Goal: Task Accomplishment & Management: Use online tool/utility

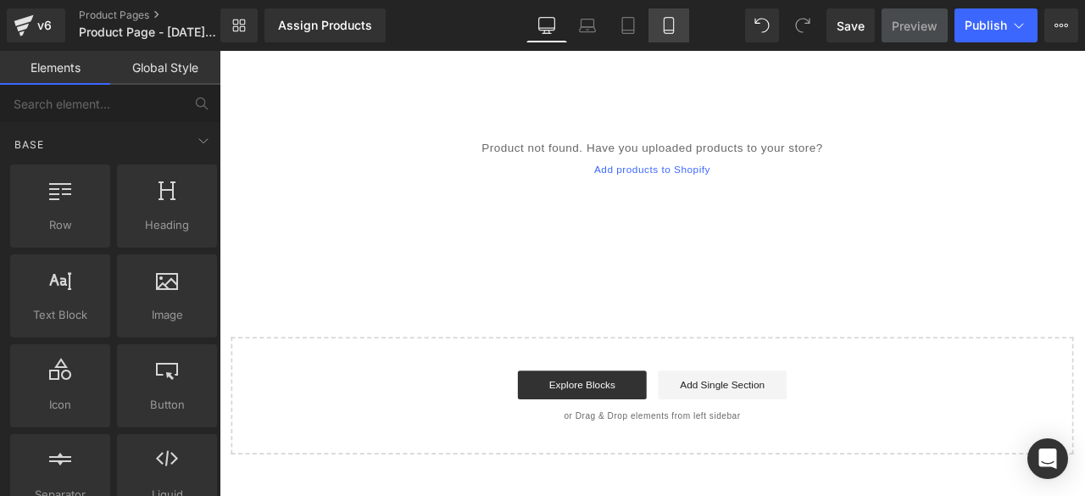
click at [667, 18] on icon at bounding box center [668, 26] width 9 height 16
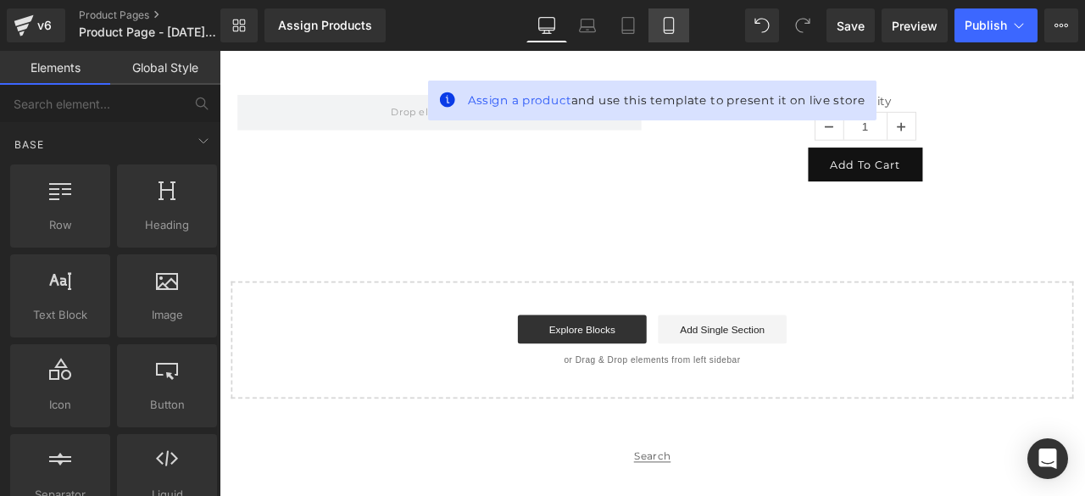
click at [670, 22] on icon at bounding box center [668, 25] width 17 height 17
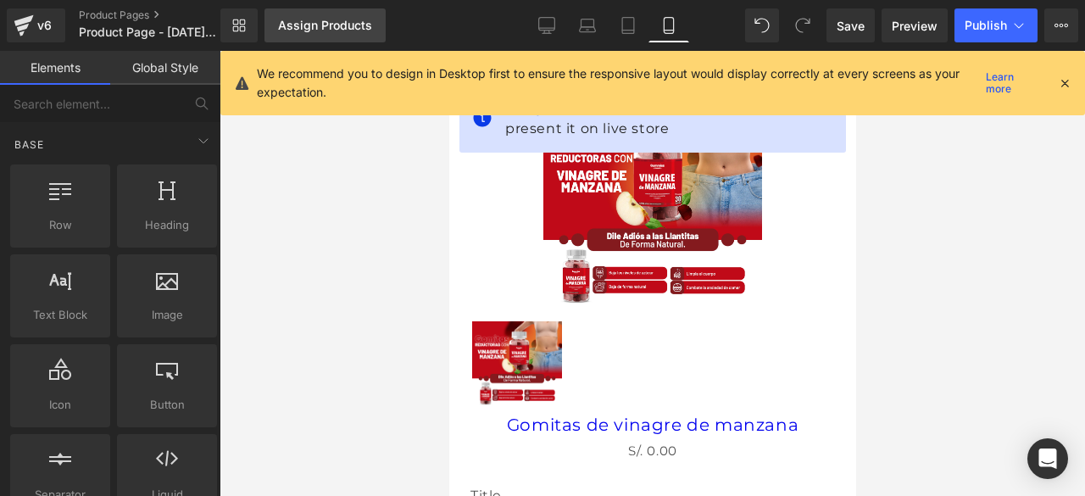
click at [346, 20] on div "Assign Products" at bounding box center [325, 26] width 94 height 14
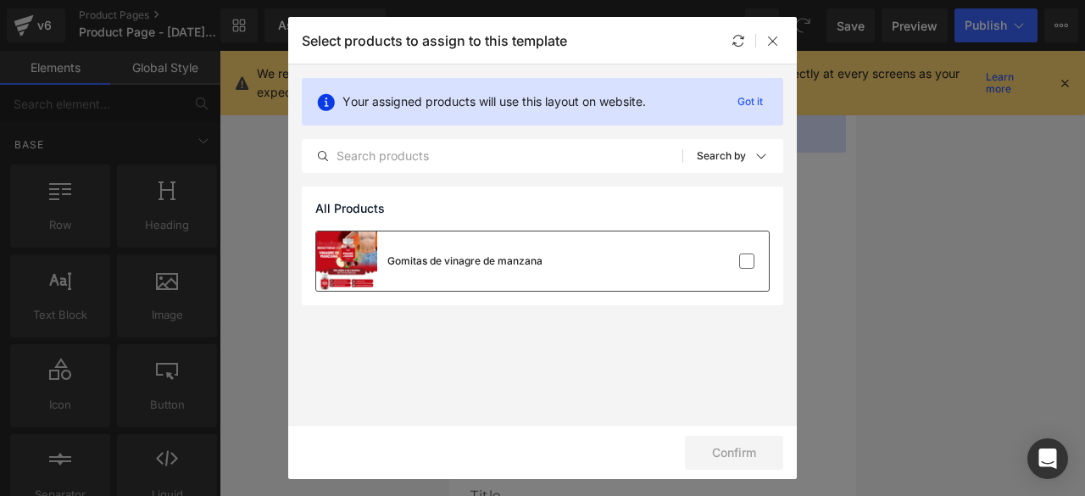
click at [717, 262] on div at bounding box center [717, 261] width 75 height 17
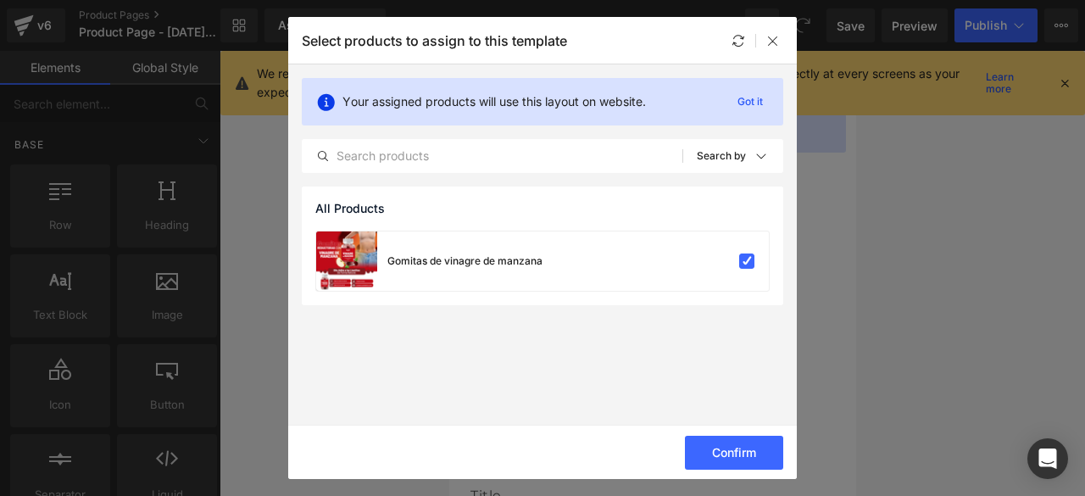
drag, startPoint x: 718, startPoint y: 446, endPoint x: 688, endPoint y: 404, distance: 51.0
click at [718, 447] on button "Confirm" at bounding box center [734, 453] width 98 height 34
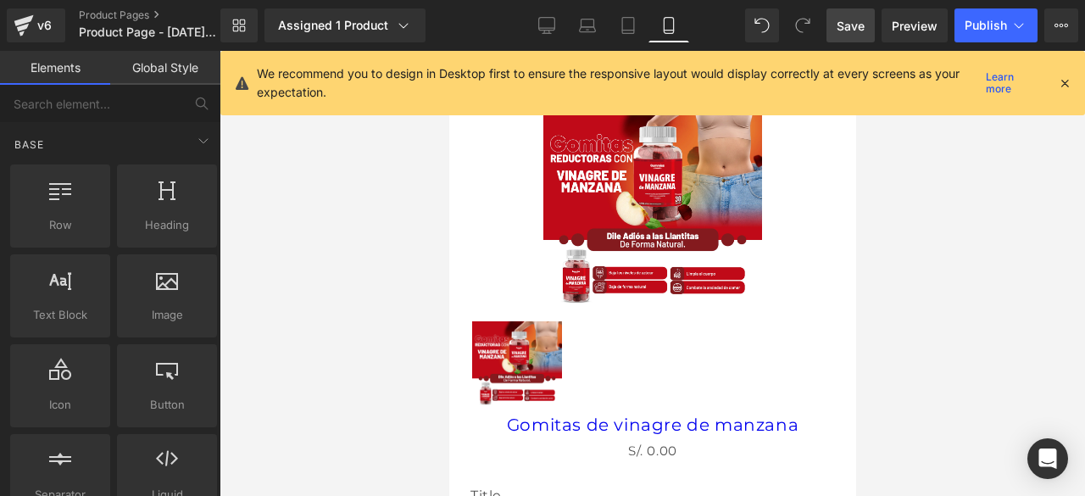
click at [864, 21] on span "Save" at bounding box center [850, 26] width 28 height 18
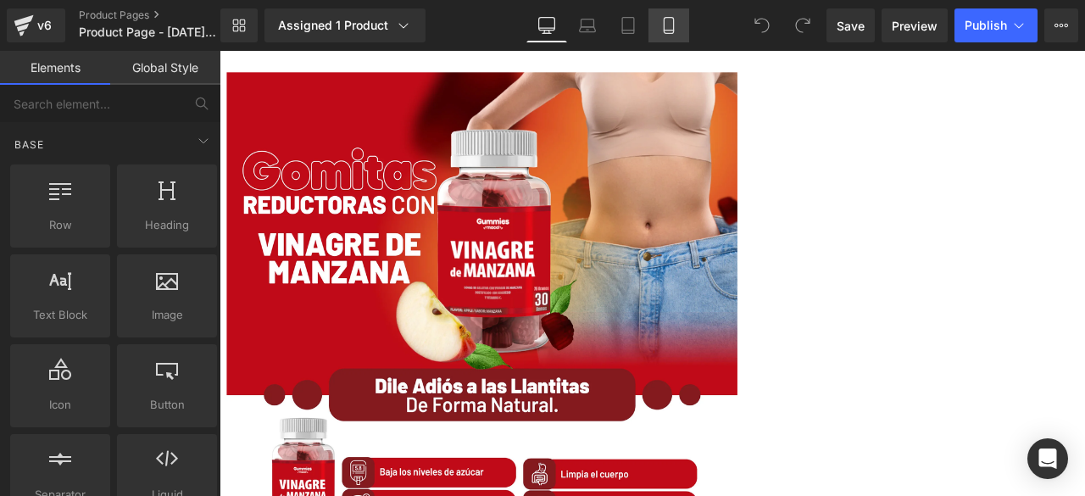
click at [678, 31] on link "Mobile" at bounding box center [668, 25] width 41 height 34
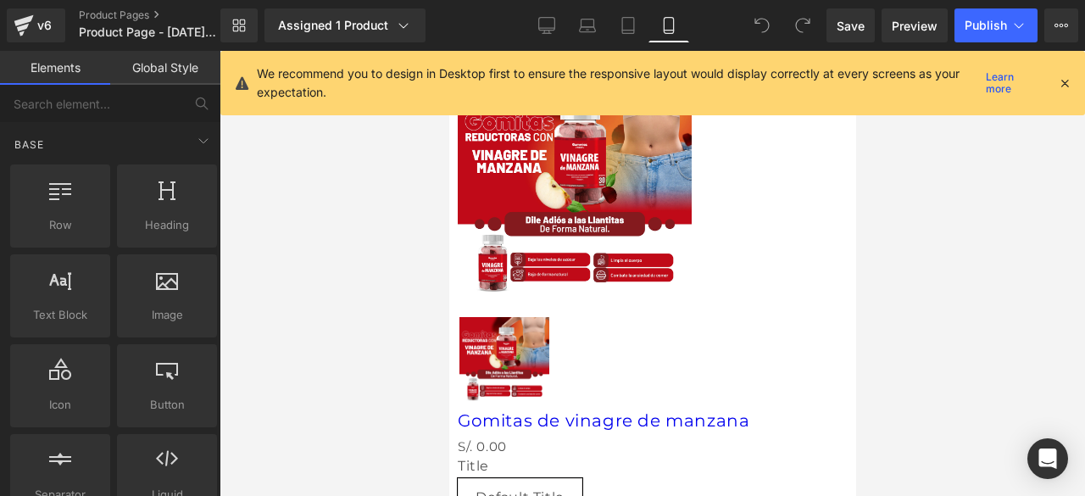
click at [1059, 82] on icon at bounding box center [1064, 82] width 15 height 15
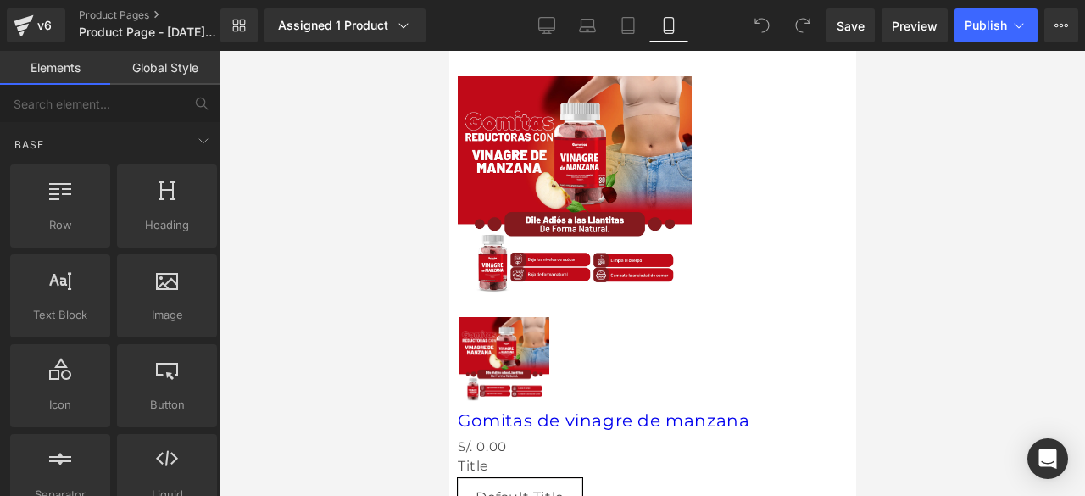
click at [448, 51] on link at bounding box center [448, 51] width 0 height 0
click at [448, 51] on icon at bounding box center [448, 51] width 0 height 0
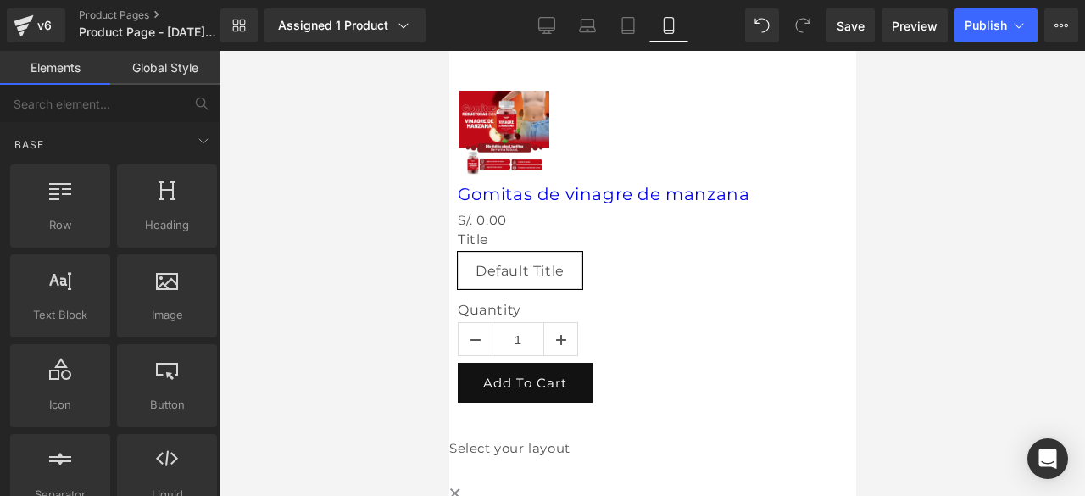
click at [448, 51] on link at bounding box center [448, 51] width 0 height 0
click at [448, 51] on icon at bounding box center [448, 51] width 0 height 0
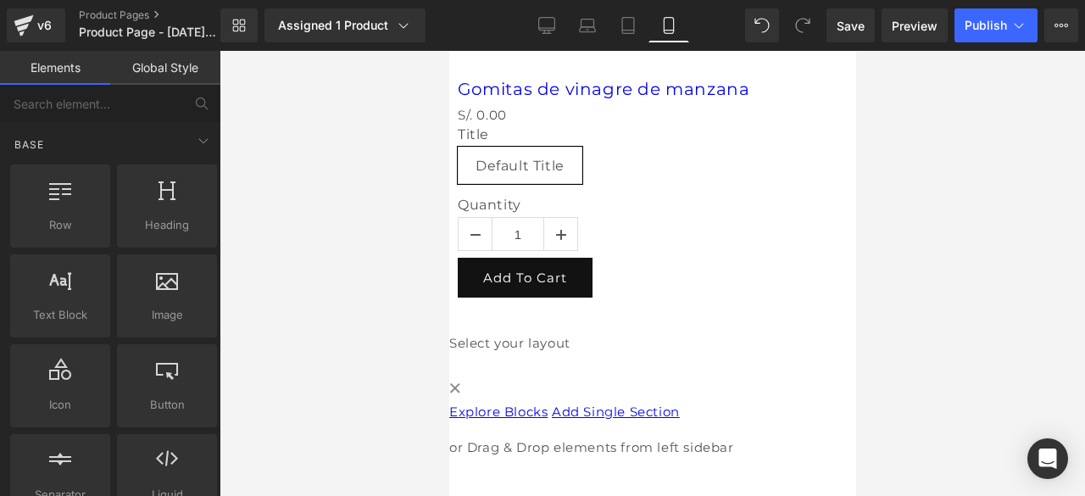
click at [448, 51] on icon at bounding box center [448, 51] width 0 height 0
click at [448, 51] on link at bounding box center [448, 51] width 0 height 0
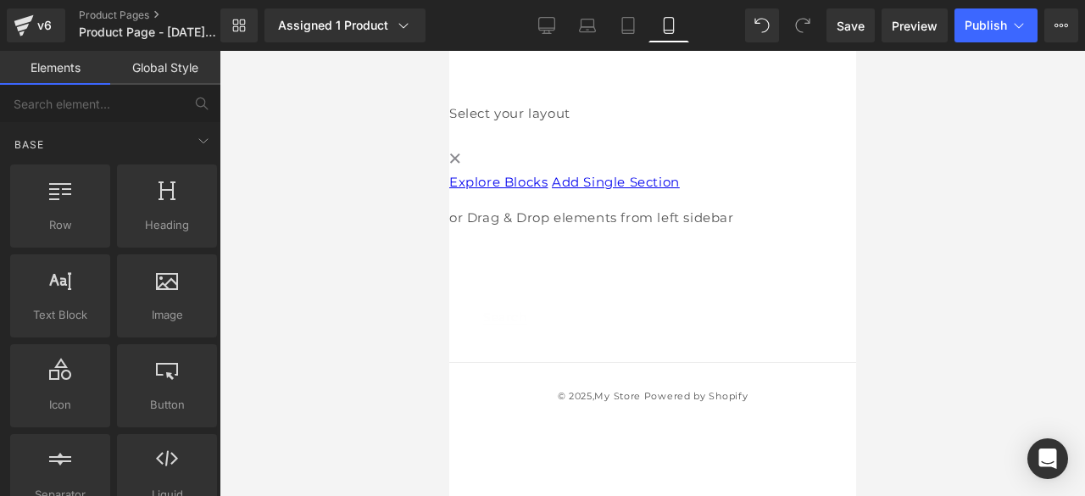
click at [457, 76] on span at bounding box center [457, 76] width 0 height 0
click at [448, 51] on link at bounding box center [448, 51] width 0 height 0
click at [448, 51] on icon at bounding box center [448, 51] width 0 height 0
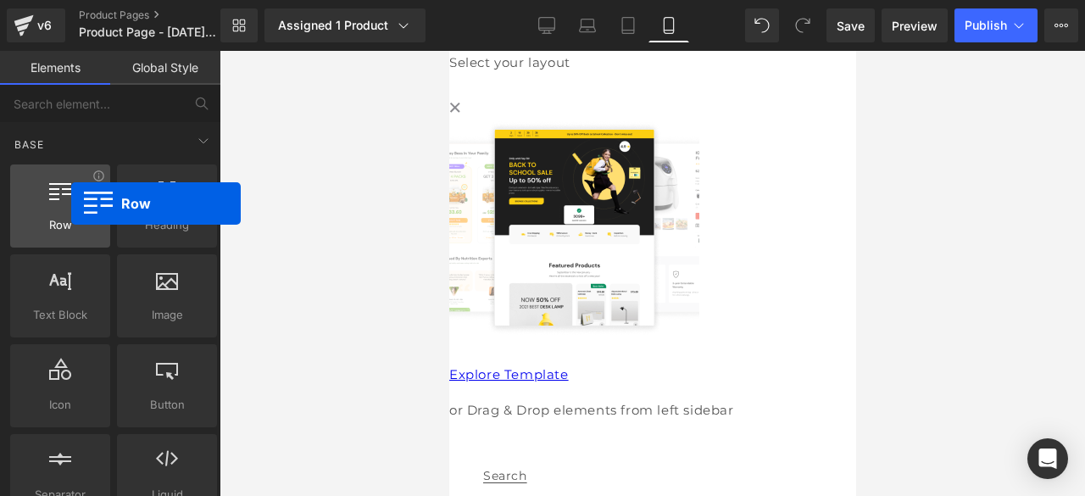
click at [71, 203] on div at bounding box center [60, 197] width 90 height 38
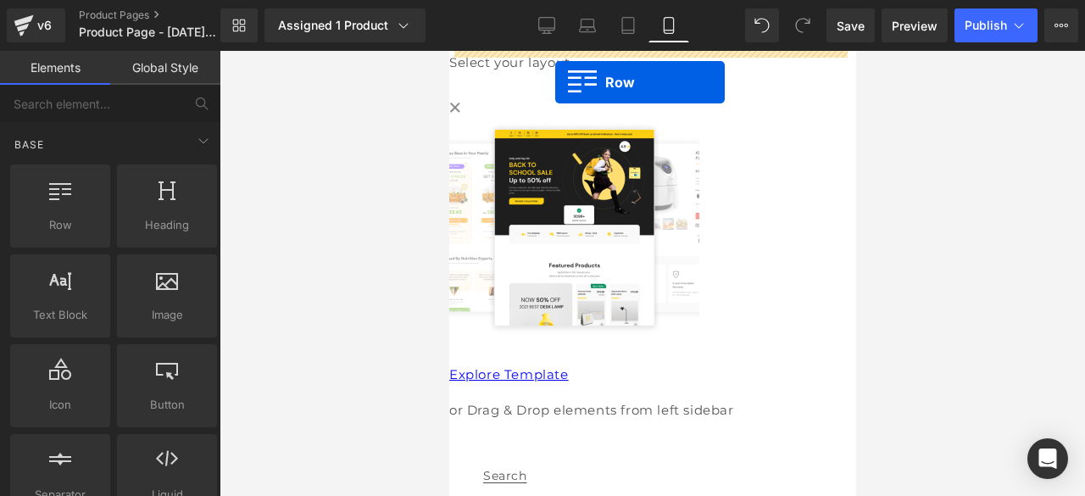
drag, startPoint x: 502, startPoint y: 248, endPoint x: 554, endPoint y: 82, distance: 174.2
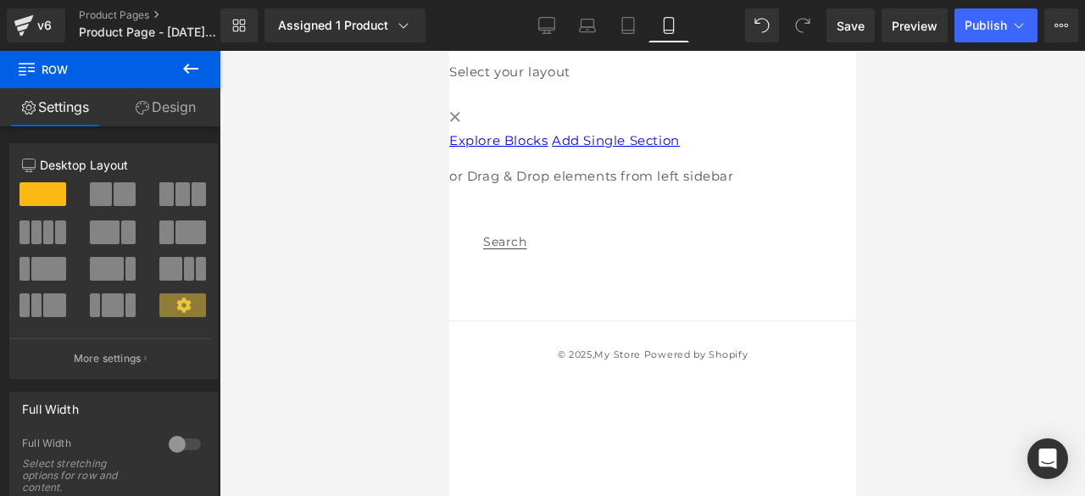
click at [448, 51] on span at bounding box center [448, 51] width 0 height 0
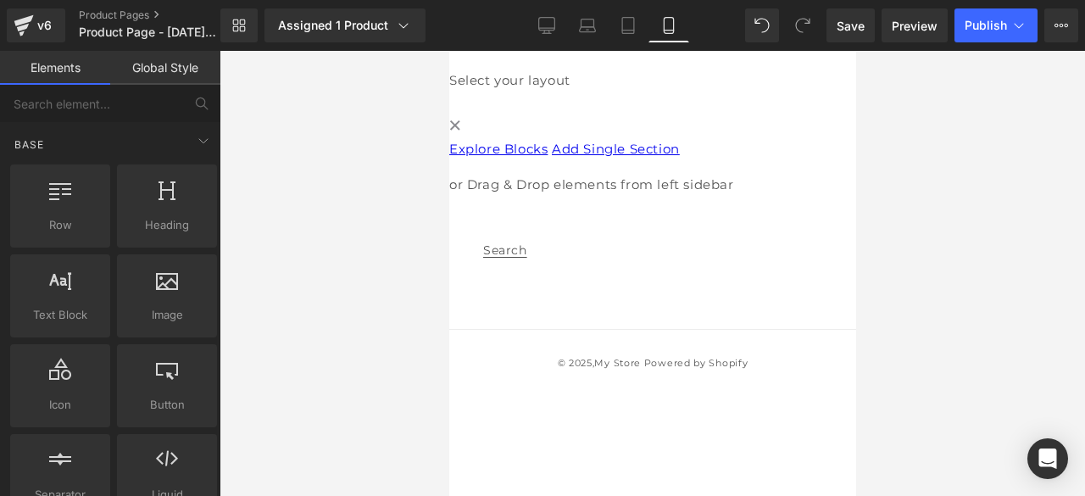
click at [448, 51] on icon at bounding box center [448, 51] width 0 height 0
click at [448, 51] on span at bounding box center [448, 51] width 0 height 0
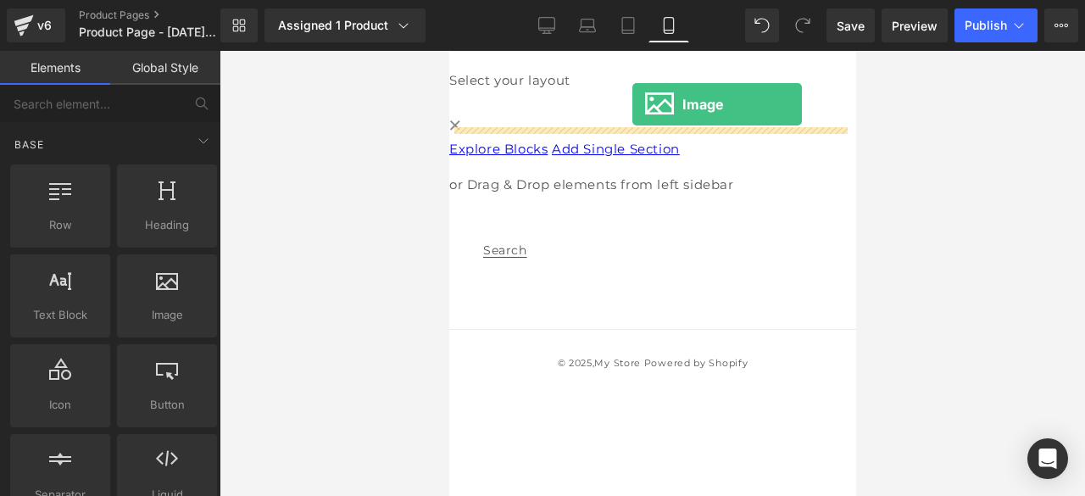
drag, startPoint x: 617, startPoint y: 336, endPoint x: 626, endPoint y: 104, distance: 231.6
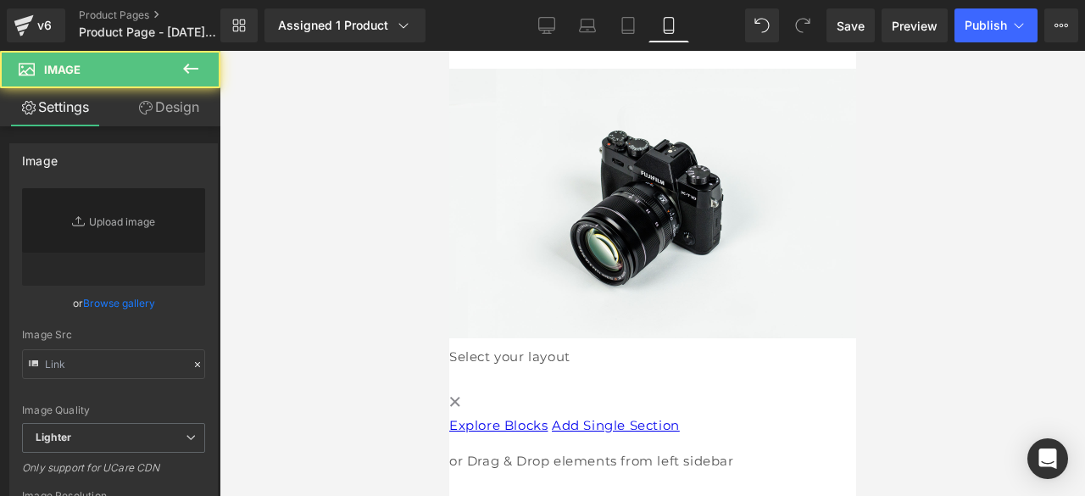
type input "//[DOMAIN_NAME][URL]"
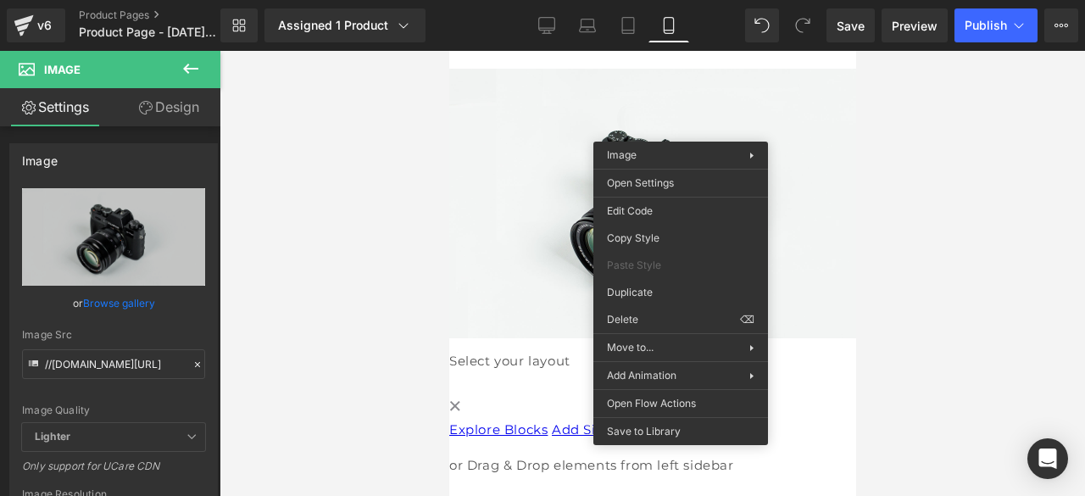
click at [539, 182] on img at bounding box center [651, 204] width 407 height 270
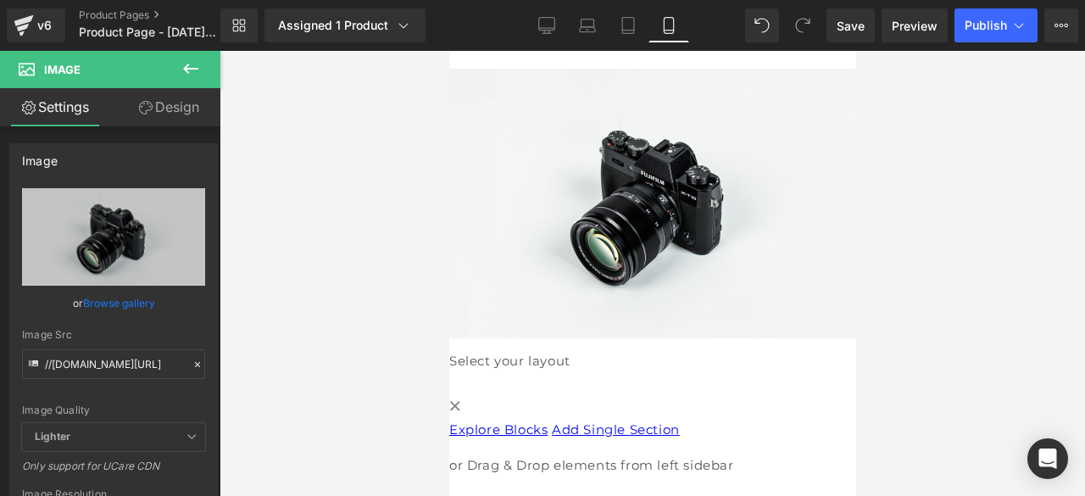
click at [453, 349] on div at bounding box center [450, 349] width 4 height 0
click at [777, 264] on img at bounding box center [651, 204] width 407 height 270
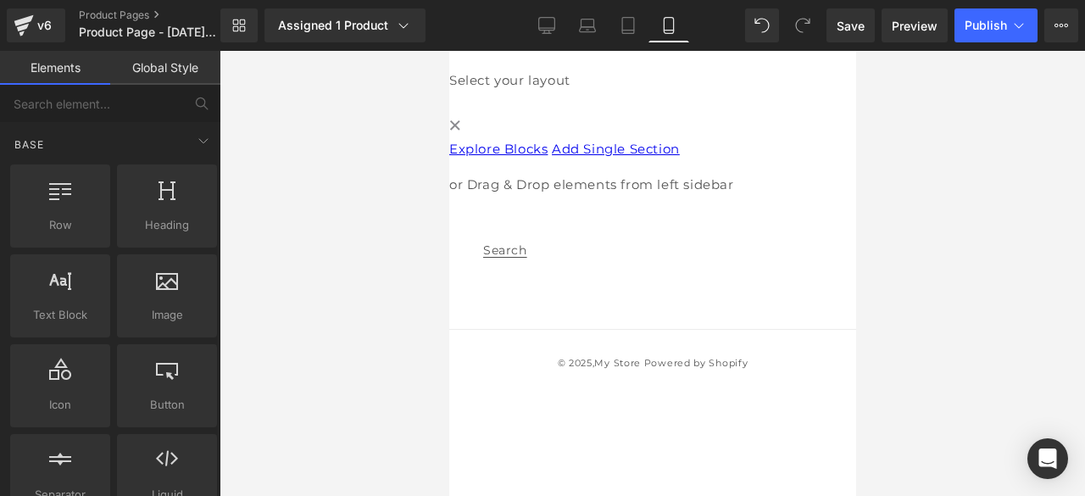
click at [448, 51] on span at bounding box center [448, 51] width 0 height 0
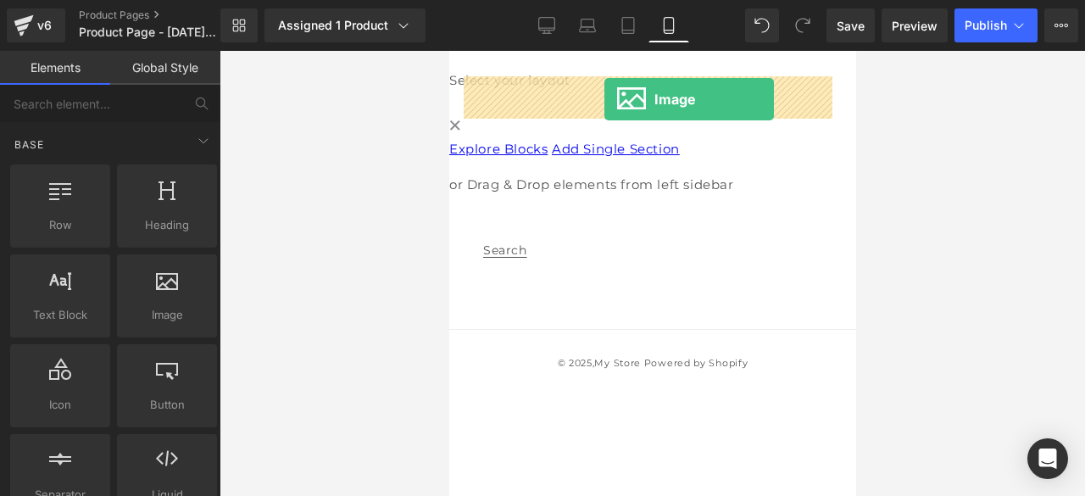
drag, startPoint x: 614, startPoint y: 358, endPoint x: 603, endPoint y: 99, distance: 259.6
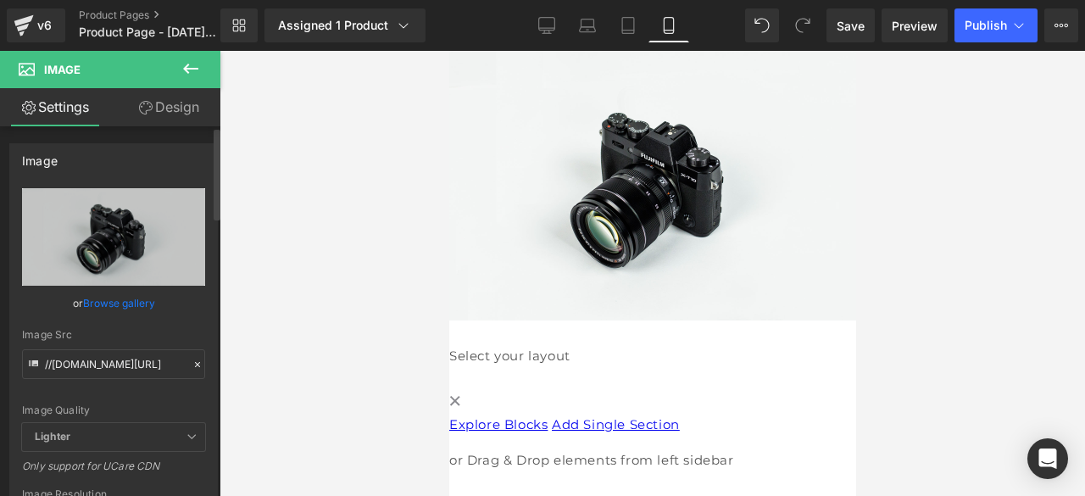
click at [117, 303] on link "Browse gallery" at bounding box center [119, 303] width 72 height 30
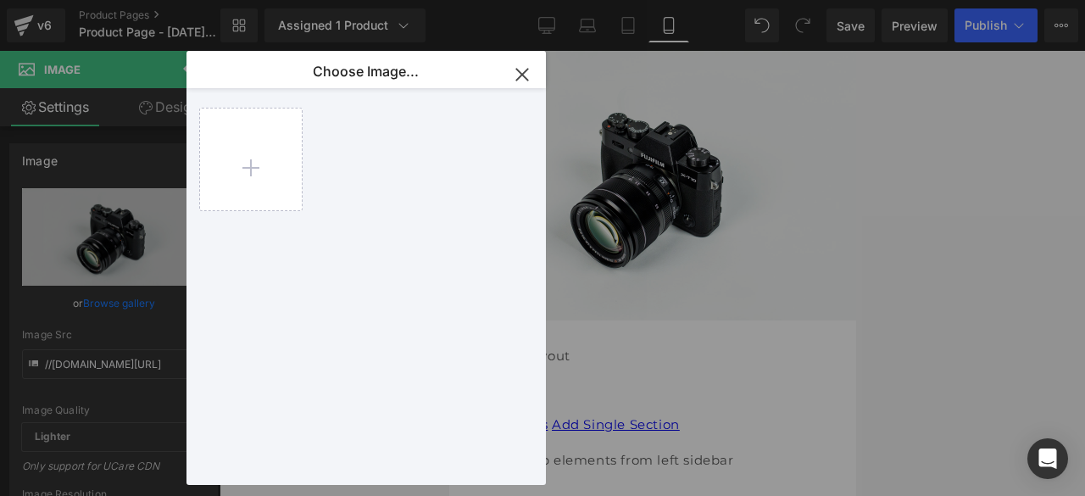
click at [526, 74] on icon "button" at bounding box center [521, 74] width 27 height 27
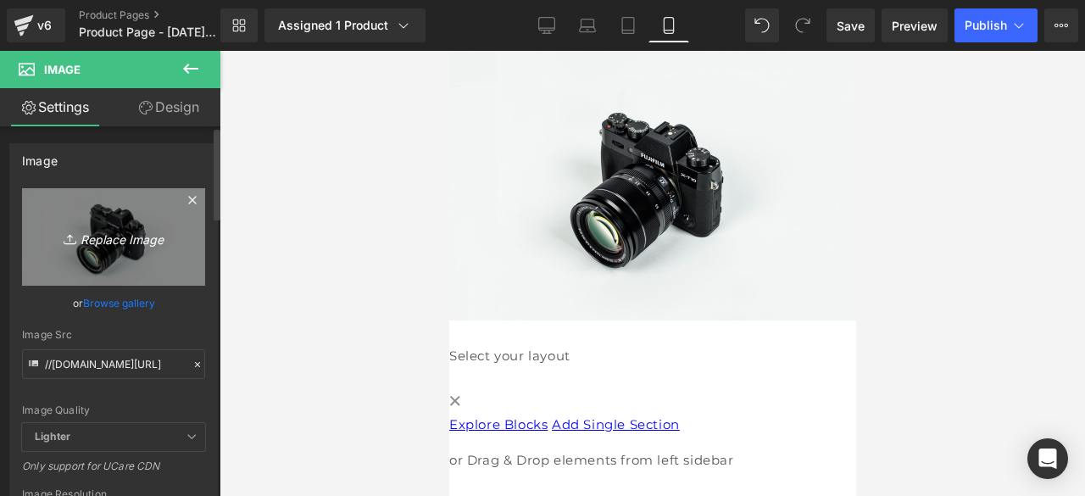
click at [156, 224] on link "Replace Image" at bounding box center [113, 236] width 183 height 97
type input "C:\fakepath\1.jpg"
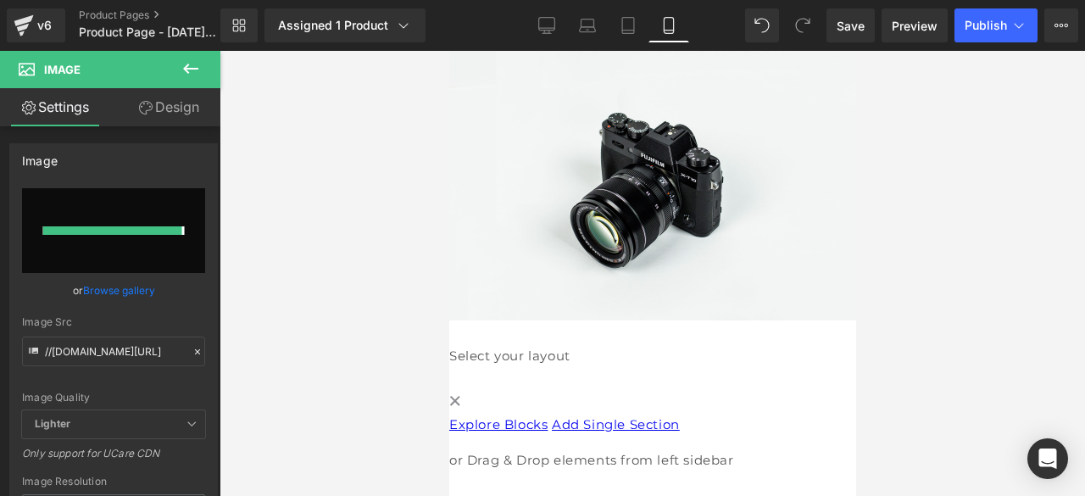
type input "[URL][DOMAIN_NAME]"
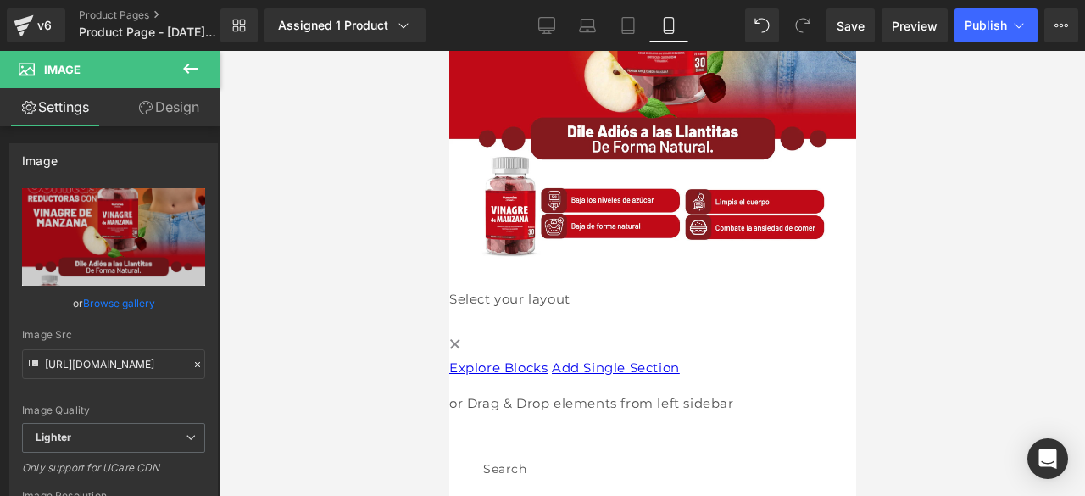
scroll to position [254, 0]
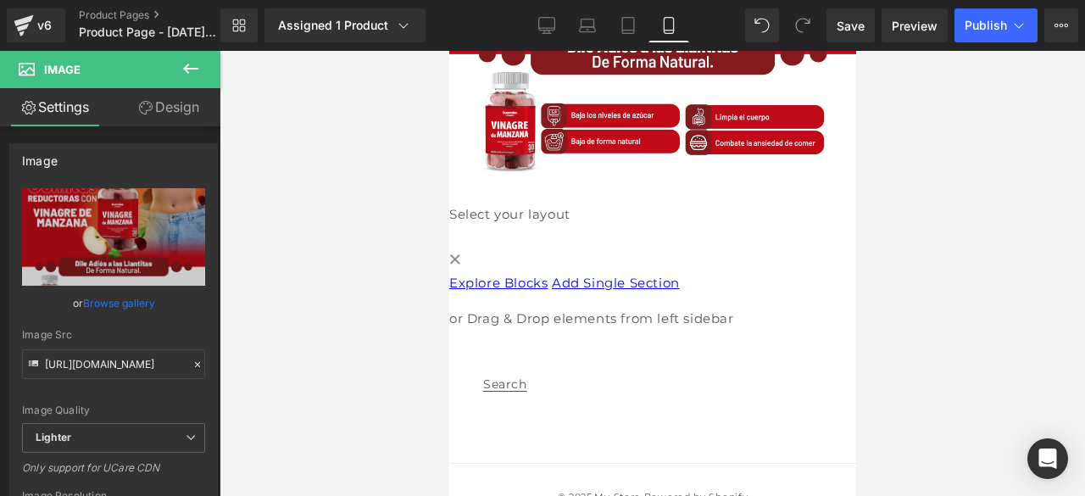
click at [198, 62] on icon at bounding box center [191, 68] width 20 height 20
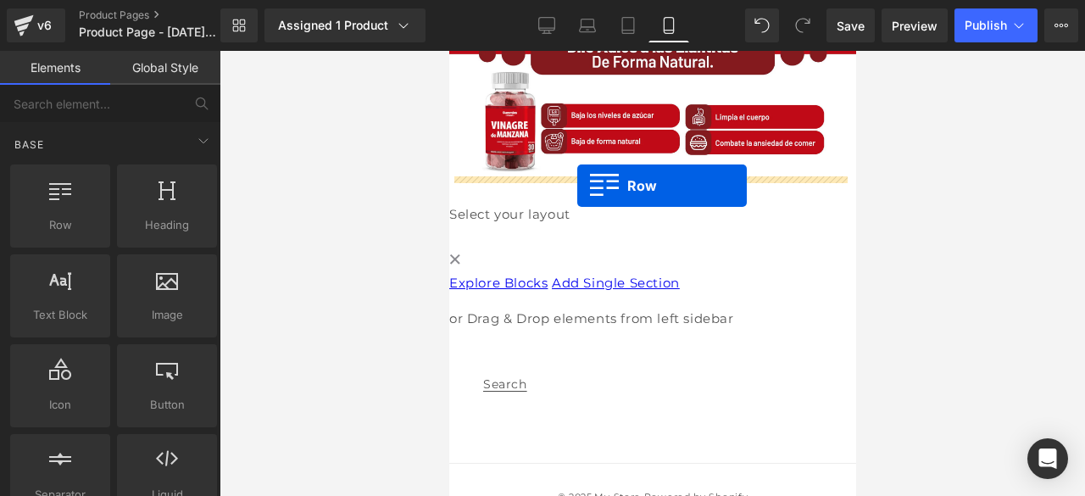
drag, startPoint x: 506, startPoint y: 267, endPoint x: 576, endPoint y: 186, distance: 107.6
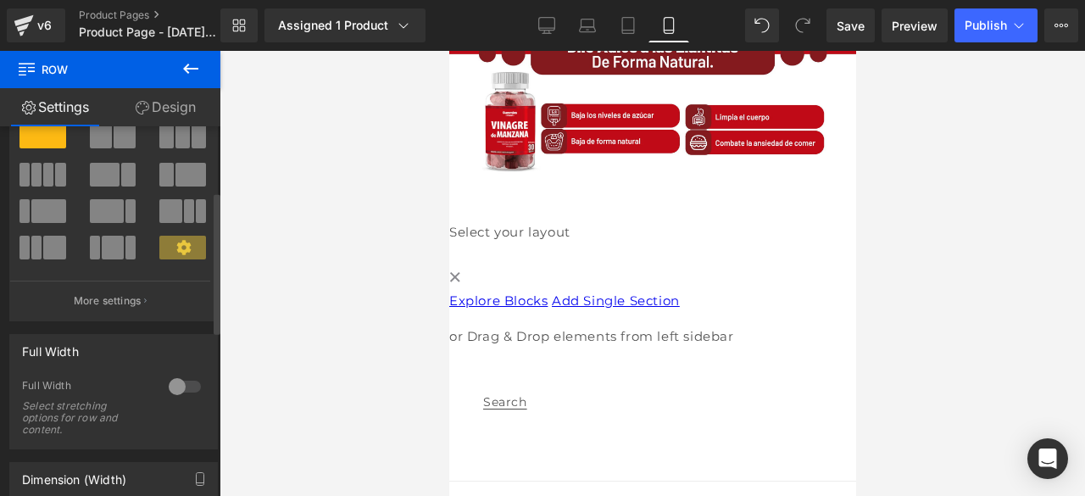
scroll to position [0, 0]
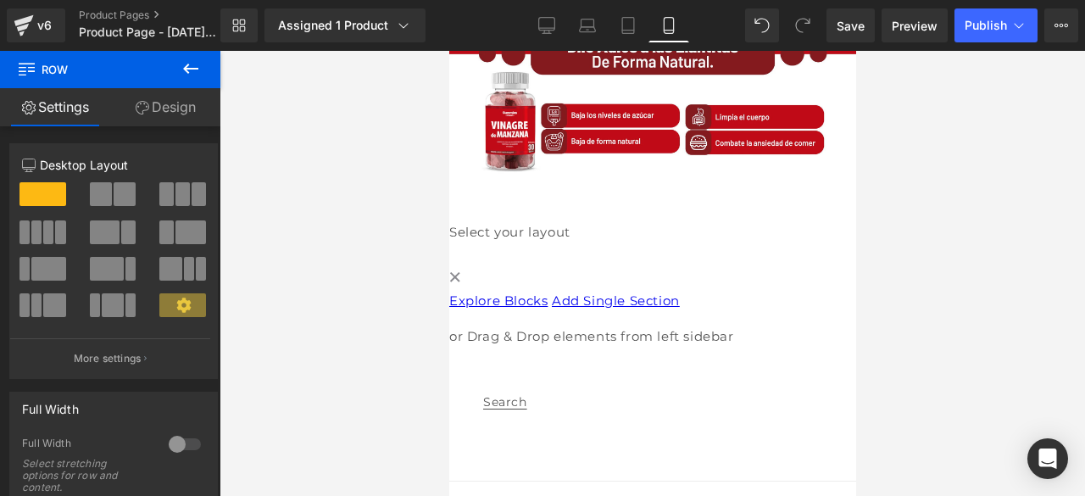
click at [186, 64] on icon at bounding box center [191, 68] width 20 height 20
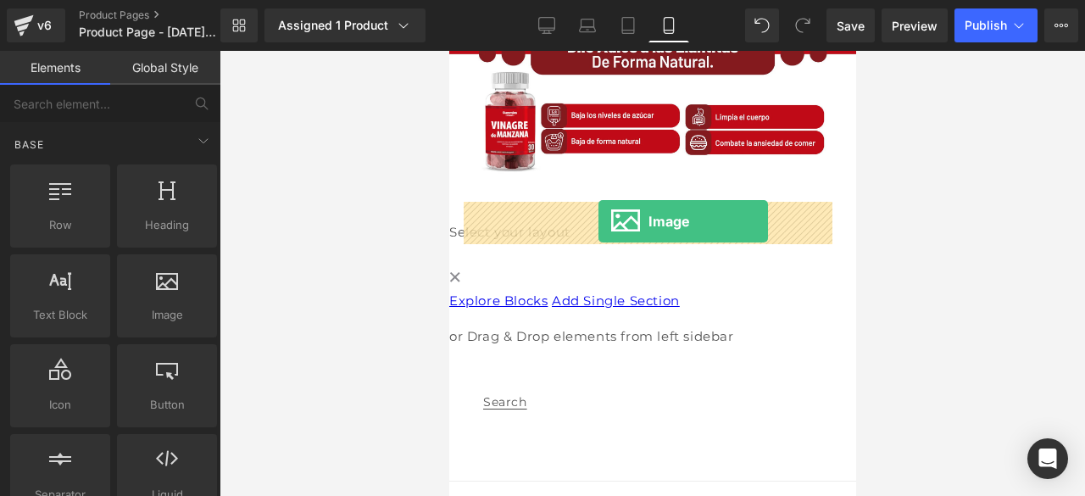
drag, startPoint x: 593, startPoint y: 341, endPoint x: 597, endPoint y: 221, distance: 119.6
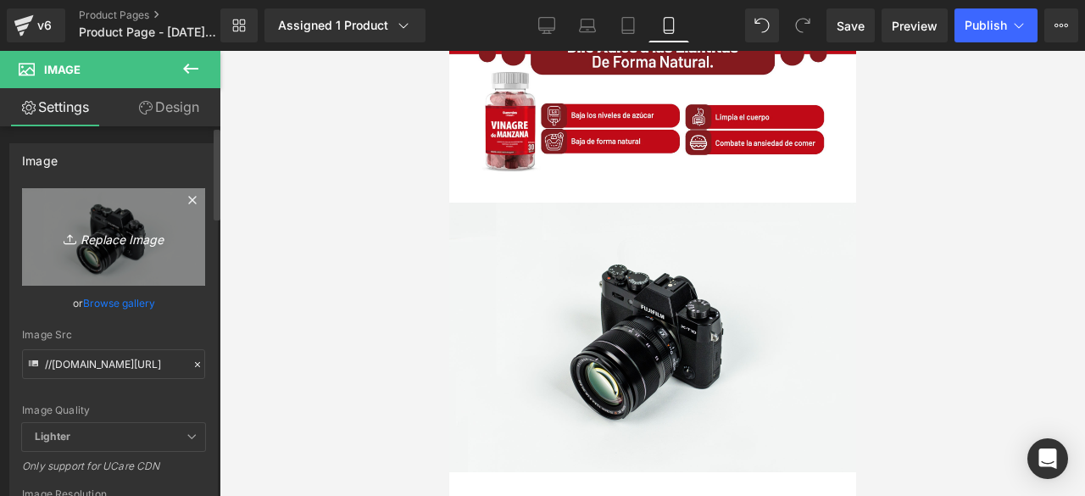
click at [105, 237] on icon "Replace Image" at bounding box center [114, 236] width 136 height 21
type input "C:\fakepath\2.jpg"
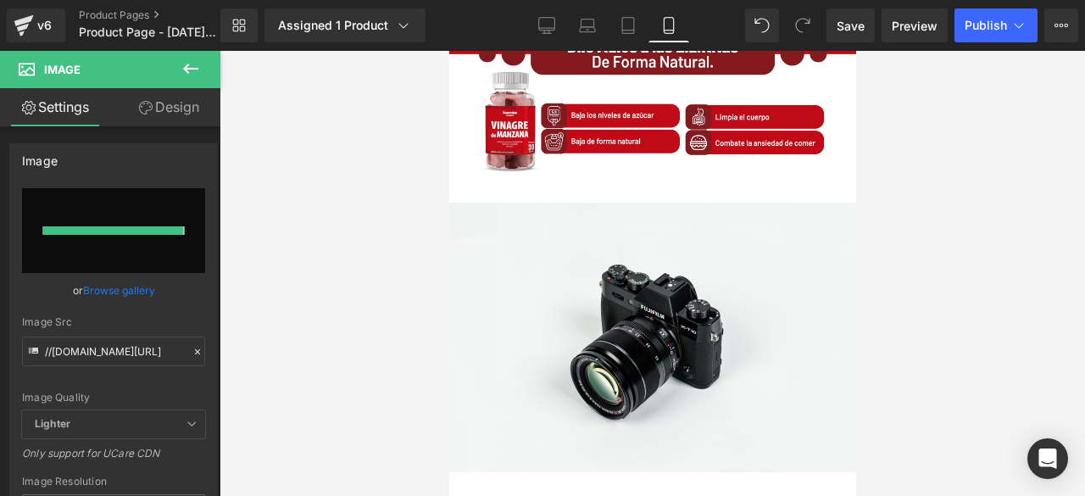
type input "[URL][DOMAIN_NAME]"
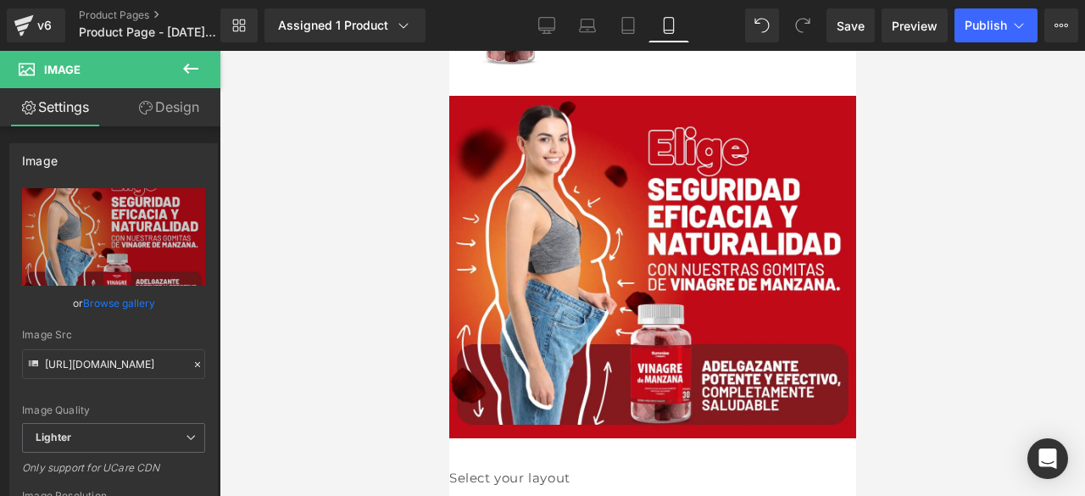
scroll to position [424, 0]
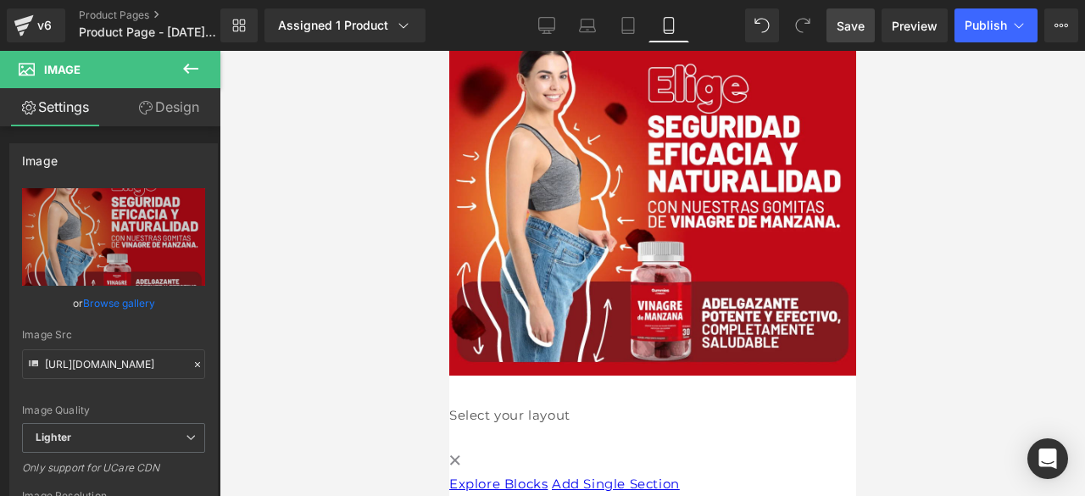
click at [859, 23] on span "Save" at bounding box center [850, 26] width 28 height 18
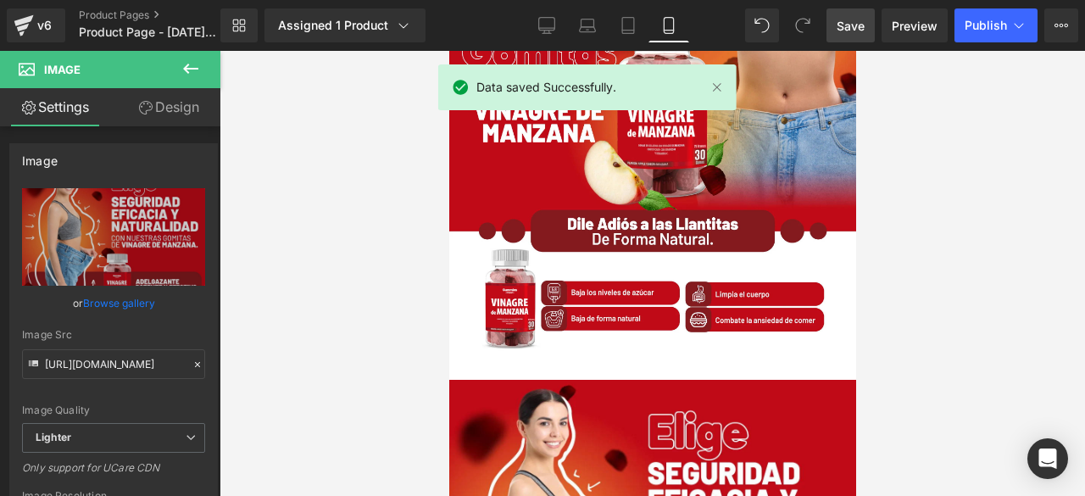
scroll to position [0, 0]
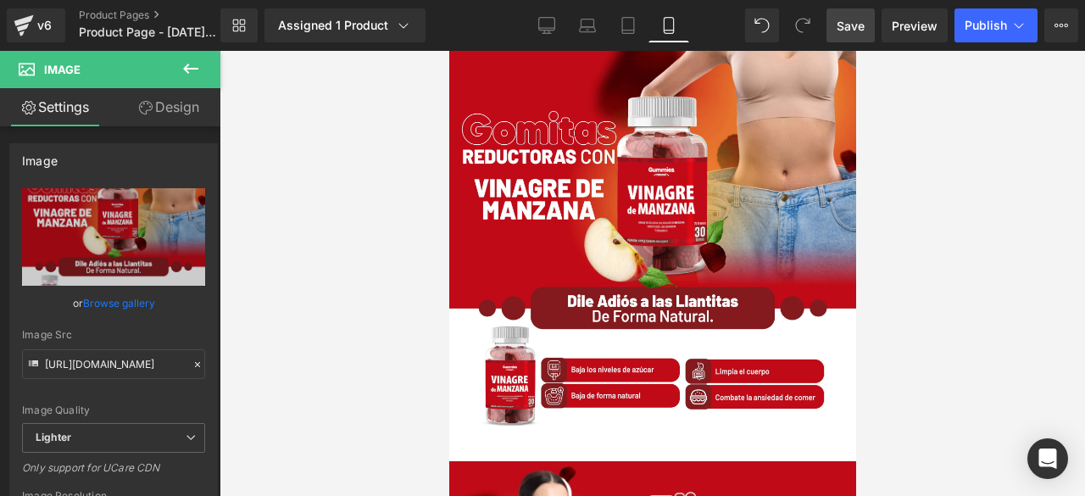
click at [448, 51] on span "Row" at bounding box center [448, 51] width 0 height 0
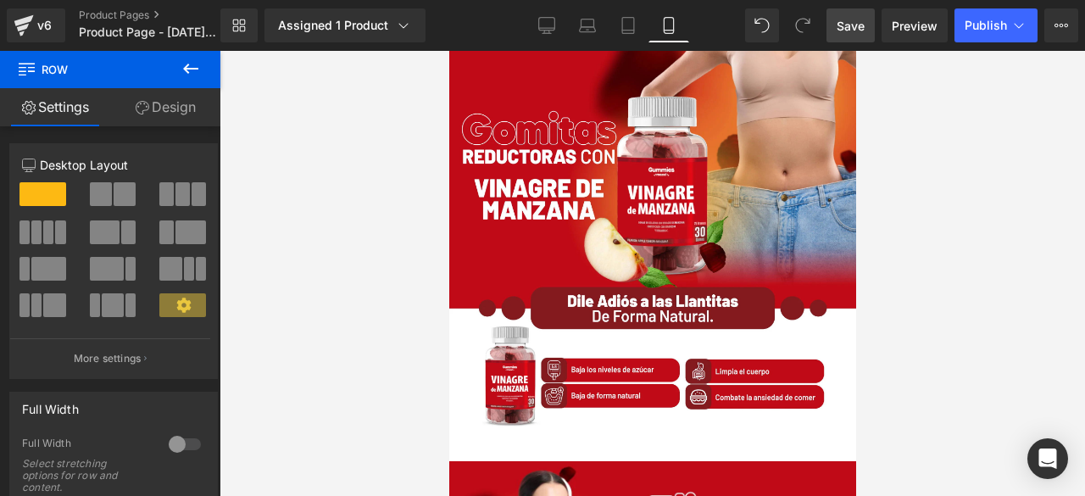
click at [448, 51] on span "Row" at bounding box center [448, 51] width 0 height 0
click at [448, 51] on icon at bounding box center [448, 51] width 0 height 0
click at [448, 51] on span "Row" at bounding box center [448, 51] width 0 height 0
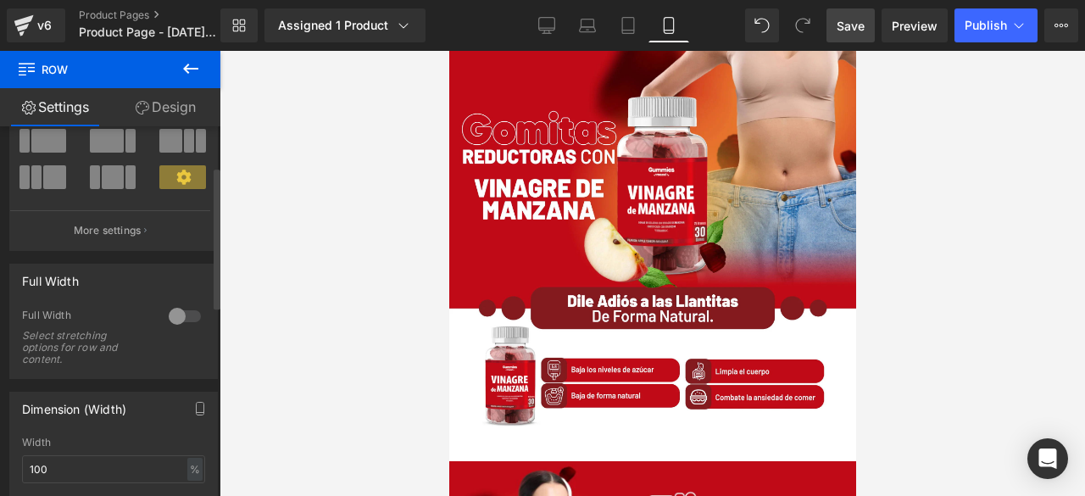
scroll to position [169, 0]
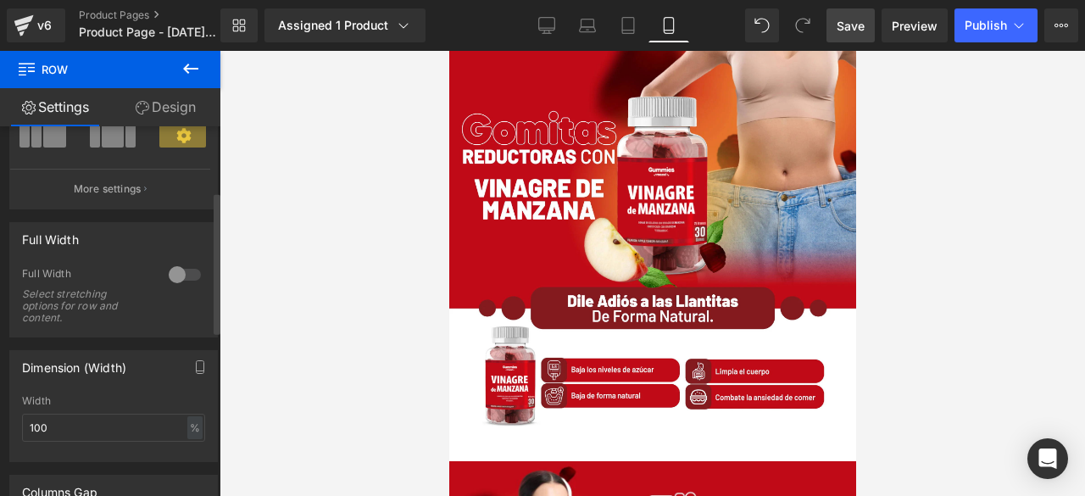
click at [164, 272] on div at bounding box center [184, 274] width 41 height 27
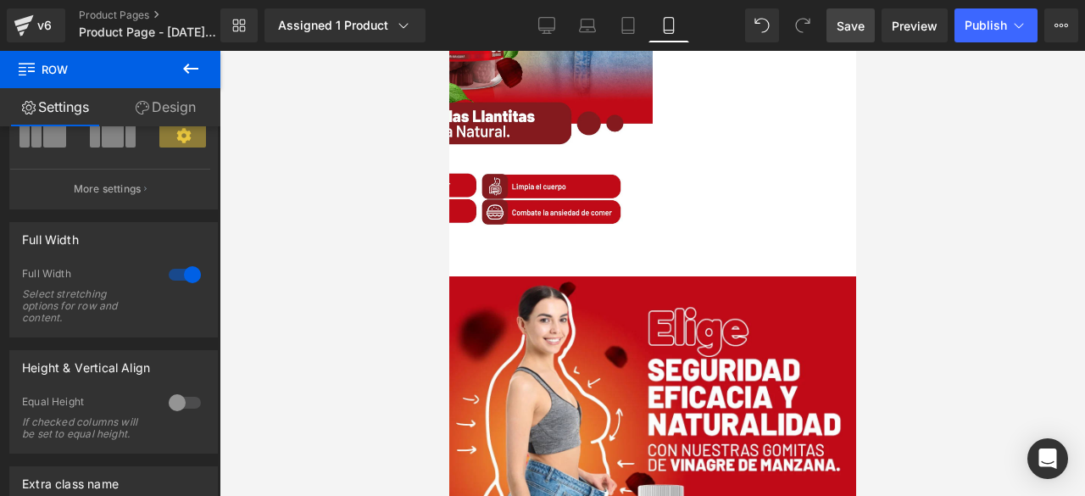
scroll to position [254, 0]
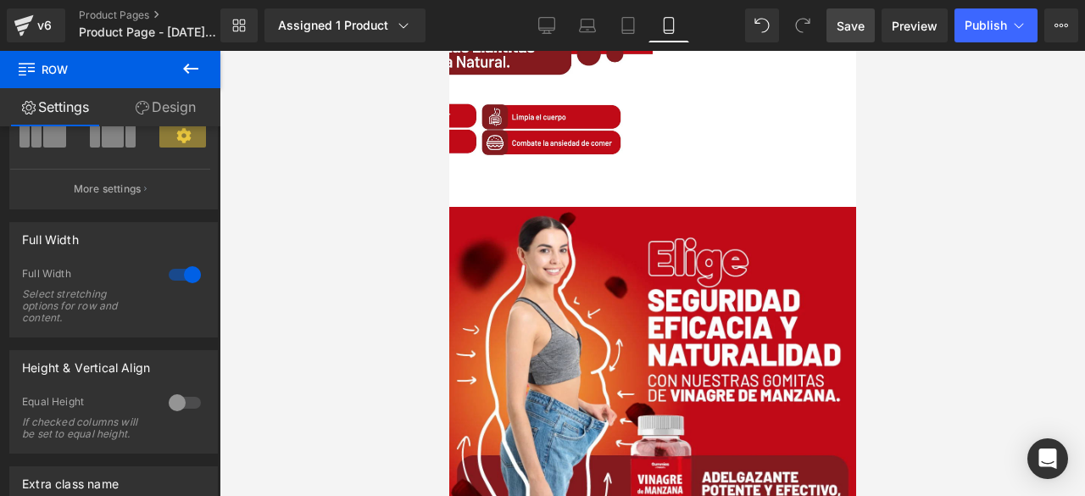
click at [602, 248] on img at bounding box center [651, 378] width 407 height 342
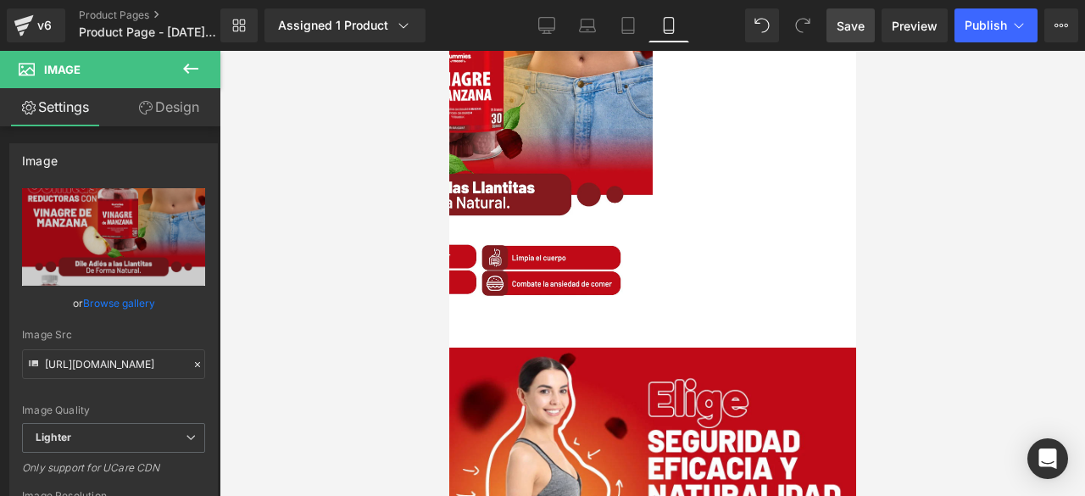
scroll to position [0, 0]
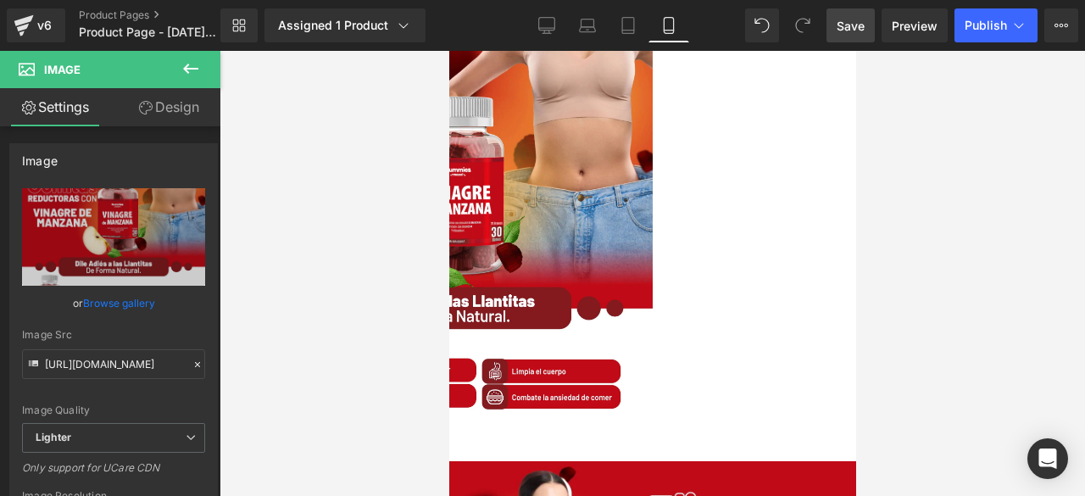
click at [448, 51] on span "Row" at bounding box center [448, 51] width 0 height 0
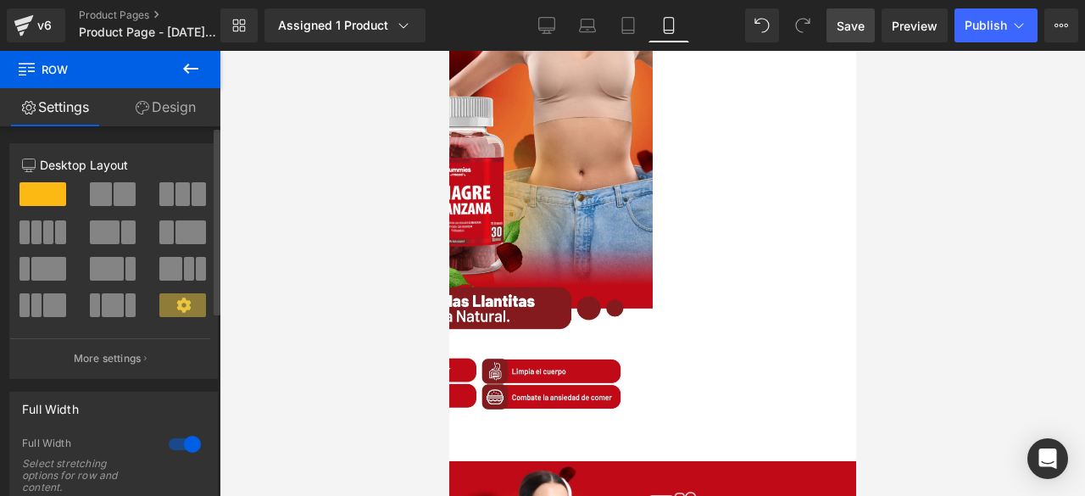
click at [178, 433] on div at bounding box center [184, 444] width 41 height 27
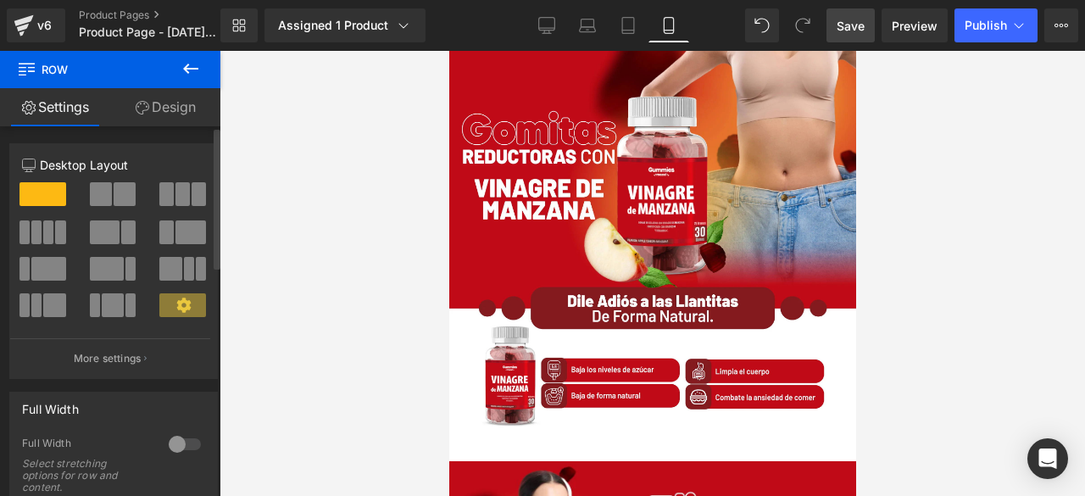
click at [181, 445] on div at bounding box center [184, 444] width 41 height 27
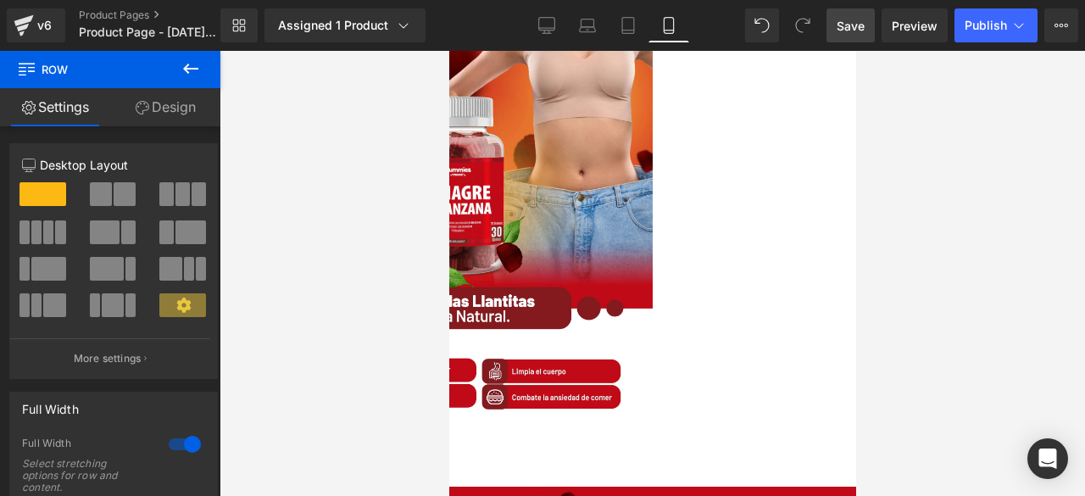
click at [652, 444] on div at bounding box center [448, 456] width 407 height 25
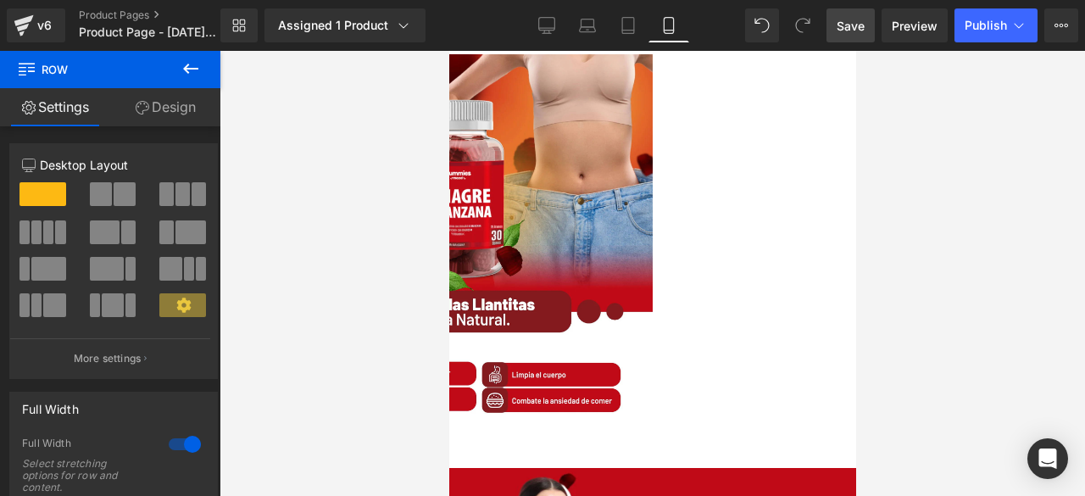
drag, startPoint x: 637, startPoint y: 72, endPoint x: 1092, endPoint y: 97, distance: 454.9
click at [642, 51] on html "Skip to content Image Row Image Row Select your layout" at bounding box center [651, 273] width 407 height 445
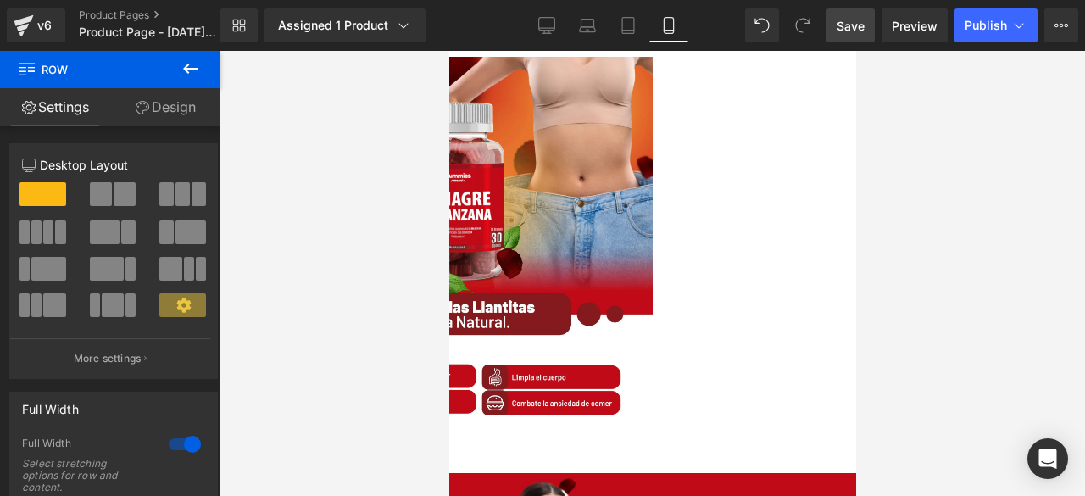
click at [644, 45] on div "Library Assigned 1 Product Product Preview Gomitas de vinagre de manzana Manage…" at bounding box center [652, 25] width 864 height 51
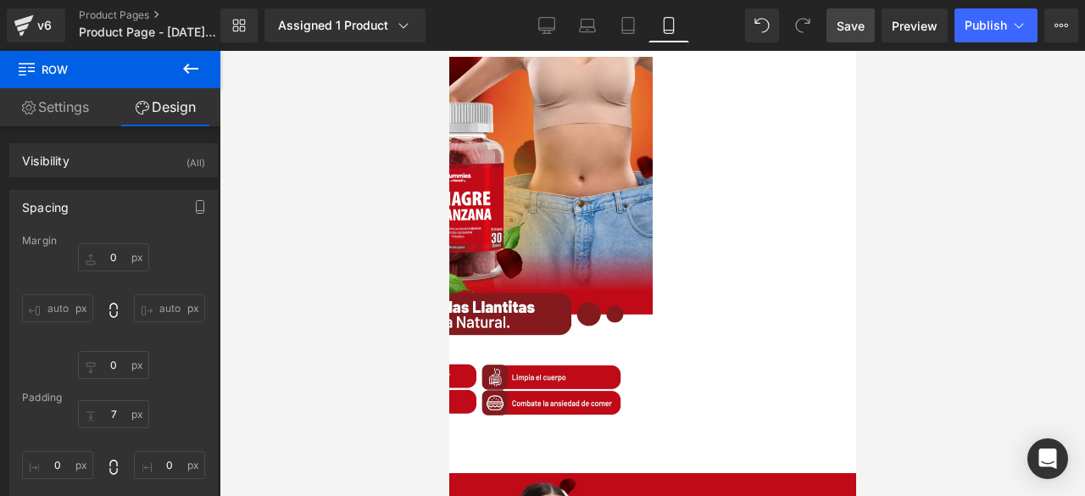
click at [144, 108] on icon at bounding box center [143, 108] width 14 height 14
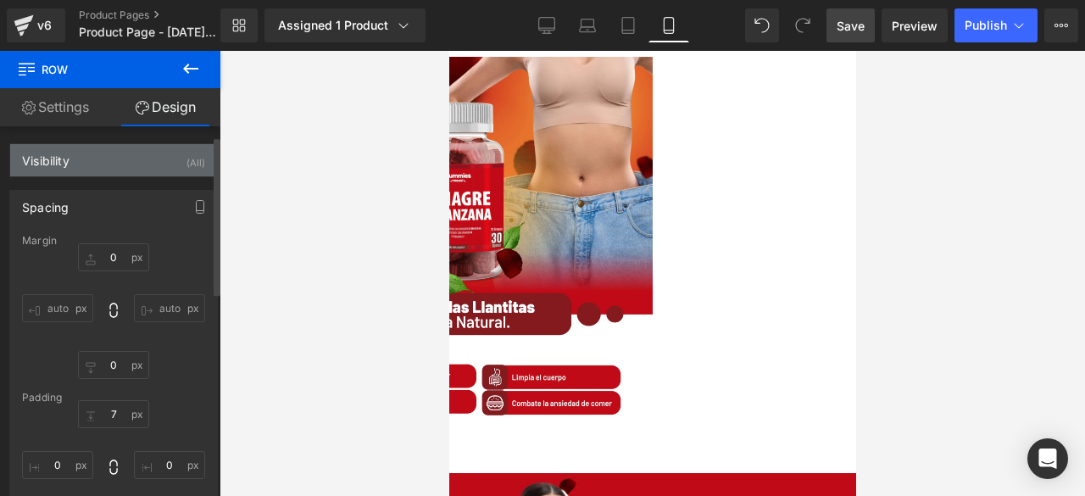
scroll to position [85, 0]
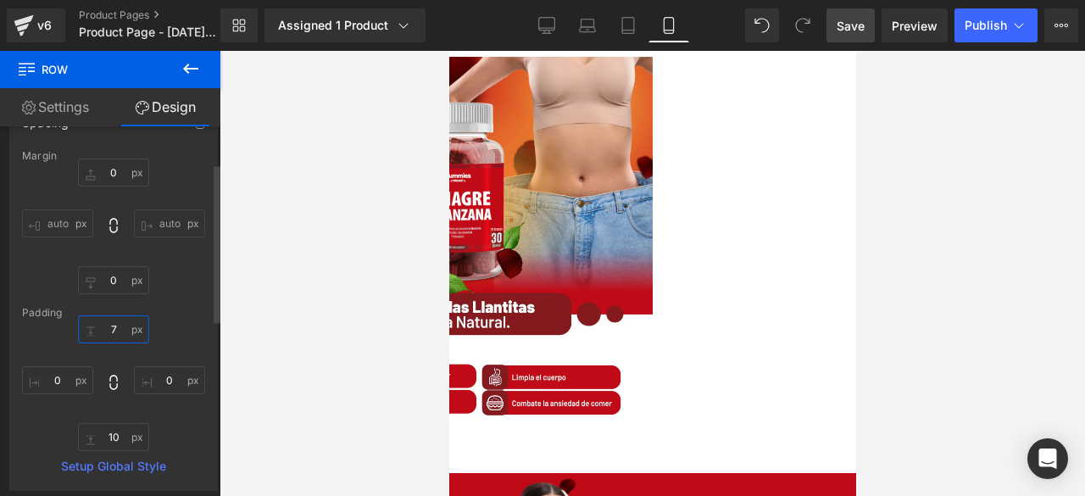
click at [117, 320] on input "7" at bounding box center [113, 329] width 71 height 28
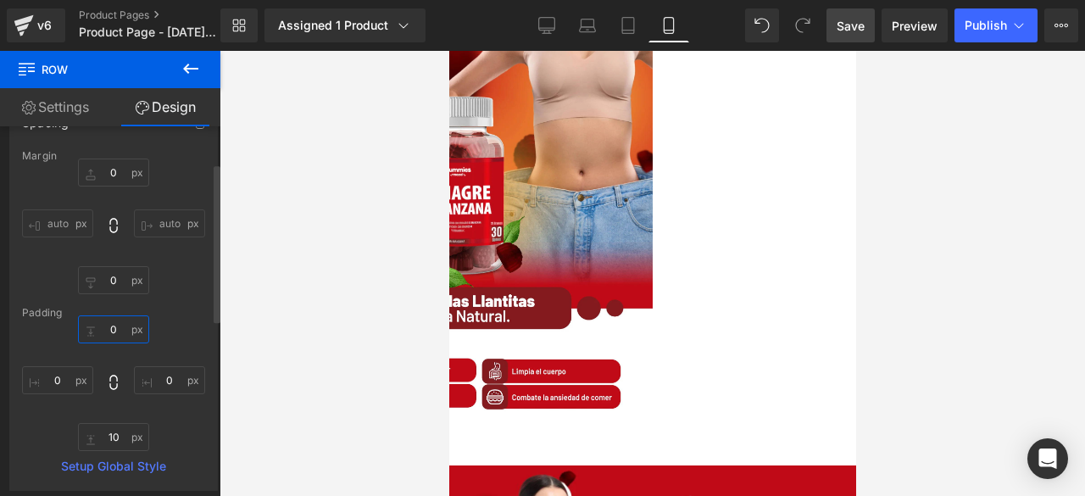
type input "0"
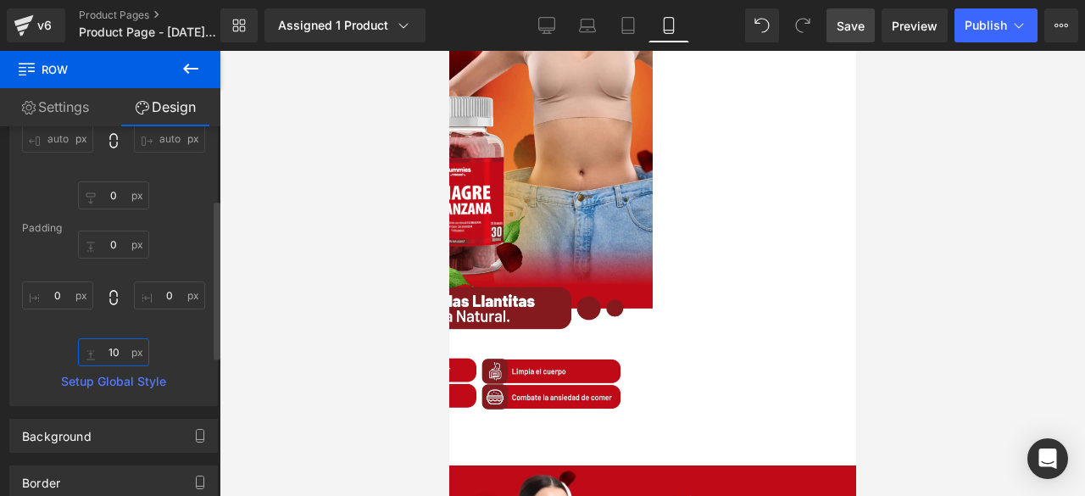
click at [114, 352] on input "10" at bounding box center [113, 352] width 71 height 28
type input "0"
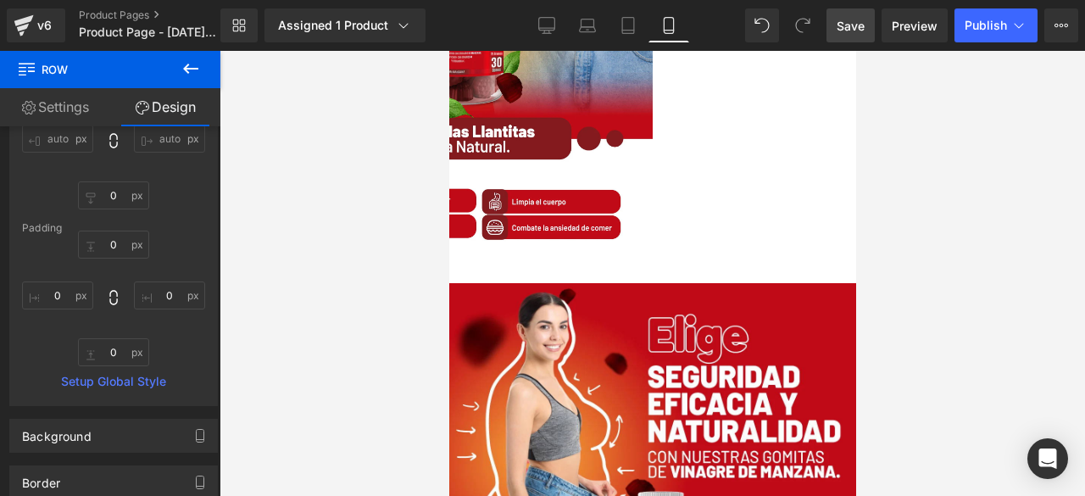
click at [652, 207] on img at bounding box center [448, 72] width 407 height 382
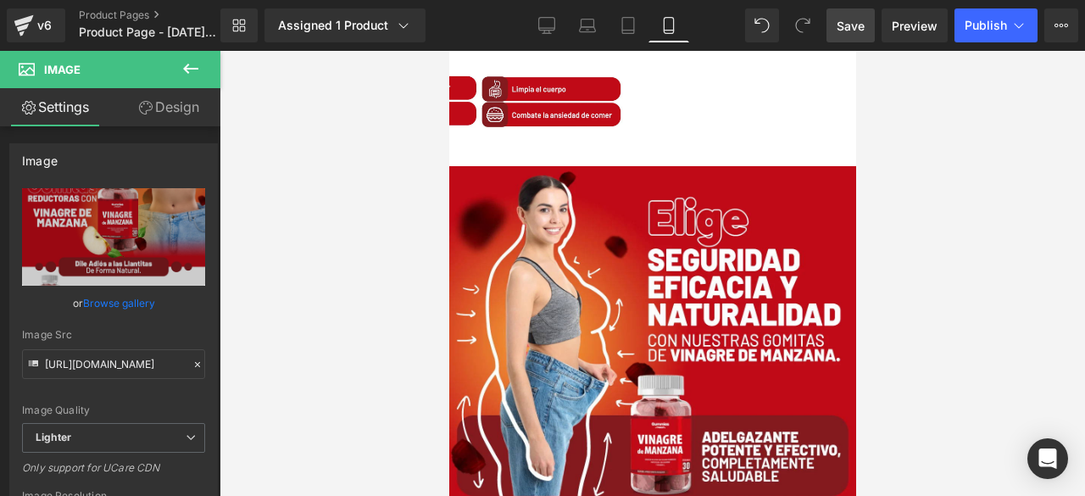
scroll to position [678, 0]
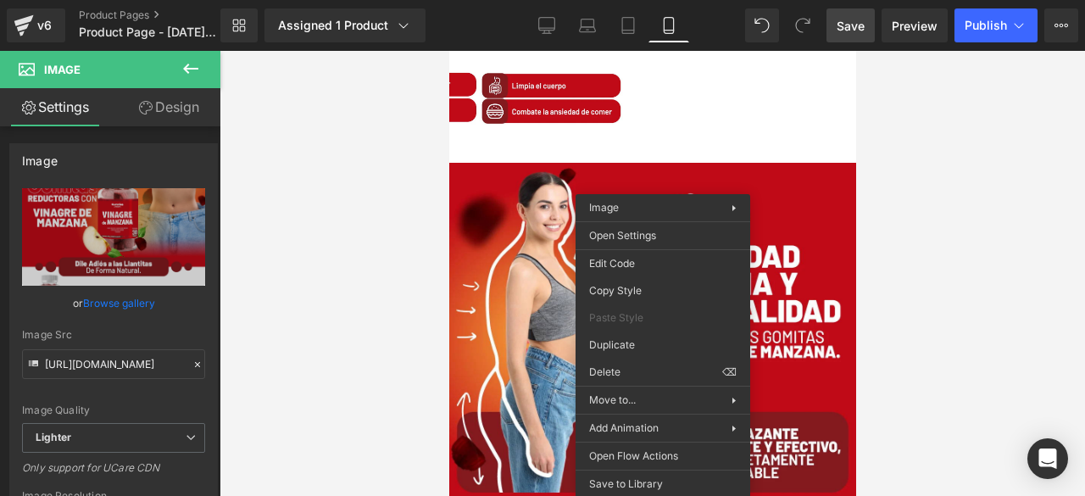
click at [809, 177] on img at bounding box center [651, 334] width 407 height 342
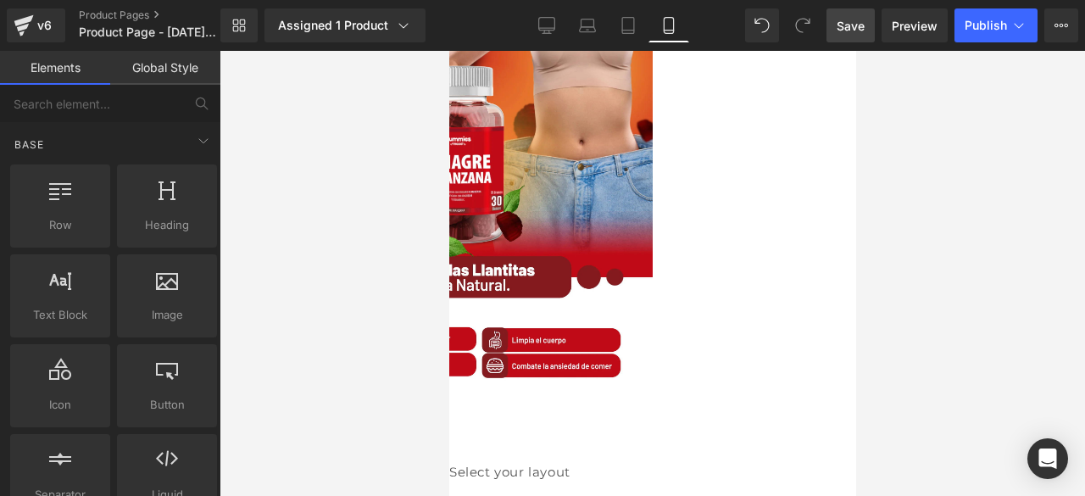
scroll to position [508, 0]
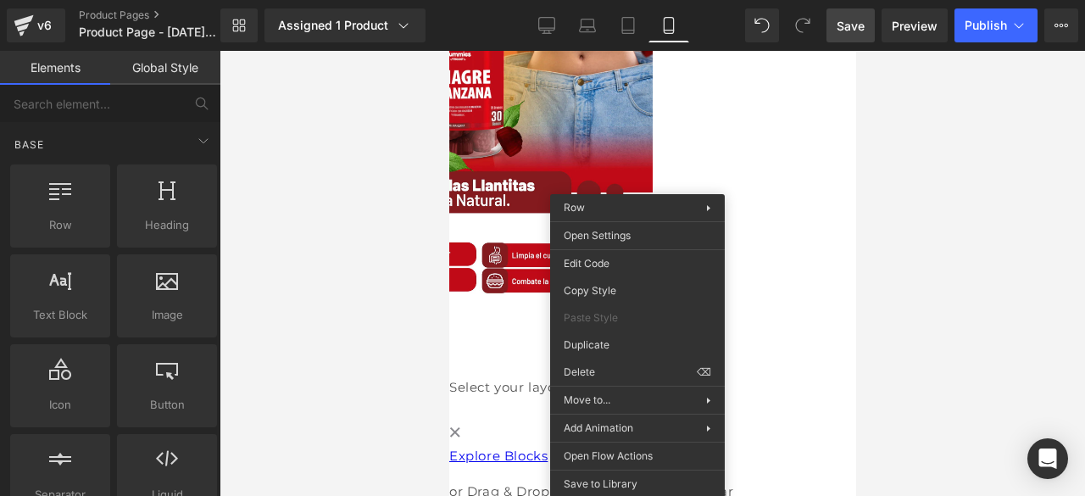
click at [448, 332] on span at bounding box center [448, 332] width 0 height 0
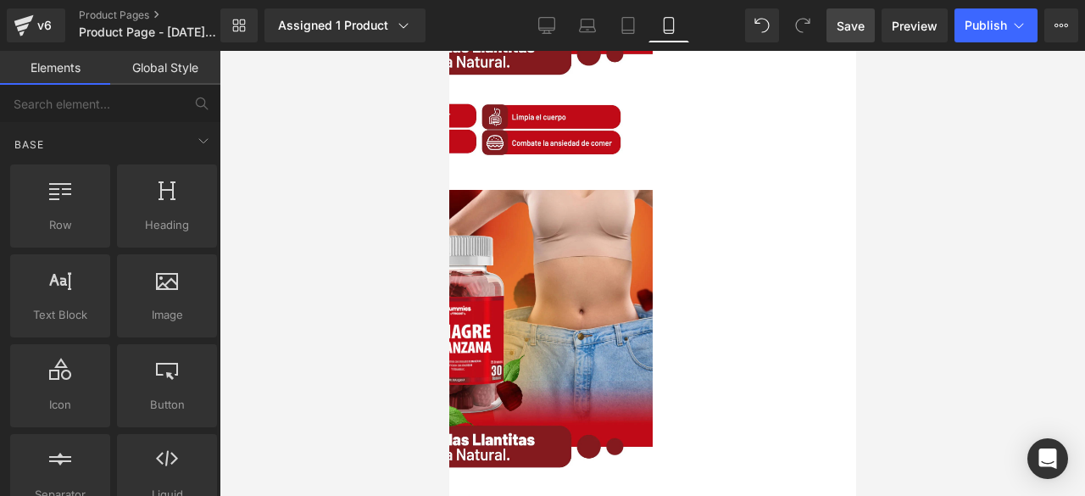
scroll to position [254, 0]
drag, startPoint x: 703, startPoint y: 336, endPoint x: 705, endPoint y: 301, distance: 34.8
click at [652, 336] on img at bounding box center [448, 381] width 407 height 382
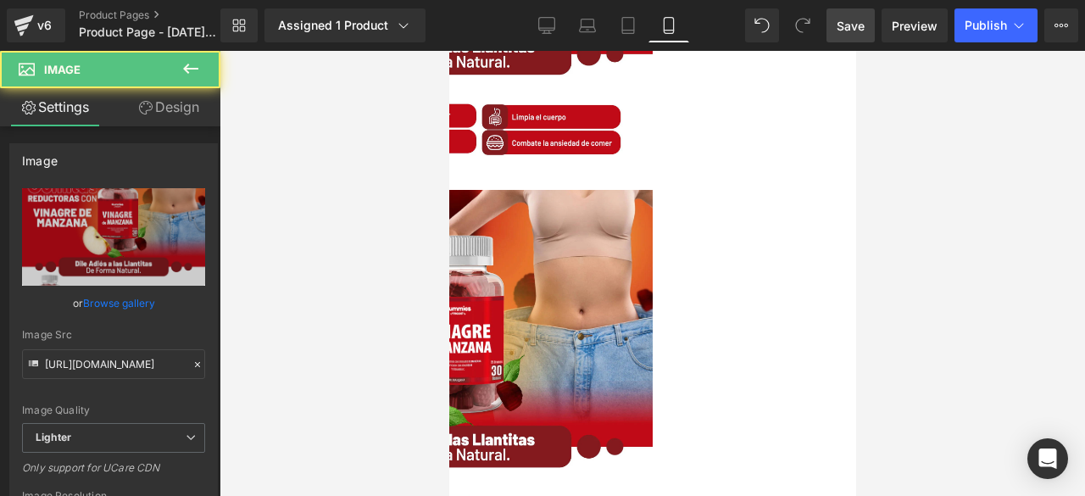
click at [652, 267] on img at bounding box center [448, 381] width 407 height 382
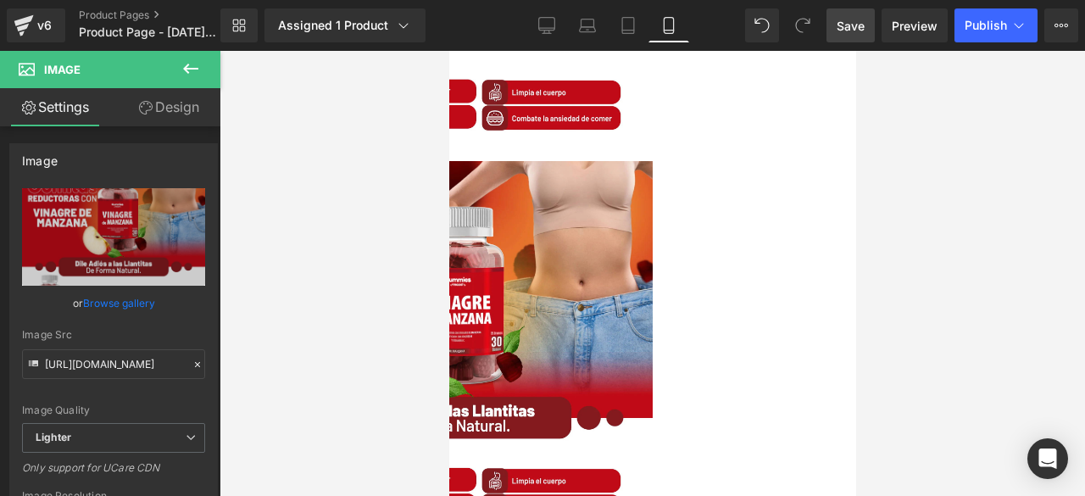
scroll to position [1078, 0]
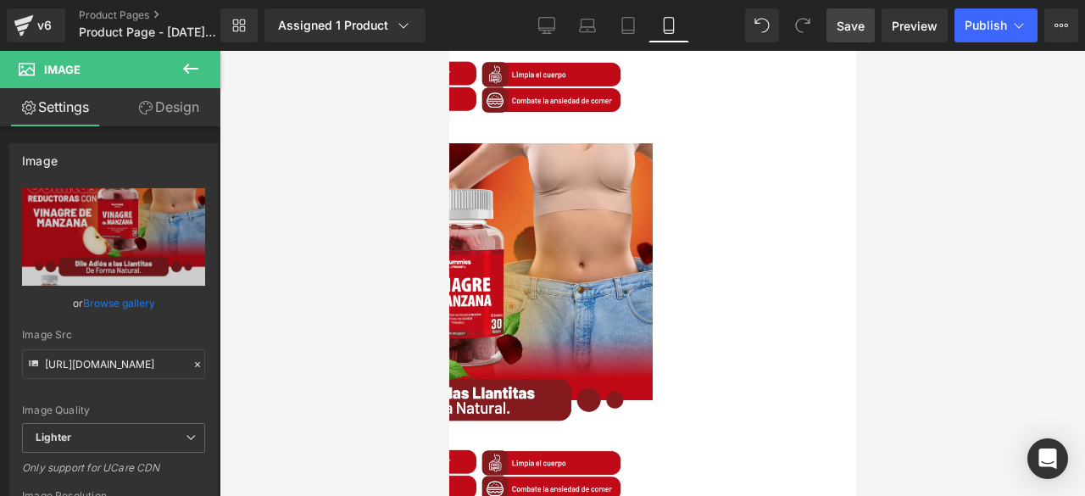
drag, startPoint x: 1092, startPoint y: 390, endPoint x: 645, endPoint y: 339, distance: 450.4
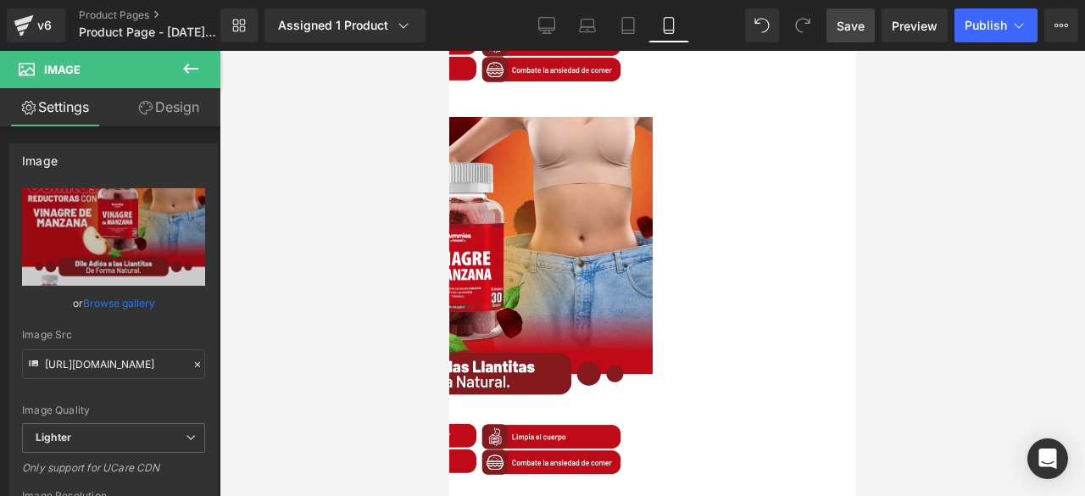
scroll to position [424, 0]
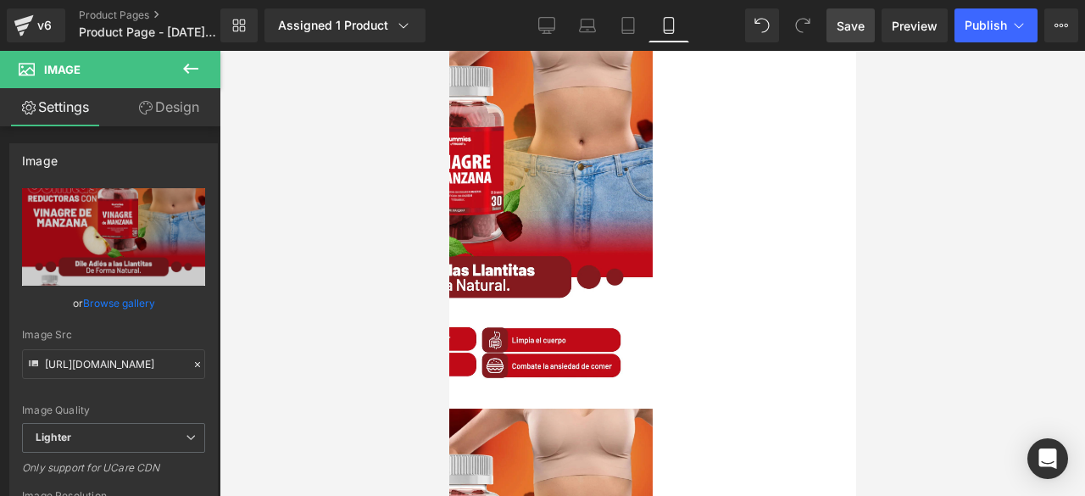
click at [652, 208] on img at bounding box center [448, 211] width 407 height 382
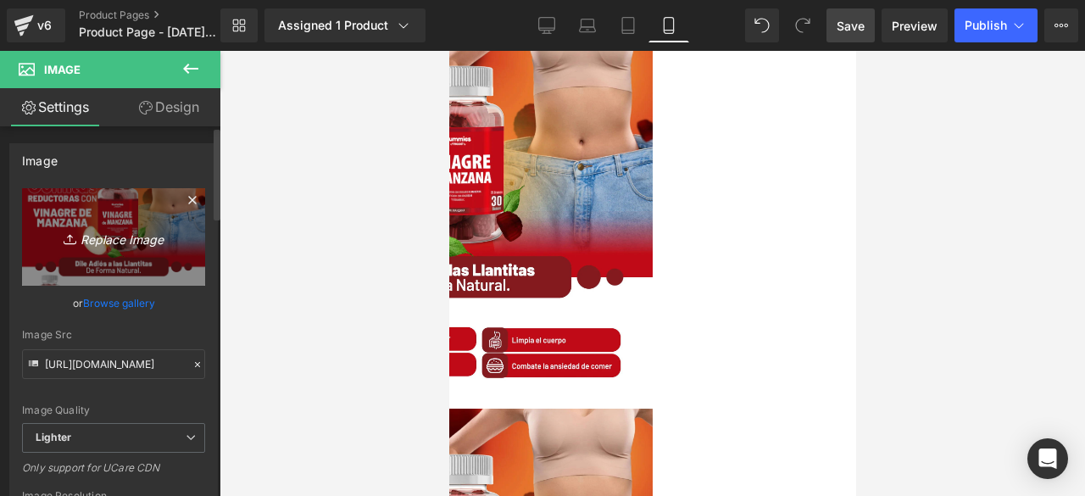
click at [114, 235] on icon "Replace Image" at bounding box center [114, 236] width 136 height 21
type input "C:\fakepath\2.jpg"
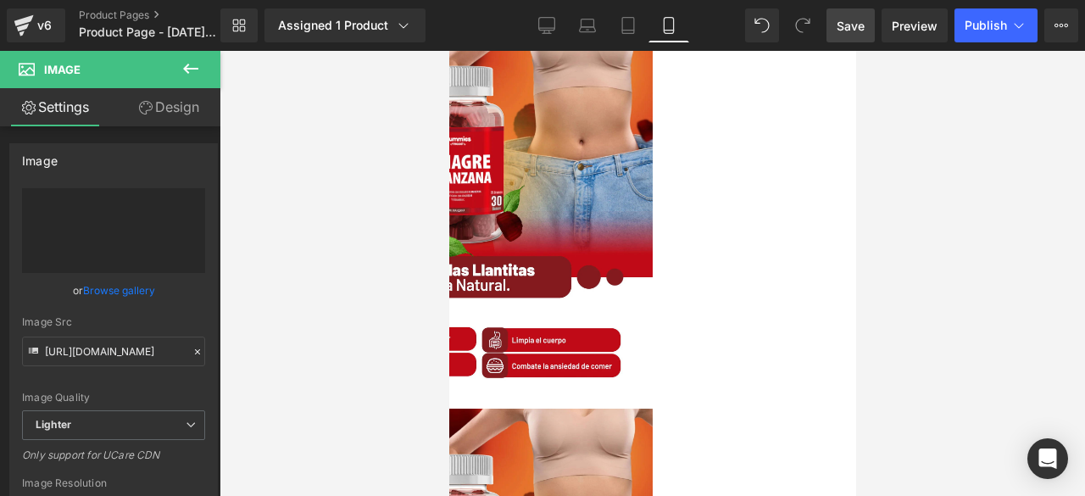
type input "[URL][DOMAIN_NAME]"
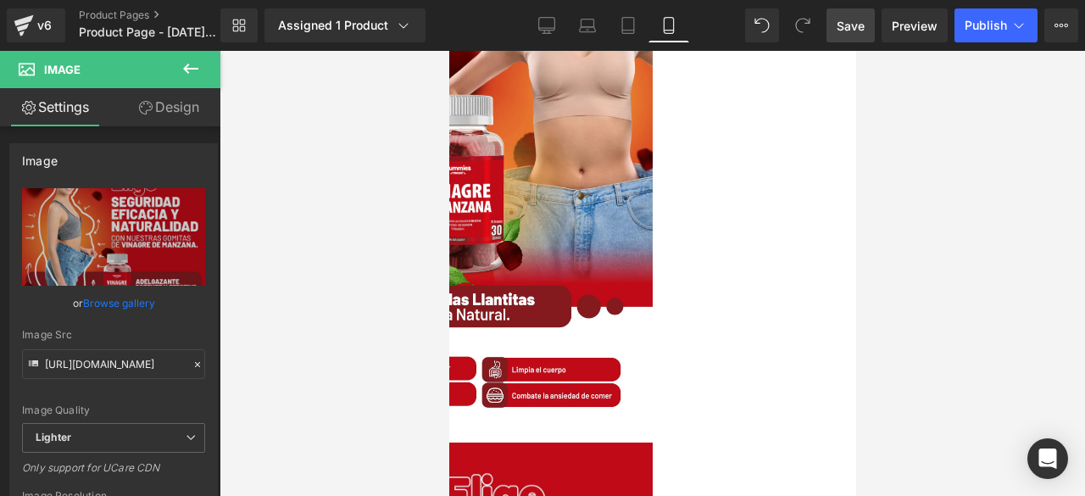
scroll to position [0, 0]
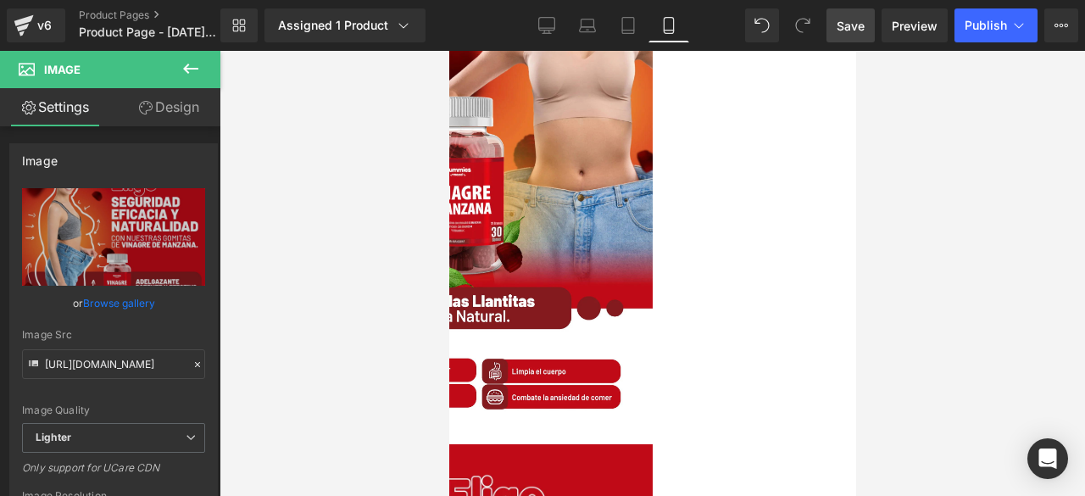
click at [652, 67] on img at bounding box center [448, 242] width 407 height 382
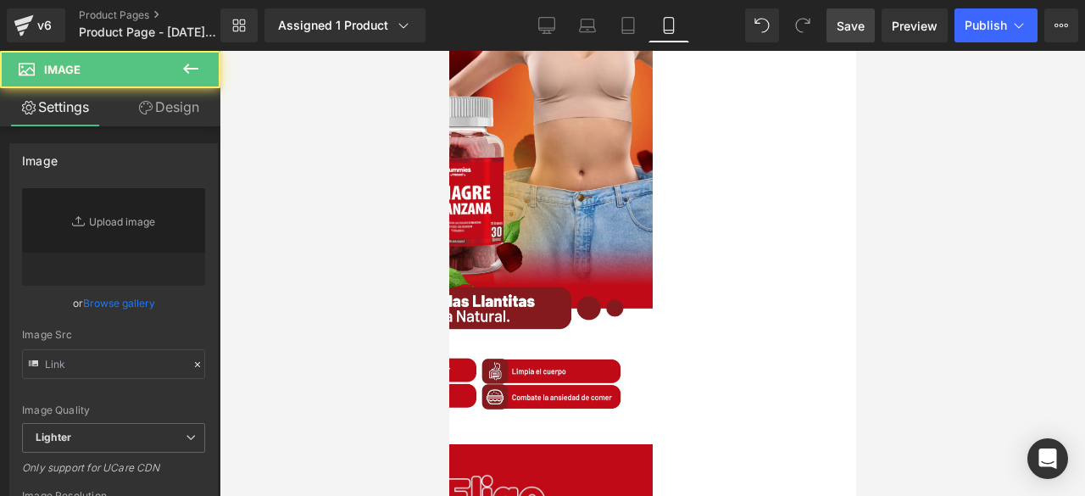
type input "[URL][DOMAIN_NAME]"
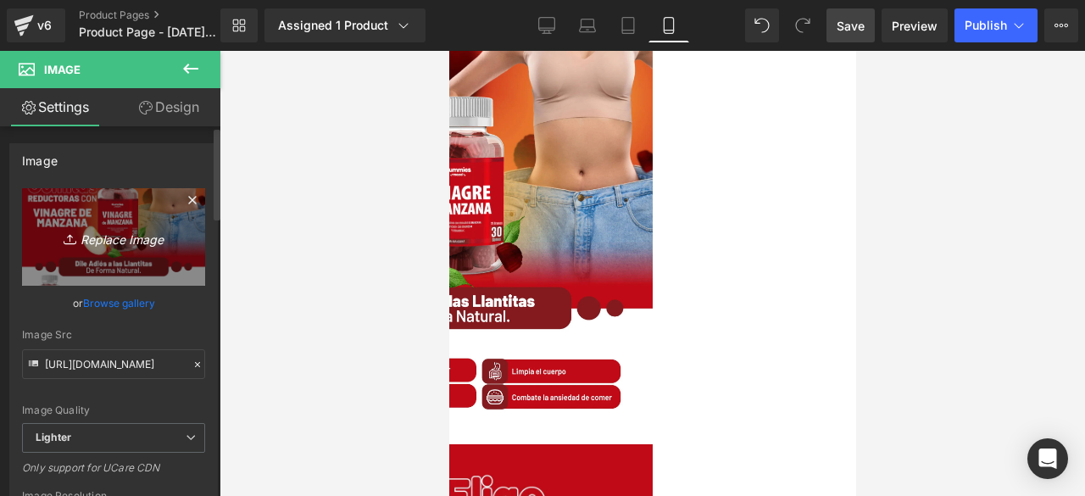
click at [129, 236] on icon "Replace Image" at bounding box center [114, 236] width 136 height 21
click at [100, 236] on icon "Replace Image" at bounding box center [114, 236] width 136 height 21
type input "C:\fakepath\1.jpg"
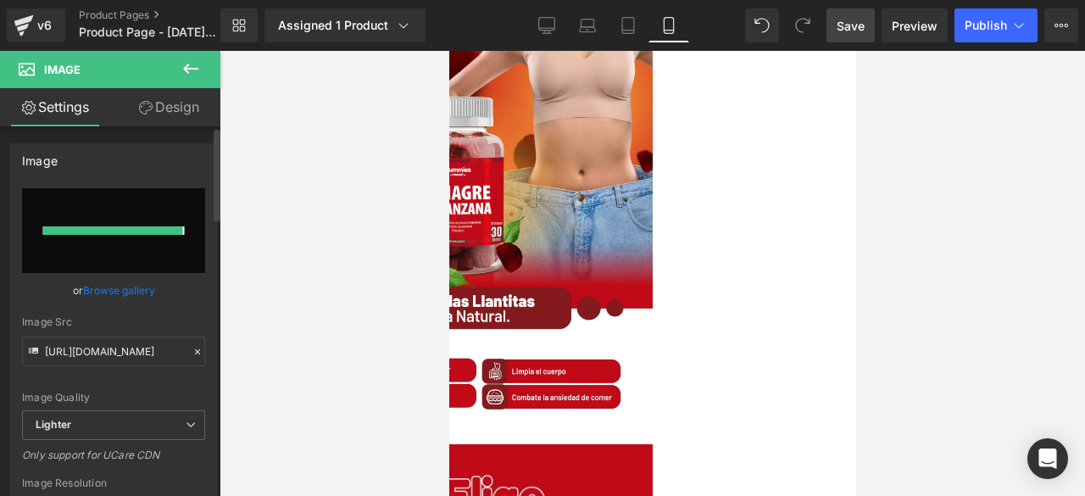
type input "[URL][DOMAIN_NAME]"
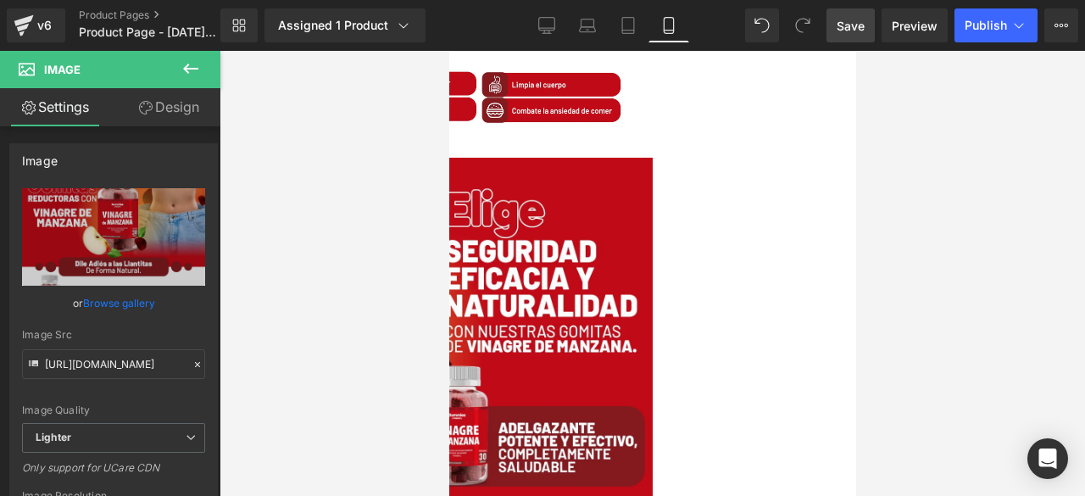
scroll to position [422, 0]
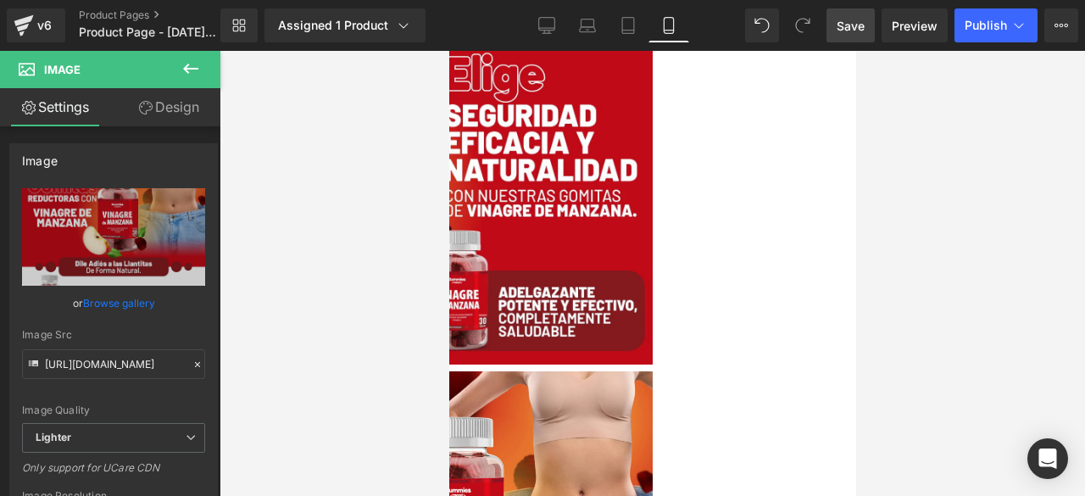
click at [614, 212] on img at bounding box center [448, 193] width 407 height 342
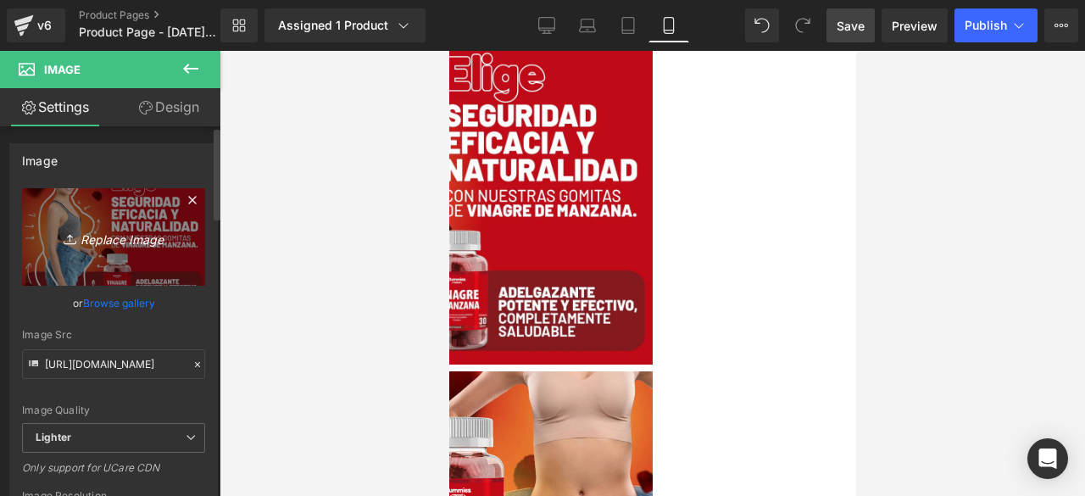
click at [107, 235] on icon "Replace Image" at bounding box center [114, 236] width 136 height 21
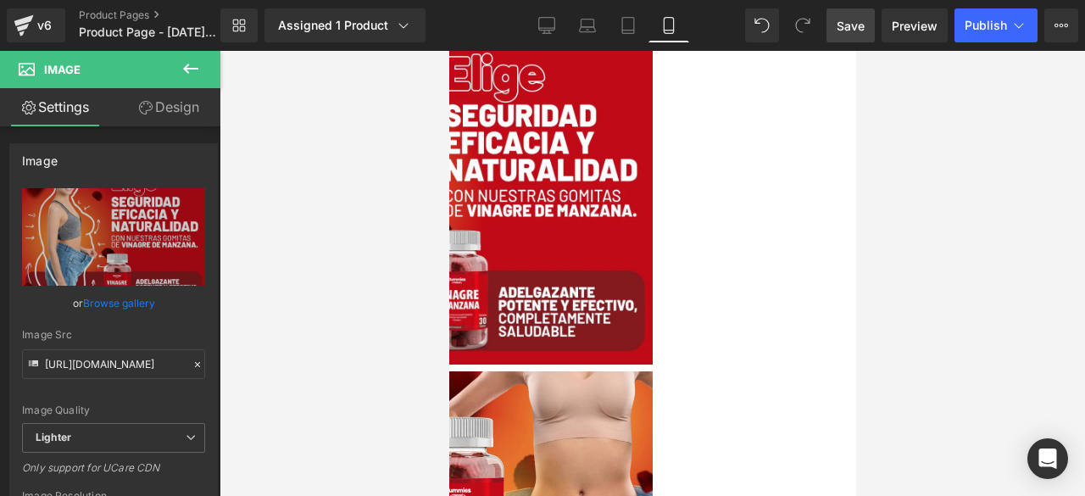
scroll to position [0, 0]
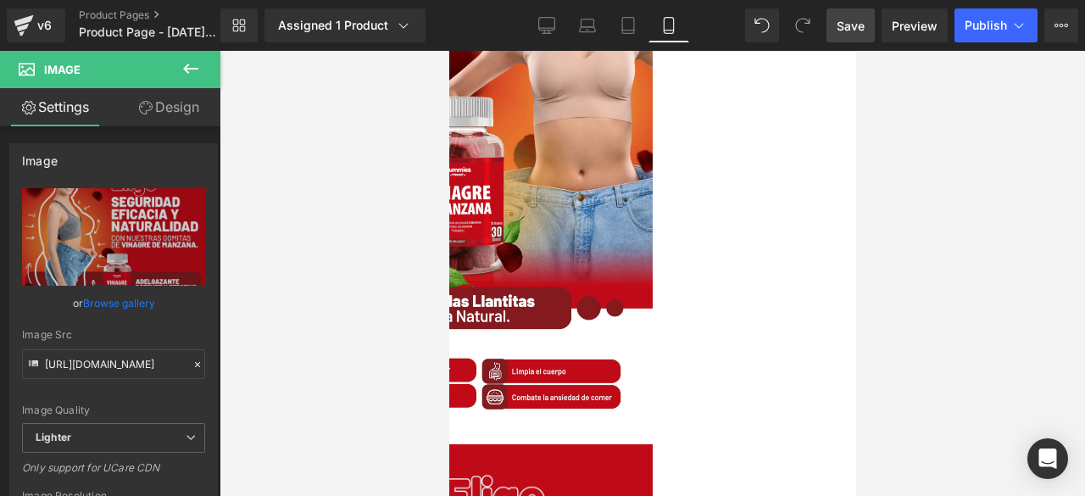
click at [482, 175] on img at bounding box center [448, 242] width 407 height 382
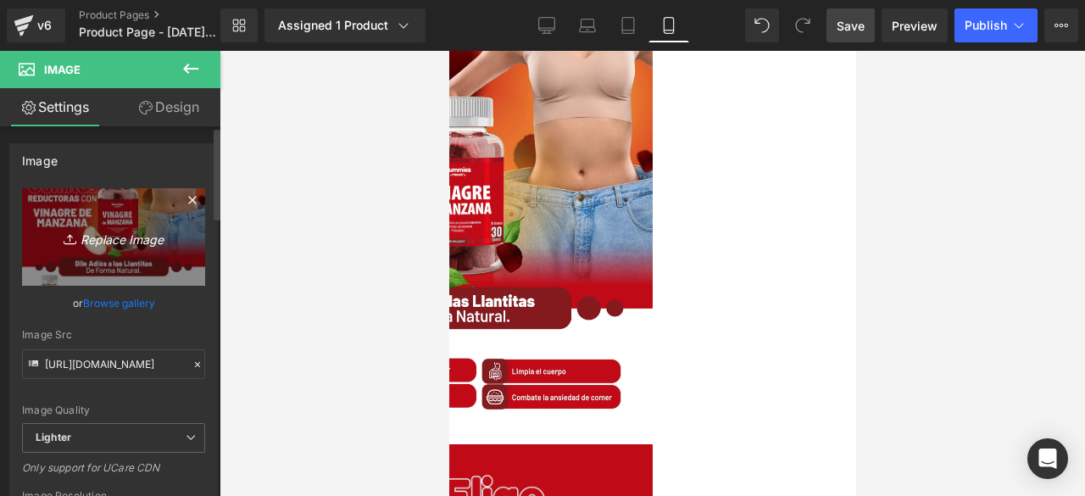
click at [102, 236] on icon "Replace Image" at bounding box center [114, 236] width 136 height 21
type input "C:\fakepath\1.png"
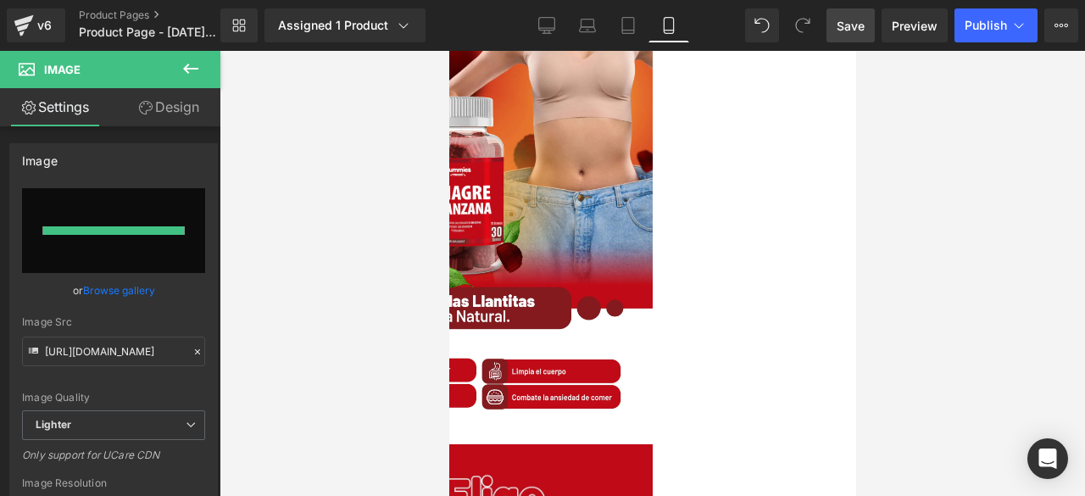
type input "[URL][DOMAIN_NAME]"
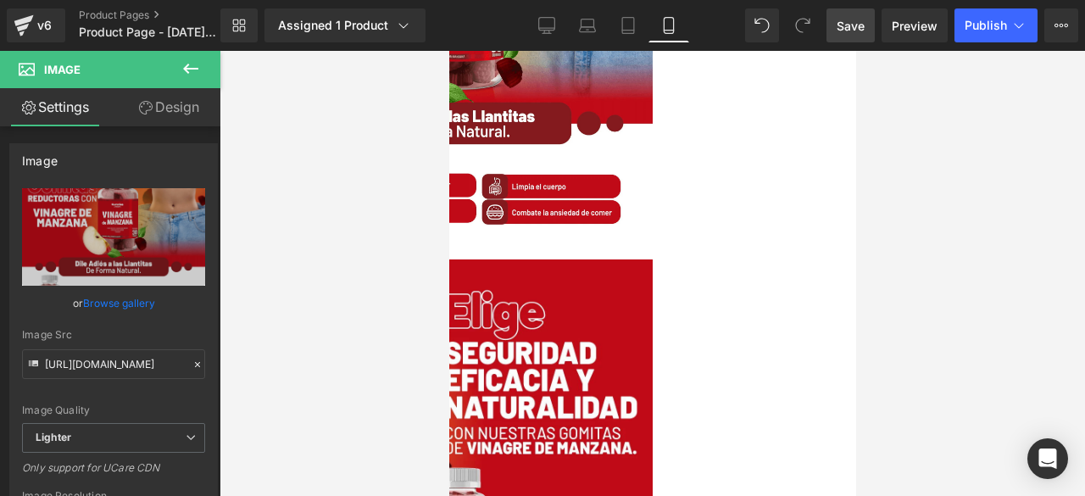
scroll to position [291, 0]
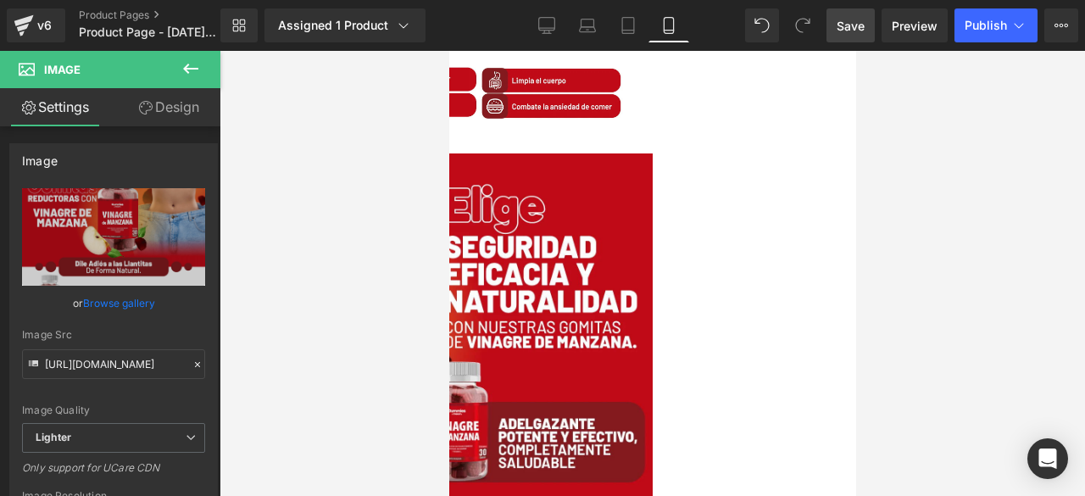
click at [652, 320] on div "Image" at bounding box center [448, 327] width 407 height 349
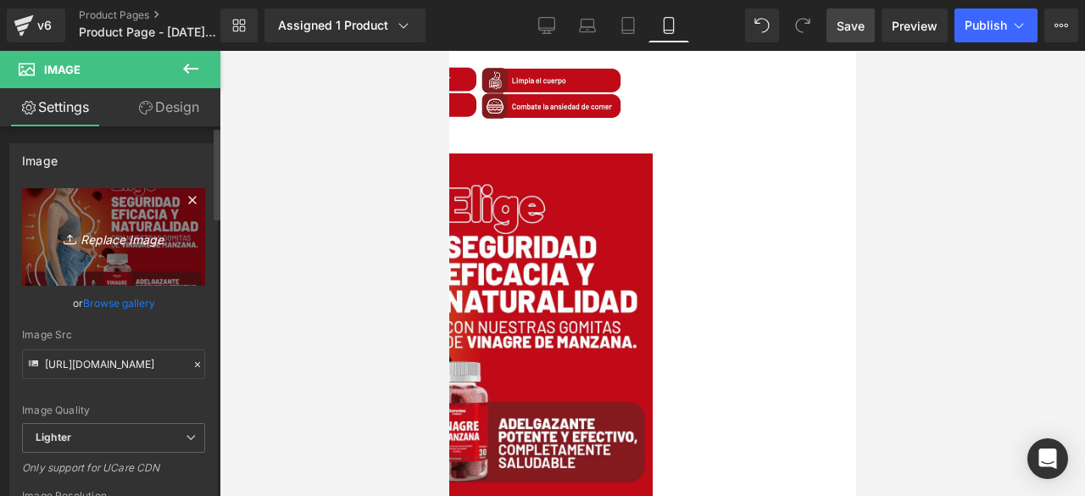
click at [103, 238] on icon "Replace Image" at bounding box center [114, 236] width 136 height 21
type input "C:\fakepath\1 2.png"
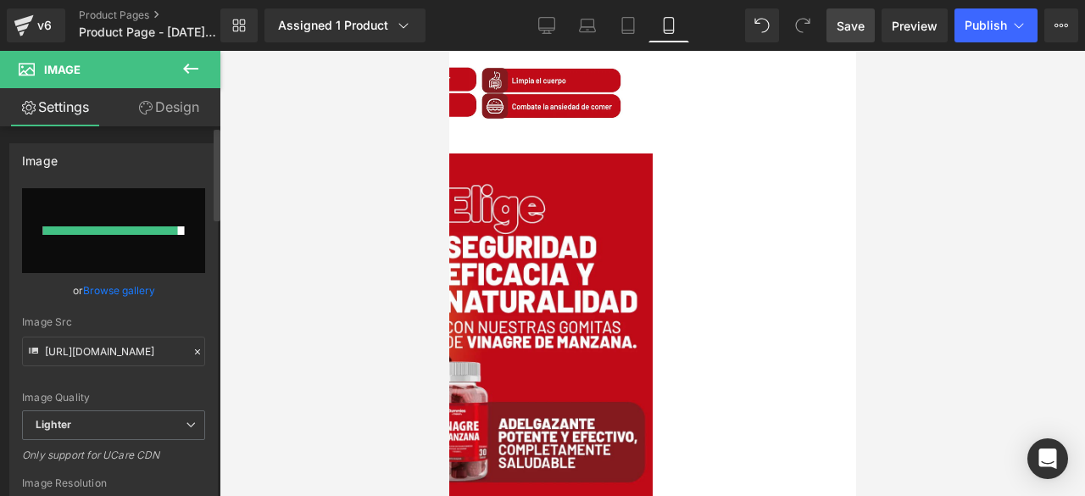
type input "[URL][DOMAIN_NAME]"
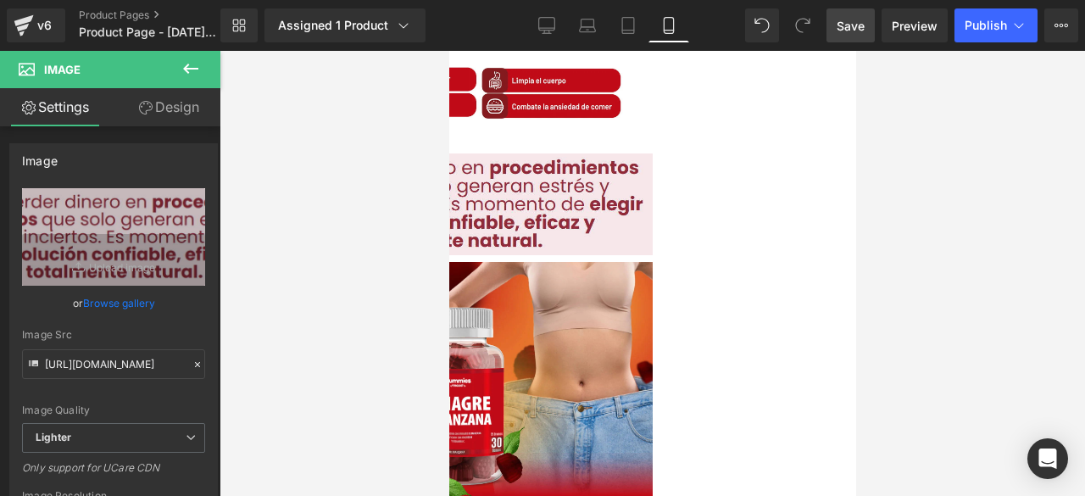
click at [652, 330] on img at bounding box center [448, 453] width 407 height 382
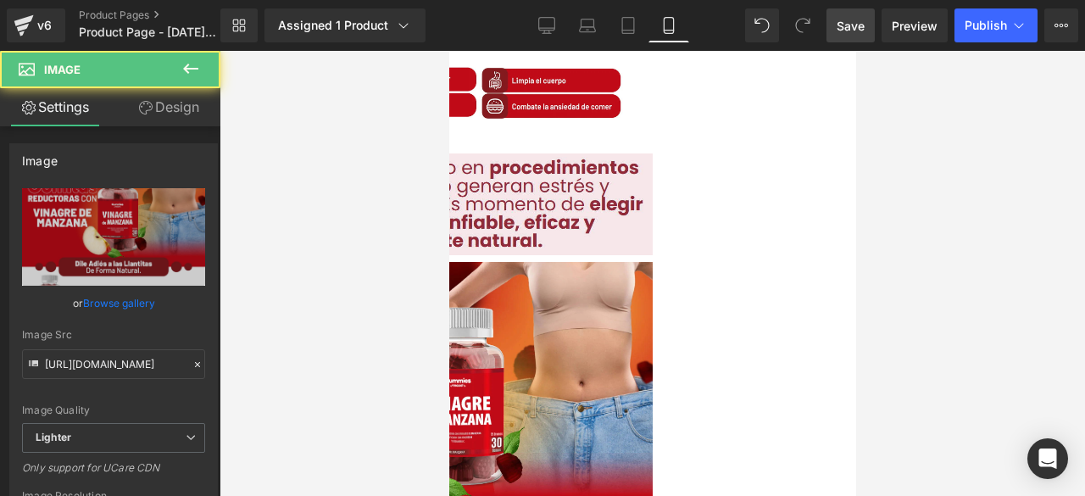
click at [652, 367] on img at bounding box center [448, 453] width 407 height 382
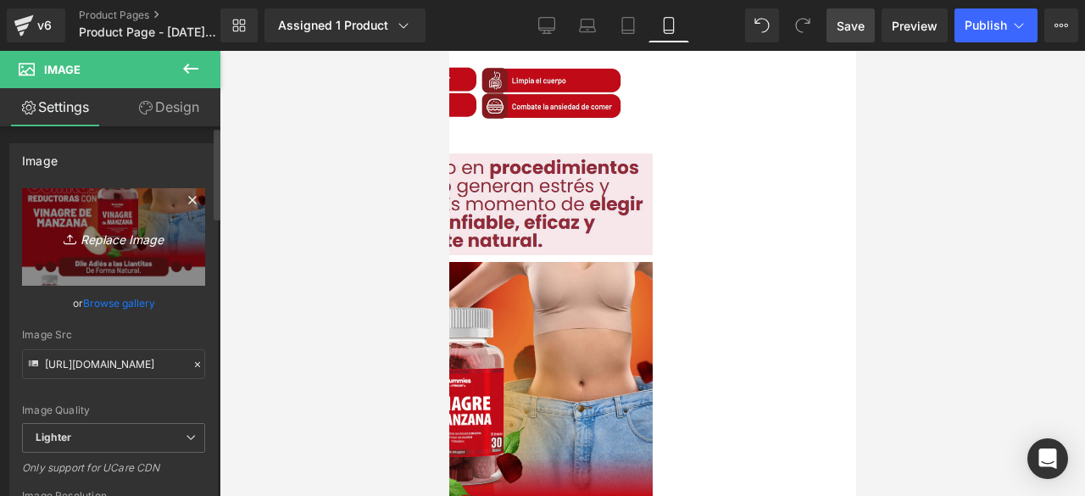
click at [112, 236] on icon "Replace Image" at bounding box center [114, 236] width 136 height 21
type input "C:\fakepath\2.png"
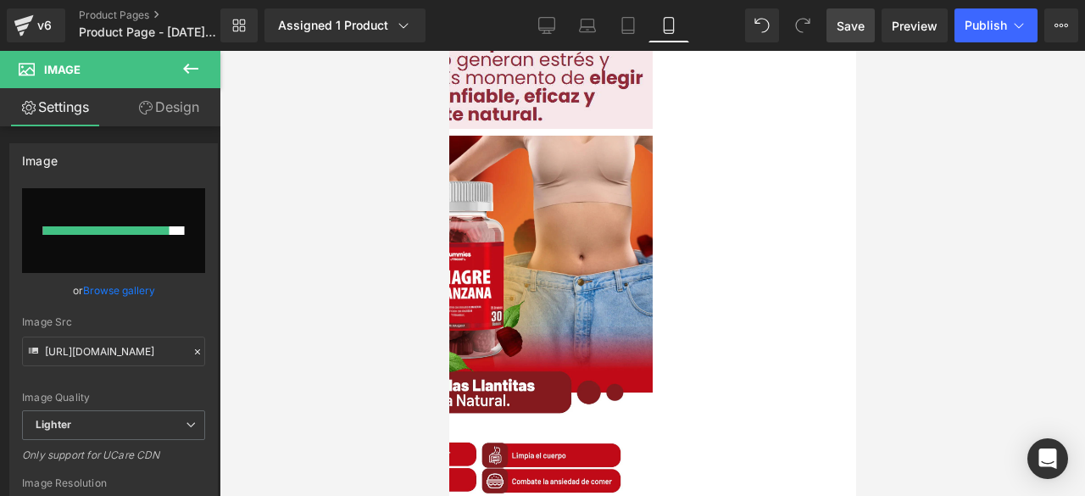
scroll to position [419, 0]
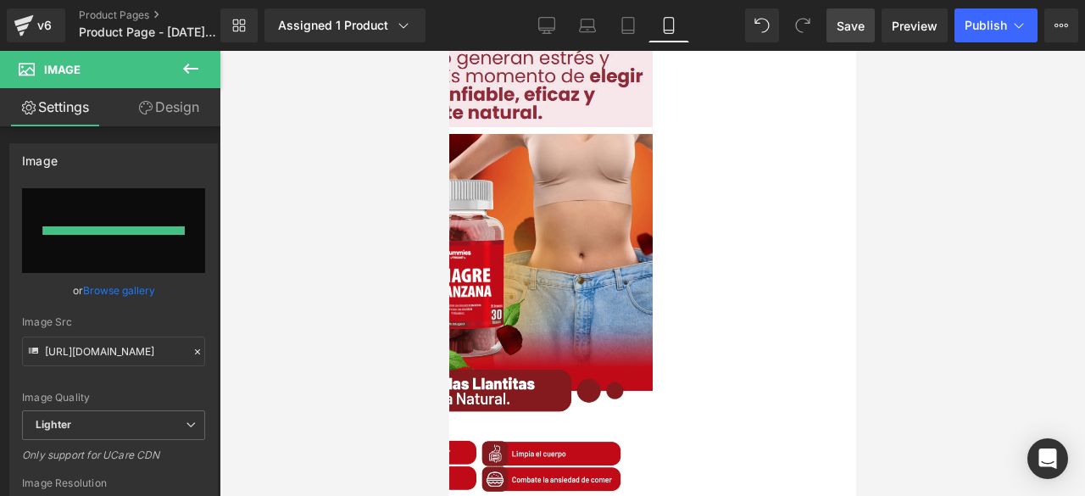
type input "[URL][DOMAIN_NAME]"
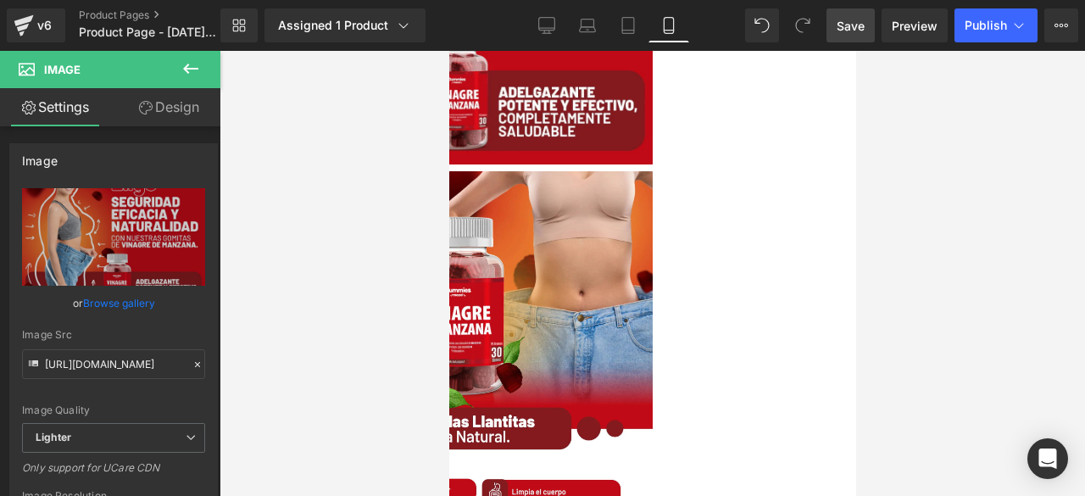
scroll to position [760, 0]
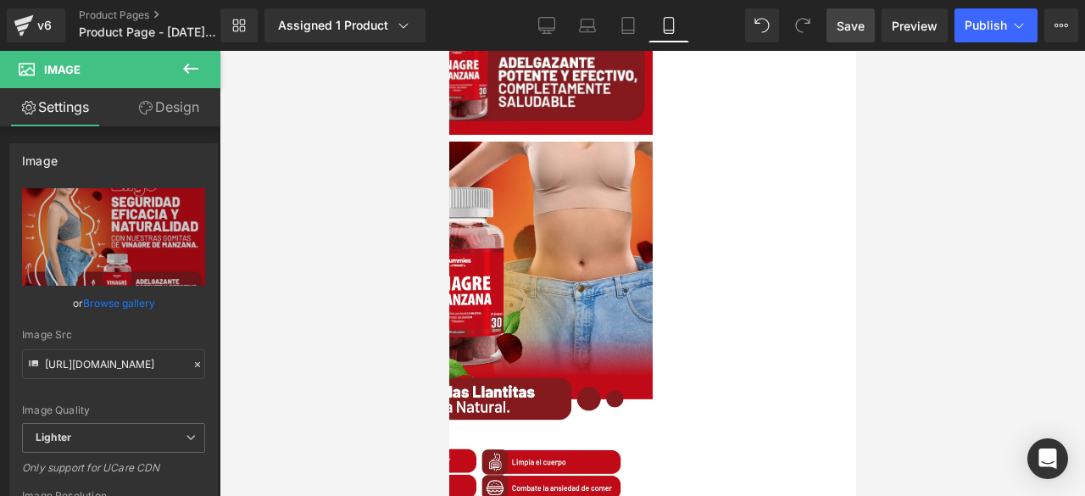
click at [652, 314] on div "Image" at bounding box center [448, 336] width 407 height 389
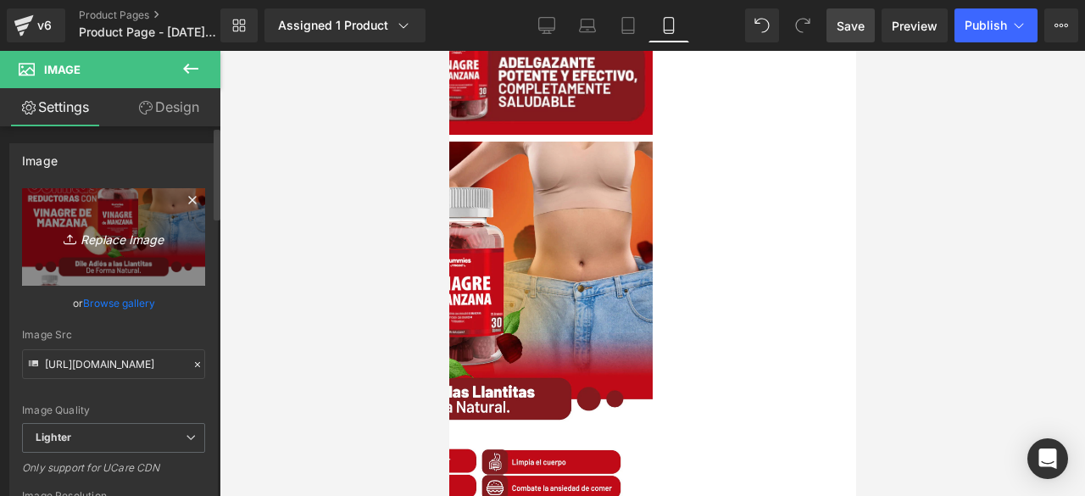
click at [108, 238] on icon "Replace Image" at bounding box center [114, 236] width 136 height 21
type input "C:\fakepath\3.png"
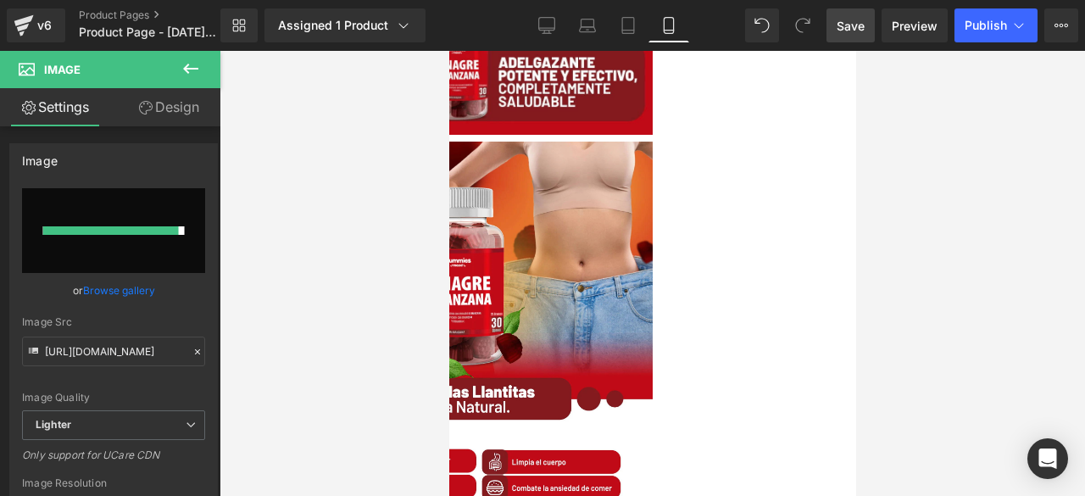
type input "[URL][DOMAIN_NAME]"
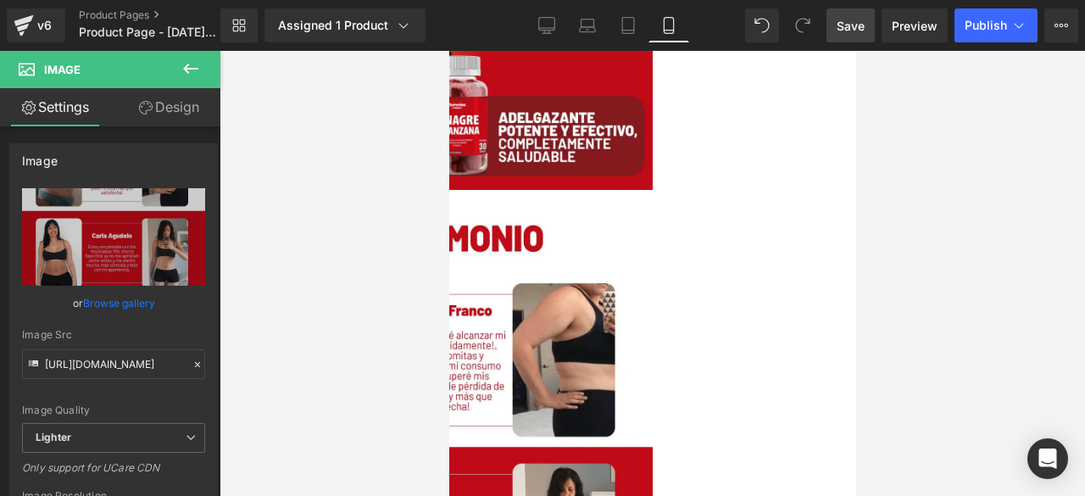
scroll to position [759, 0]
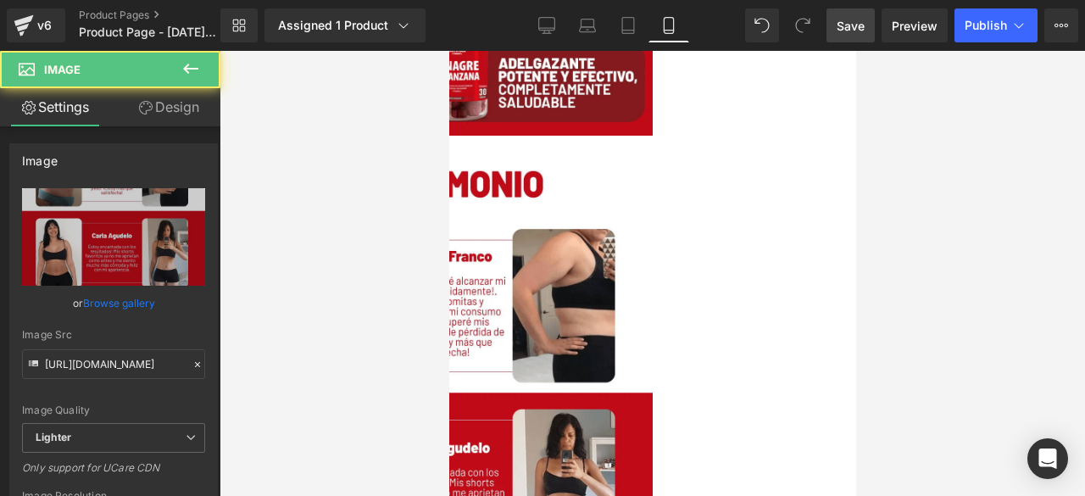
click at [640, 297] on img at bounding box center [448, 450] width 407 height 616
click at [623, 304] on img at bounding box center [448, 450] width 407 height 616
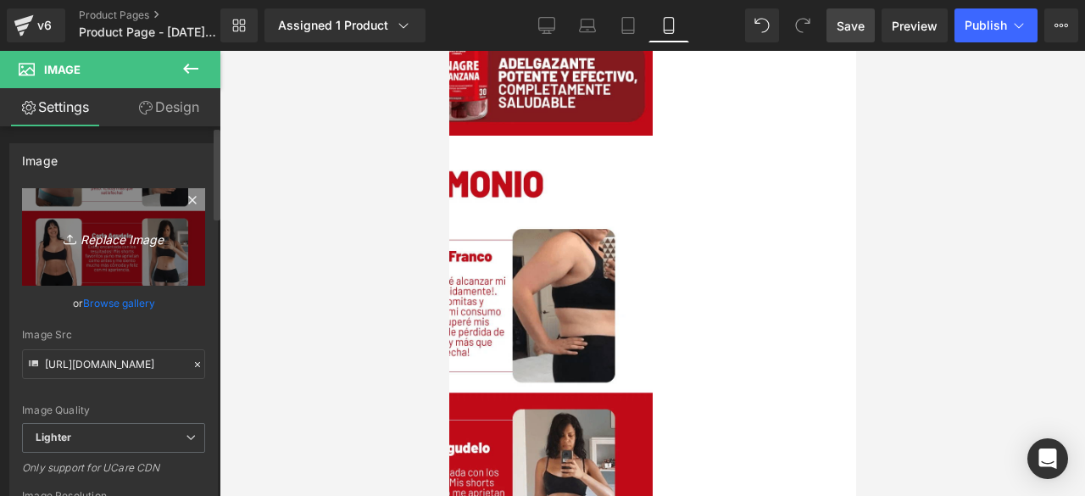
click at [124, 238] on icon "Replace Image" at bounding box center [114, 236] width 136 height 21
type input "C:\fakepath\4.png"
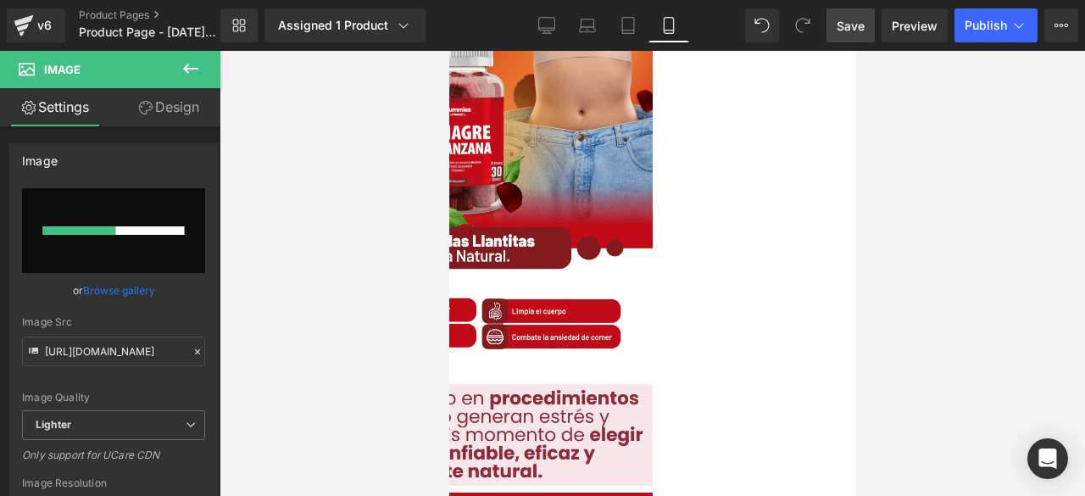
scroll to position [0, 0]
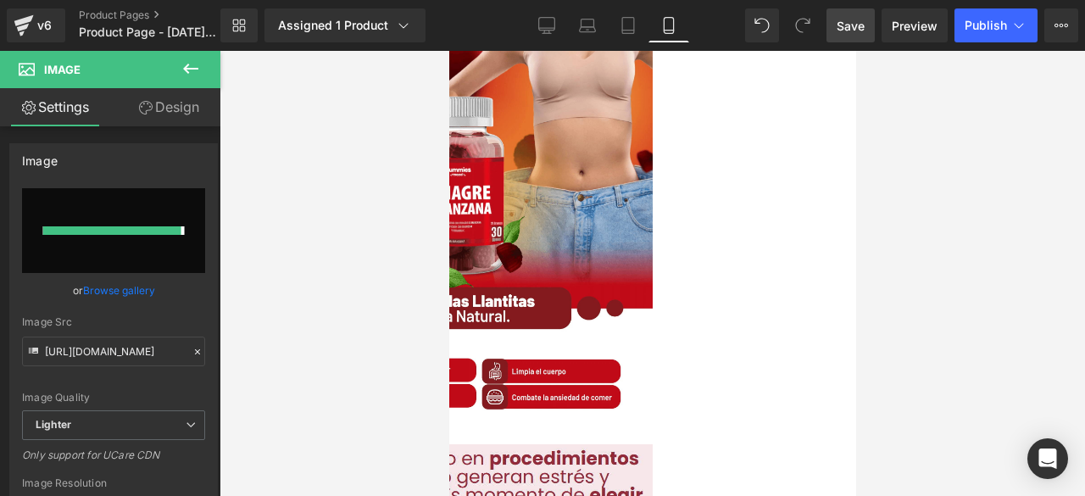
type input "[URL][DOMAIN_NAME]"
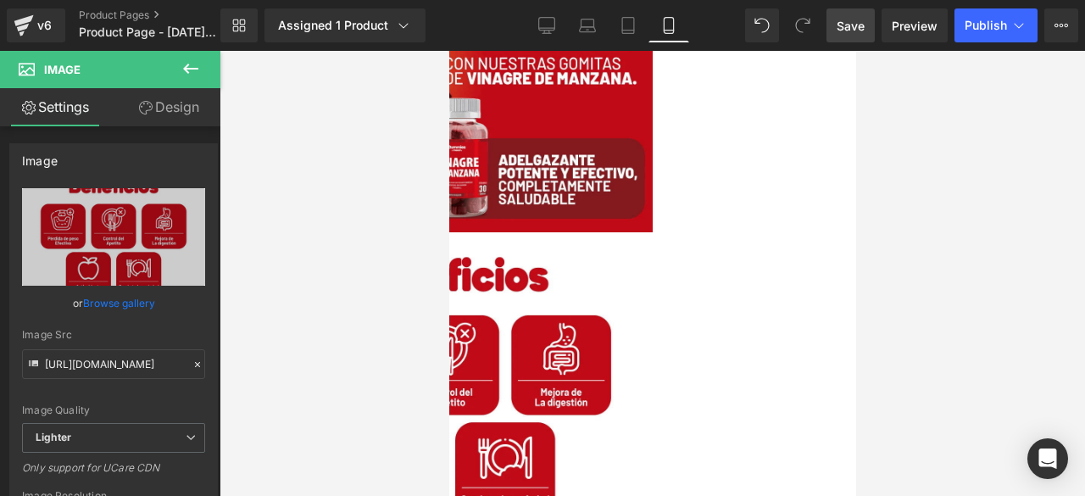
scroll to position [681, 0]
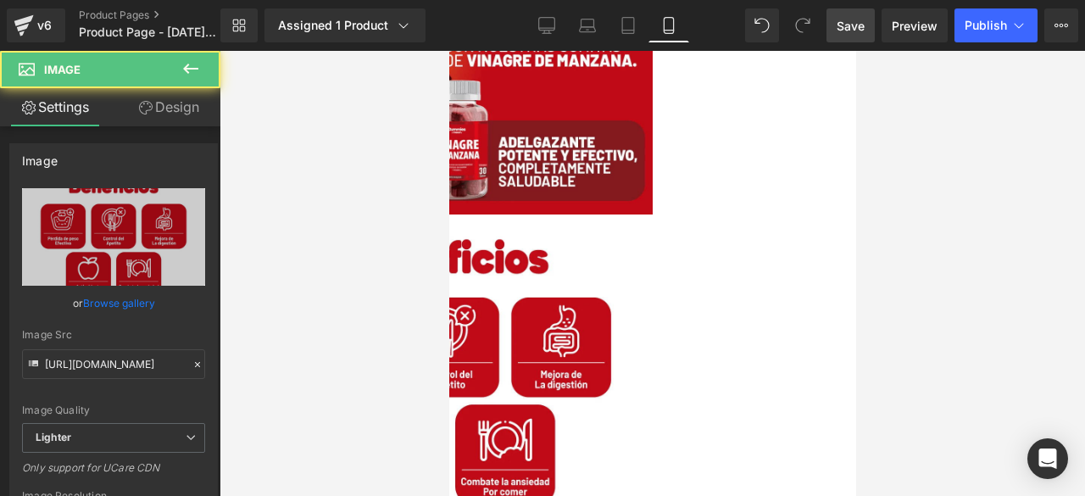
click at [620, 289] on img at bounding box center [448, 370] width 407 height 299
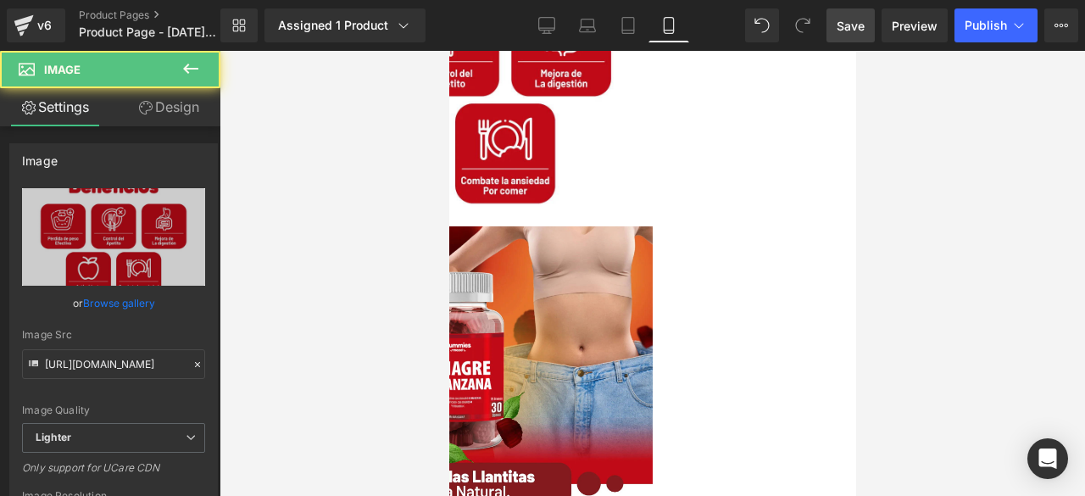
scroll to position [1010, 0]
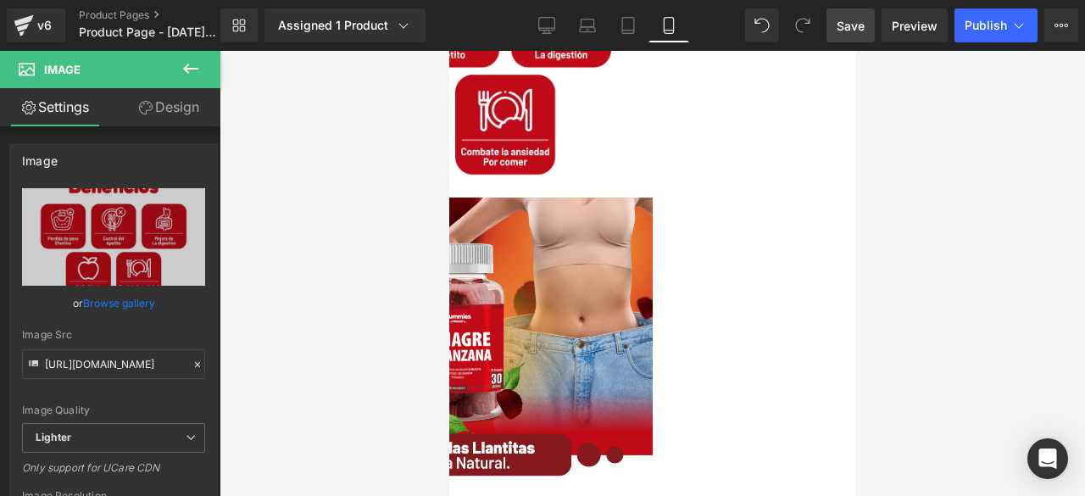
click at [590, 280] on img at bounding box center [448, 388] width 407 height 382
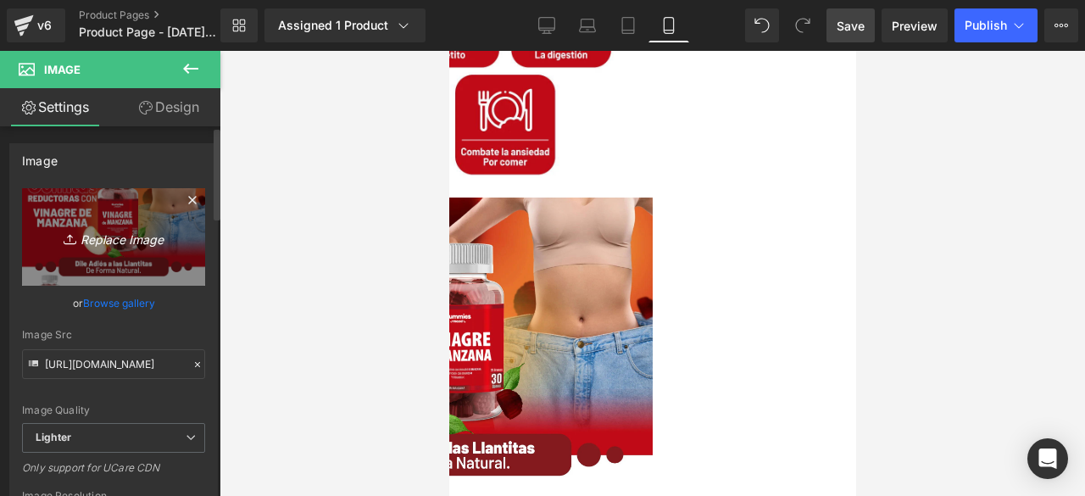
click at [131, 239] on icon "Replace Image" at bounding box center [114, 236] width 136 height 21
type input "C:\fakepath\4 2.png"
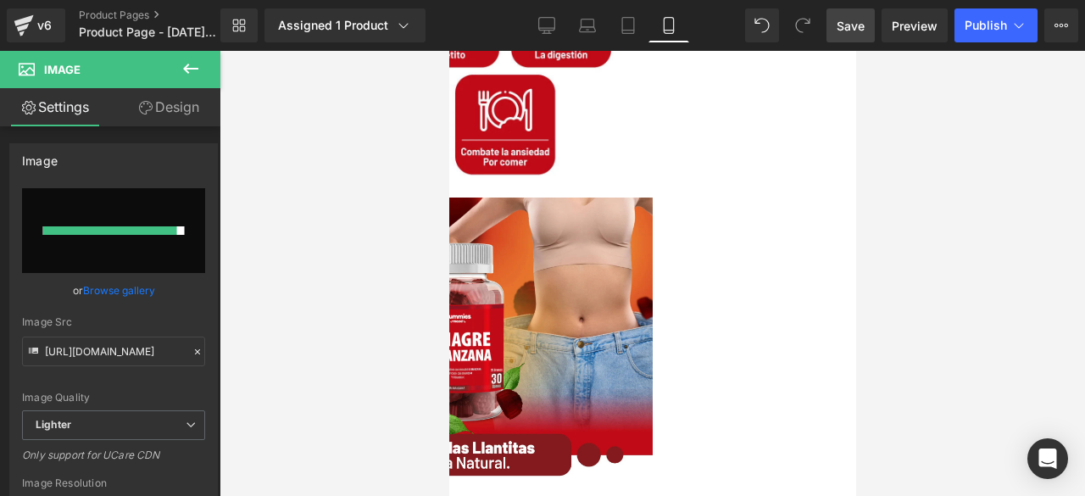
type input "[URL][DOMAIN_NAME]"
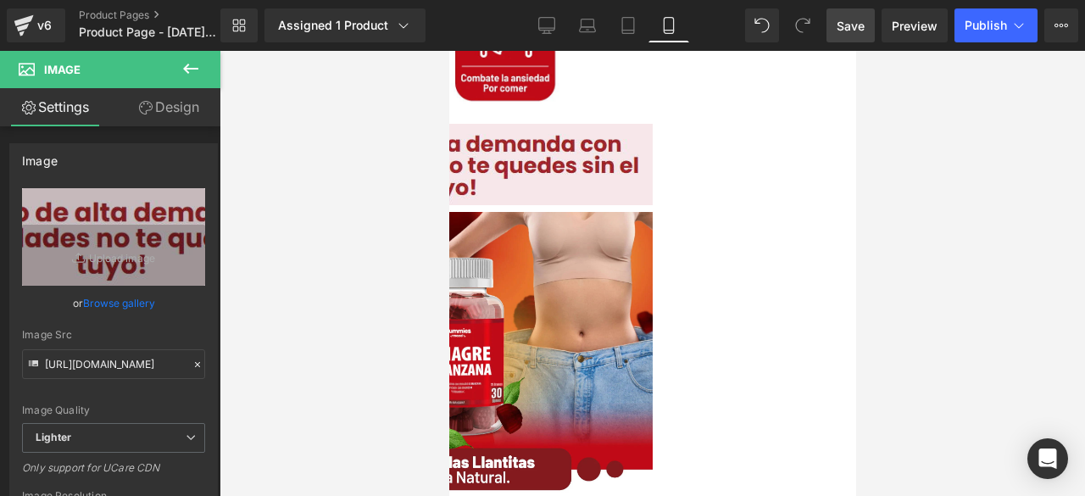
scroll to position [1085, 0]
click at [652, 297] on img at bounding box center [448, 402] width 407 height 382
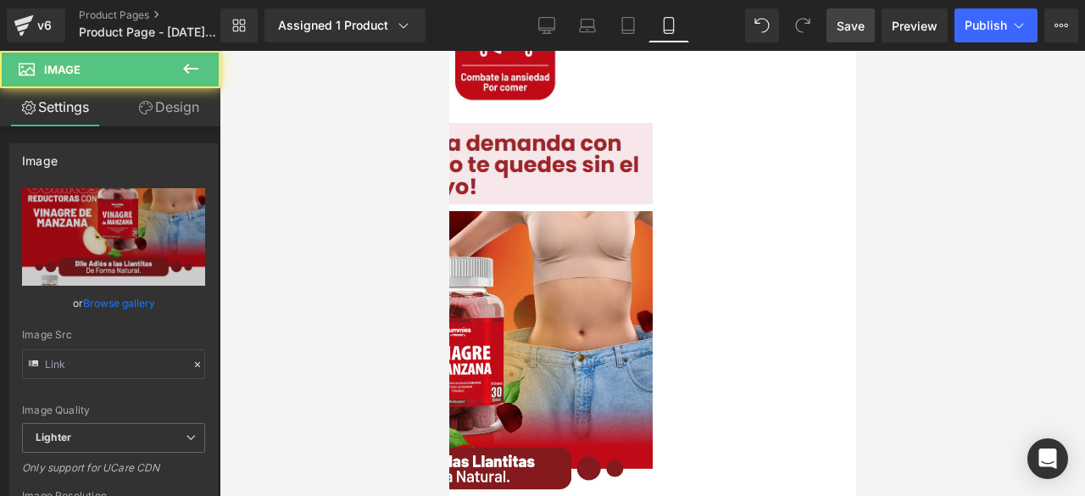
type input "[URL][DOMAIN_NAME]"
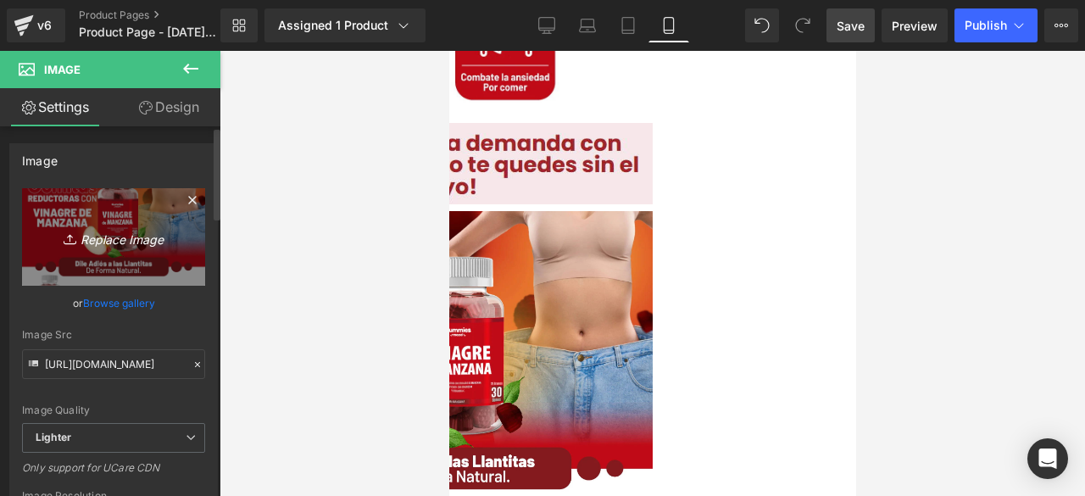
click at [111, 236] on icon "Replace Image" at bounding box center [114, 236] width 136 height 21
type input "C:\fakepath\5.png"
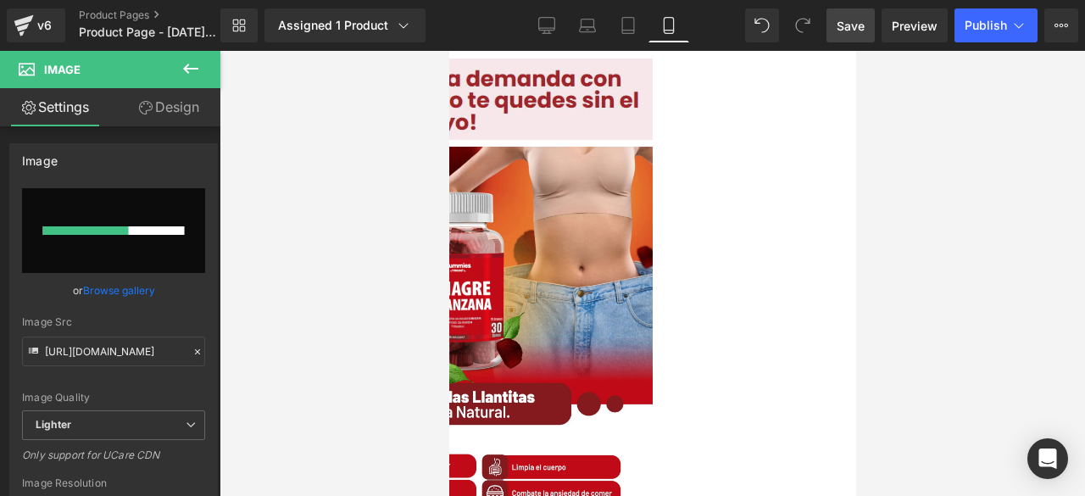
scroll to position [1151, 0]
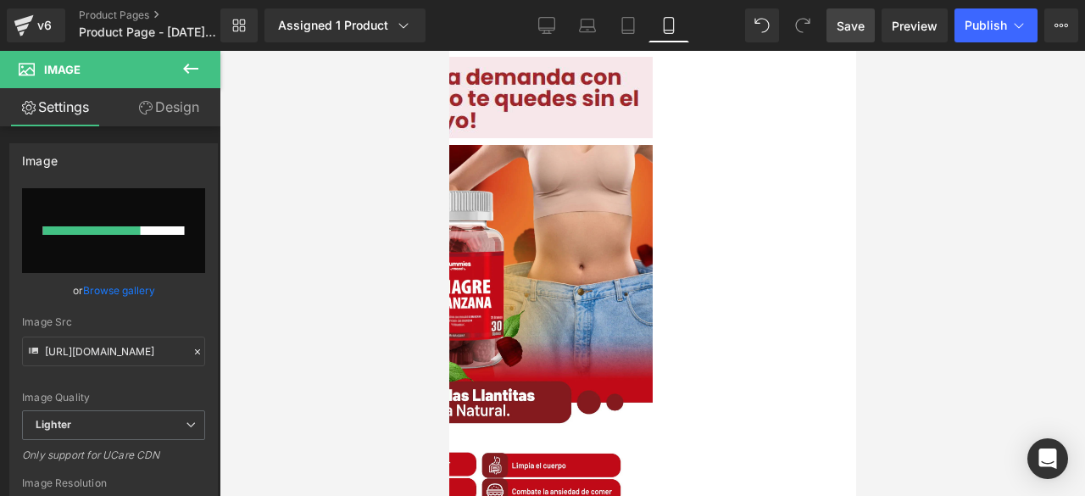
click at [652, 310] on img at bounding box center [448, 336] width 407 height 382
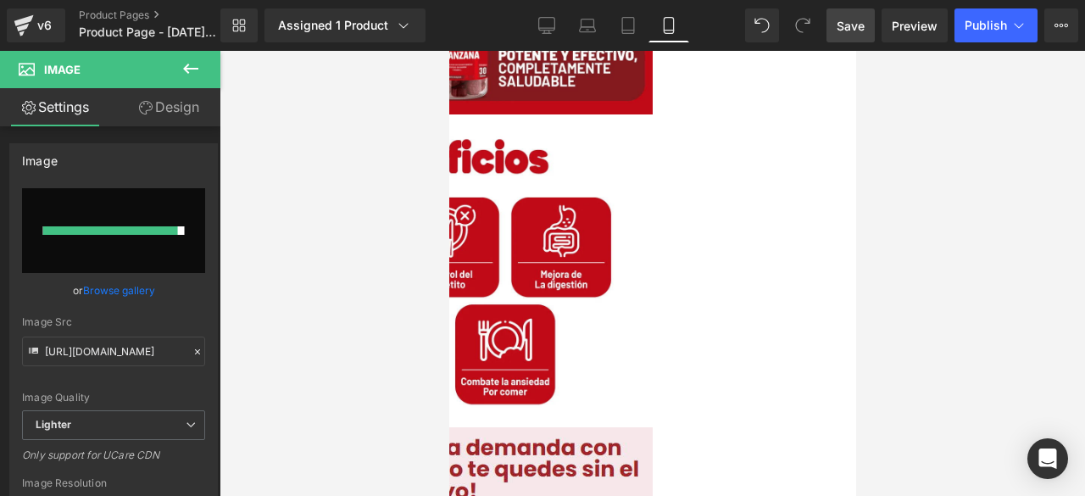
scroll to position [782, 0]
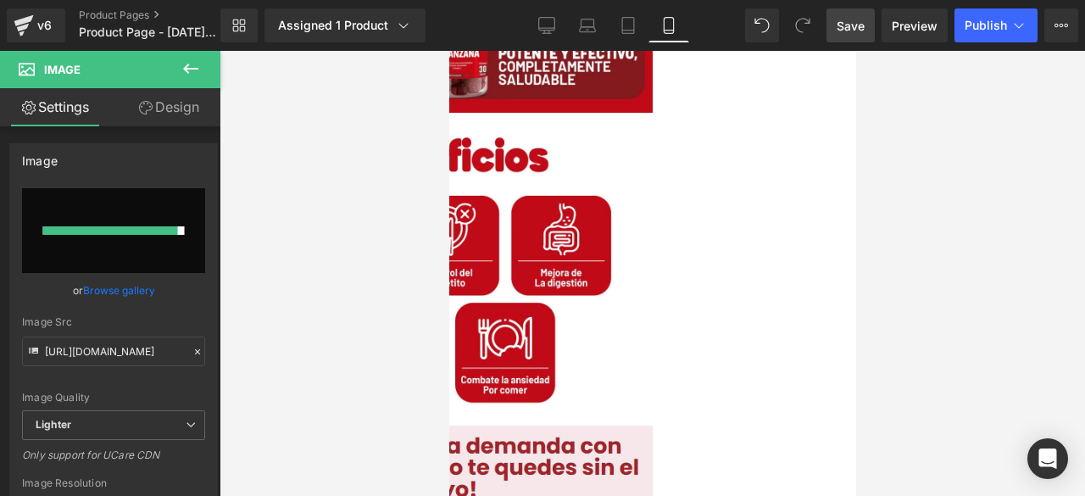
click at [617, 287] on img at bounding box center [448, 268] width 407 height 299
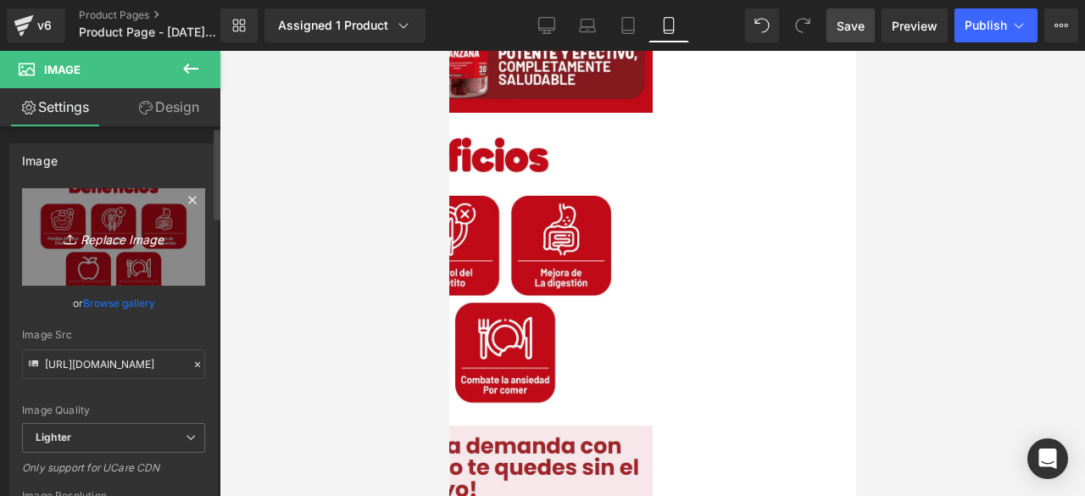
click at [109, 240] on icon "Replace Image" at bounding box center [114, 236] width 136 height 21
type input "C:\fakepath\3.png"
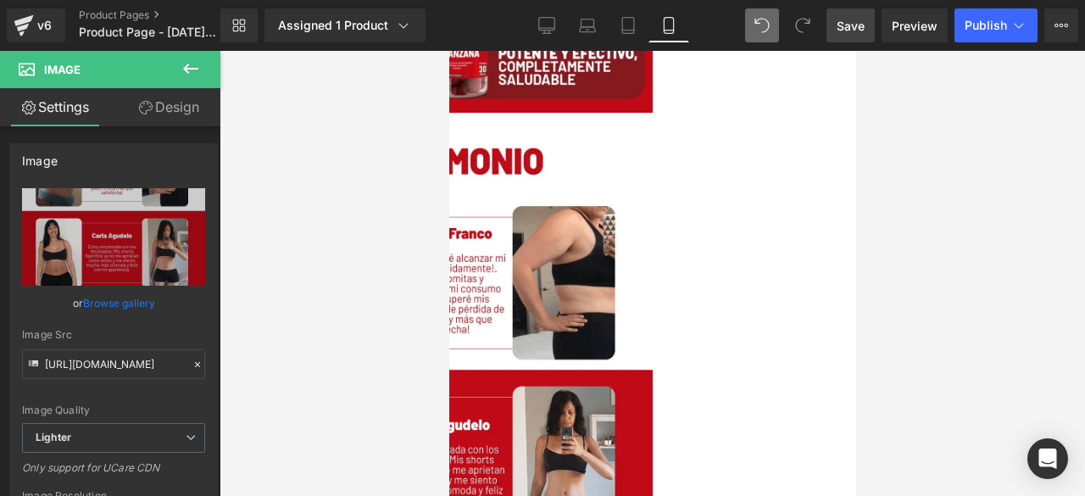
type input "[URL][DOMAIN_NAME]"
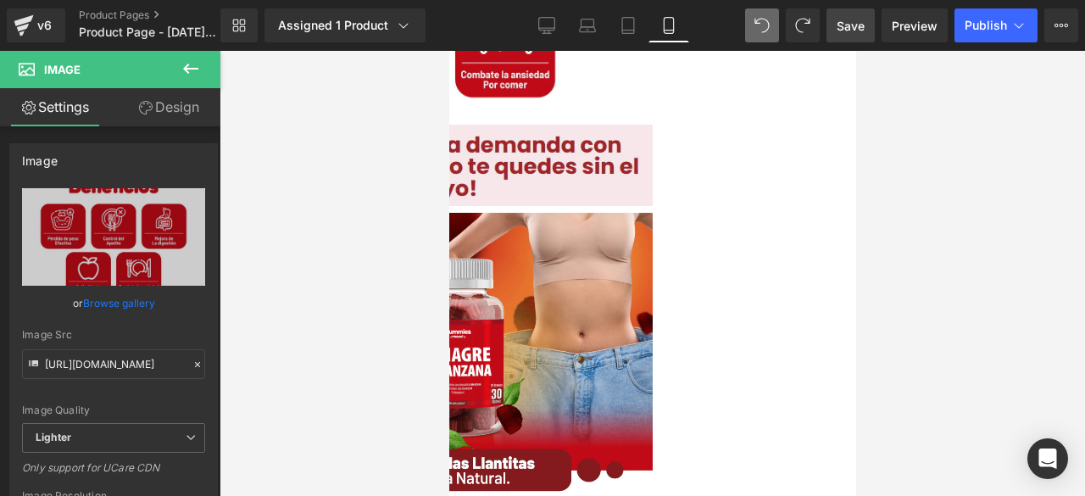
scroll to position [1088, 0]
click at [542, 277] on img at bounding box center [448, 403] width 407 height 382
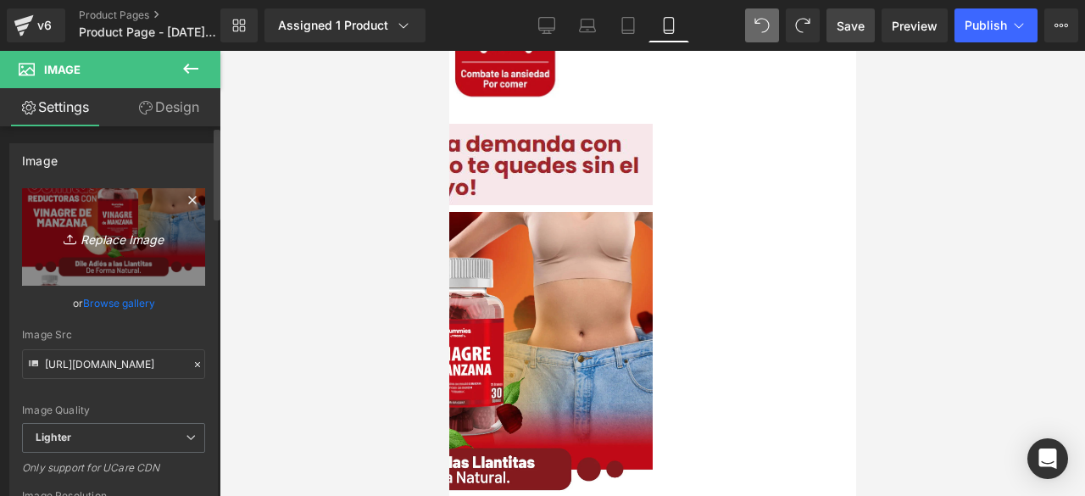
click at [103, 236] on icon "Replace Image" at bounding box center [114, 236] width 136 height 21
type input "C:\fakepath\3.png"
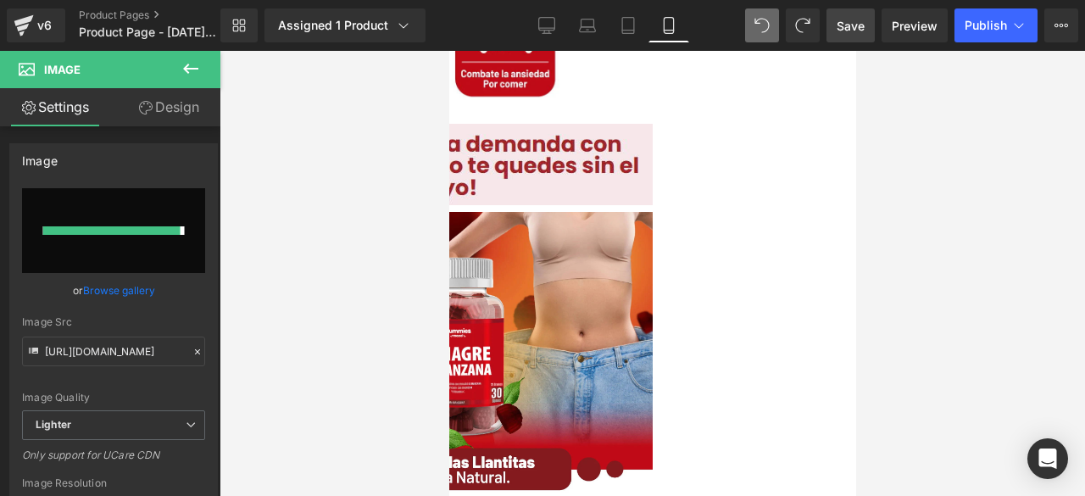
type input "[URL][DOMAIN_NAME]"
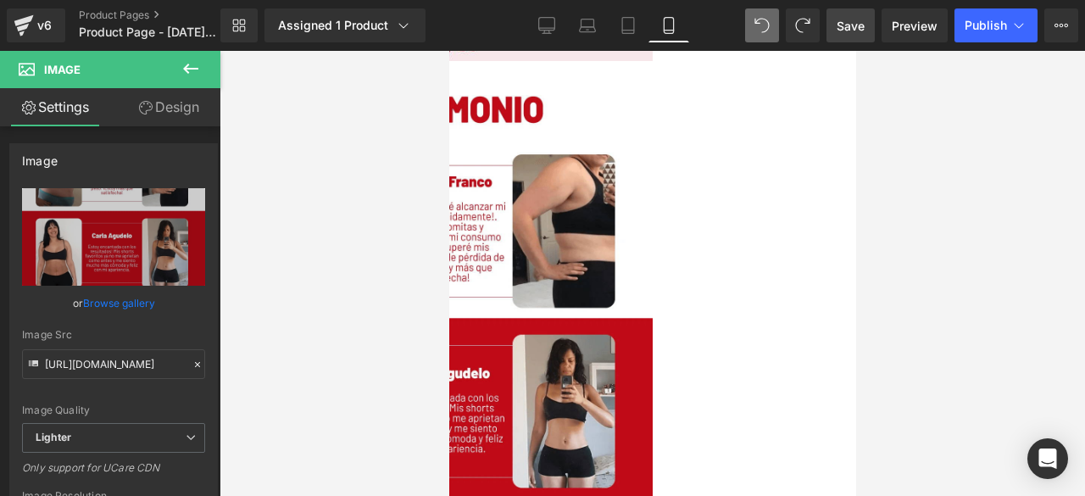
scroll to position [1233, 0]
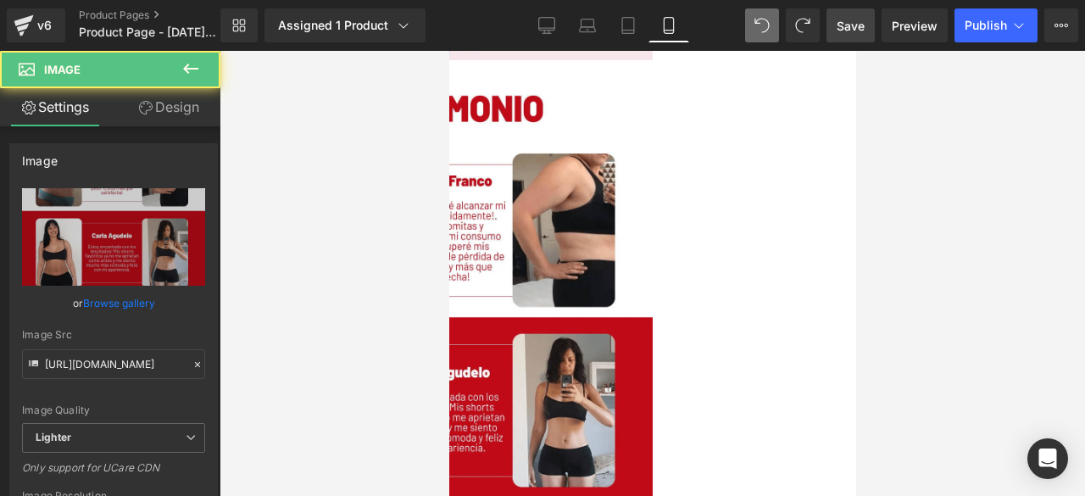
click at [611, 232] on img at bounding box center [448, 375] width 407 height 616
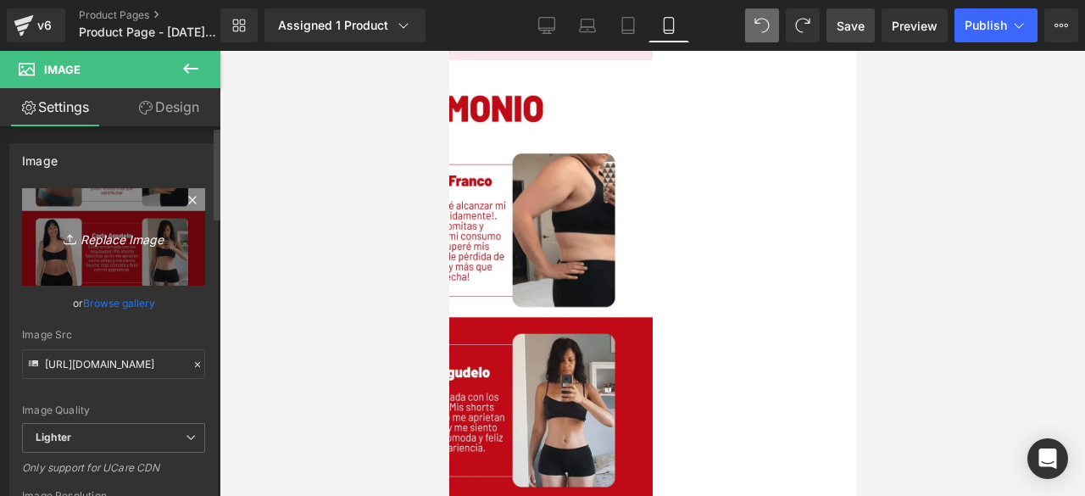
click at [116, 236] on icon "Replace Image" at bounding box center [114, 236] width 136 height 21
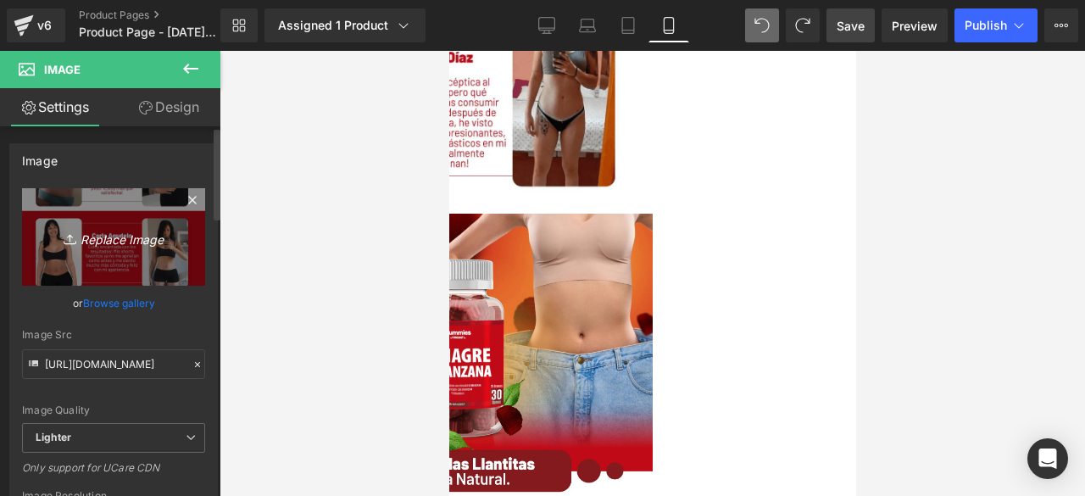
scroll to position [1727, 0]
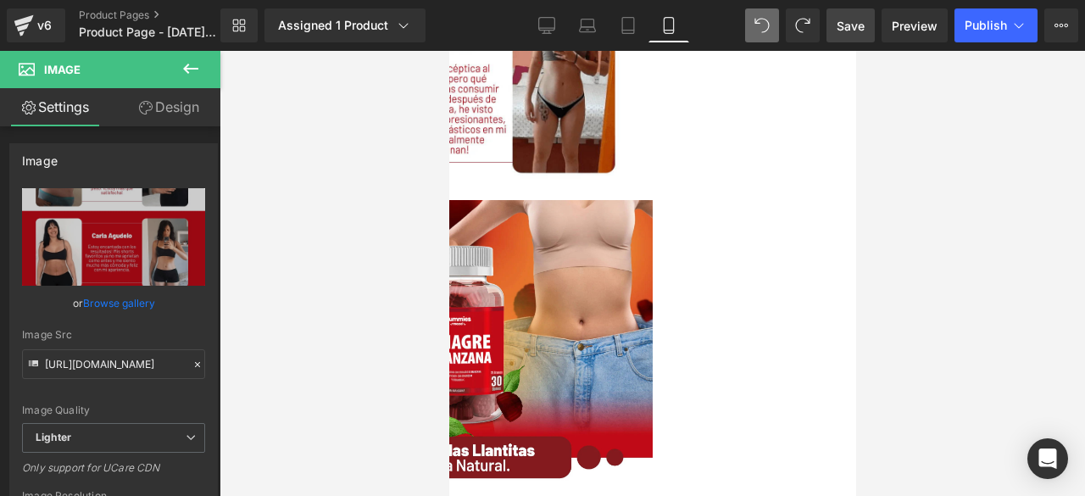
click at [523, 274] on img at bounding box center [448, 391] width 407 height 382
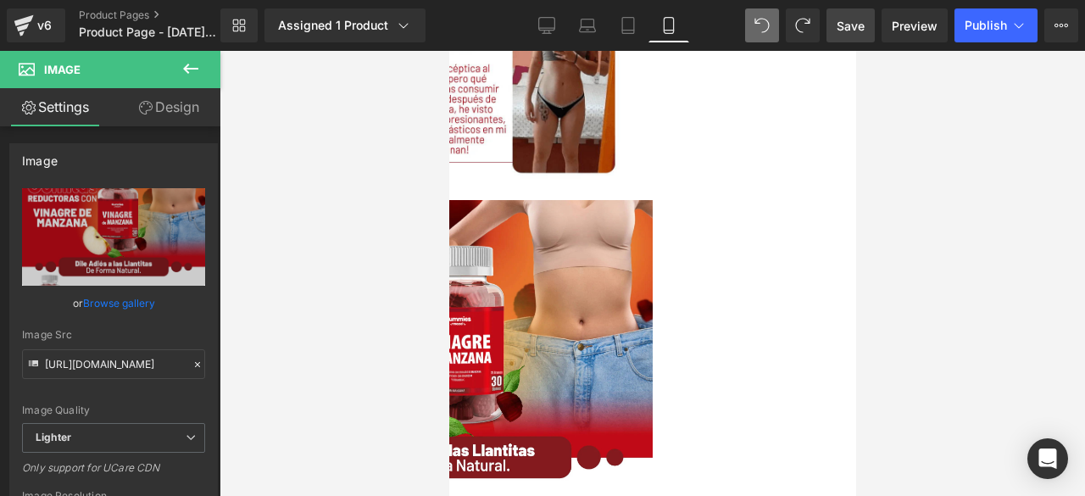
click at [556, 279] on img at bounding box center [448, 391] width 407 height 382
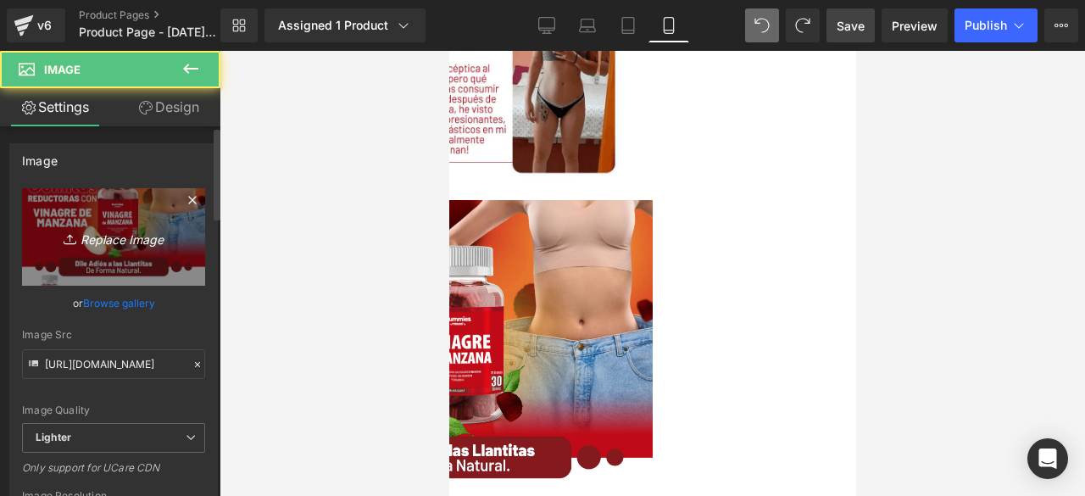
click at [92, 232] on icon "Replace Image" at bounding box center [114, 236] width 136 height 21
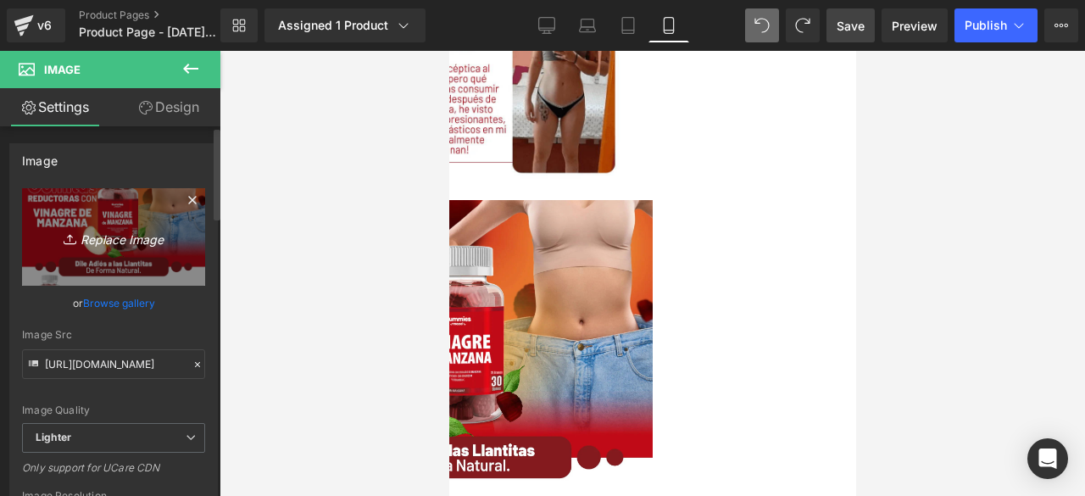
type input "C:\fakepath\4.png"
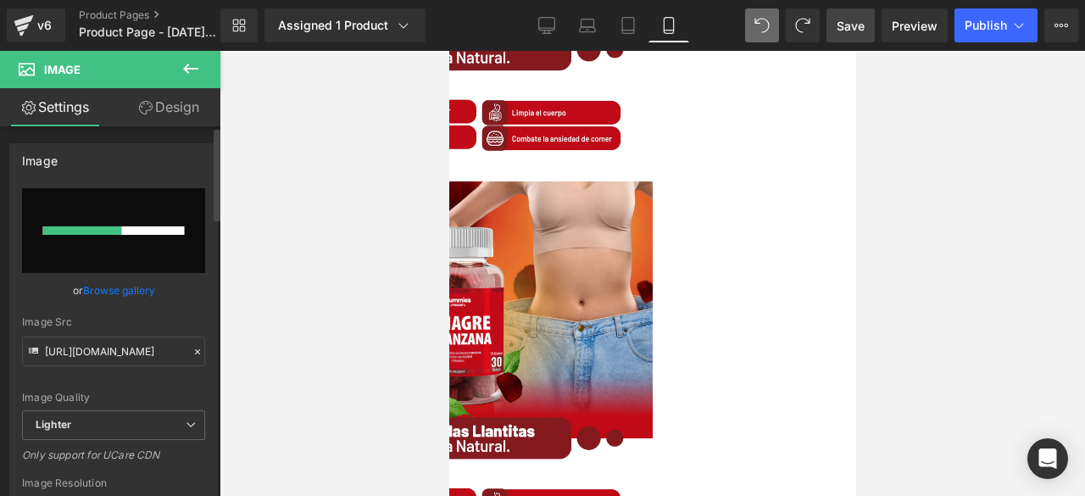
scroll to position [2137, 0]
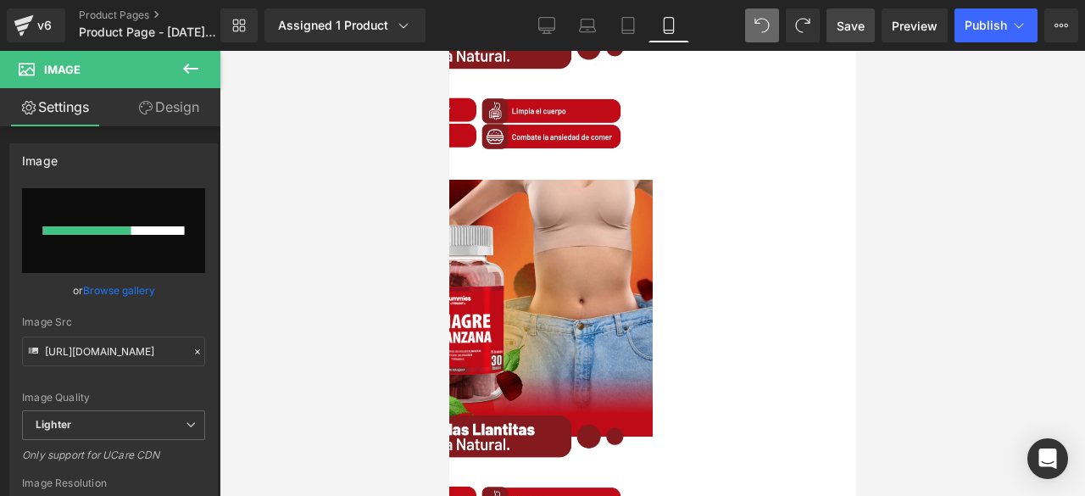
click at [614, 331] on img at bounding box center [448, 371] width 407 height 382
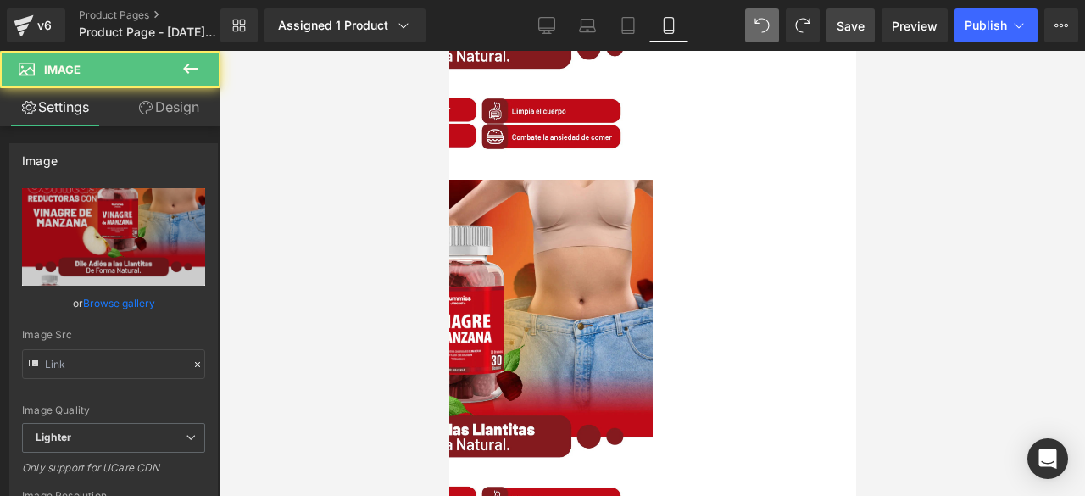
type input "[URL][DOMAIN_NAME]"
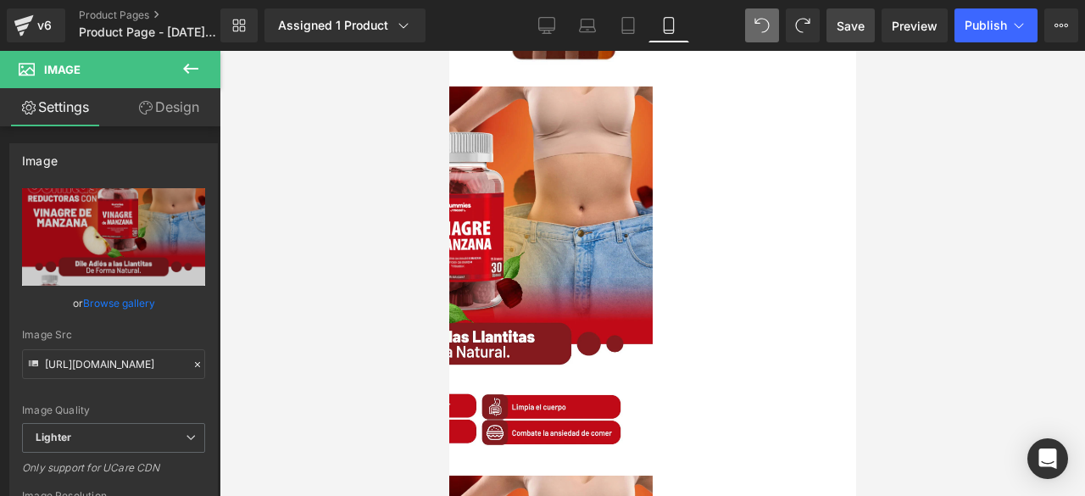
scroll to position [1840, 0]
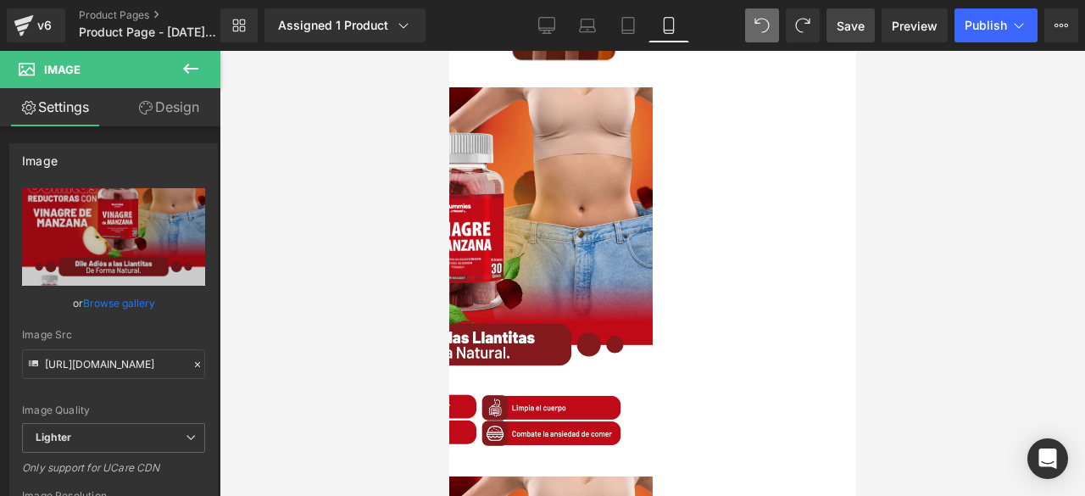
click at [554, 252] on img at bounding box center [448, 278] width 407 height 382
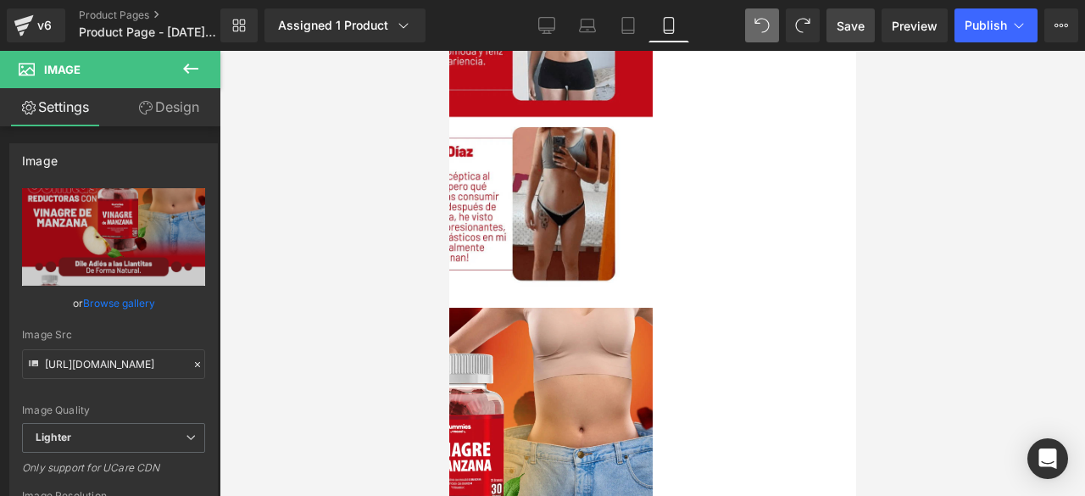
scroll to position [1692, 0]
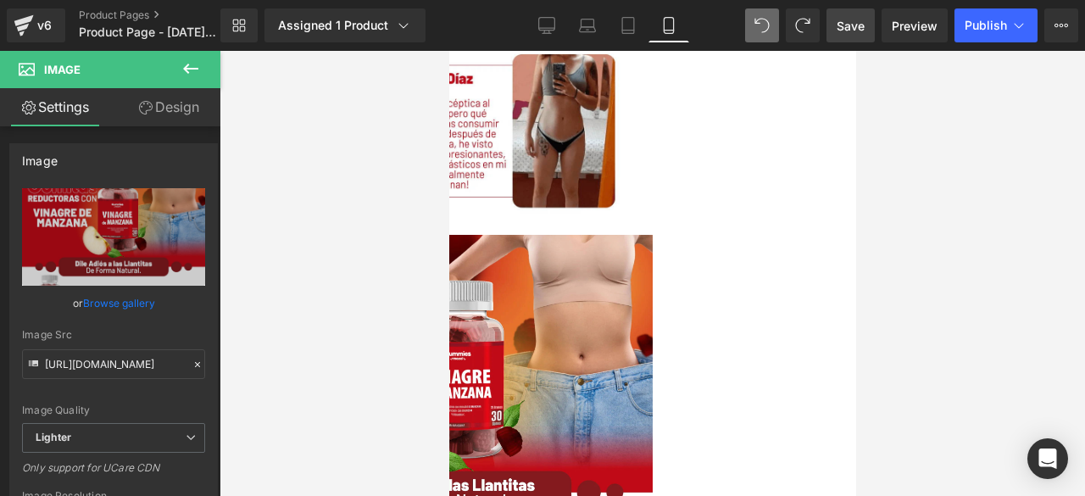
click at [512, 240] on img at bounding box center [448, 426] width 407 height 382
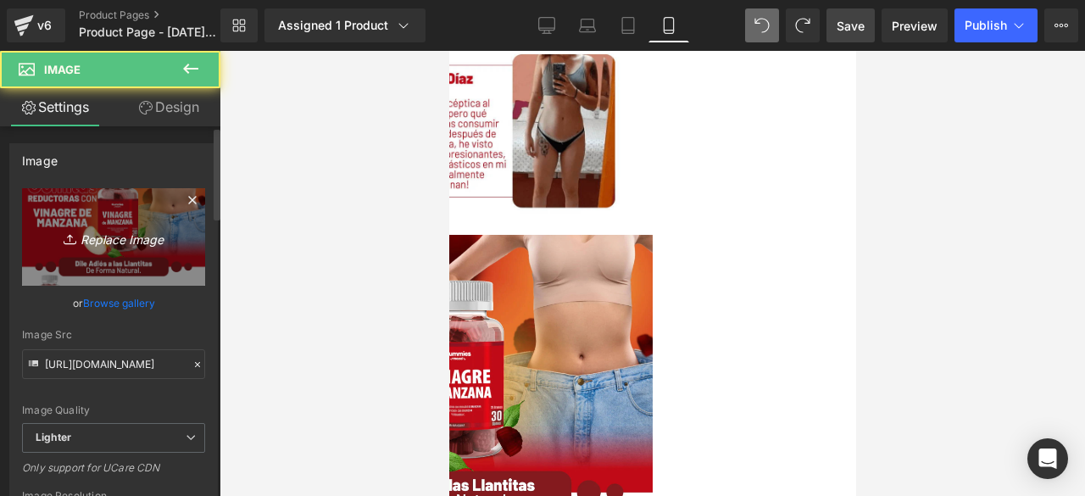
click at [93, 240] on icon "Replace Image" at bounding box center [114, 236] width 136 height 21
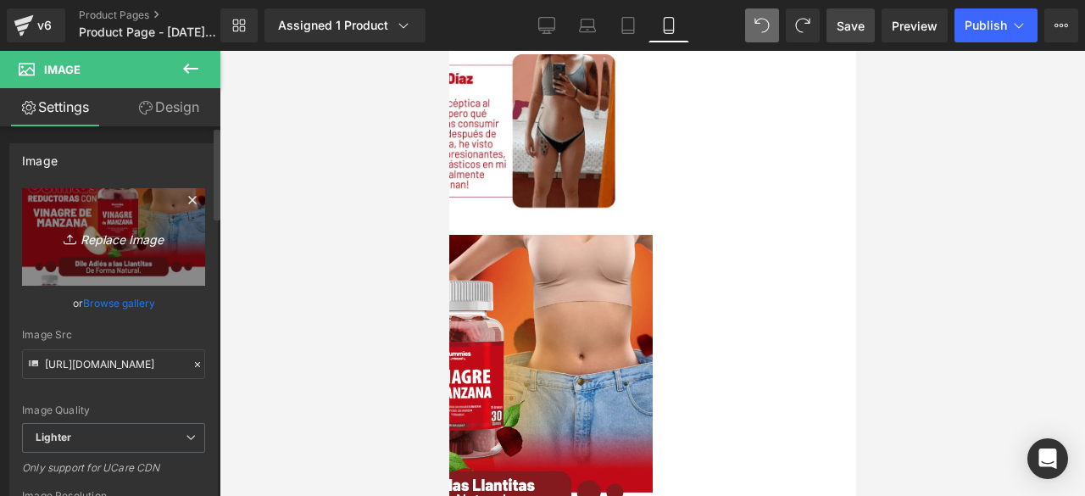
type input "C:\fakepath\4.png"
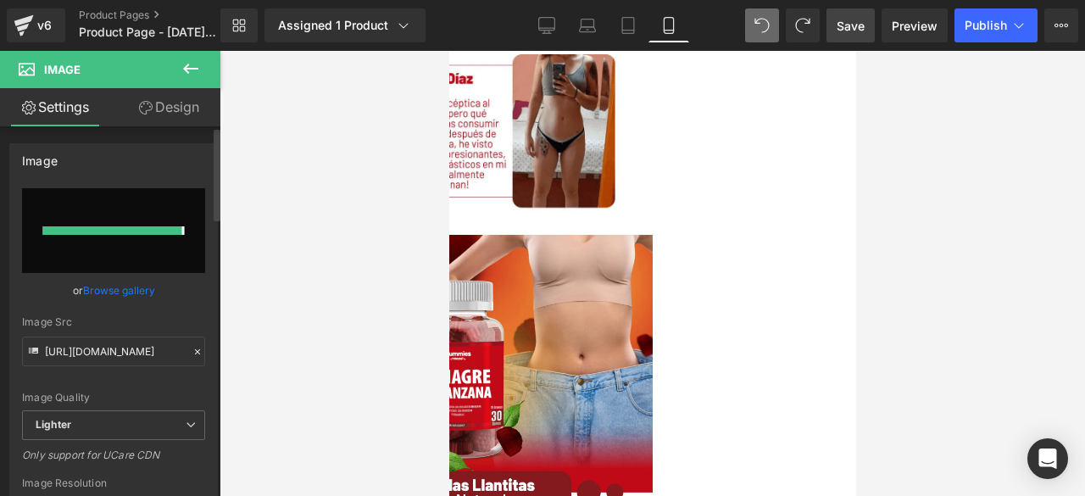
type input "[URL][DOMAIN_NAME]"
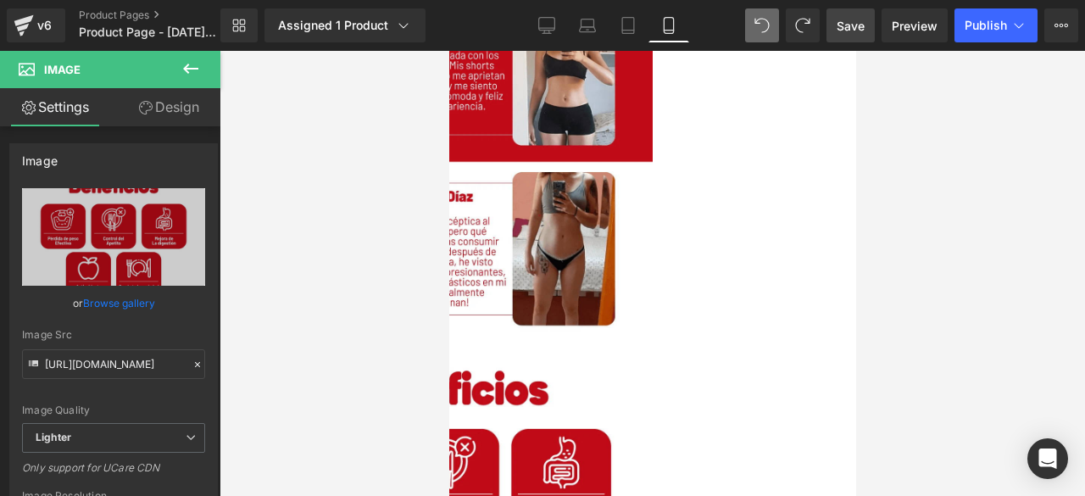
scroll to position [1764, 0]
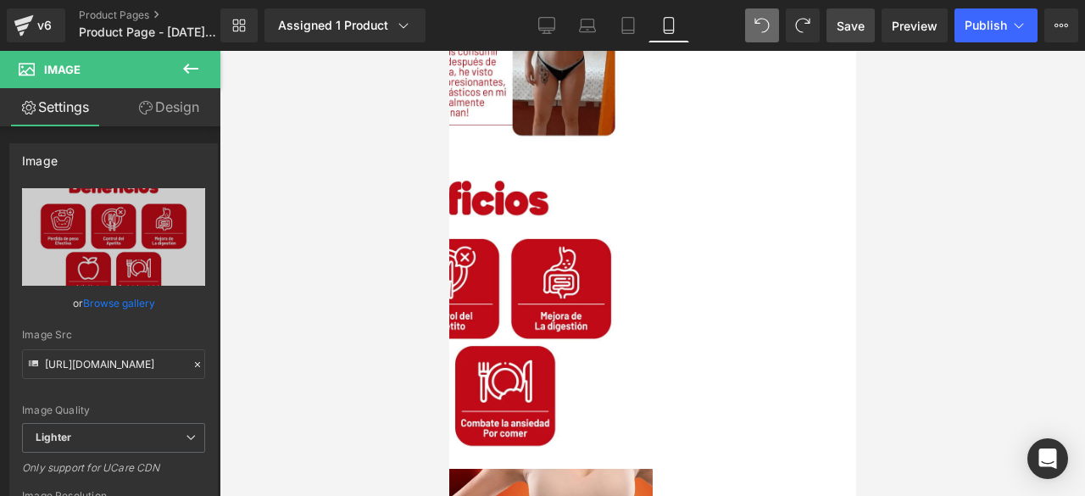
click at [498, 275] on img at bounding box center [448, 312] width 407 height 299
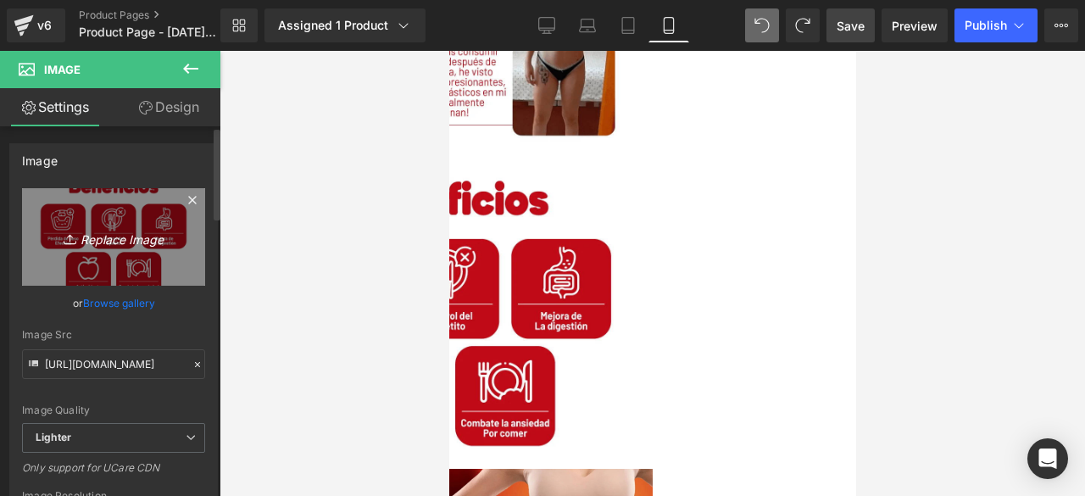
click at [112, 238] on icon "Replace Image" at bounding box center [114, 236] width 136 height 21
type input "C:\fakepath\5.png"
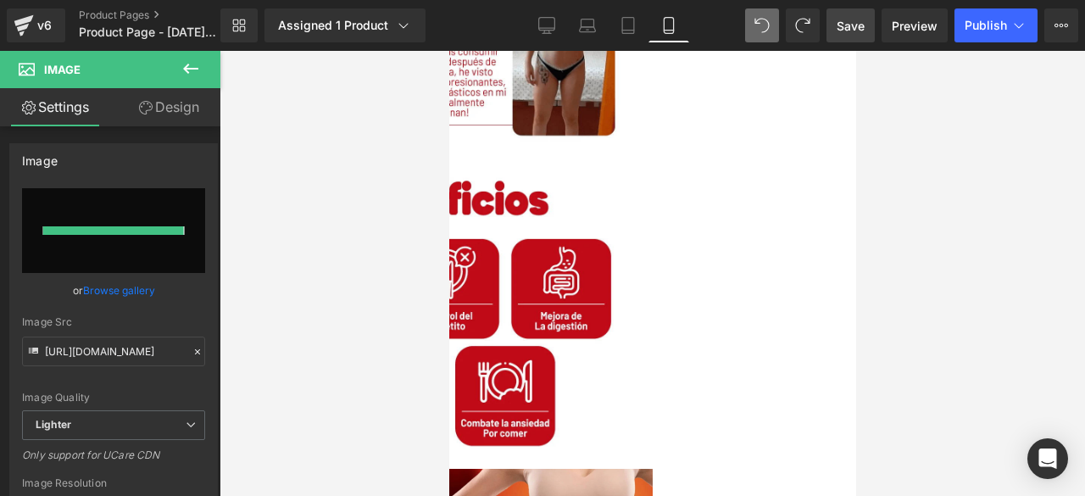
type input "[URL][DOMAIN_NAME]"
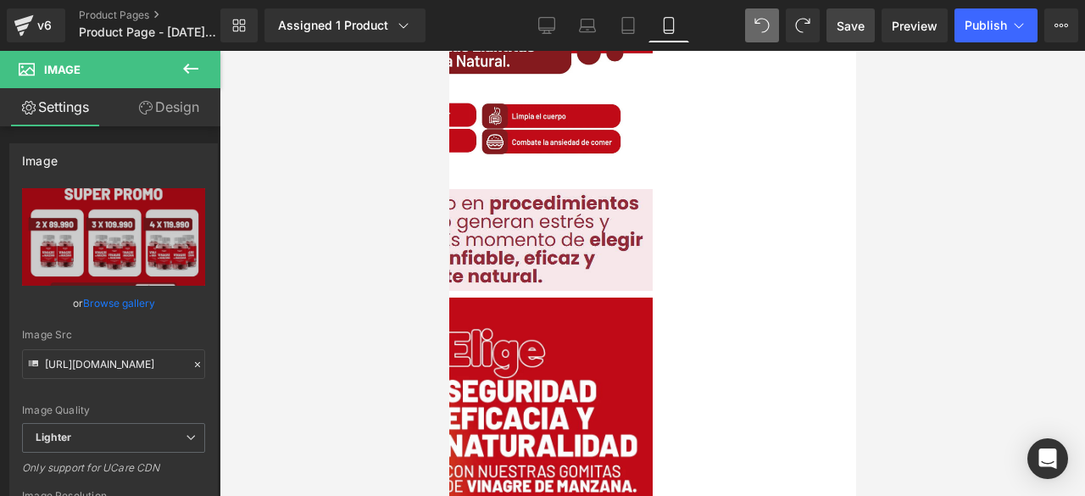
scroll to position [256, 0]
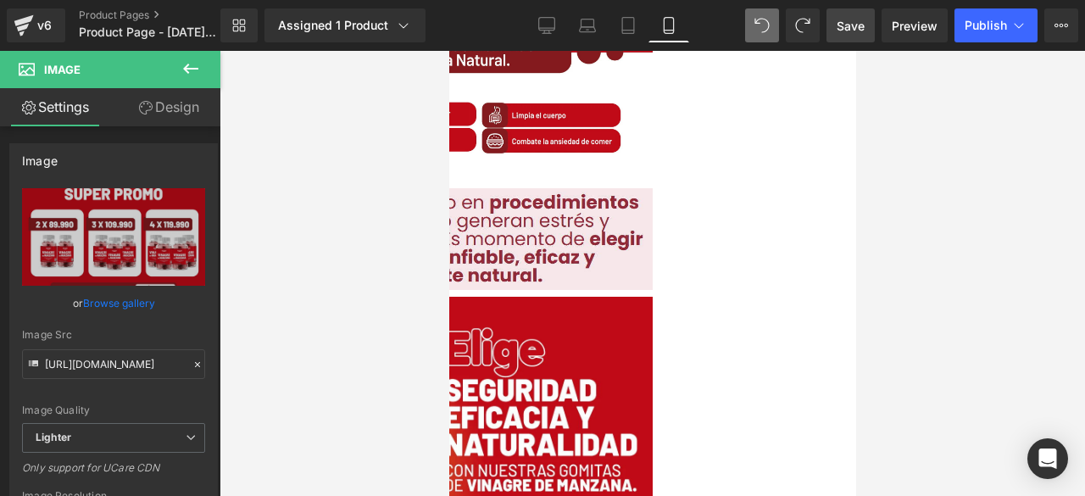
click at [574, 226] on img at bounding box center [448, 239] width 407 height 102
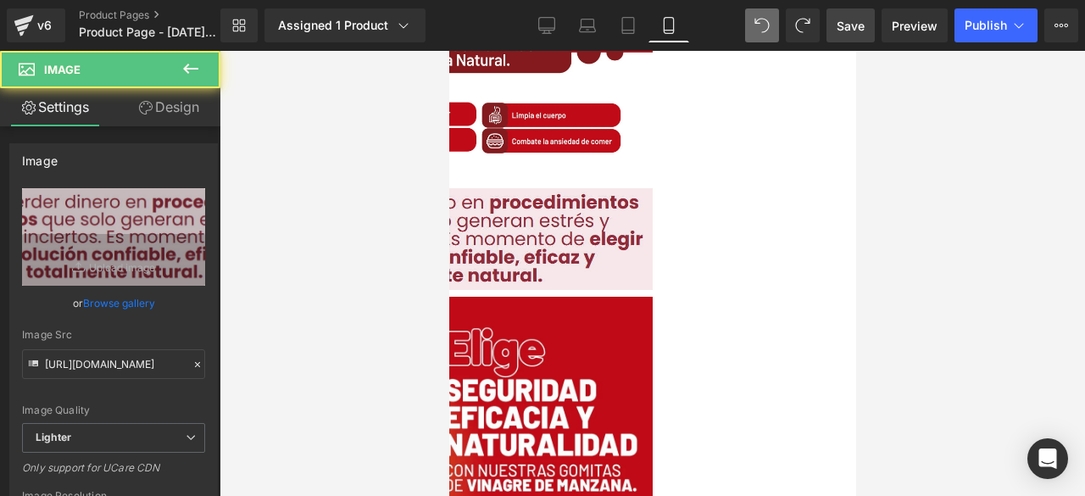
click at [590, 418] on img at bounding box center [448, 468] width 407 height 342
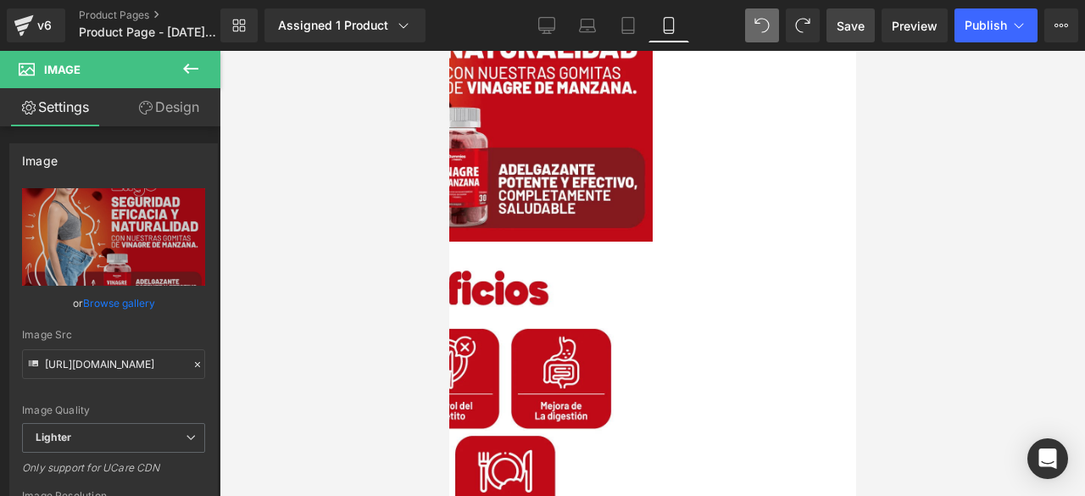
scroll to position [656, 0]
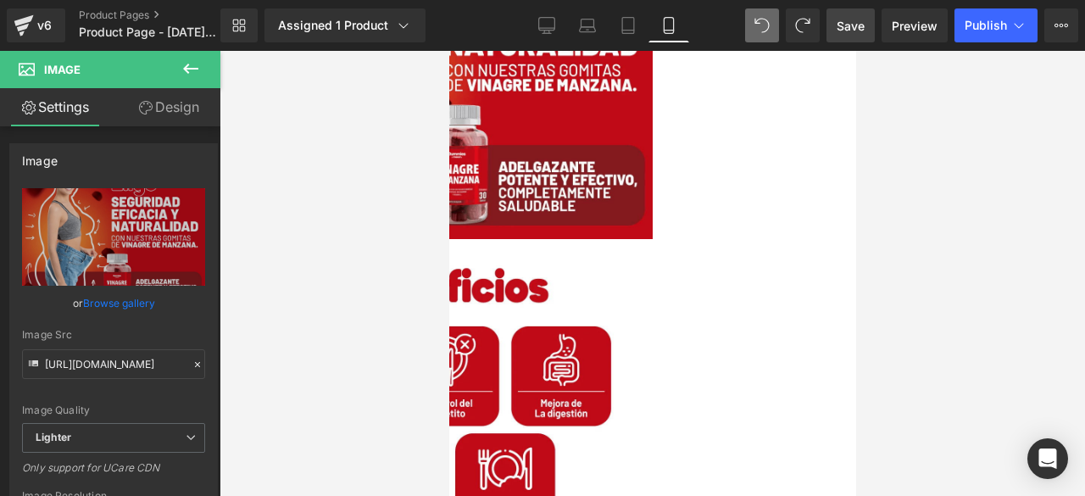
click at [575, 398] on img at bounding box center [448, 399] width 407 height 299
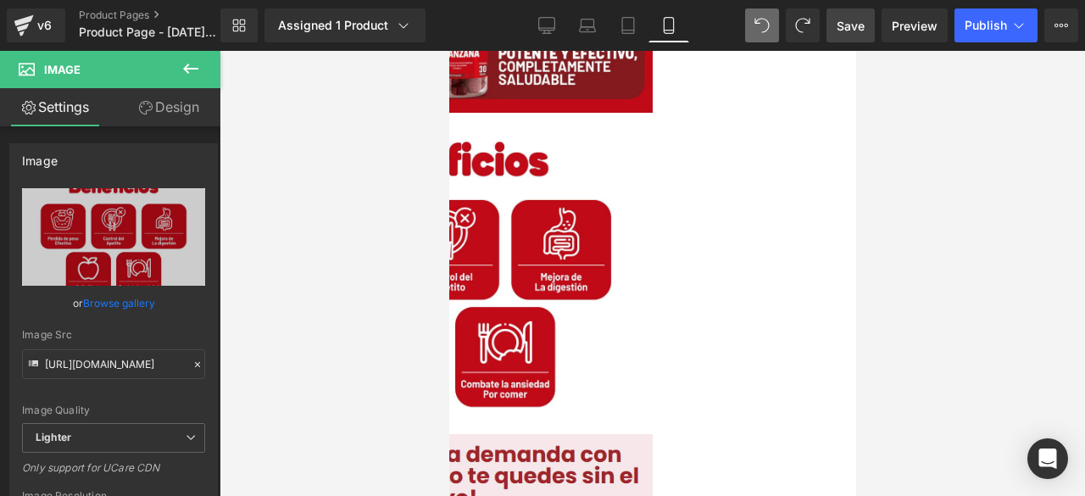
scroll to position [809, 0]
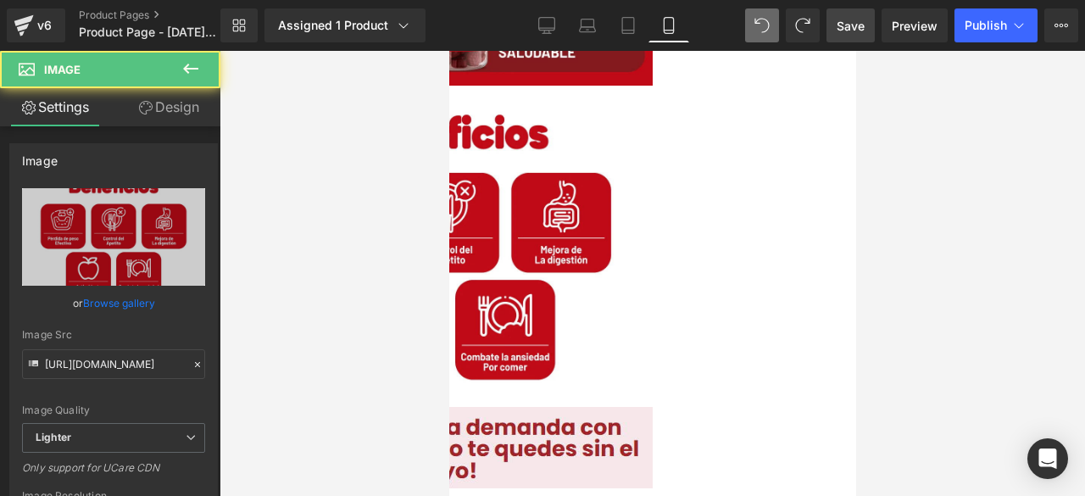
click at [612, 215] on div "Image" at bounding box center [448, 252] width 407 height 310
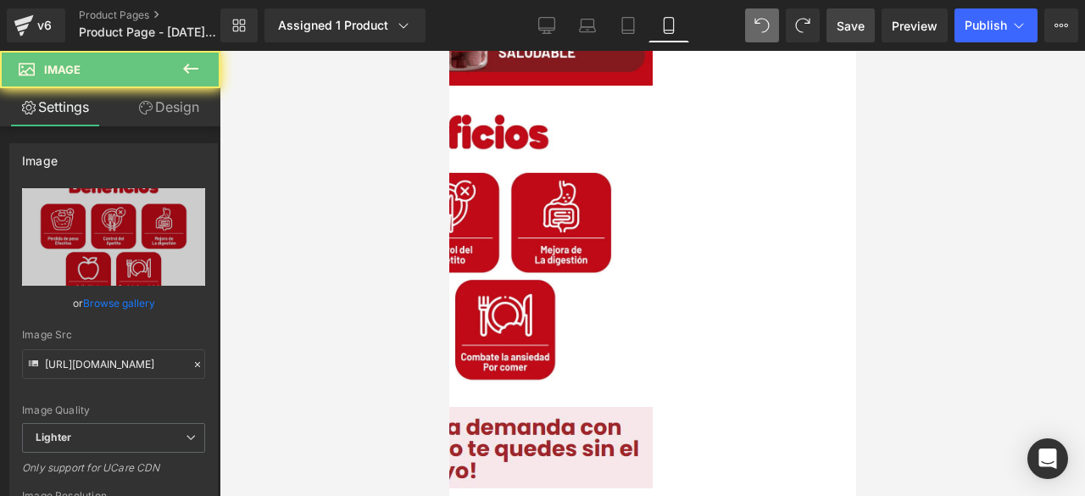
click at [544, 211] on img at bounding box center [448, 246] width 407 height 299
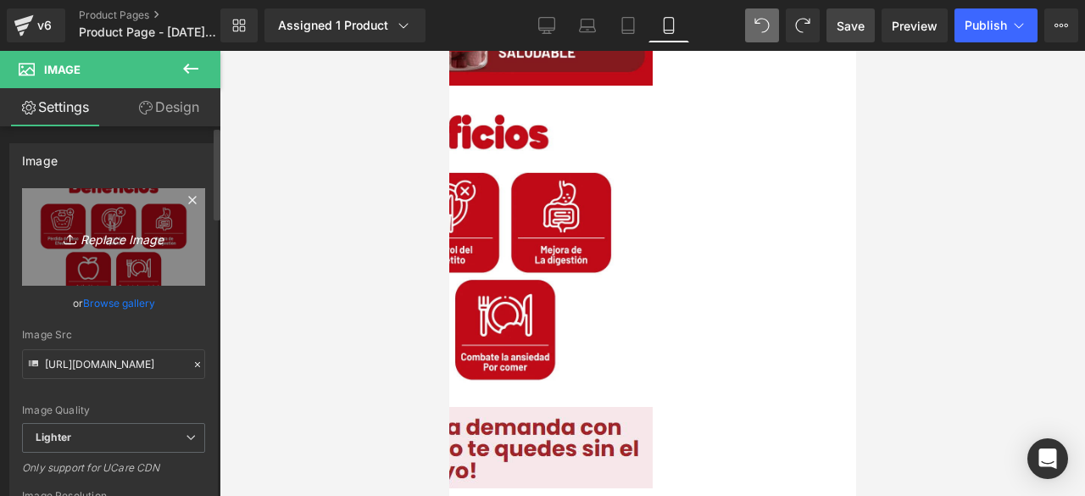
click at [102, 237] on icon "Replace Image" at bounding box center [114, 236] width 136 height 21
type input "C:\fakepath\3.png"
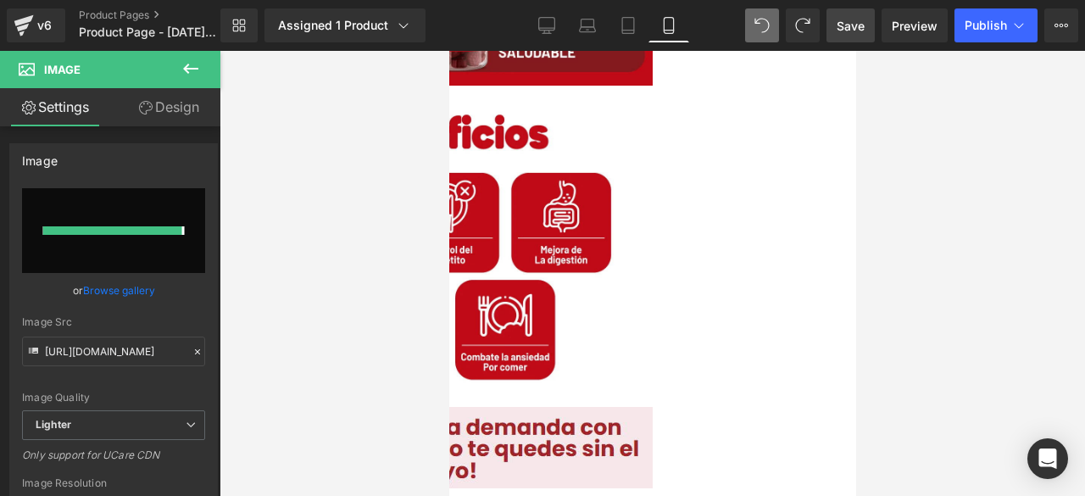
type input "[URL][DOMAIN_NAME]"
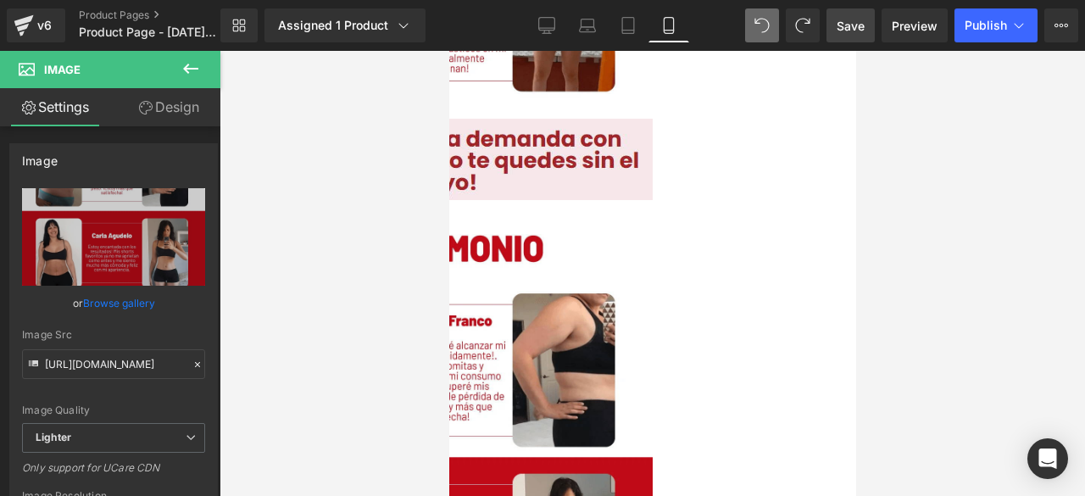
scroll to position [1530, 0]
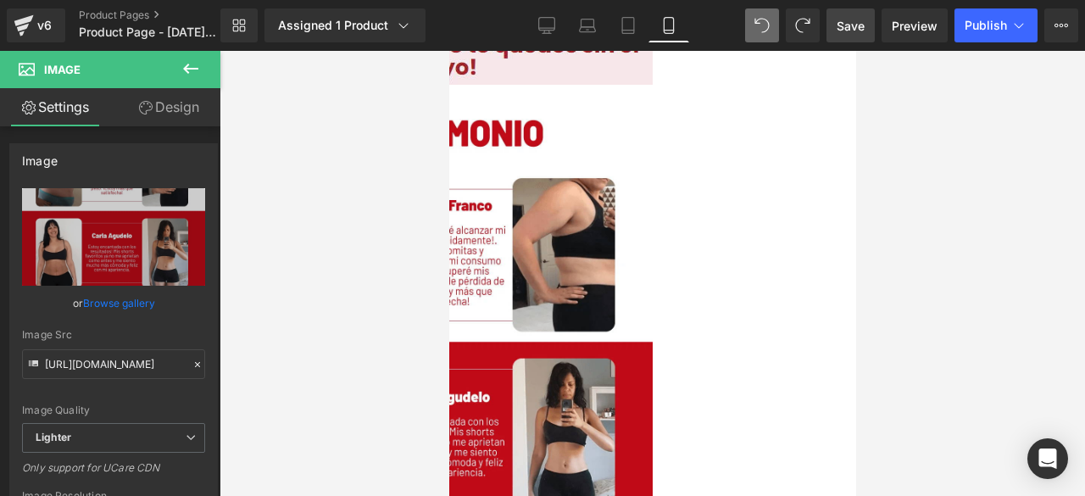
click at [525, 244] on img at bounding box center [448, 400] width 407 height 616
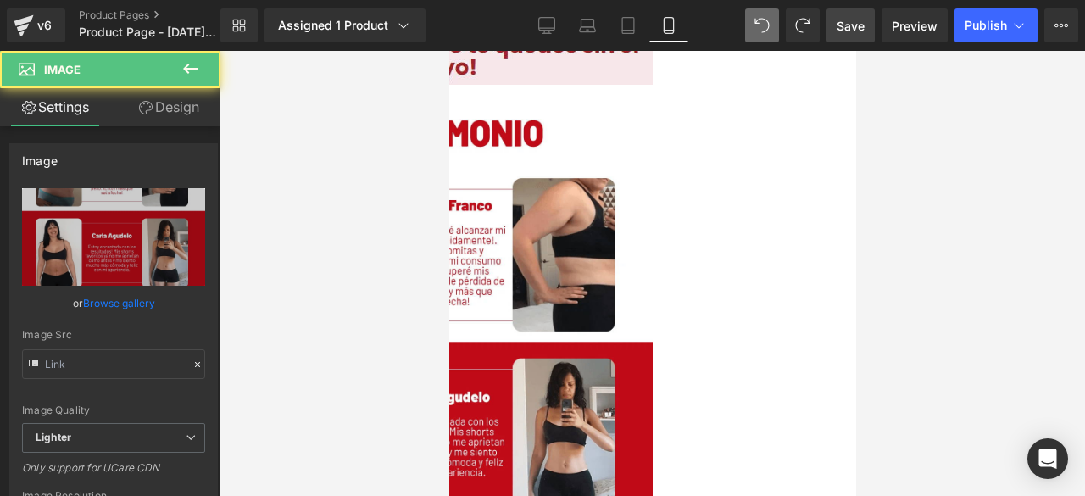
type input "[URL][DOMAIN_NAME]"
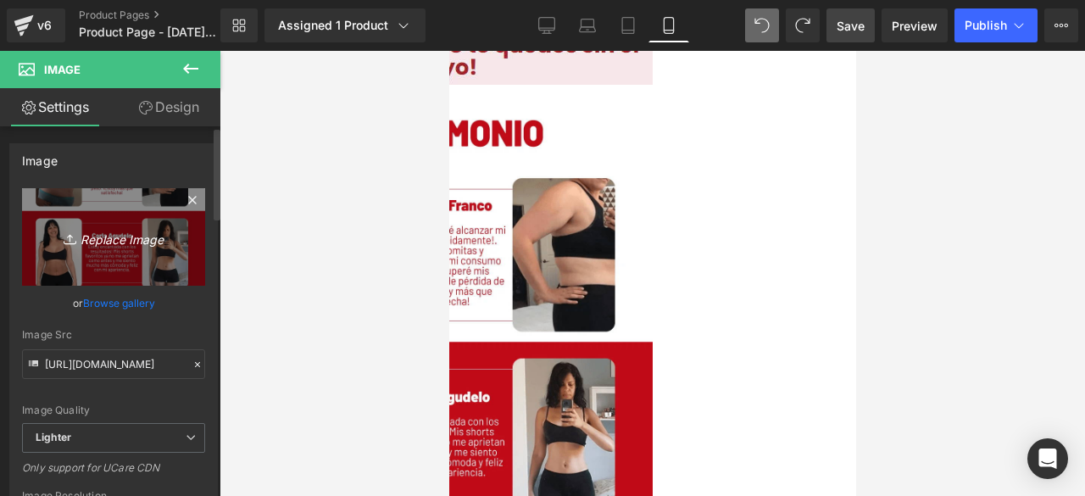
click at [114, 242] on icon "Replace Image" at bounding box center [114, 236] width 136 height 21
type input "C:\fakepath\4.png"
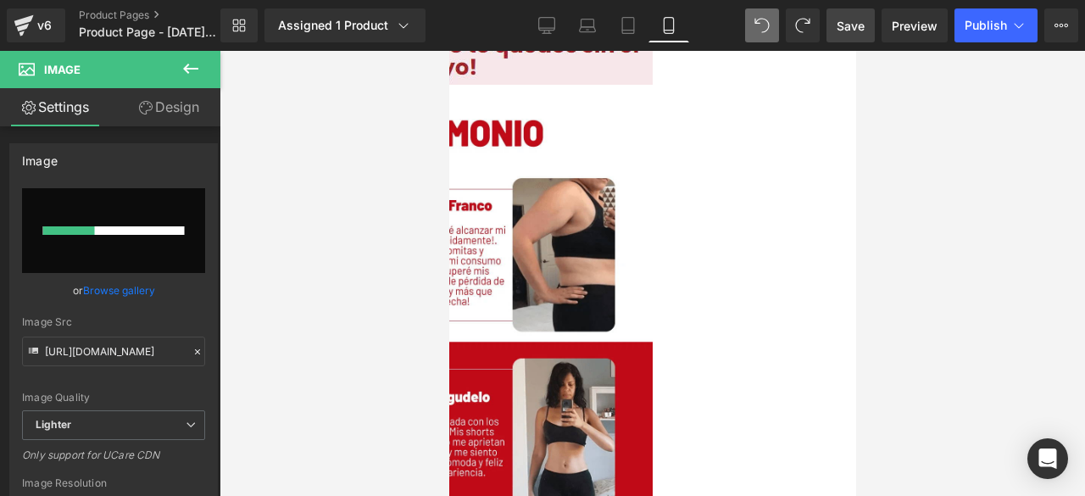
type input "[URL][DOMAIN_NAME]"
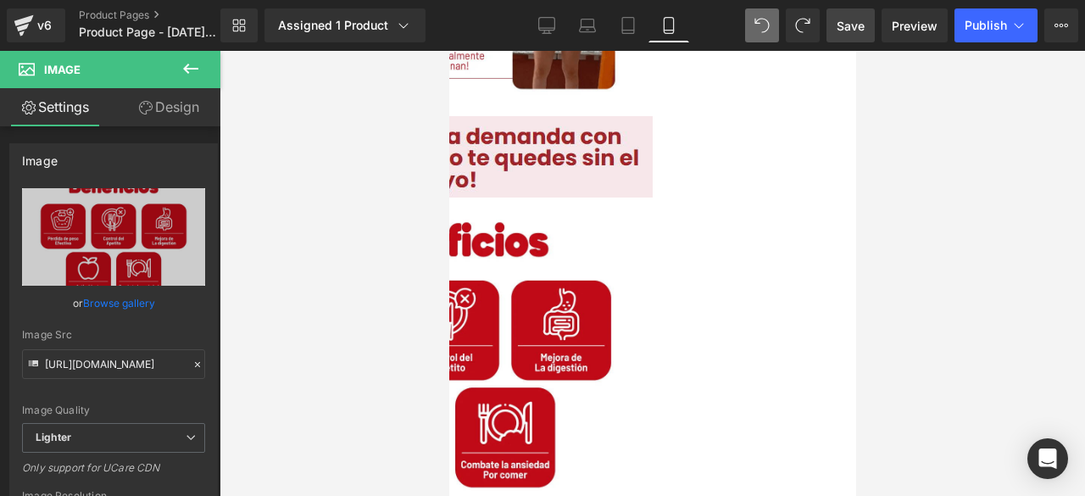
scroll to position [1418, 0]
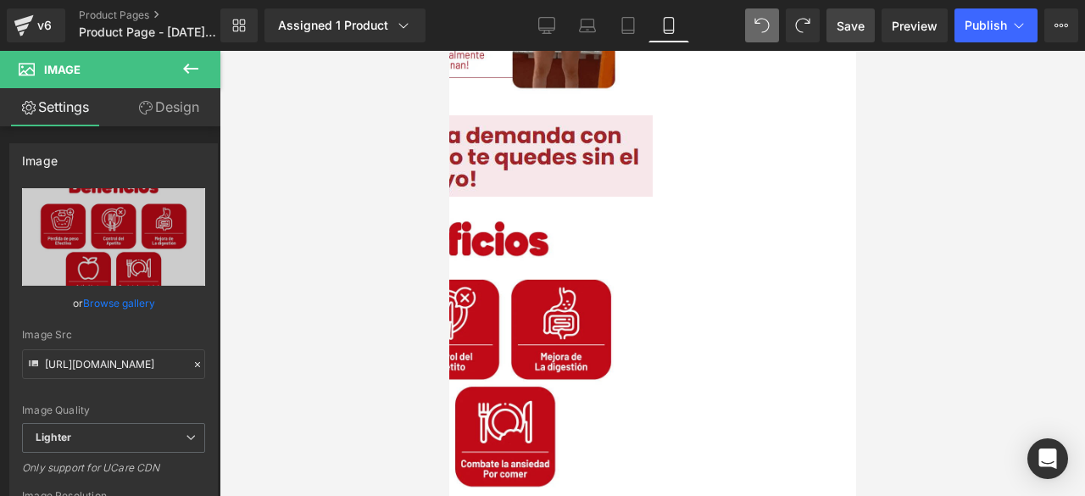
click at [552, 118] on img at bounding box center [448, 155] width 407 height 81
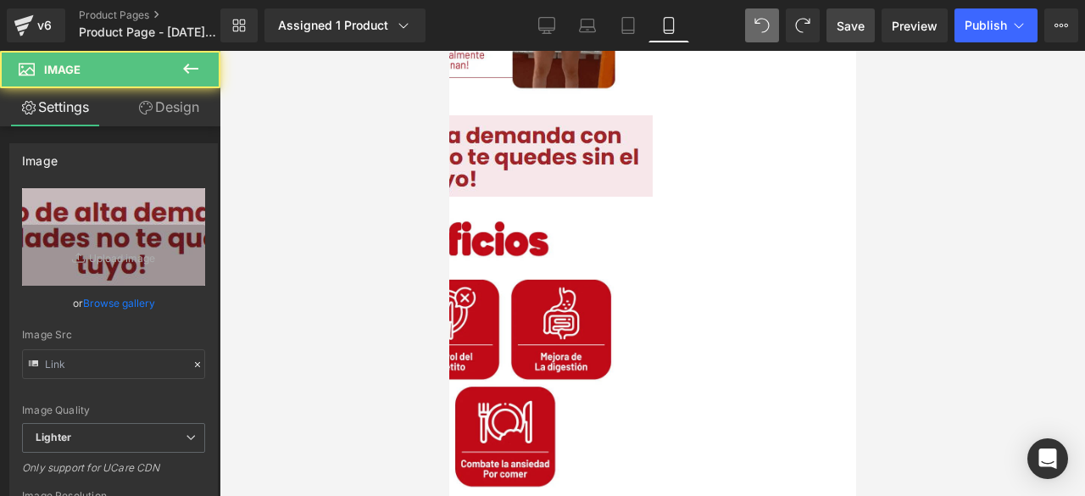
type input "[URL][DOMAIN_NAME]"
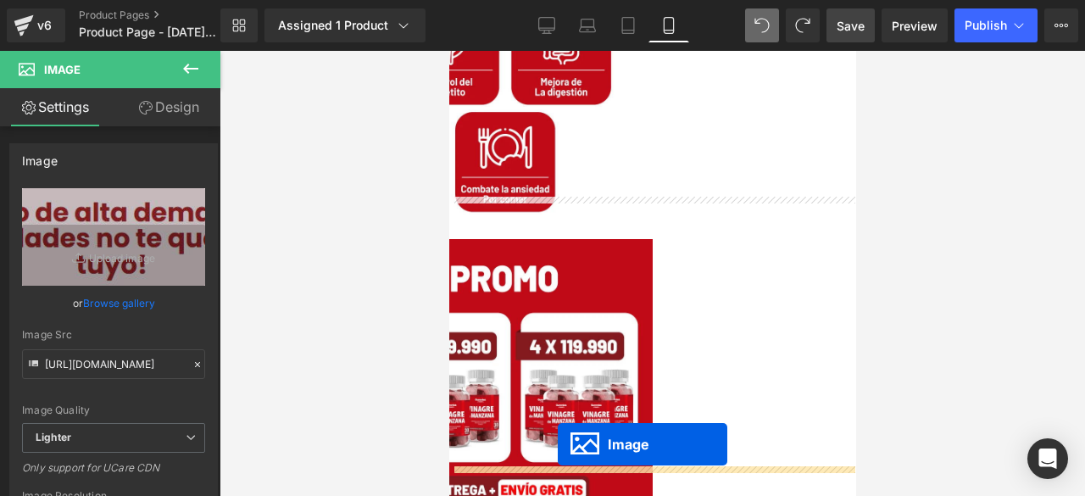
scroll to position [1672, 0]
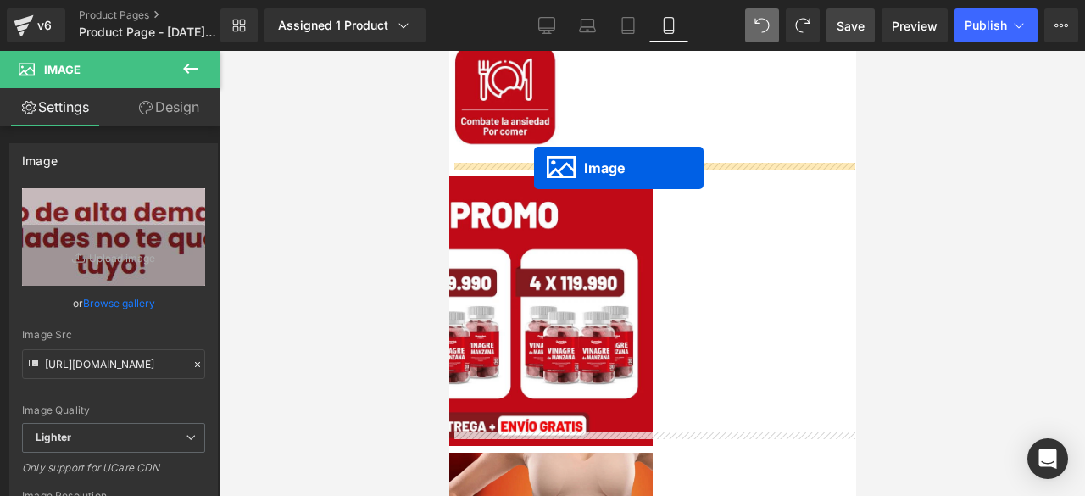
drag, startPoint x: 612, startPoint y: 113, endPoint x: 533, endPoint y: 168, distance: 96.2
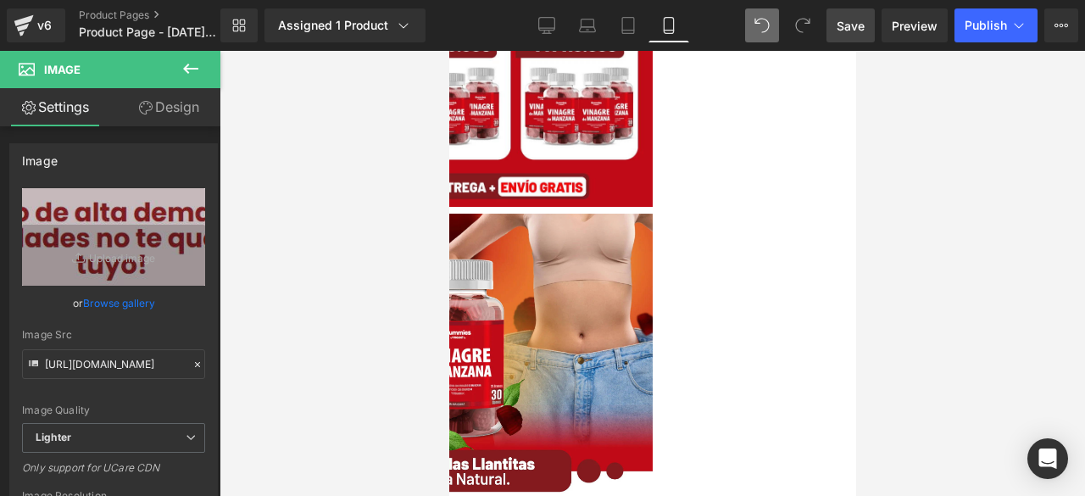
scroll to position [2003, 0]
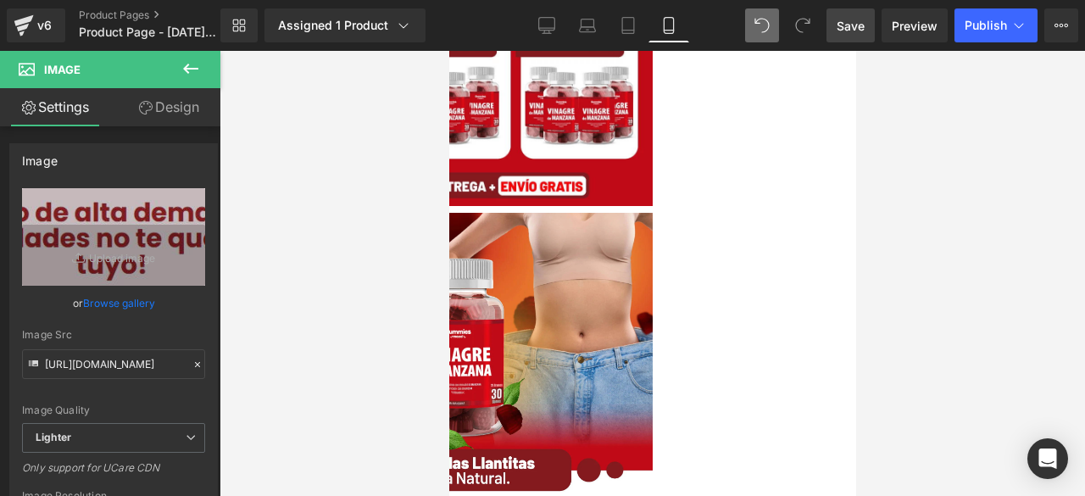
click at [598, 258] on img at bounding box center [448, 404] width 407 height 382
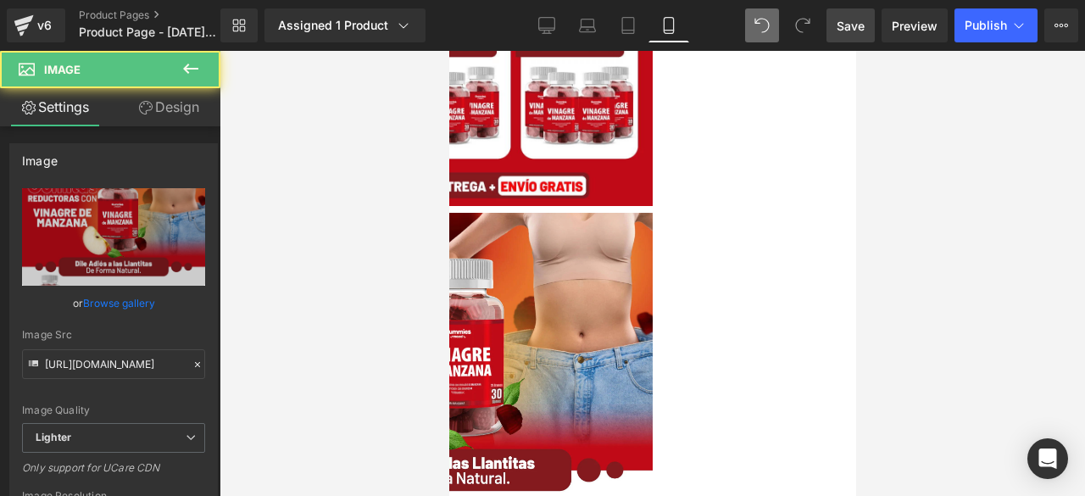
click at [541, 259] on img at bounding box center [448, 404] width 407 height 382
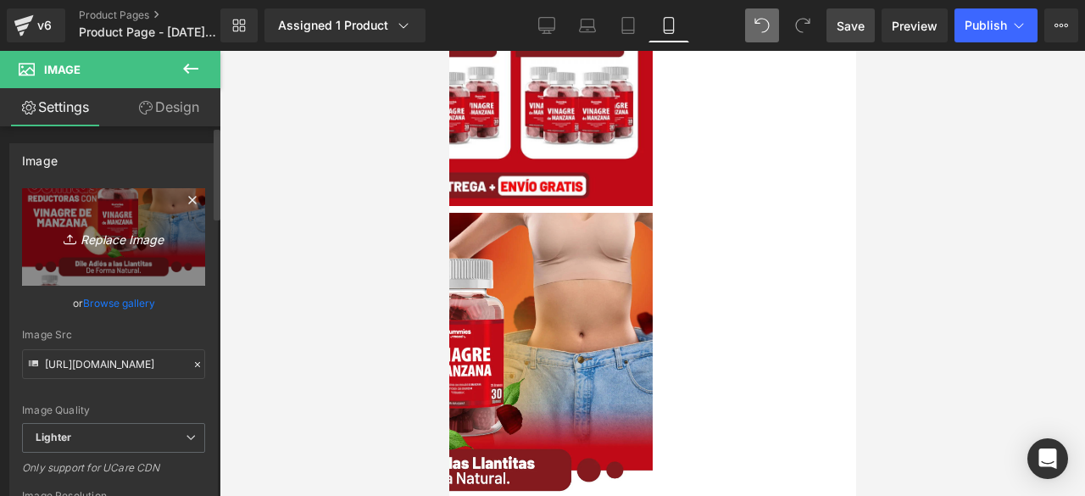
click at [104, 239] on icon "Replace Image" at bounding box center [114, 236] width 136 height 21
type input "C:\fakepath\6.png"
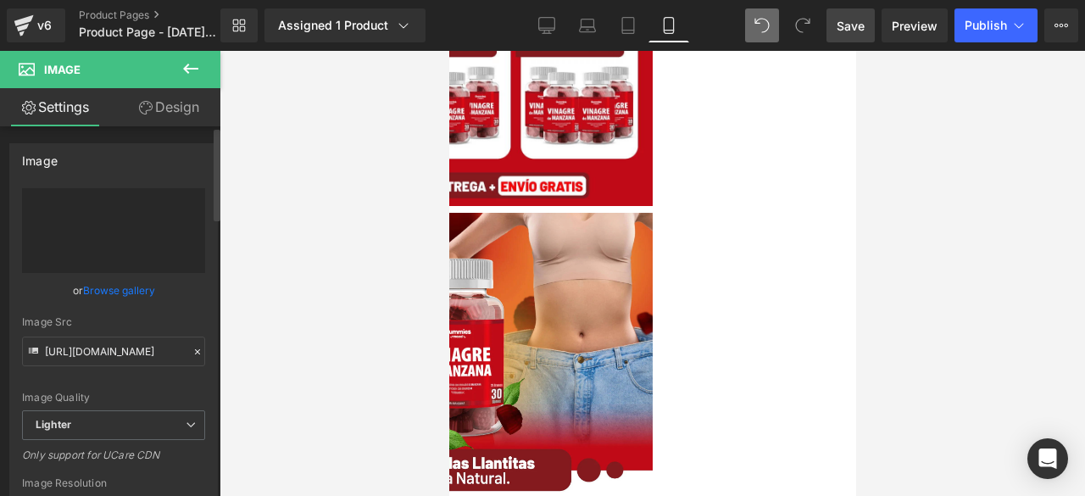
type input "[URL][DOMAIN_NAME]"
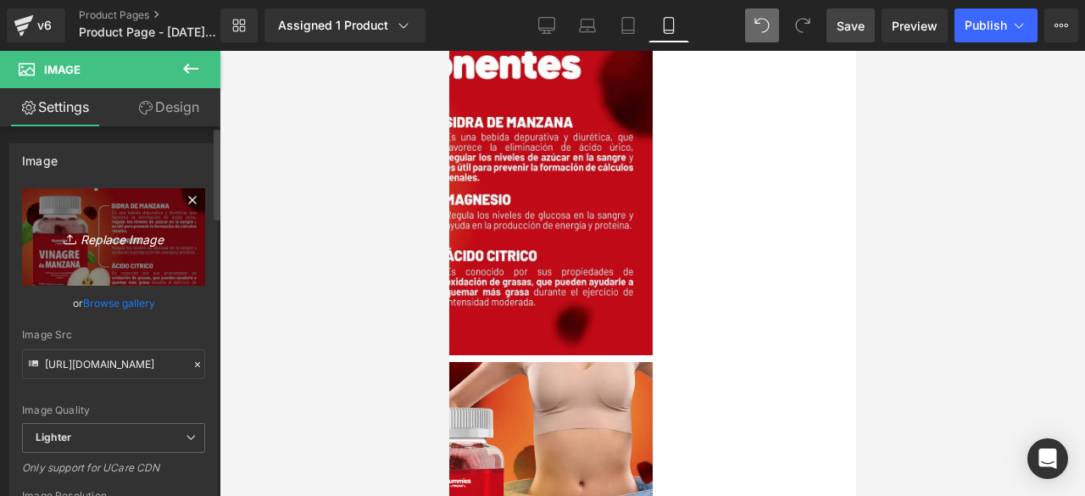
scroll to position [2226, 0]
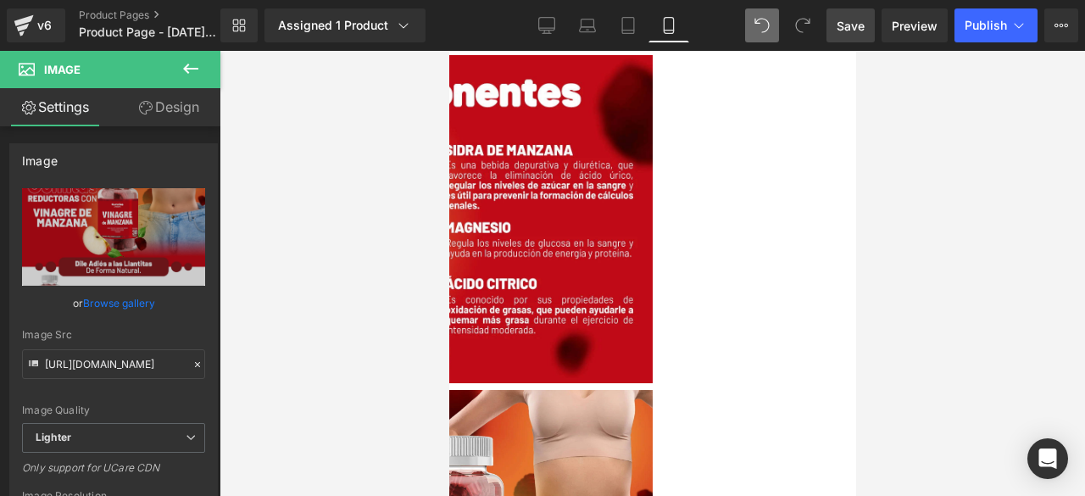
scroll to position [2193, 0]
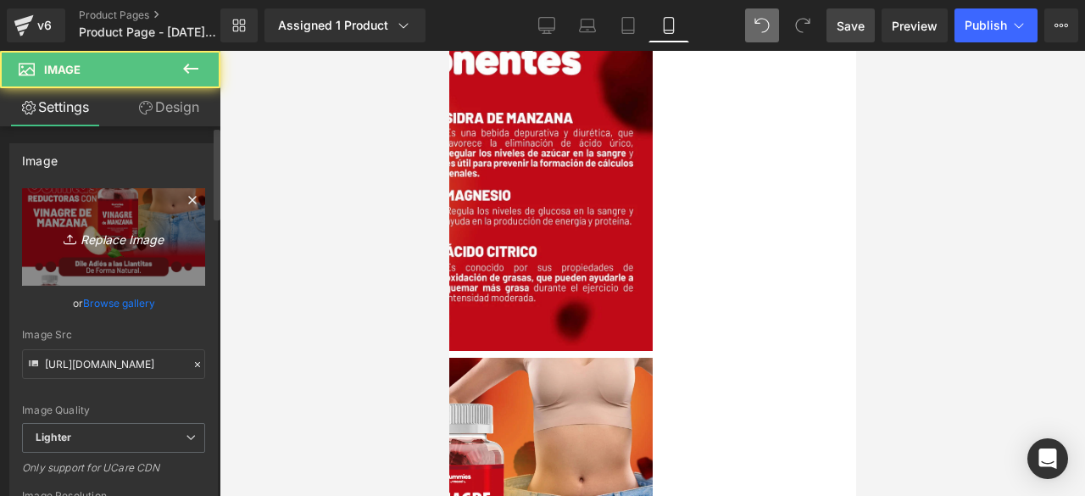
click at [80, 234] on icon "Replace Image" at bounding box center [114, 236] width 136 height 21
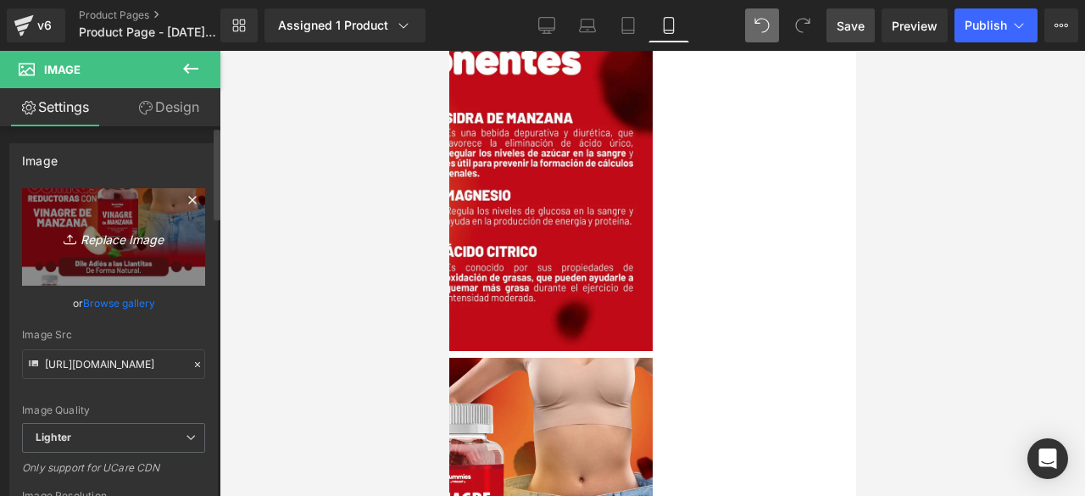
type input "C:\fakepath\7.png"
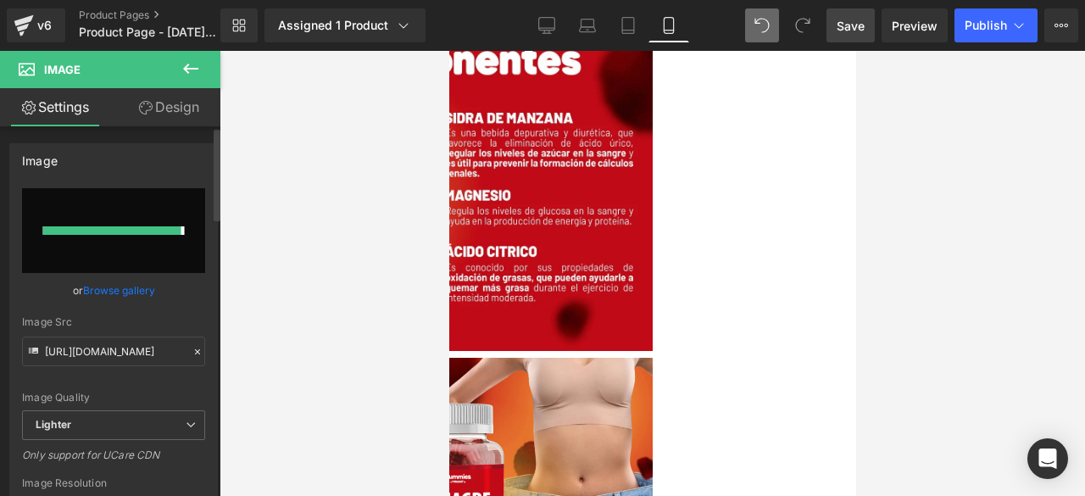
type input "[URL][DOMAIN_NAME]"
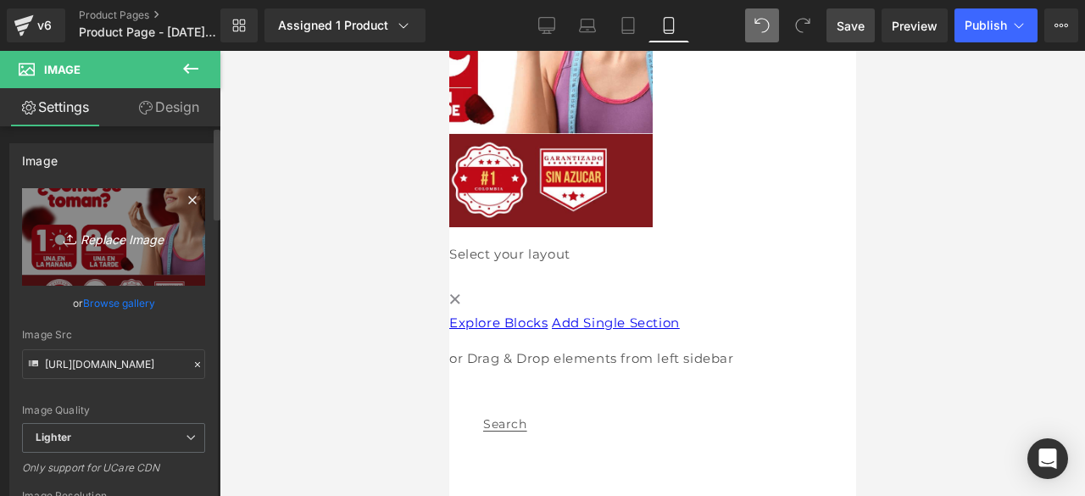
scroll to position [2680, 0]
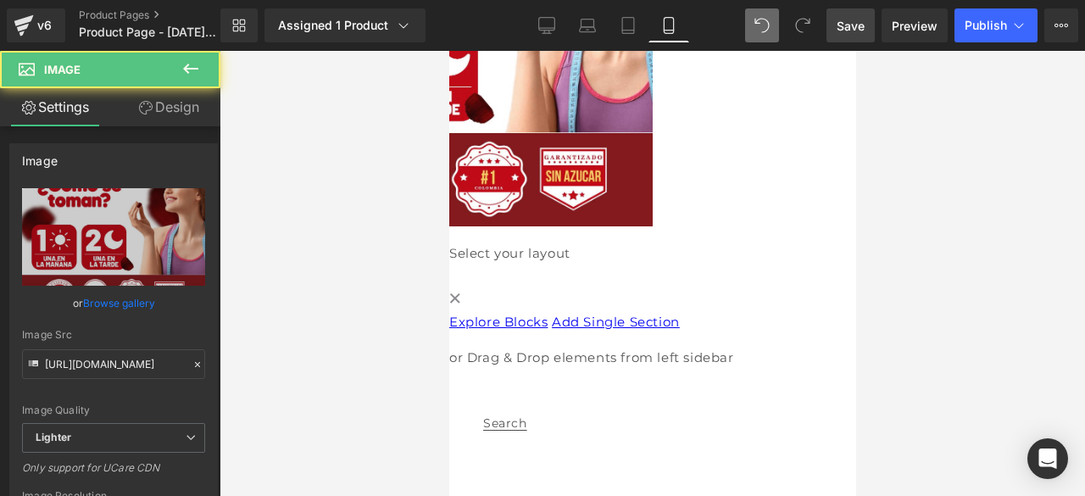
click at [602, 115] on img at bounding box center [448, 48] width 407 height 355
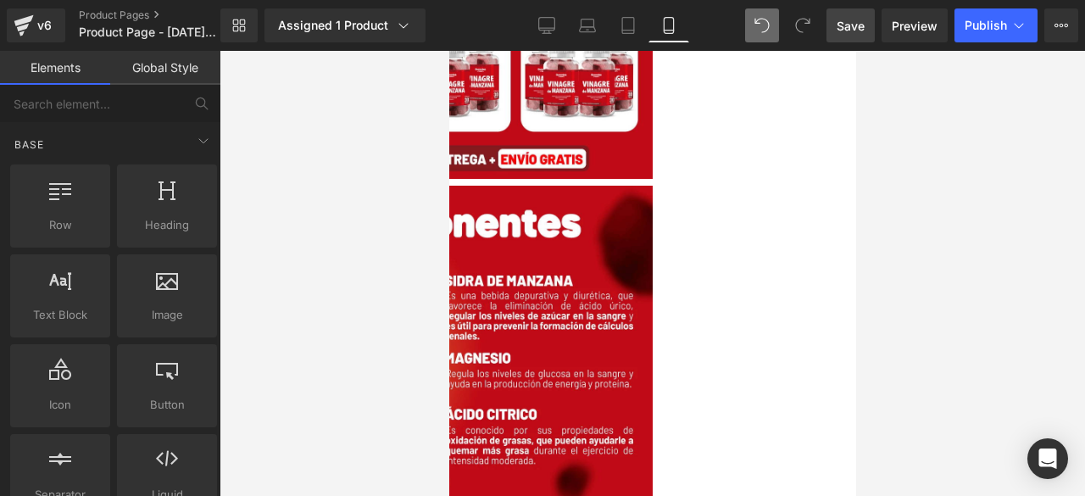
scroll to position [2052, 0]
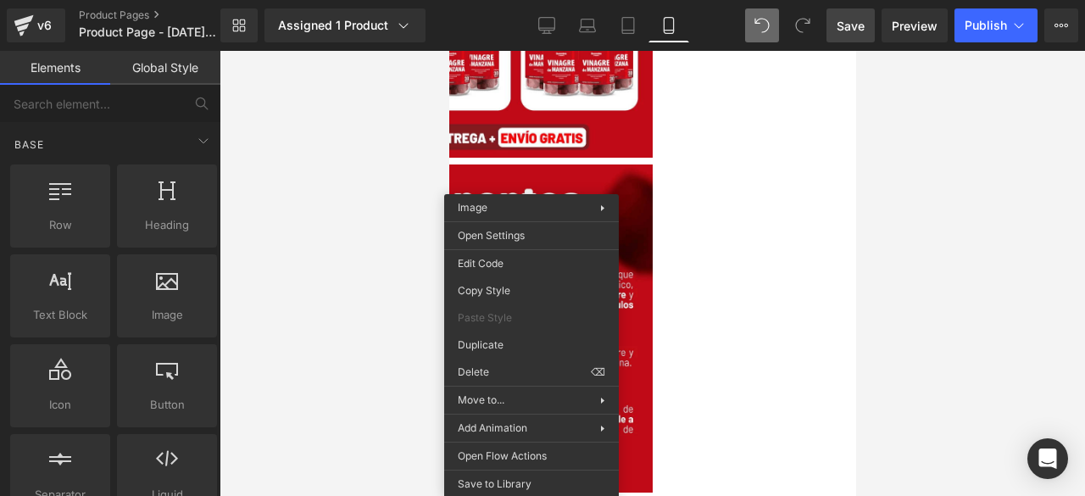
click at [652, 192] on img at bounding box center [448, 328] width 407 height 328
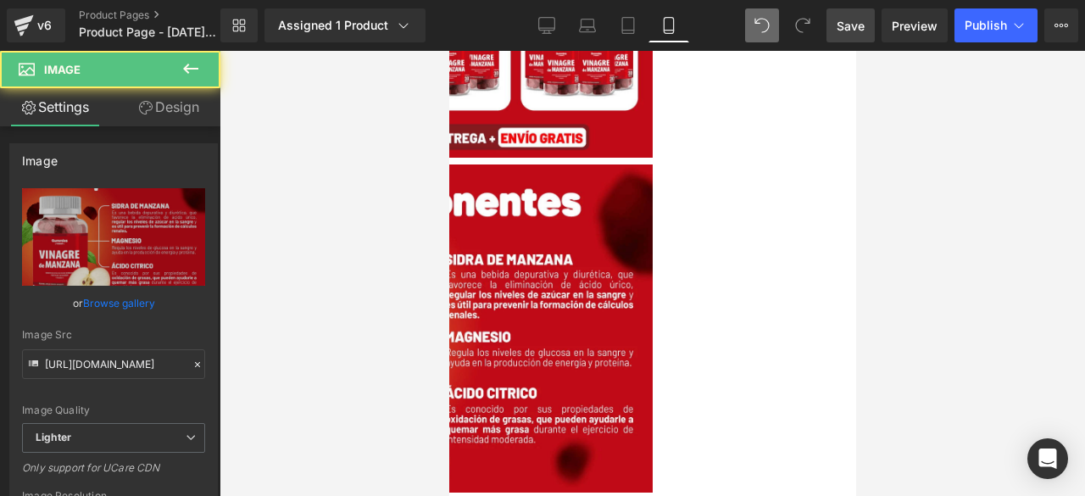
click at [528, 164] on img at bounding box center [448, 328] width 407 height 328
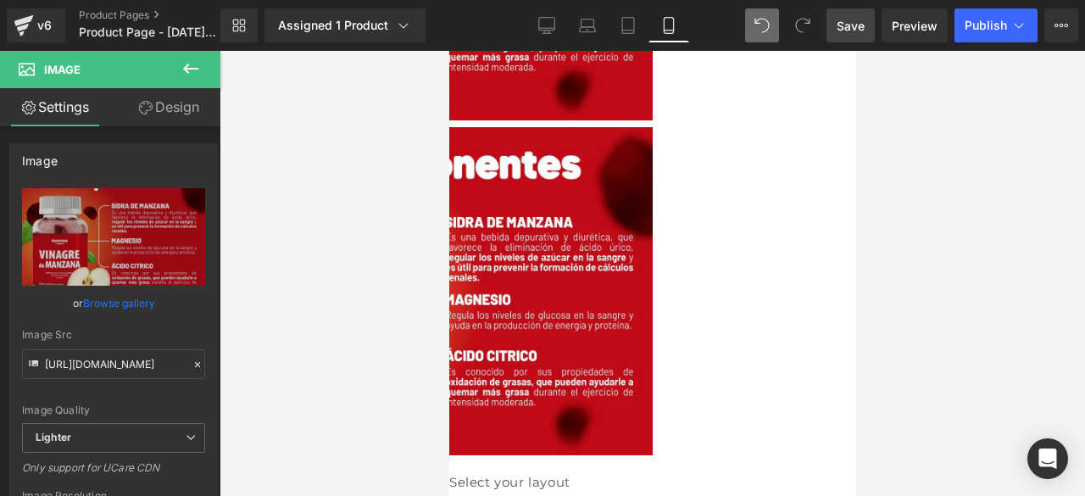
scroll to position [2425, 0]
click at [519, 221] on img at bounding box center [448, 290] width 407 height 328
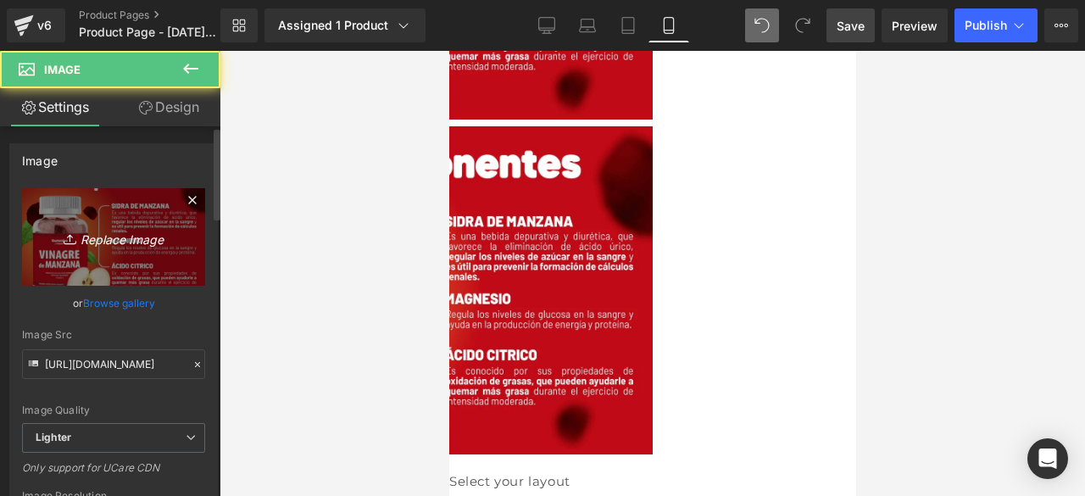
click at [125, 239] on icon "Replace Image" at bounding box center [114, 236] width 136 height 21
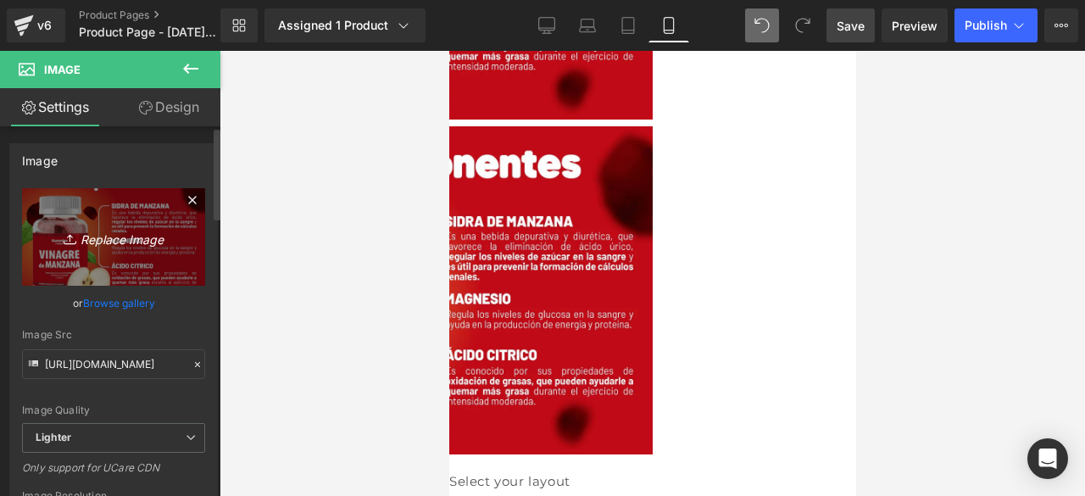
type input "C:\fakepath\8.png"
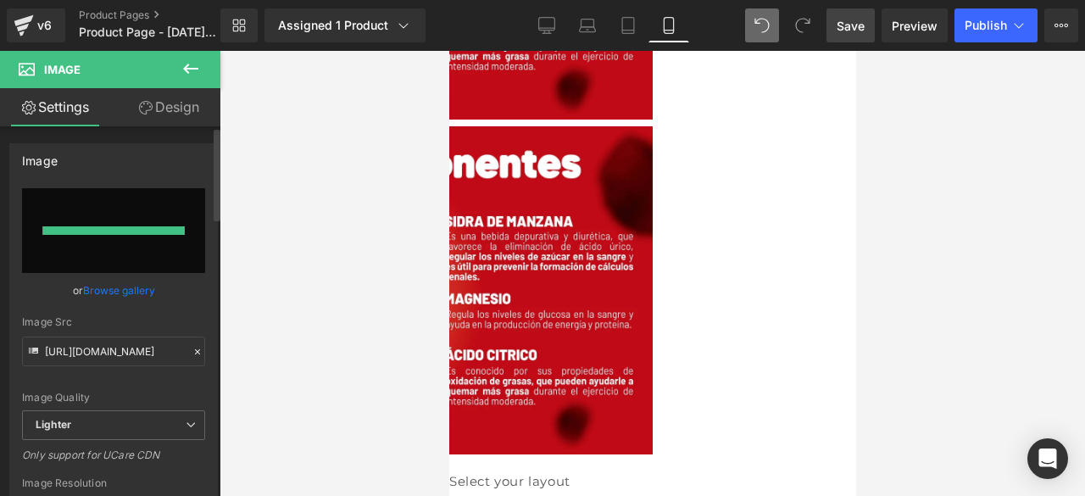
type input "[URL][DOMAIN_NAME]"
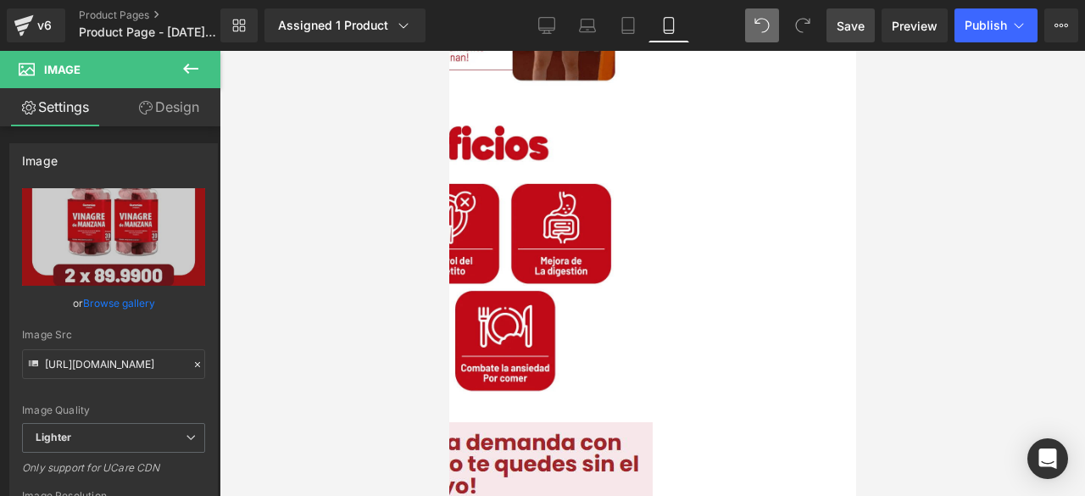
scroll to position [1426, 0]
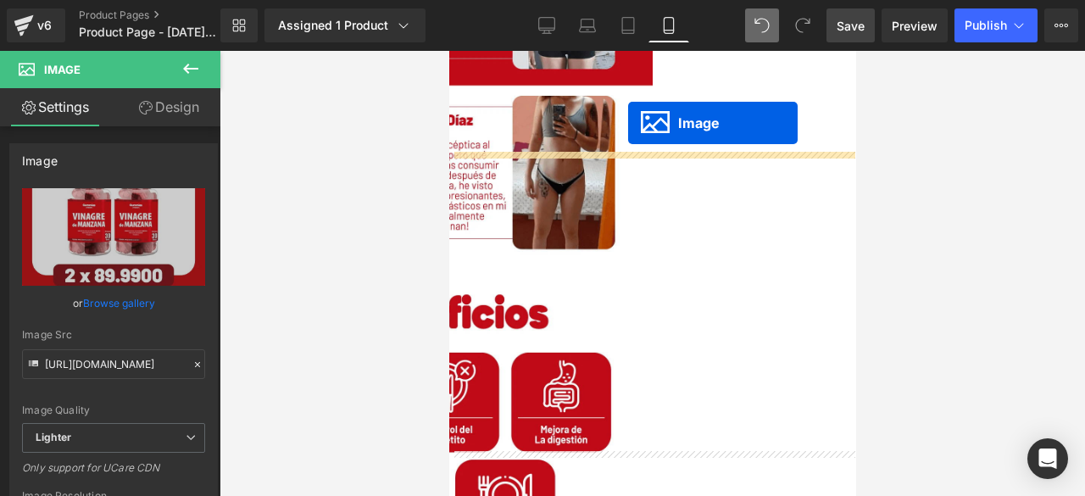
drag, startPoint x: 617, startPoint y: 406, endPoint x: 625, endPoint y: 99, distance: 306.9
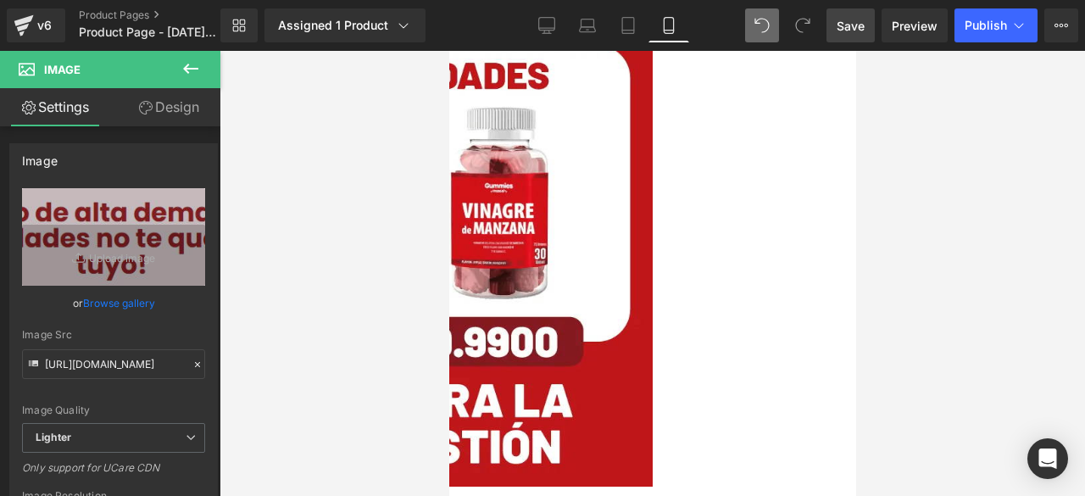
scroll to position [2490, 0]
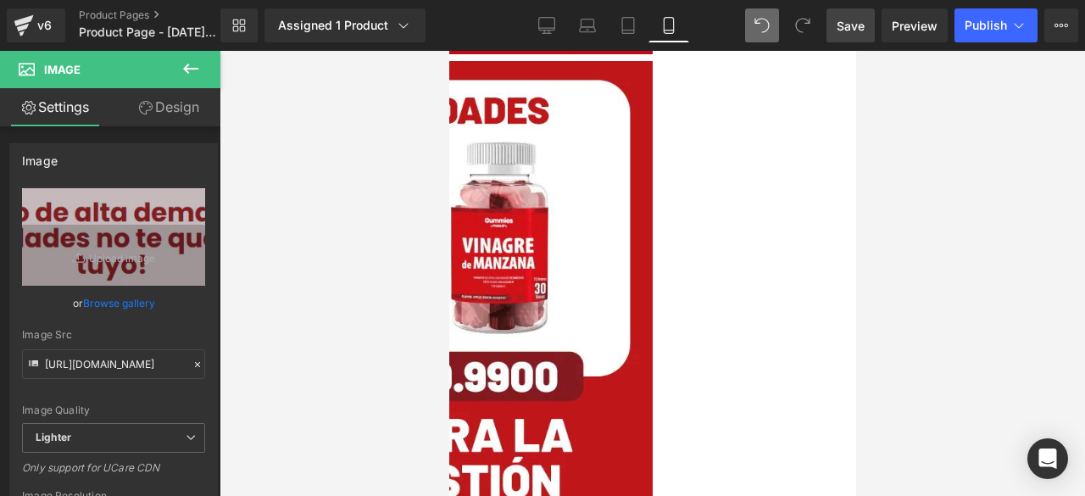
click at [652, 192] on img at bounding box center [448, 291] width 407 height 460
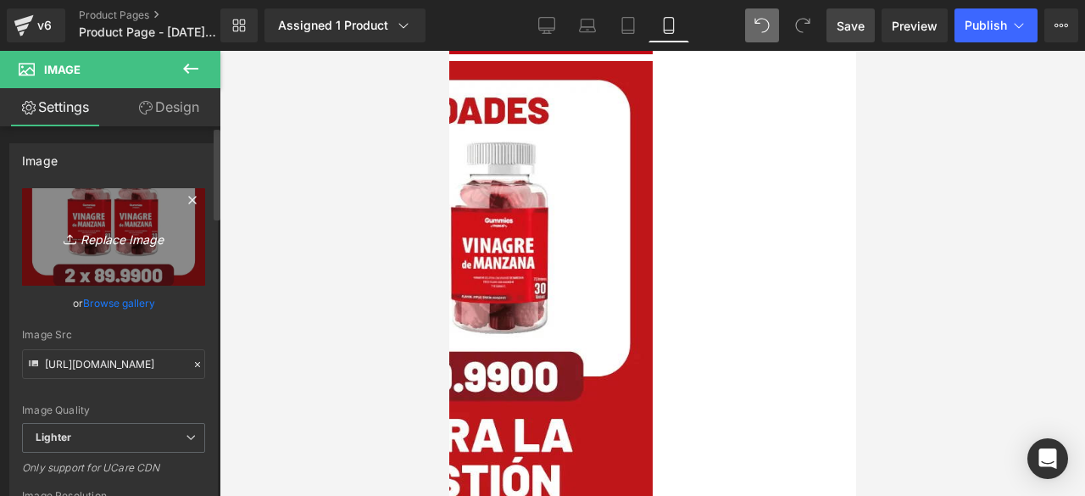
click at [90, 240] on icon "Replace Image" at bounding box center [114, 236] width 136 height 21
type input "C:\fakepath\7.png"
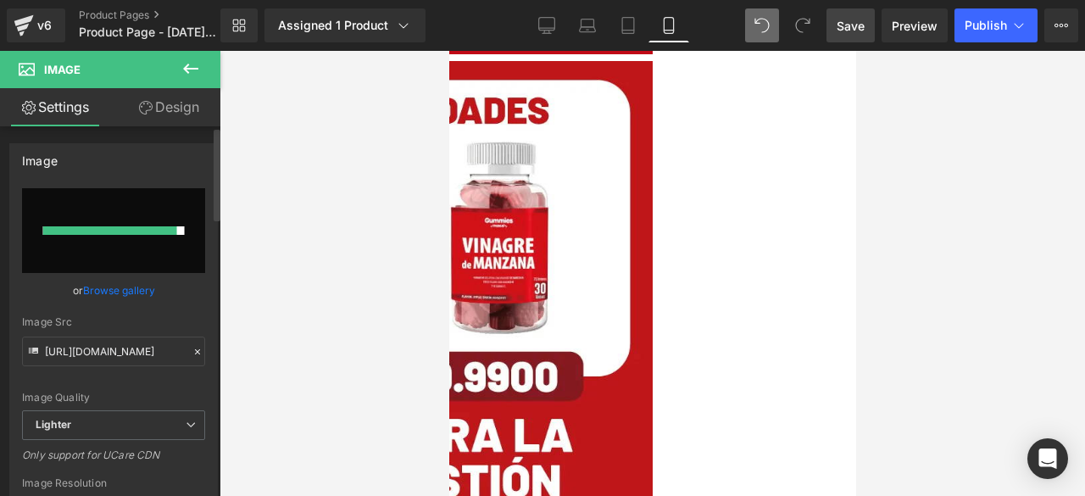
type input "[URL][DOMAIN_NAME]"
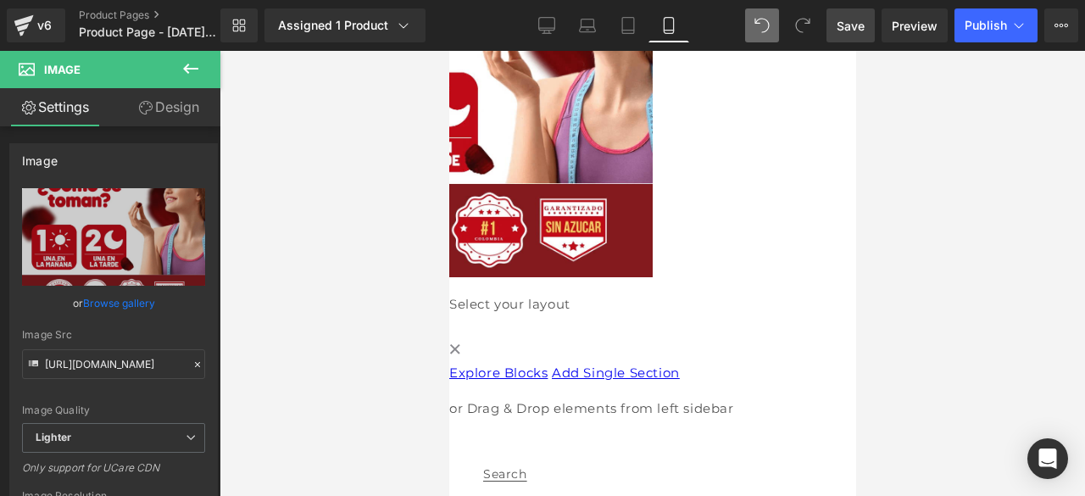
scroll to position [2631, 0]
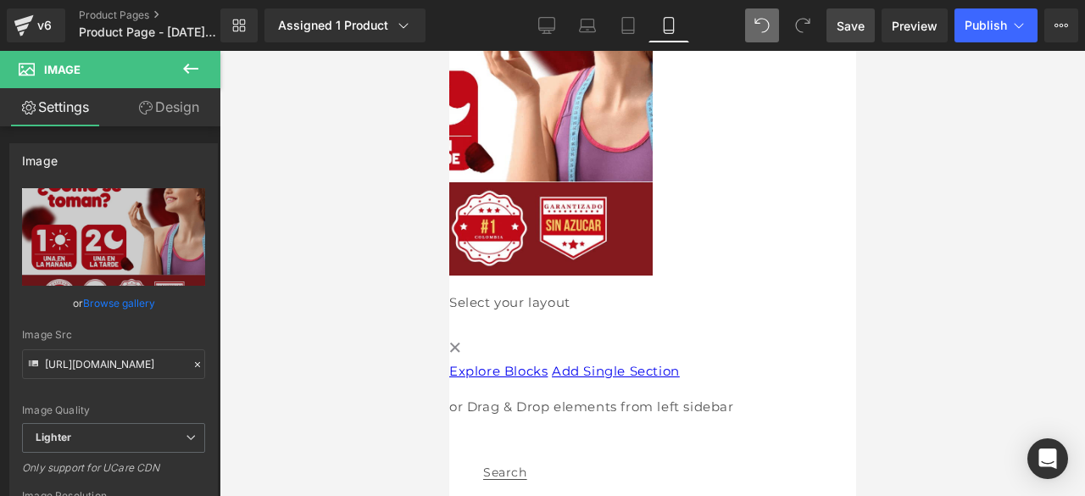
click at [188, 70] on icon at bounding box center [191, 68] width 20 height 20
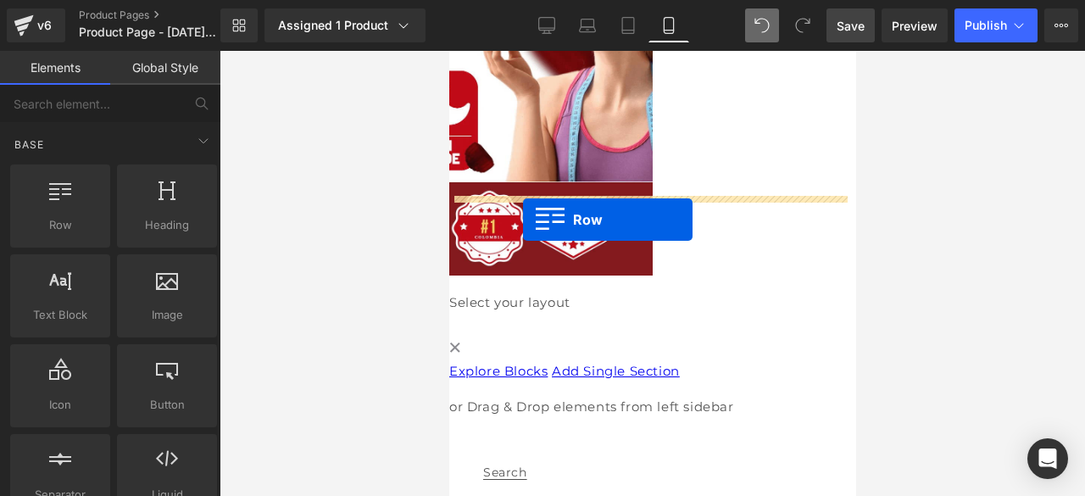
drag, startPoint x: 501, startPoint y: 266, endPoint x: 521, endPoint y: 220, distance: 50.1
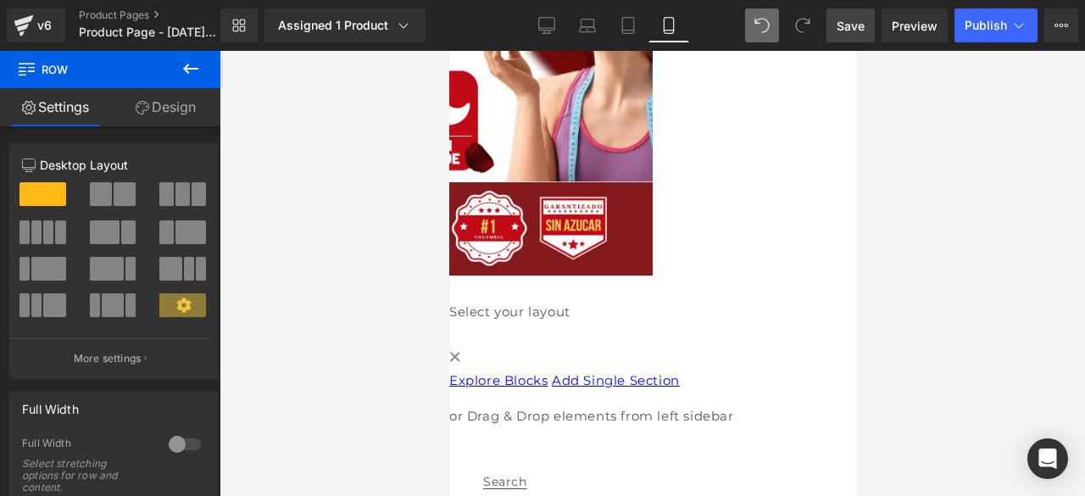
click at [448, 291] on span at bounding box center [448, 291] width 0 height 0
click at [187, 69] on icon at bounding box center [191, 68] width 20 height 20
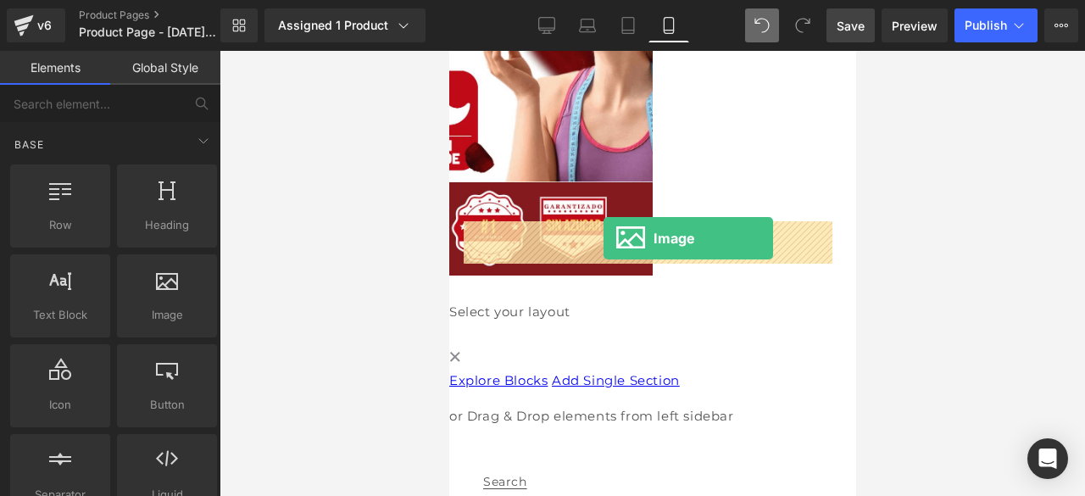
drag, startPoint x: 833, startPoint y: 347, endPoint x: 603, endPoint y: 238, distance: 254.8
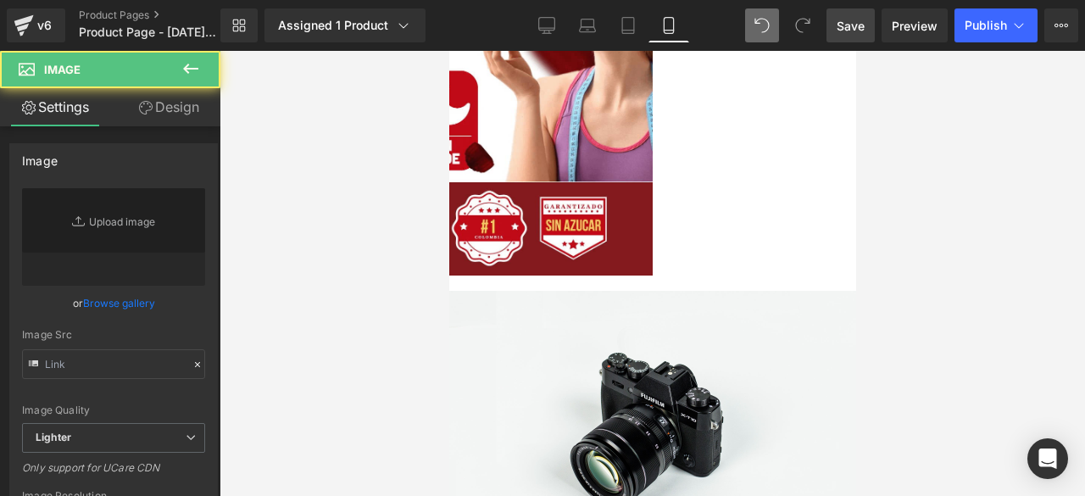
type input "//[DOMAIN_NAME][URL]"
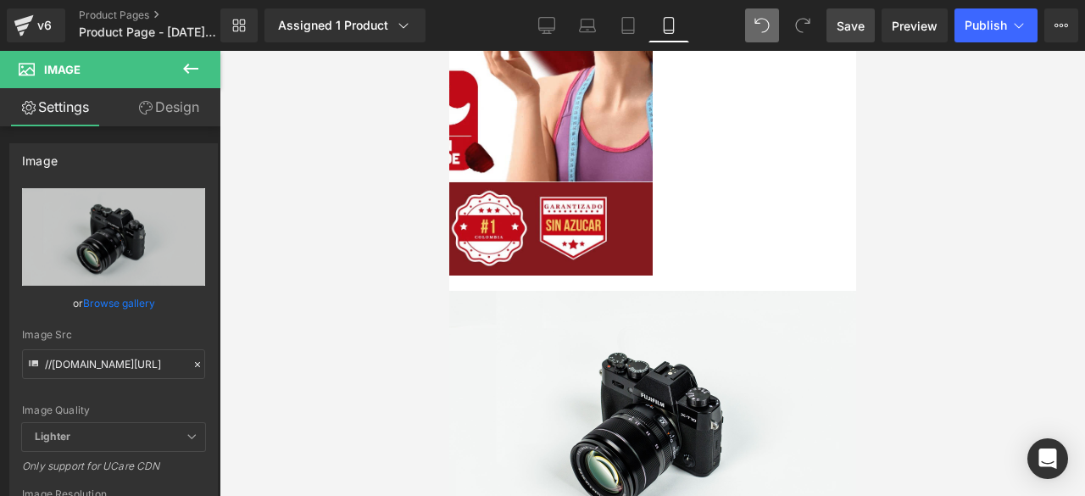
click at [581, 291] on img at bounding box center [651, 426] width 407 height 270
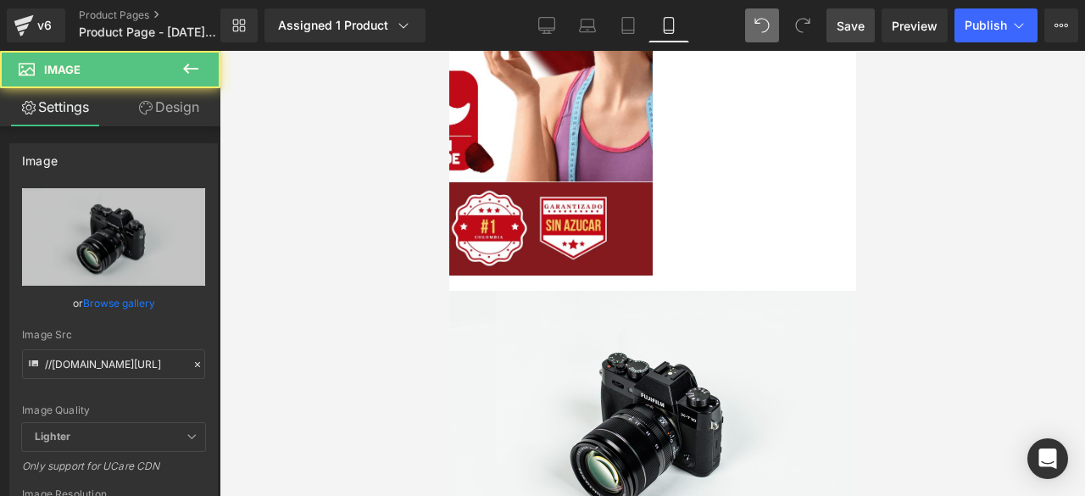
click at [553, 291] on div "Image Row" at bounding box center [651, 435] width 407 height 289
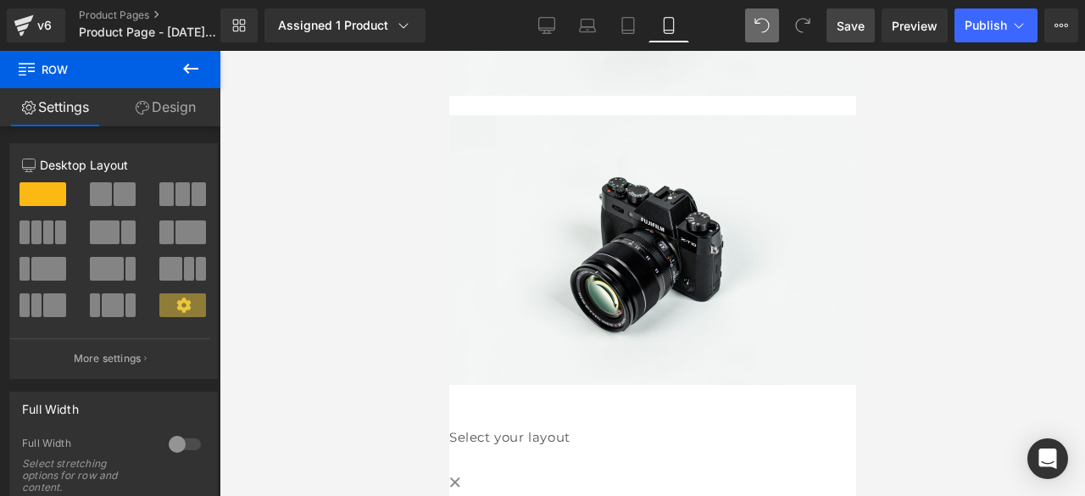
scroll to position [3099, 0]
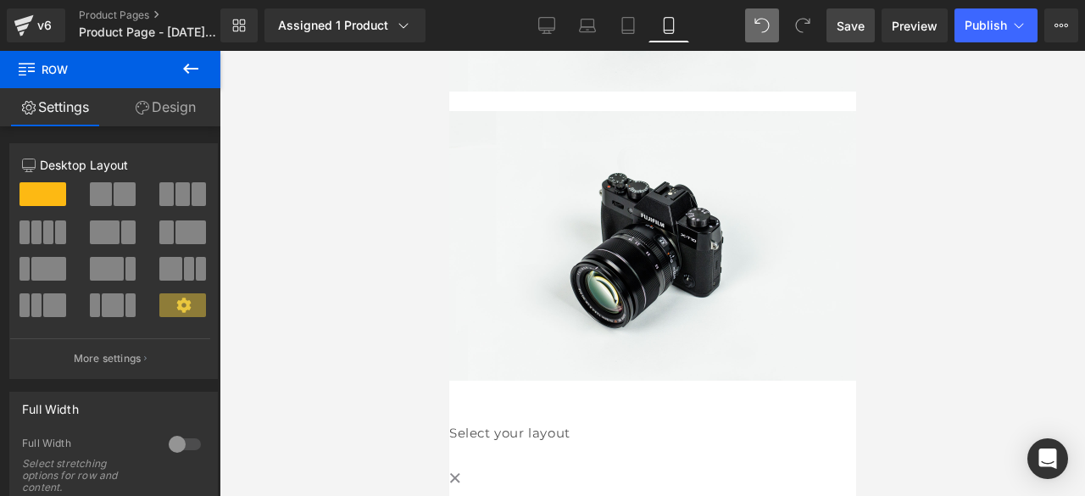
click at [514, 162] on img at bounding box center [651, 246] width 407 height 270
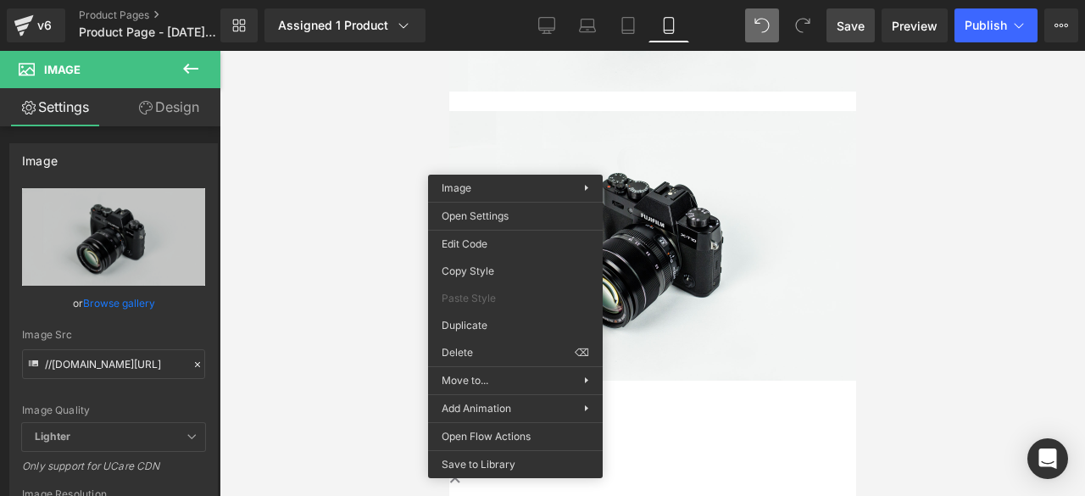
click at [459, 153] on div "Image" at bounding box center [651, 249] width 407 height 276
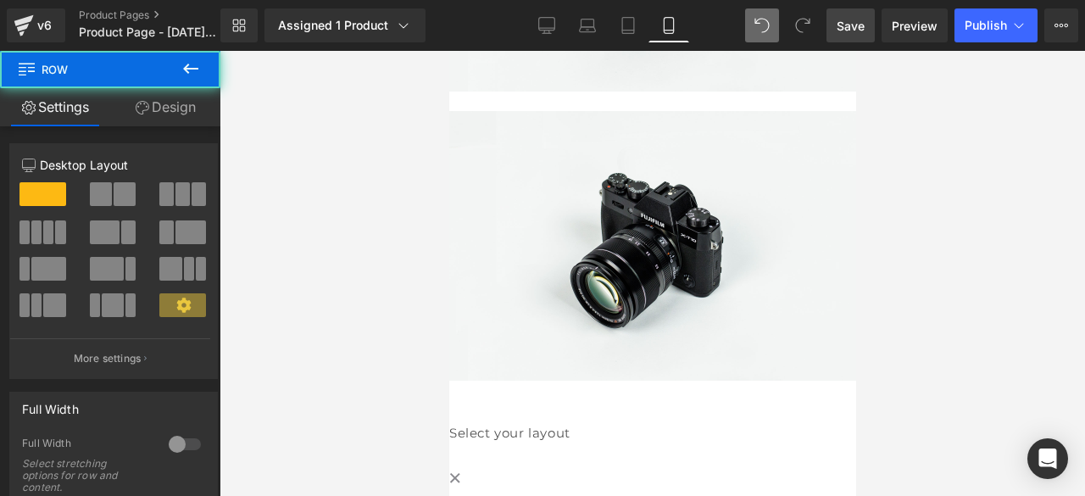
click at [455, 147] on div "Image" at bounding box center [651, 249] width 407 height 276
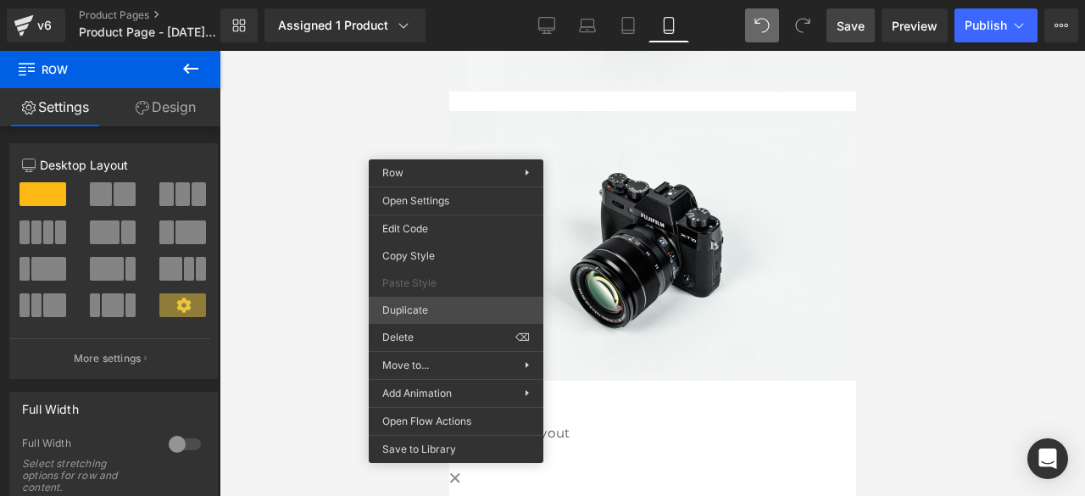
click at [420, 308] on div "Image You are previewing how the will restyle your page. You can not edit Eleme…" at bounding box center [542, 262] width 1085 height 525
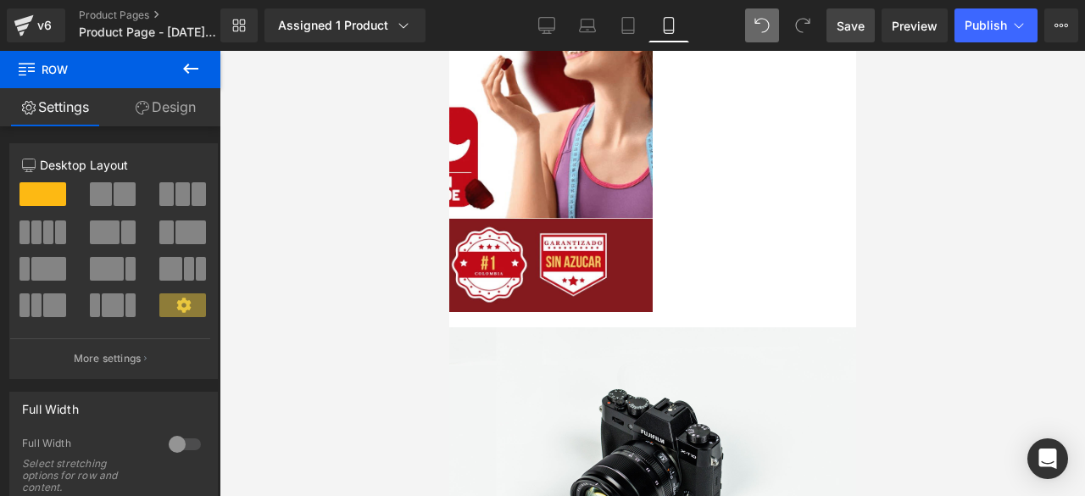
scroll to position [2716, 0]
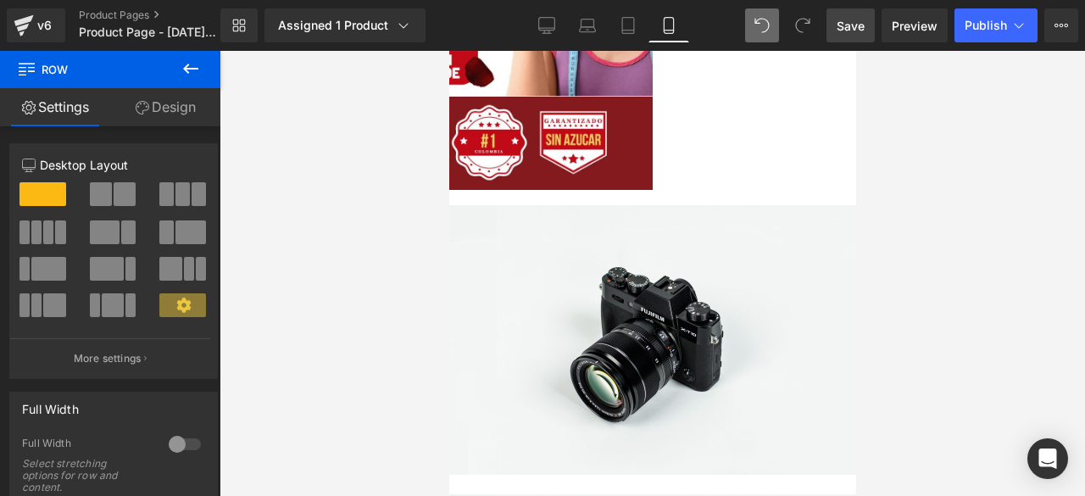
click at [552, 205] on img at bounding box center [651, 340] width 407 height 270
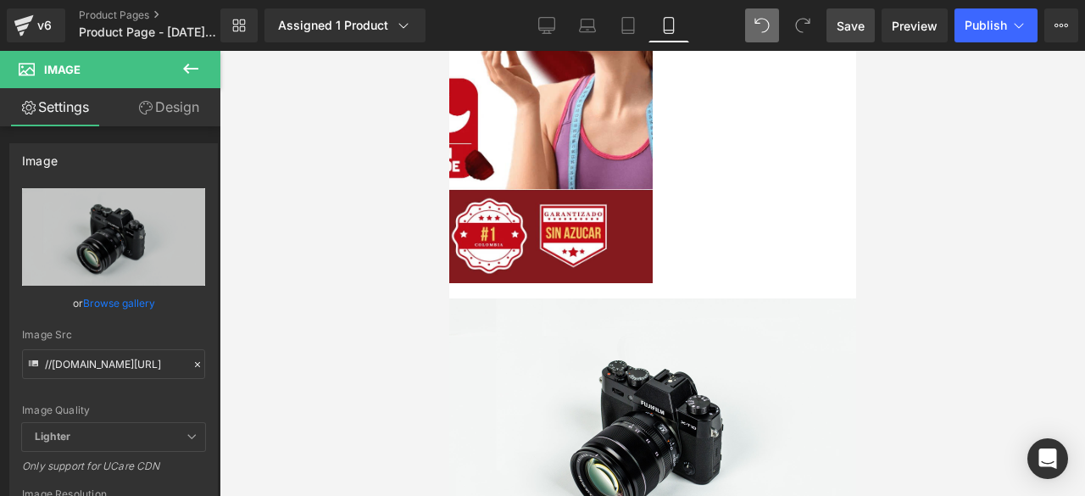
scroll to position [2627, 0]
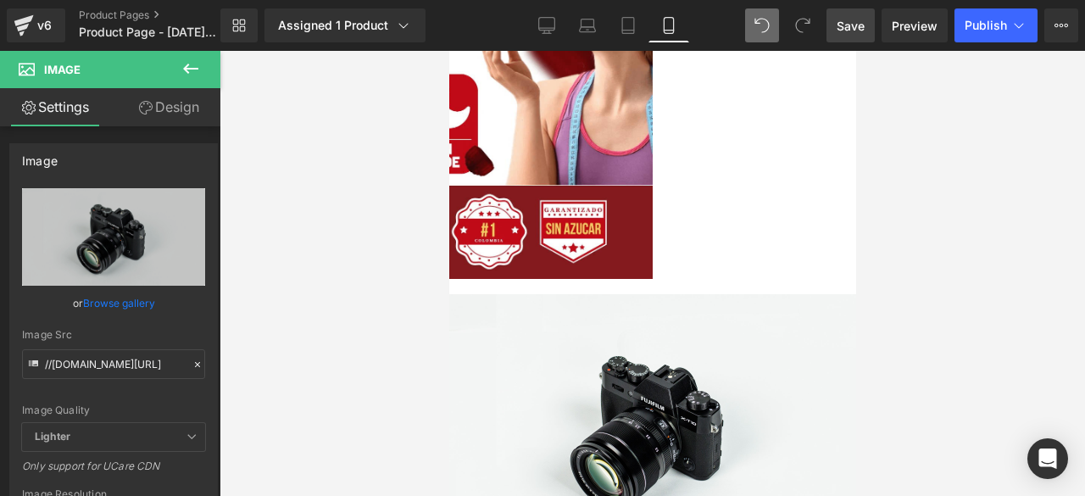
click at [518, 294] on img at bounding box center [651, 429] width 407 height 270
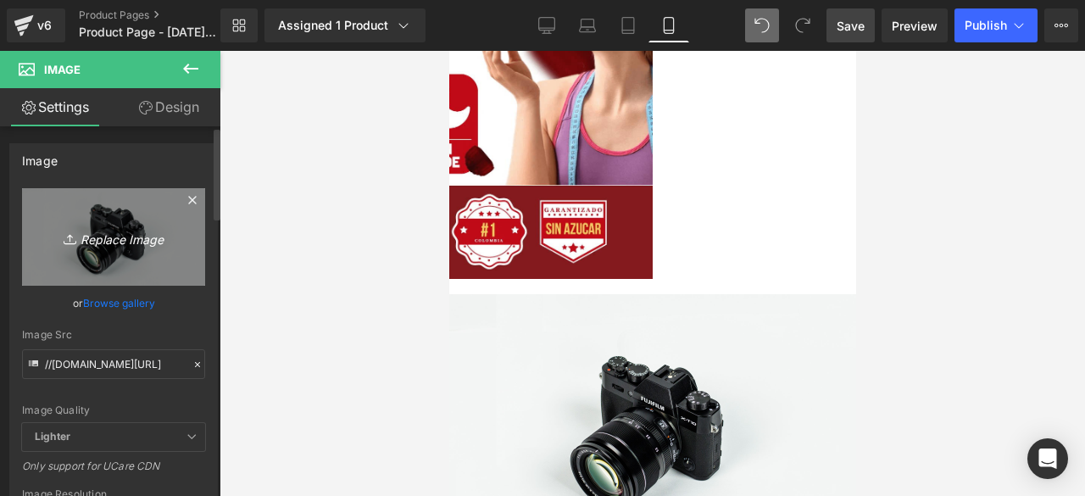
click at [115, 235] on icon "Replace Image" at bounding box center [114, 236] width 136 height 21
type input "C:\fakepath\8.png"
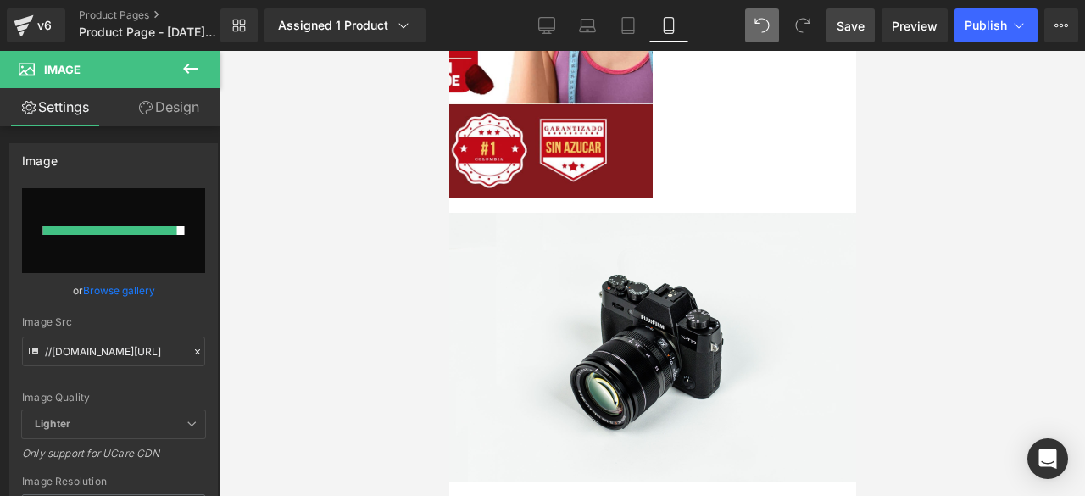
scroll to position [2715, 0]
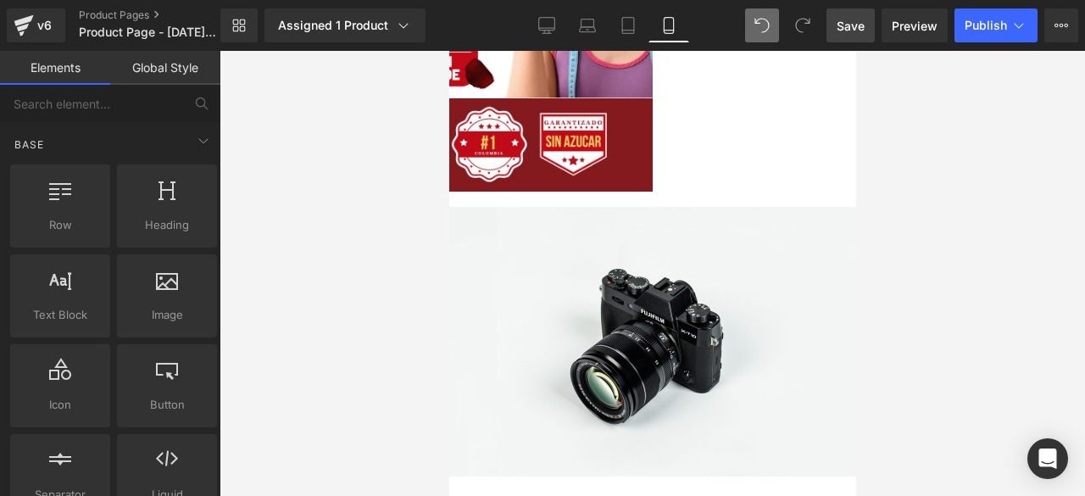
click at [972, 131] on div at bounding box center [652, 273] width 865 height 445
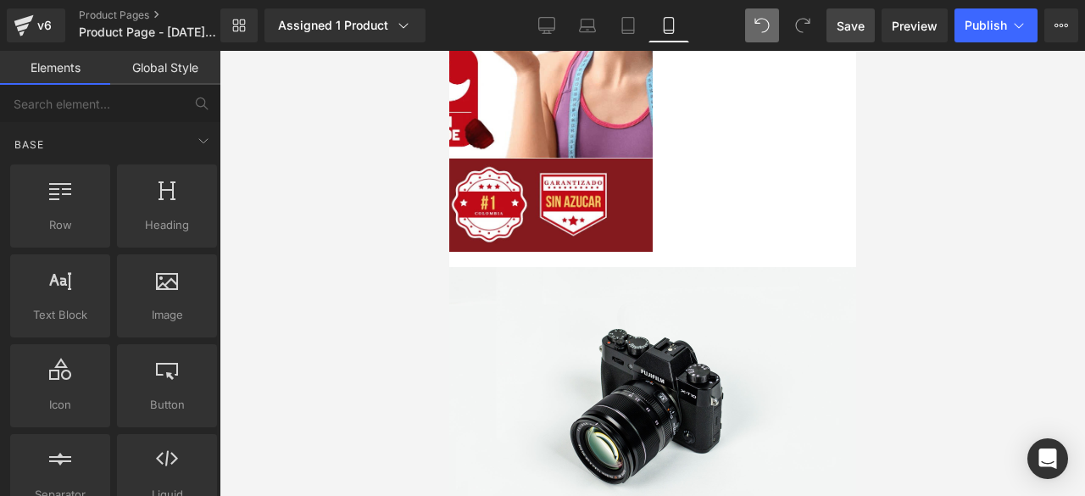
scroll to position [2676, 0]
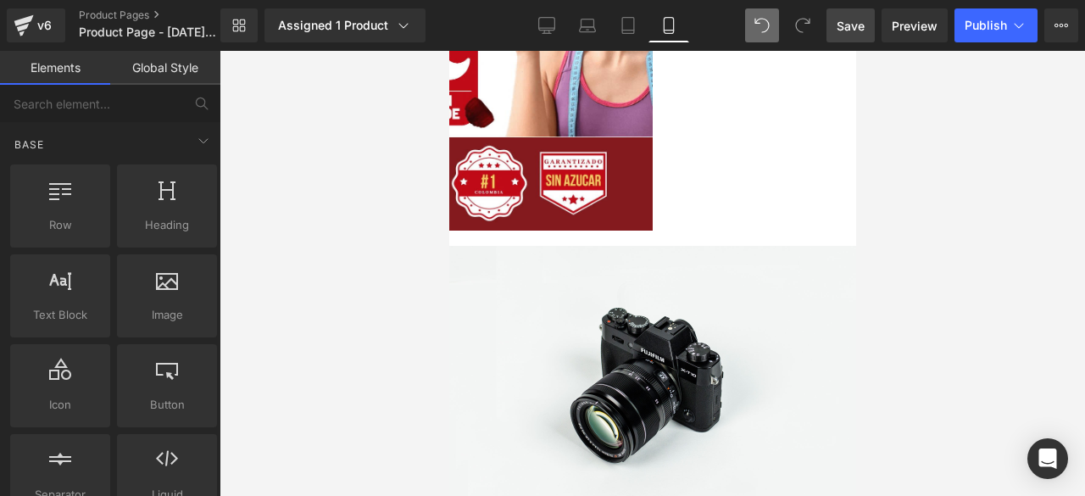
click at [525, 246] on img at bounding box center [651, 381] width 407 height 270
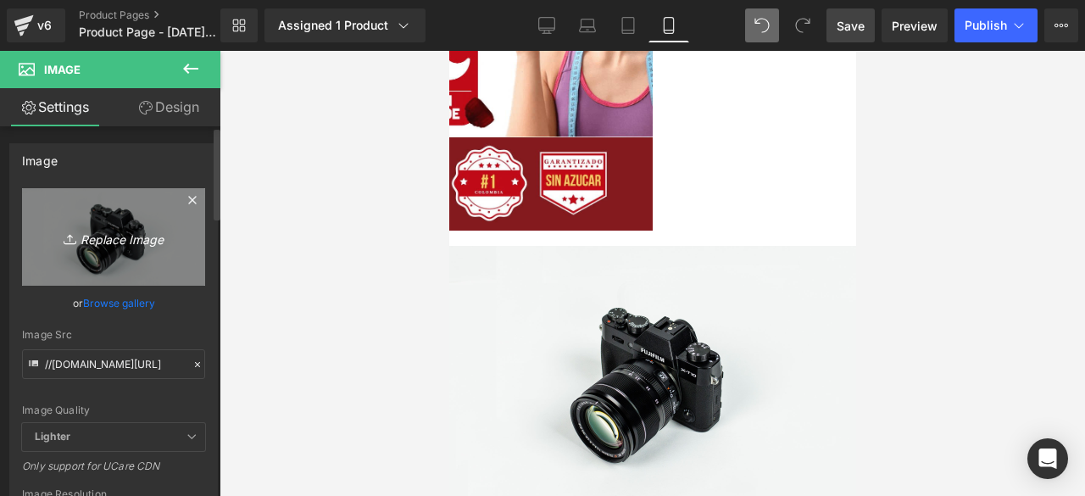
click at [110, 230] on icon "Replace Image" at bounding box center [114, 236] width 136 height 21
type input "C:\fakepath\8.png"
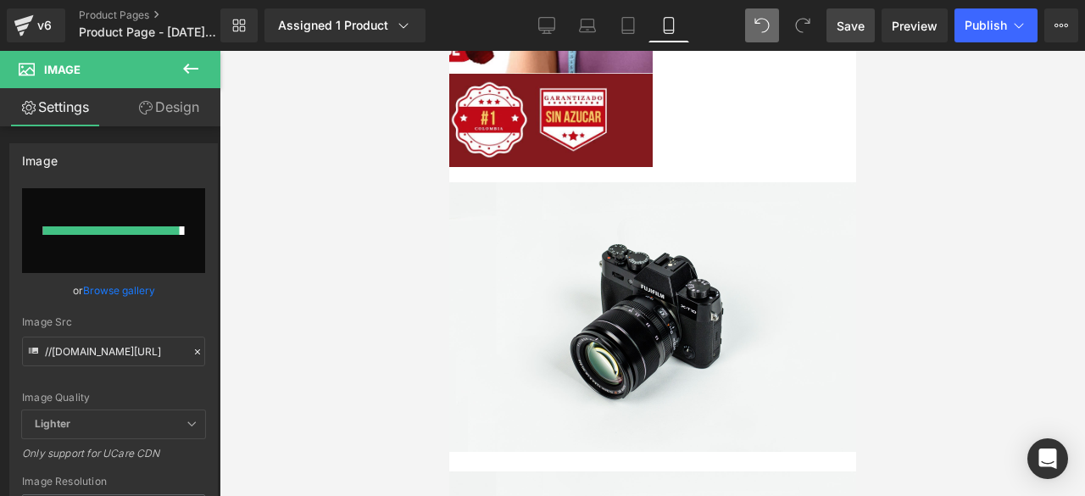
type input "[URL][DOMAIN_NAME]"
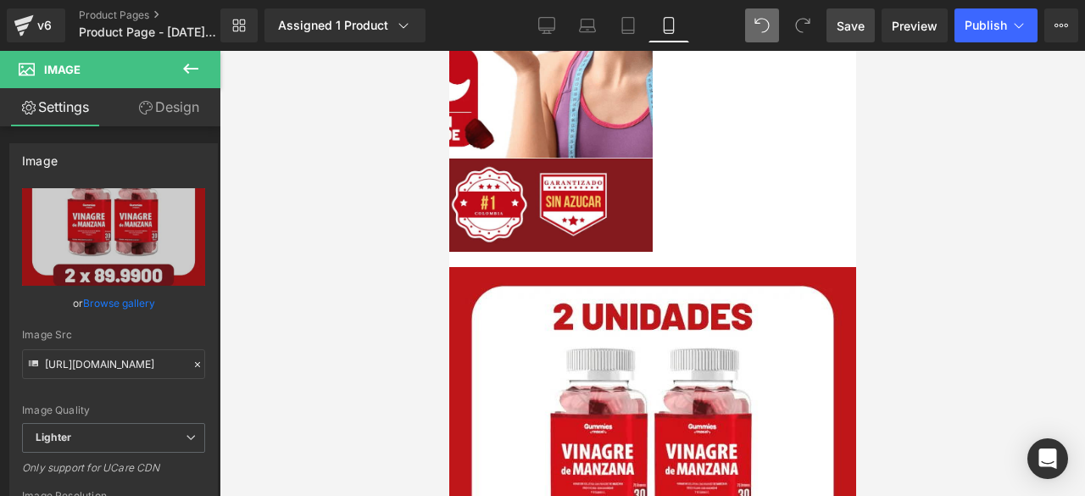
scroll to position [2718, 0]
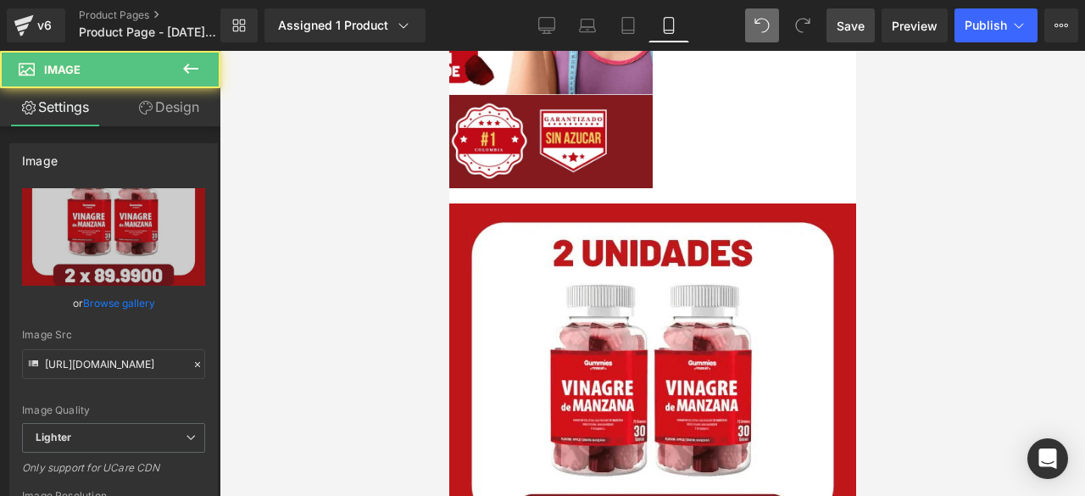
click at [607, 203] on img at bounding box center [651, 433] width 407 height 460
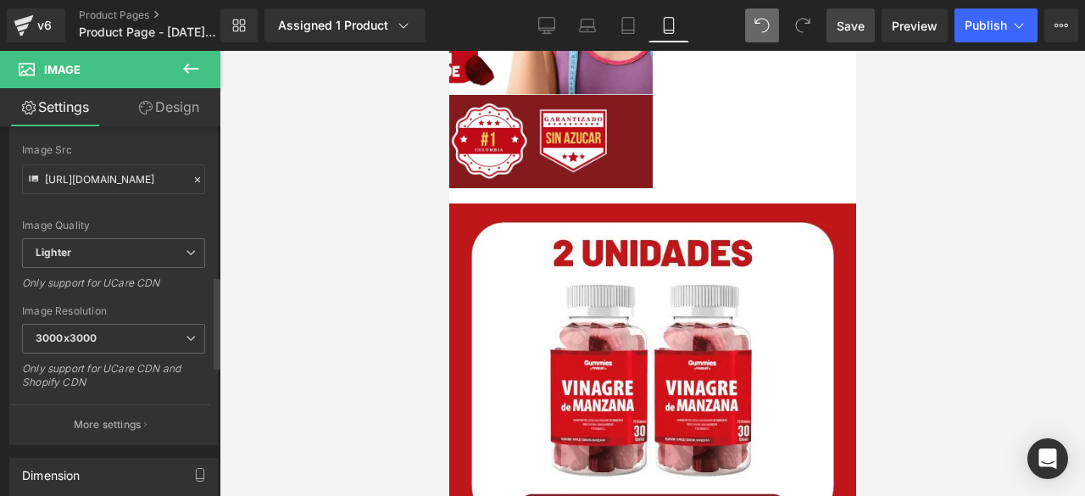
scroll to position [0, 0]
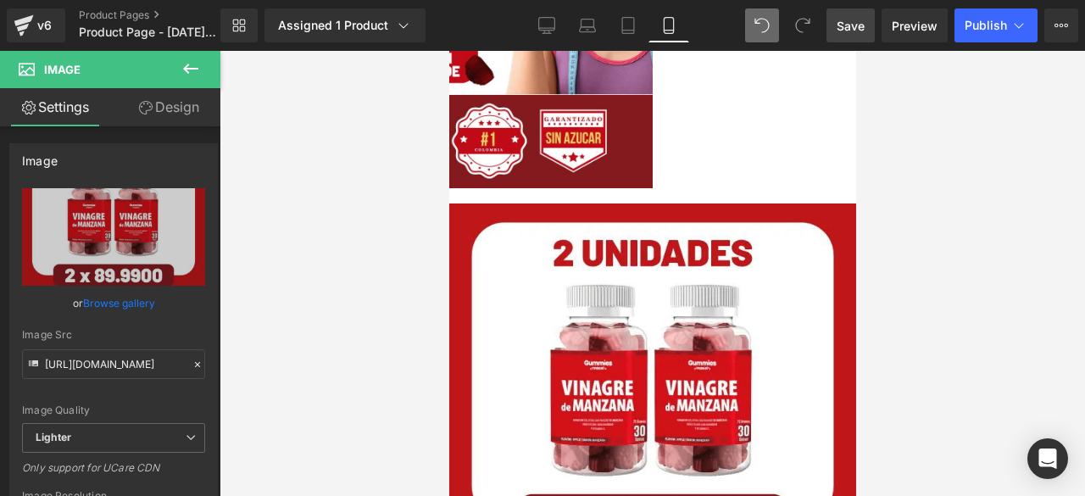
drag, startPoint x: 169, startPoint y: 108, endPoint x: 133, endPoint y: 262, distance: 158.5
click at [169, 108] on link "Design" at bounding box center [169, 107] width 110 height 38
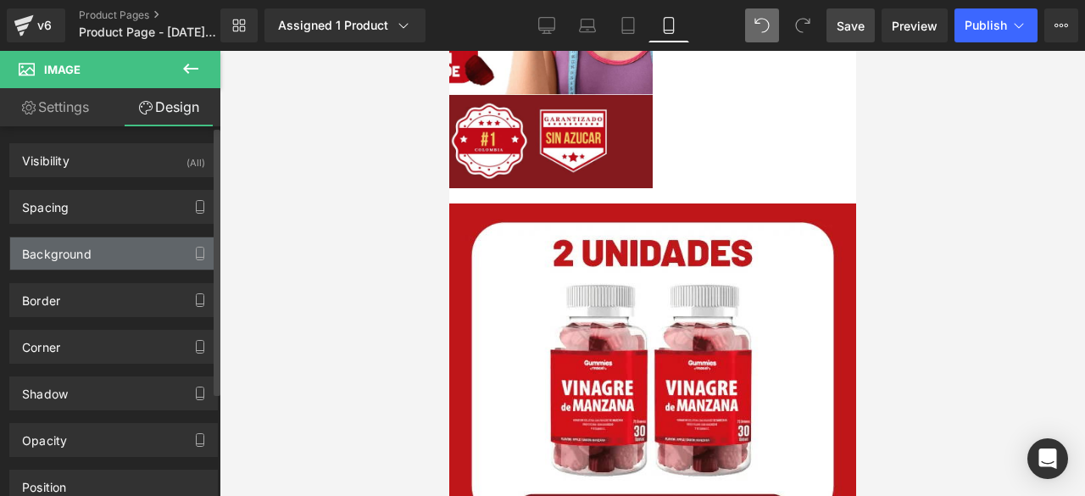
type input "0"
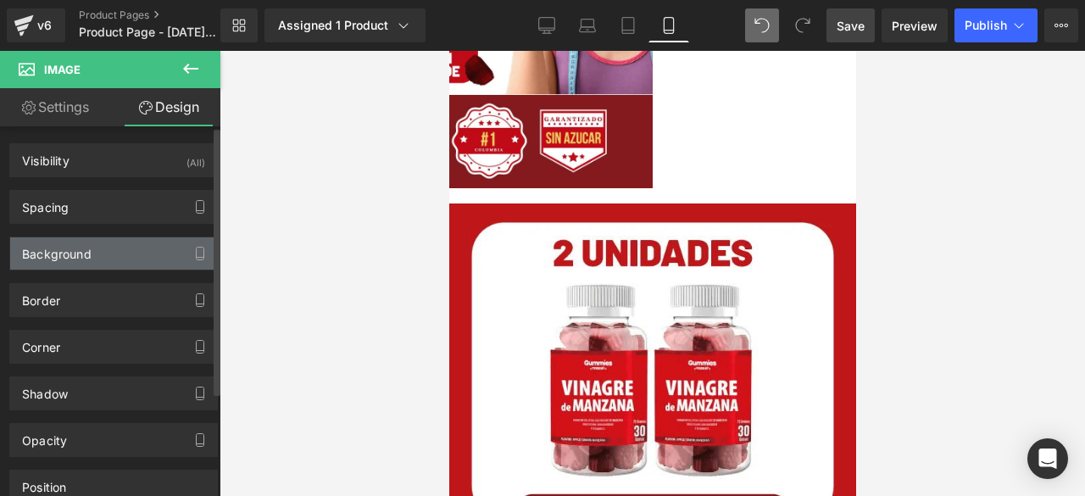
type input "0"
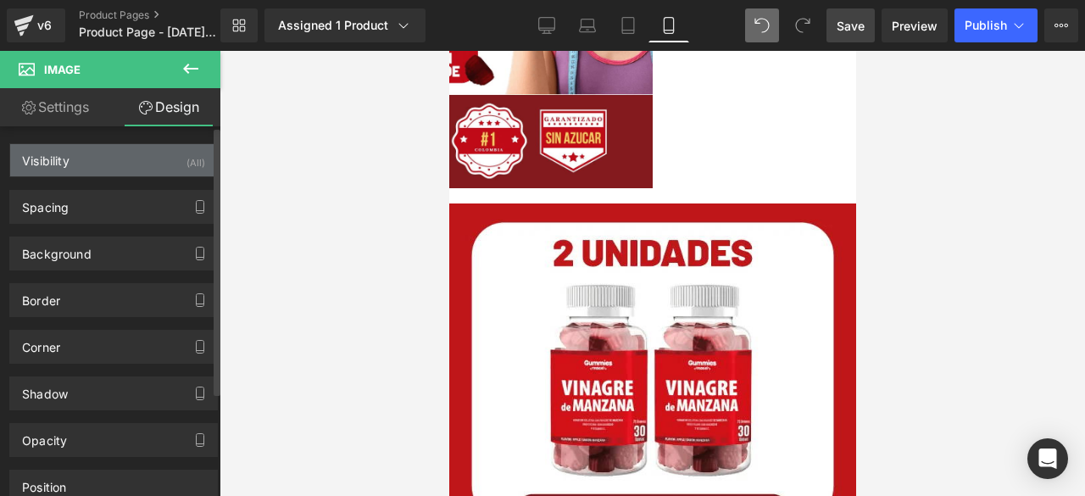
click at [103, 158] on div "Visibility (All)" at bounding box center [113, 160] width 207 height 32
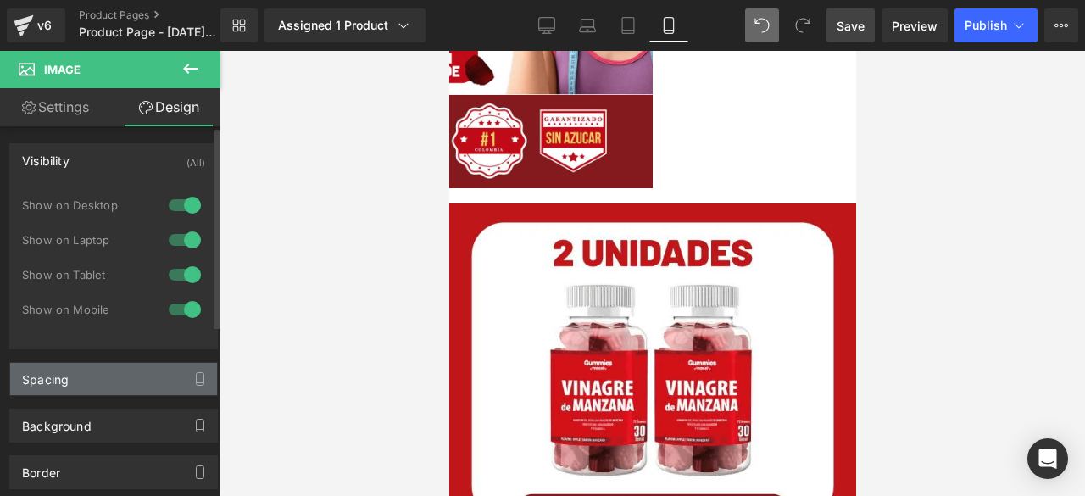
click at [108, 381] on div "Spacing" at bounding box center [113, 379] width 207 height 32
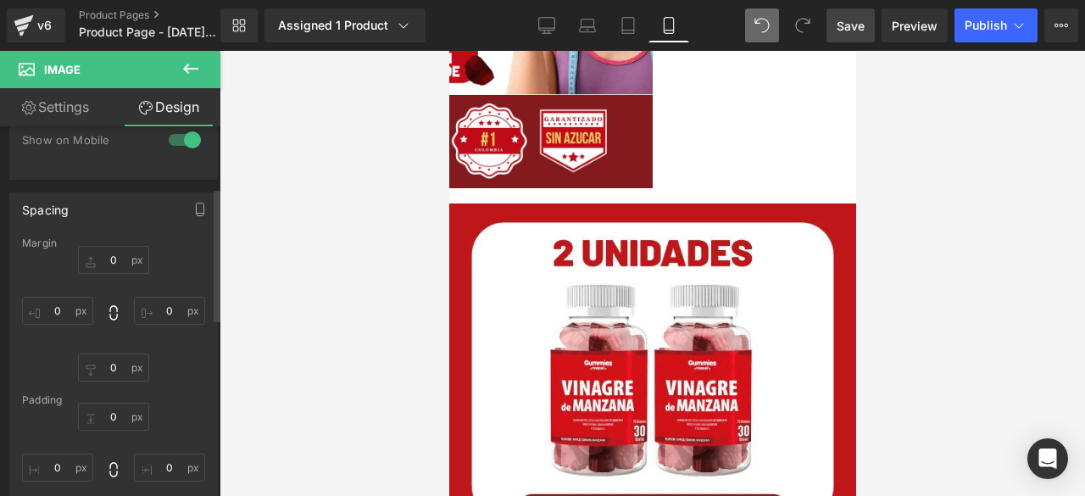
scroll to position [170, 0]
click at [614, 203] on div "Image Row" at bounding box center [651, 443] width 407 height 480
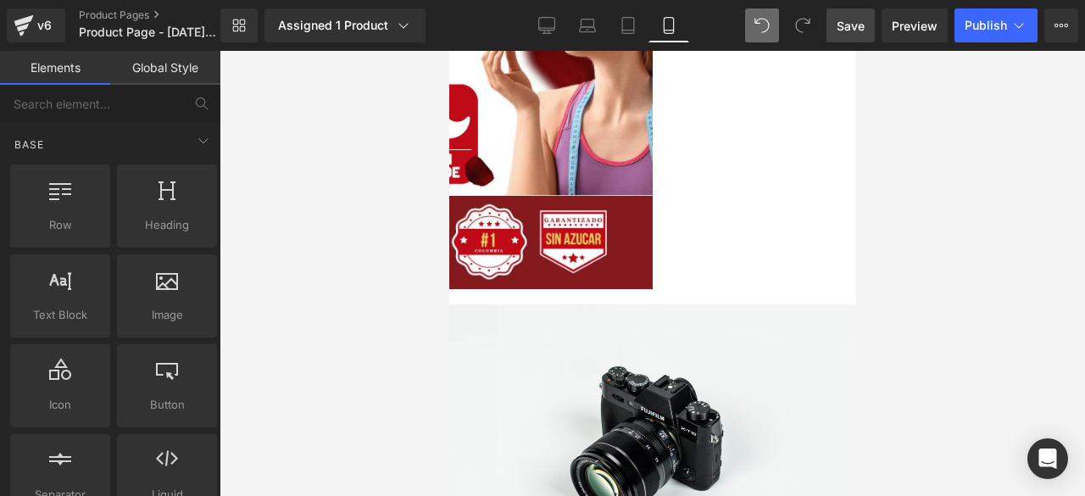
scroll to position [2661, 0]
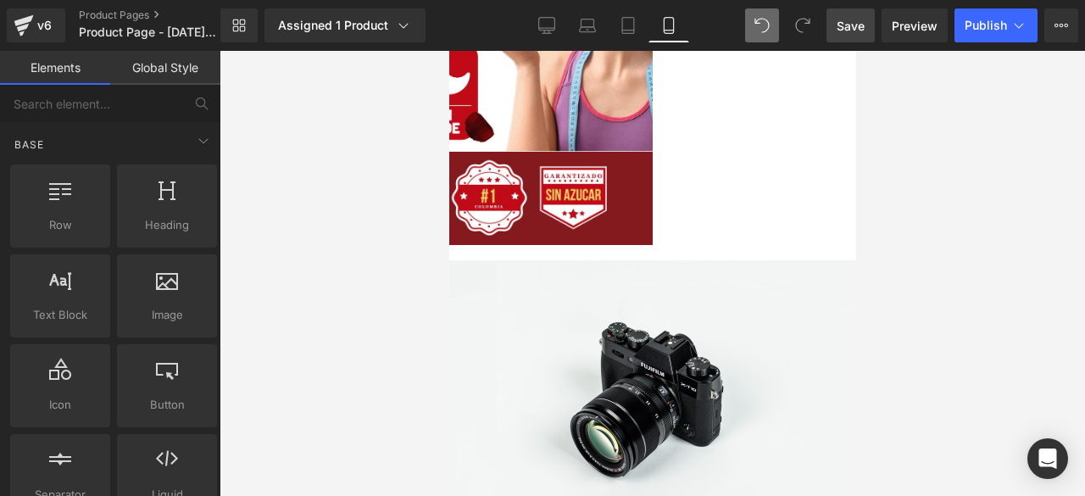
click at [625, 309] on div "Image" at bounding box center [651, 398] width 407 height 276
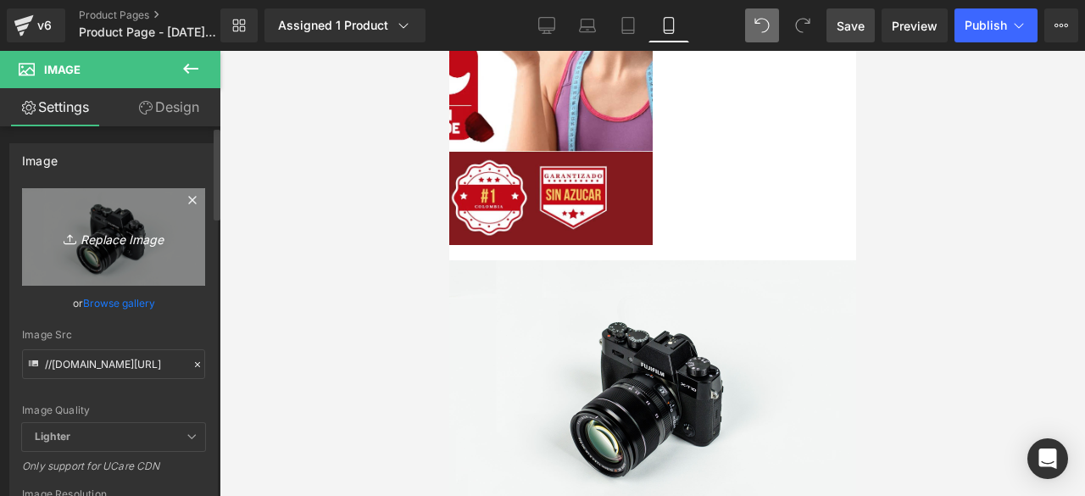
click at [97, 240] on icon "Replace Image" at bounding box center [114, 236] width 136 height 21
type input "C:\fakepath\8.png"
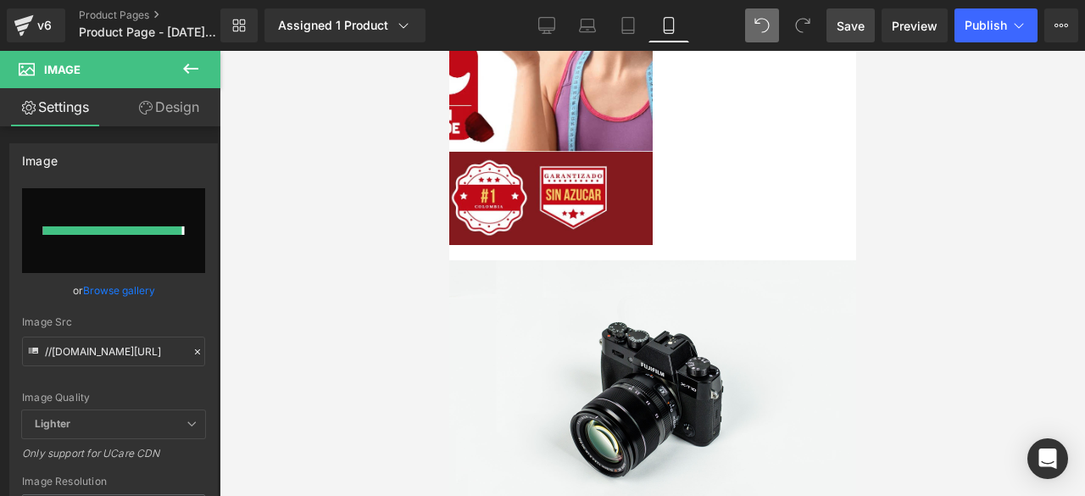
type input "[URL][DOMAIN_NAME]"
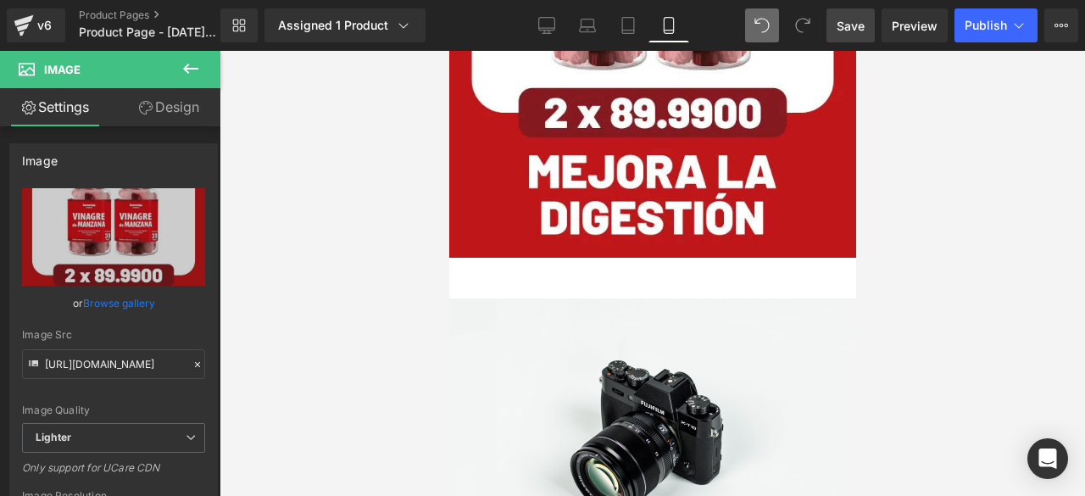
scroll to position [3128, 0]
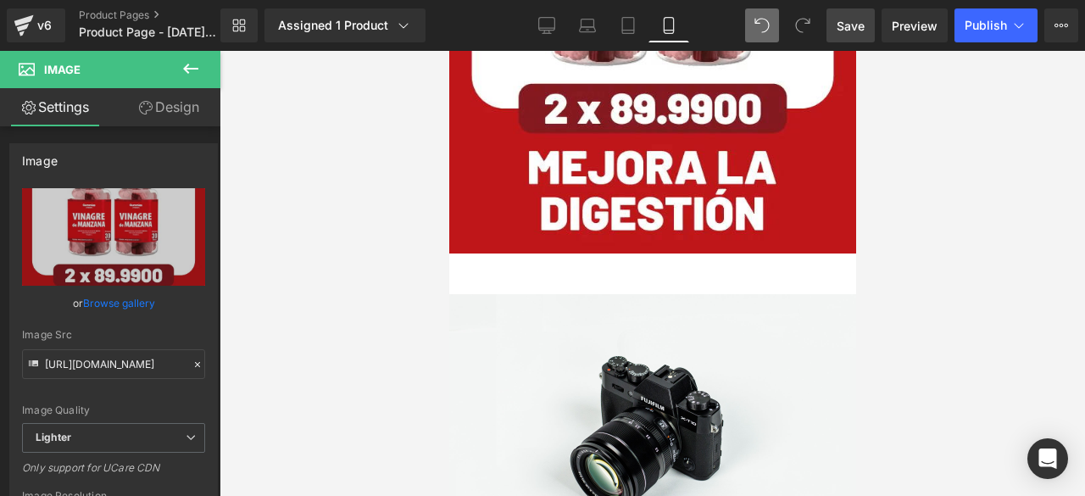
click at [526, 294] on img at bounding box center [651, 429] width 407 height 270
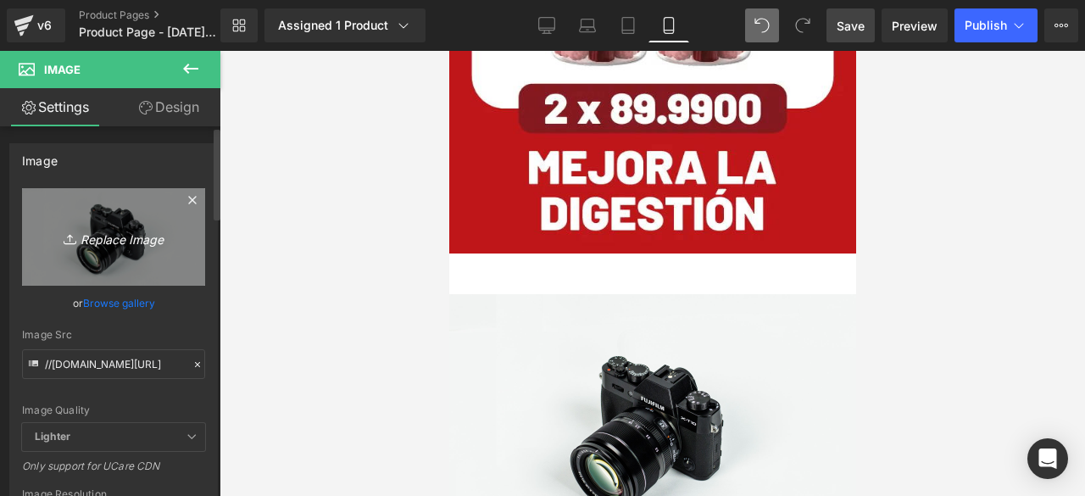
click at [112, 241] on icon "Replace Image" at bounding box center [114, 236] width 136 height 21
type input "C:\fakepath\9.png"
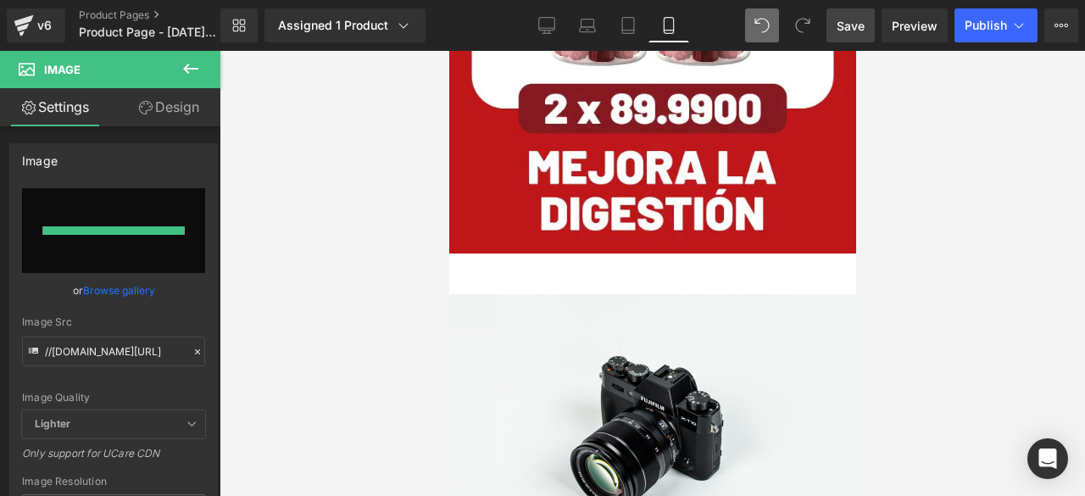
type input "[URL][DOMAIN_NAME]"
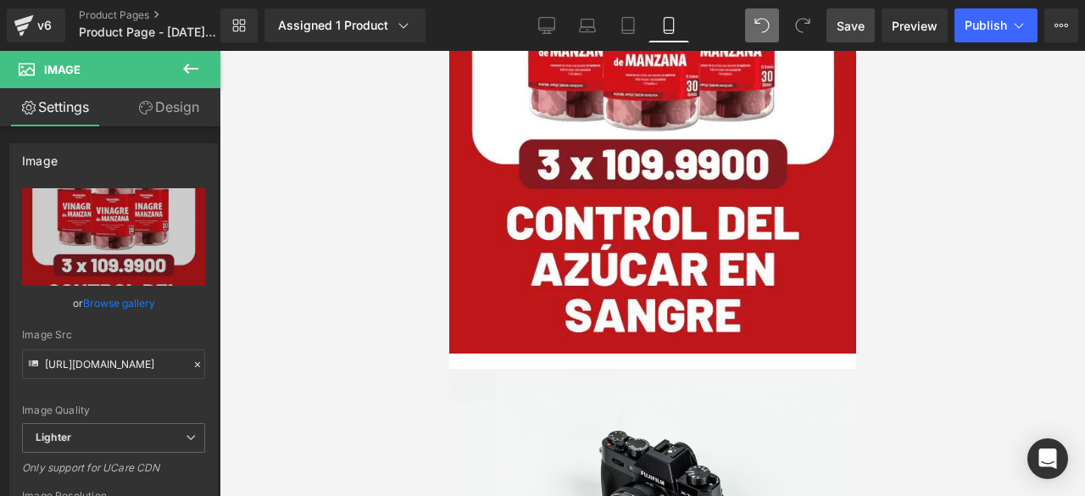
scroll to position [3574, 0]
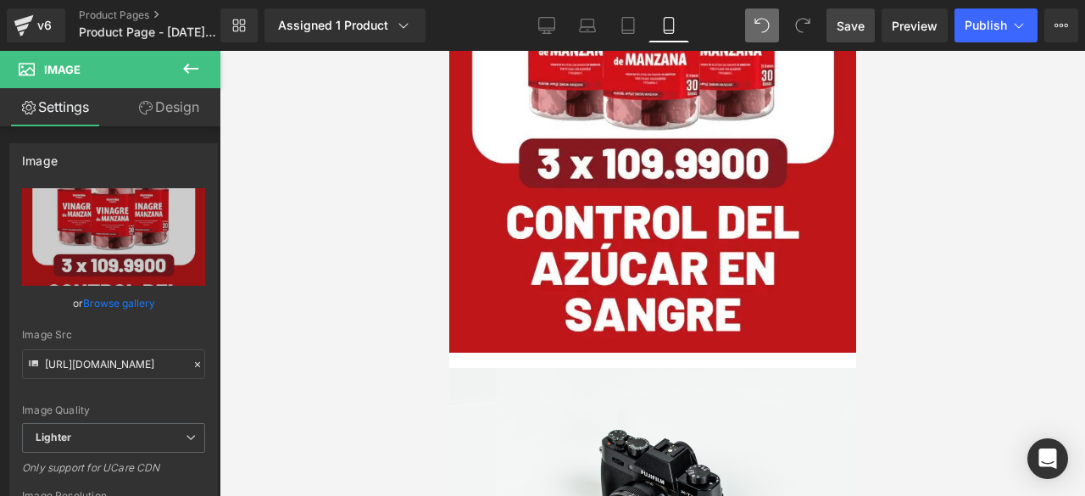
click at [468, 368] on img at bounding box center [651, 503] width 407 height 270
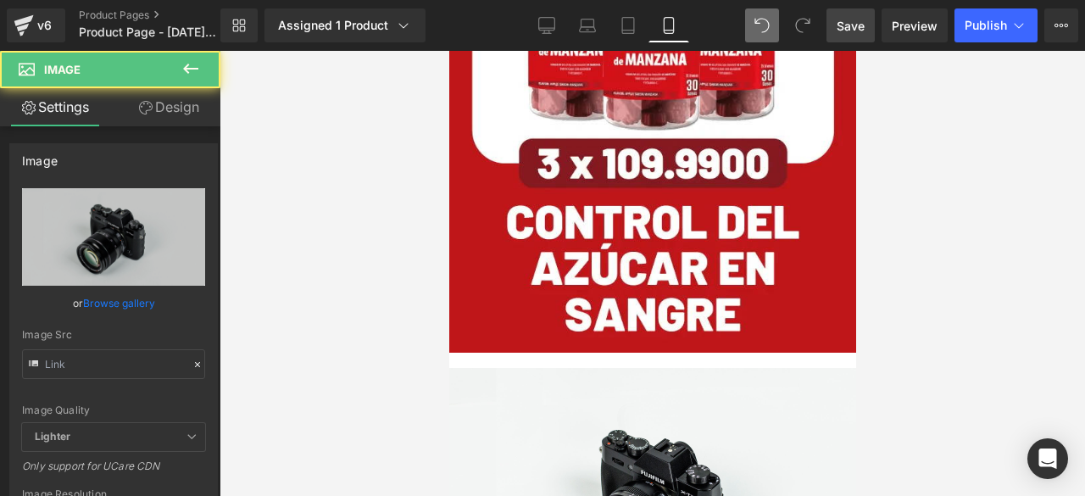
type input "//[DOMAIN_NAME][URL]"
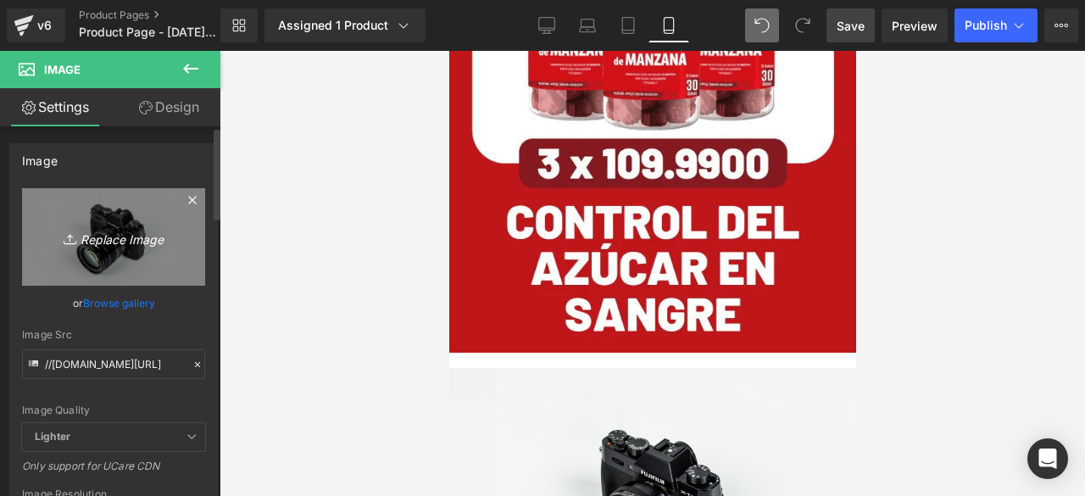
click at [123, 236] on icon "Replace Image" at bounding box center [114, 236] width 136 height 21
type input "C:\fakepath\10.png"
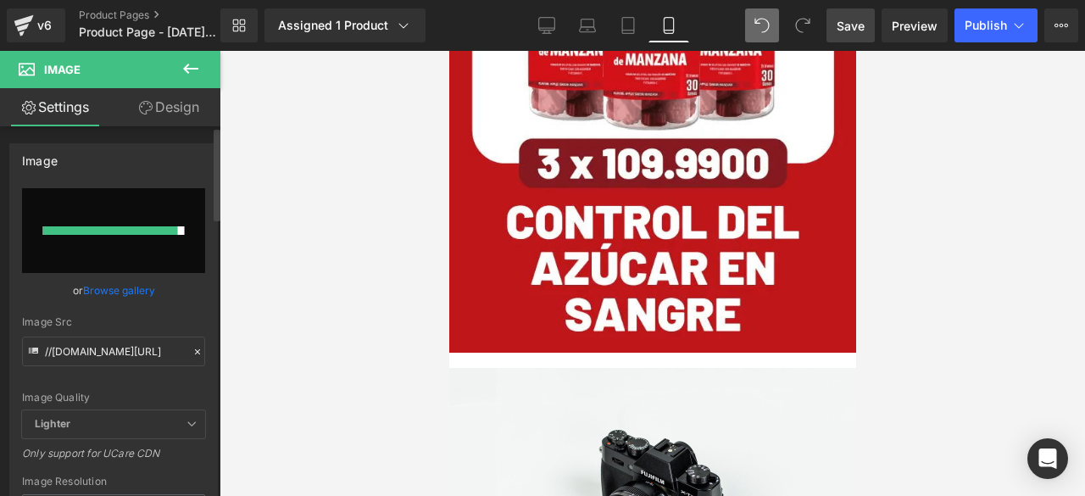
type input "[URL][DOMAIN_NAME]"
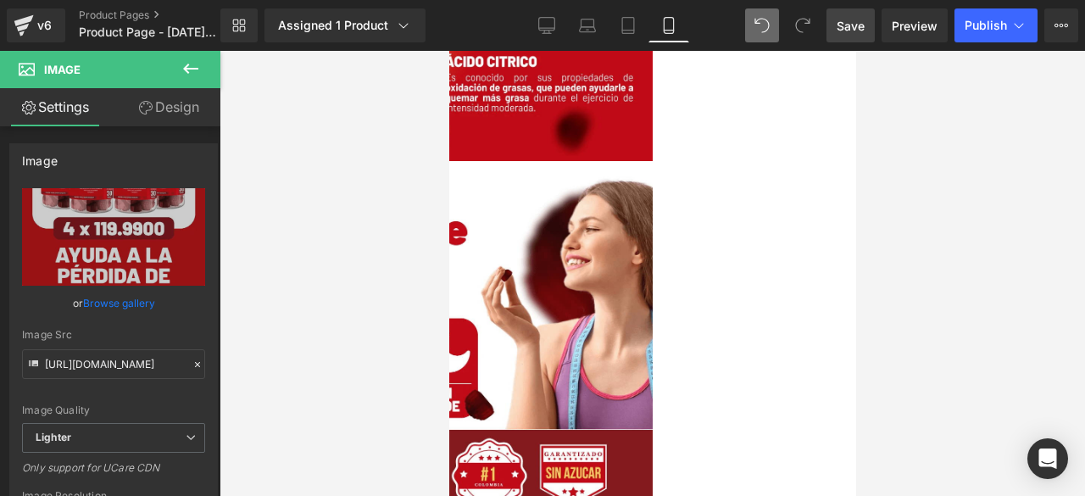
scroll to position [2384, 0]
click at [542, 182] on img at bounding box center [448, 344] width 407 height 355
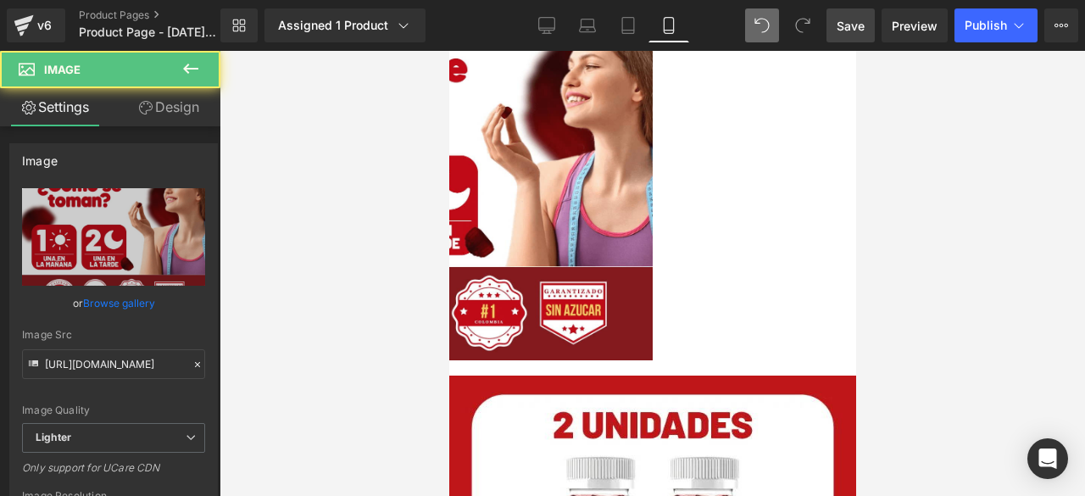
scroll to position [2559, 0]
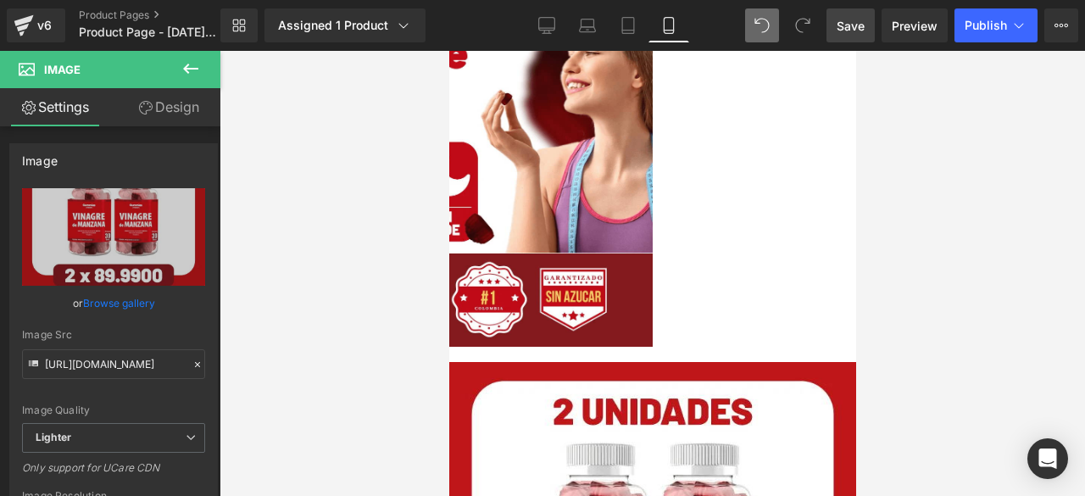
click at [147, 97] on link "Design" at bounding box center [169, 107] width 110 height 38
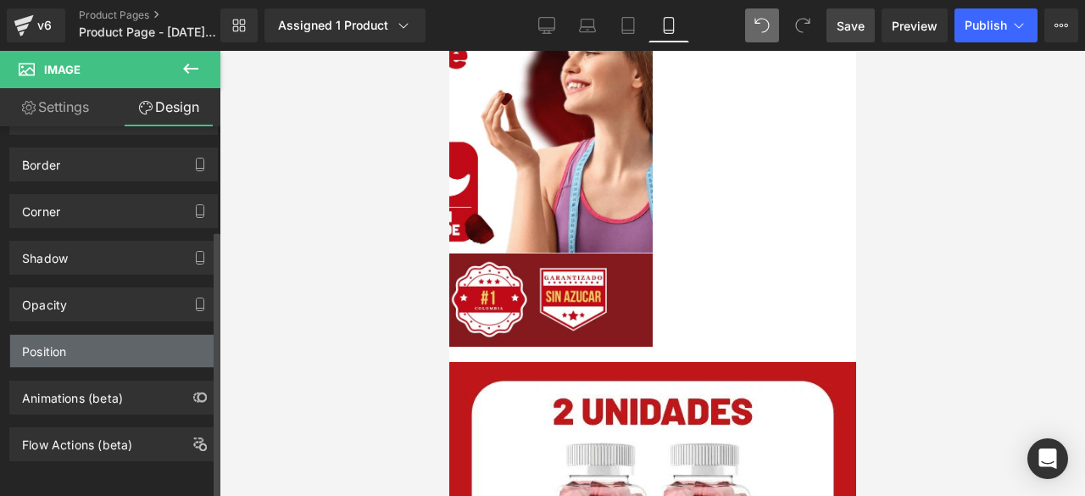
scroll to position [0, 0]
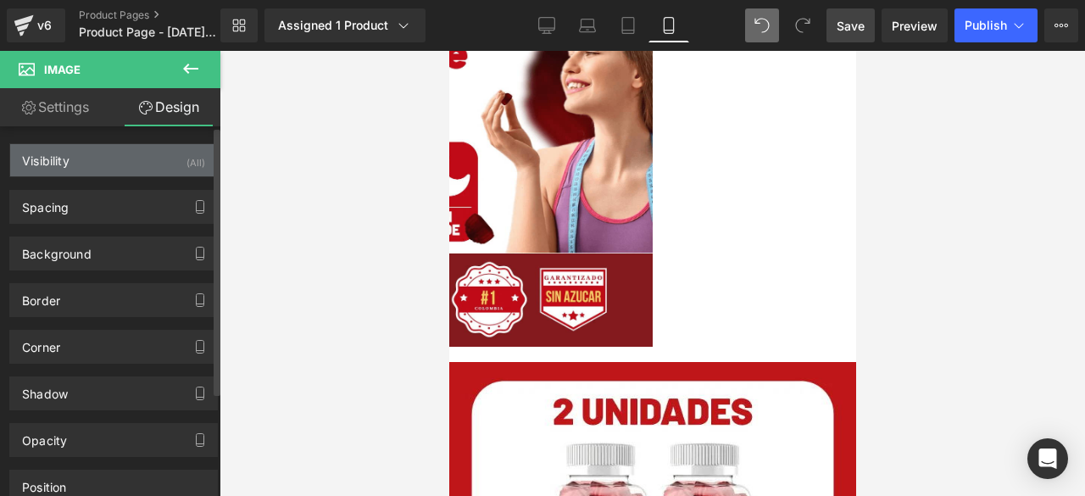
click at [53, 161] on div "Visibility" at bounding box center [45, 156] width 47 height 24
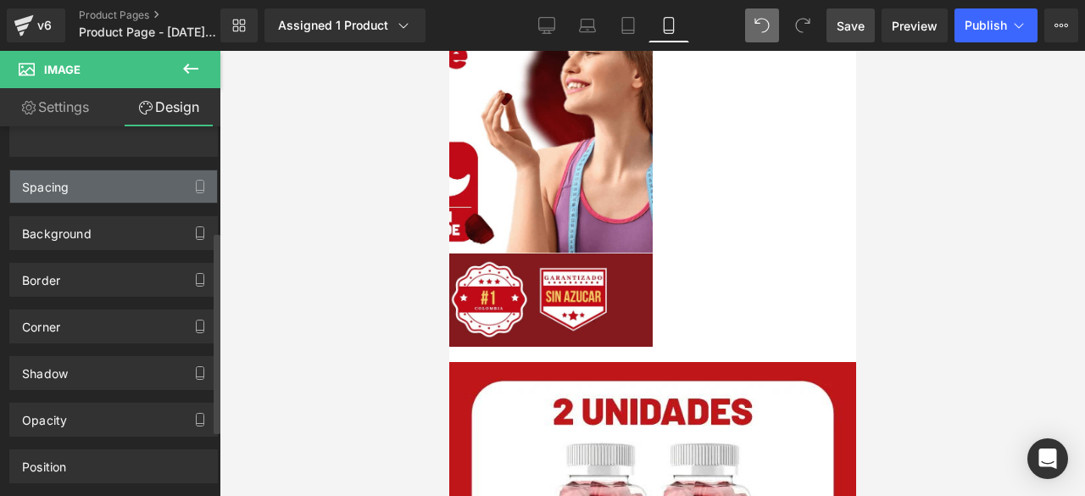
scroll to position [193, 0]
click at [66, 191] on div "Spacing" at bounding box center [45, 181] width 47 height 24
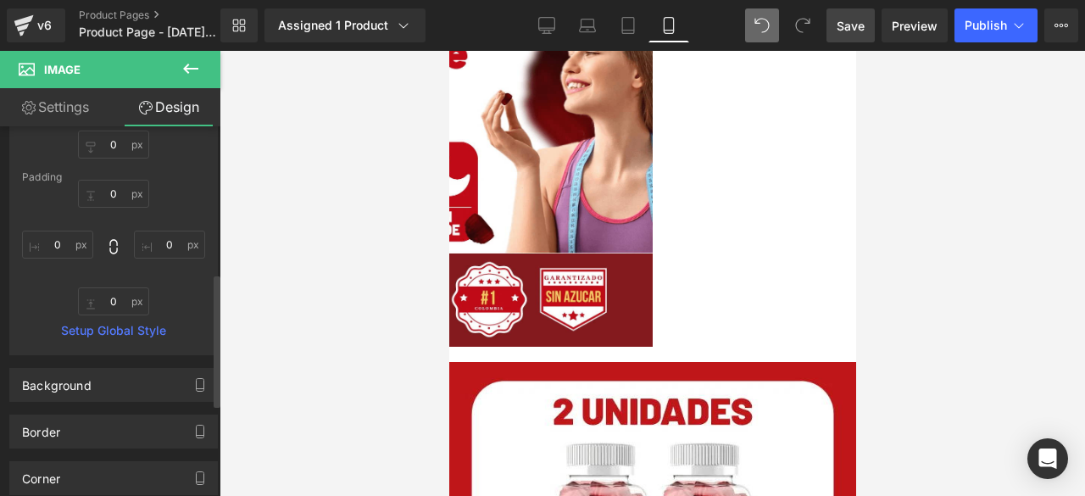
scroll to position [408, 0]
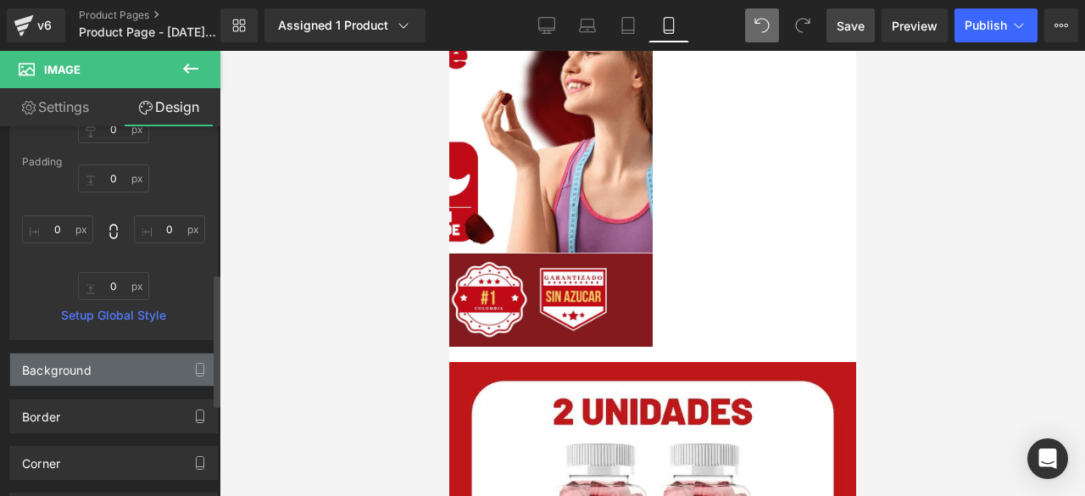
click at [99, 367] on div "Background" at bounding box center [113, 369] width 207 height 32
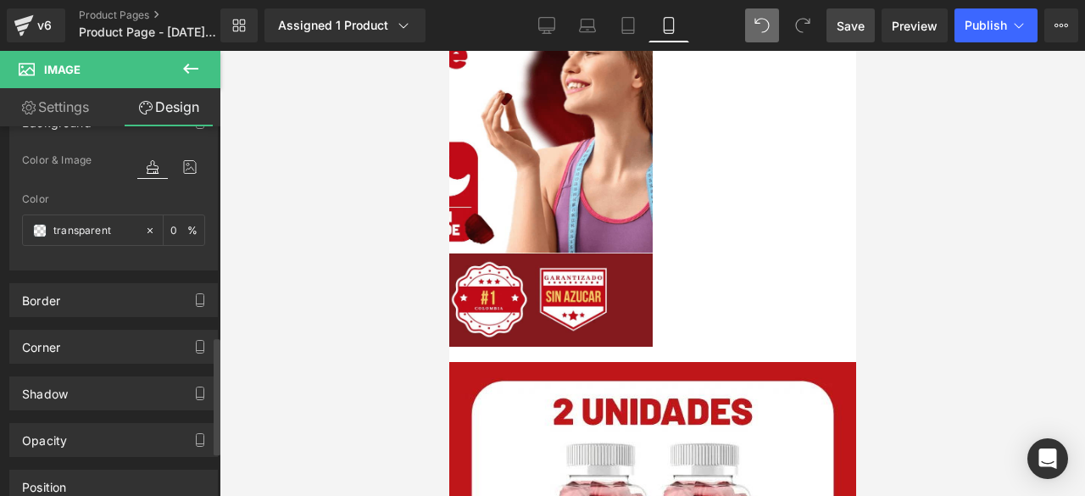
scroll to position [658, 0]
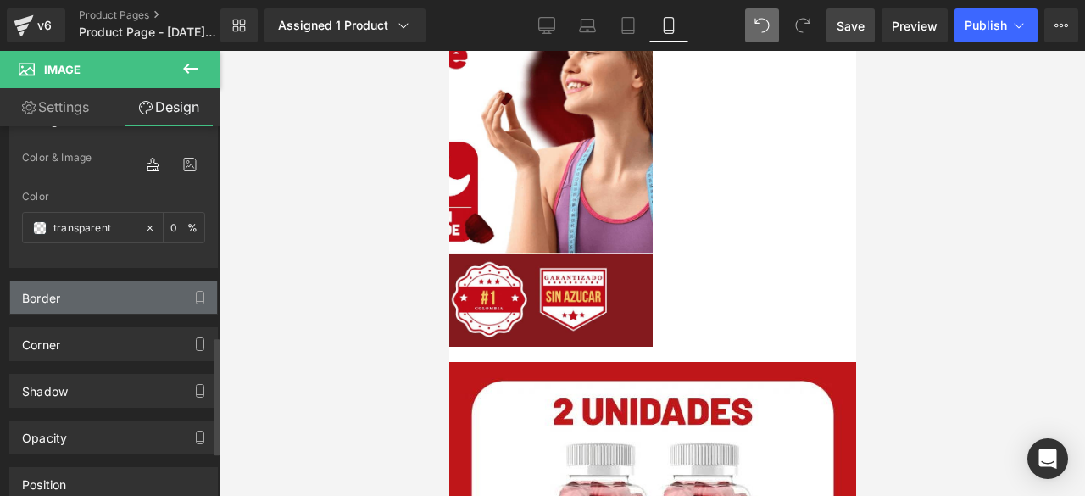
click at [64, 298] on div "Border" at bounding box center [113, 297] width 207 height 32
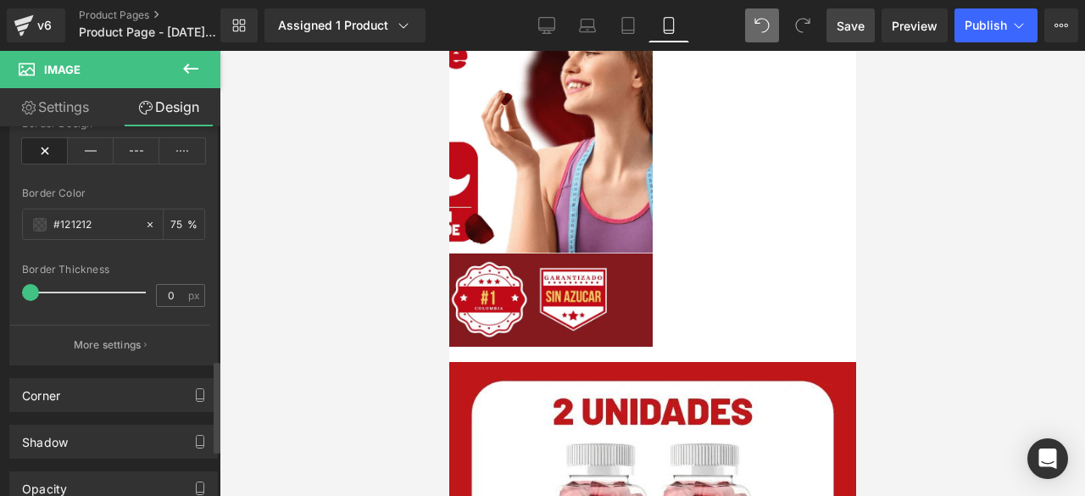
scroll to position [941, 0]
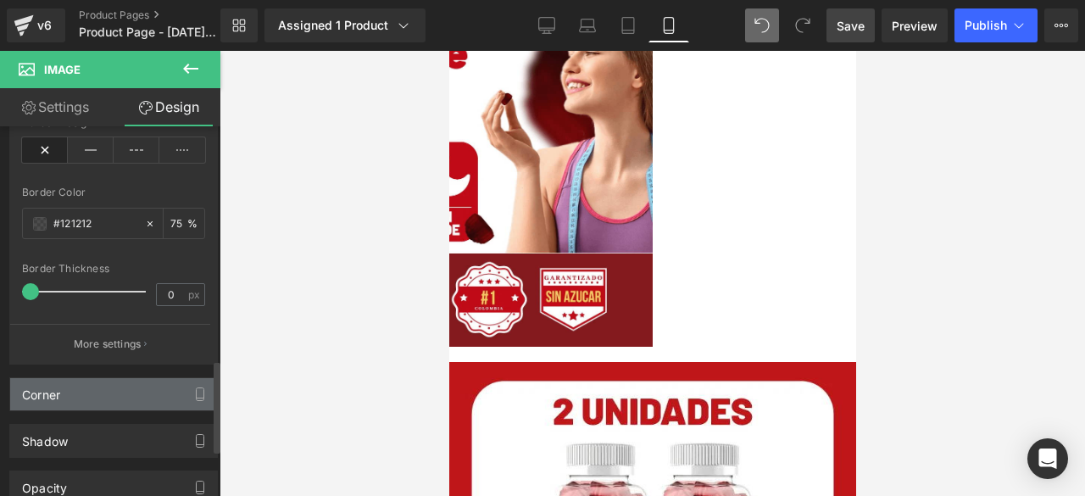
click at [86, 404] on div "Corner" at bounding box center [113, 394] width 207 height 32
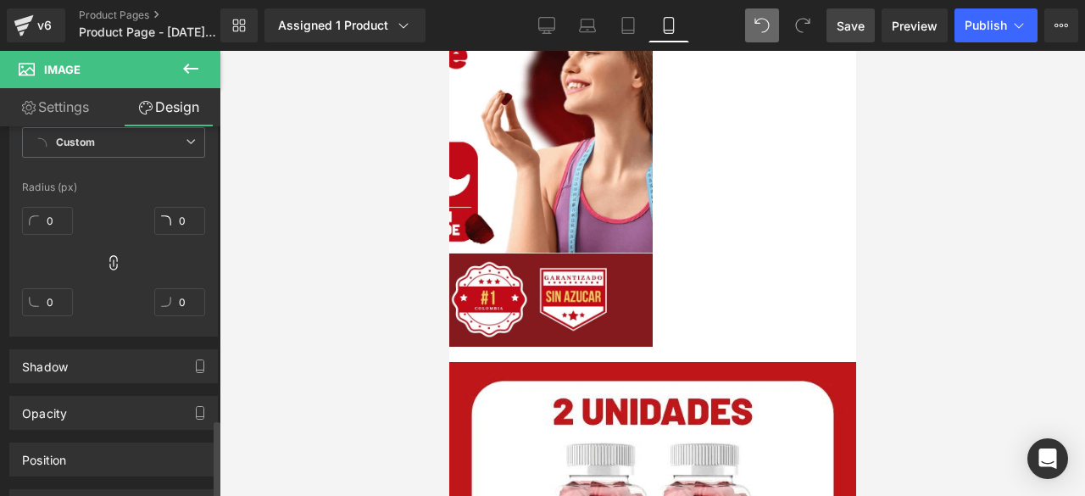
scroll to position [1370, 0]
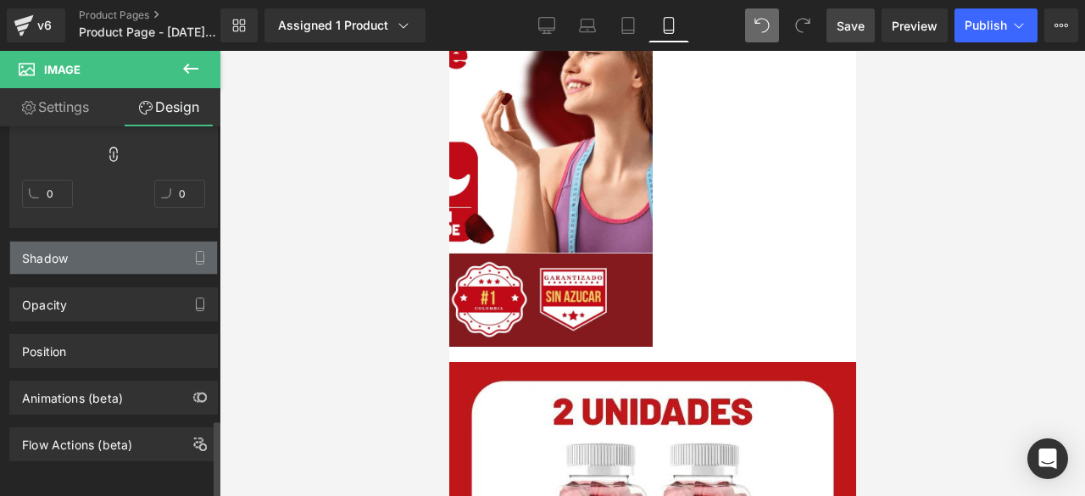
click at [85, 257] on div "Shadow" at bounding box center [113, 258] width 207 height 32
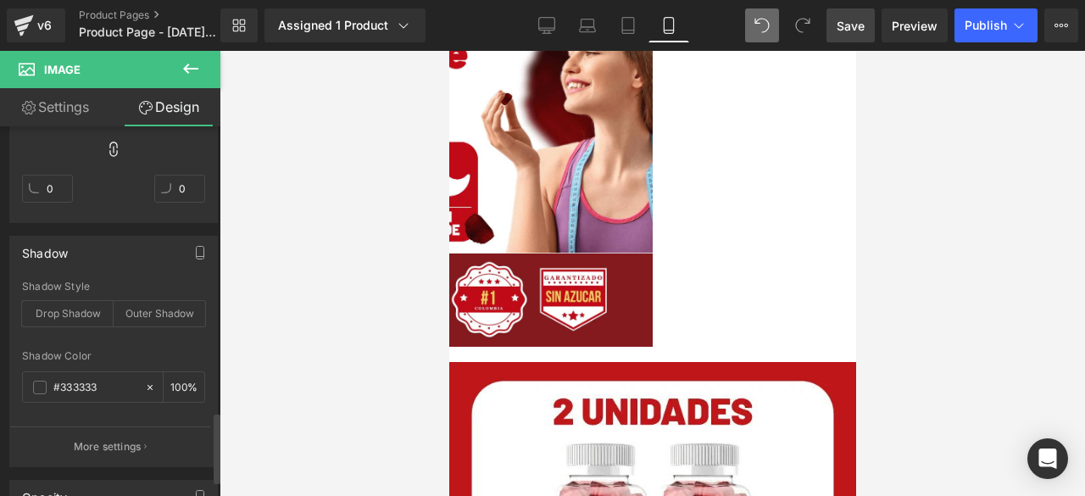
scroll to position [1566, 0]
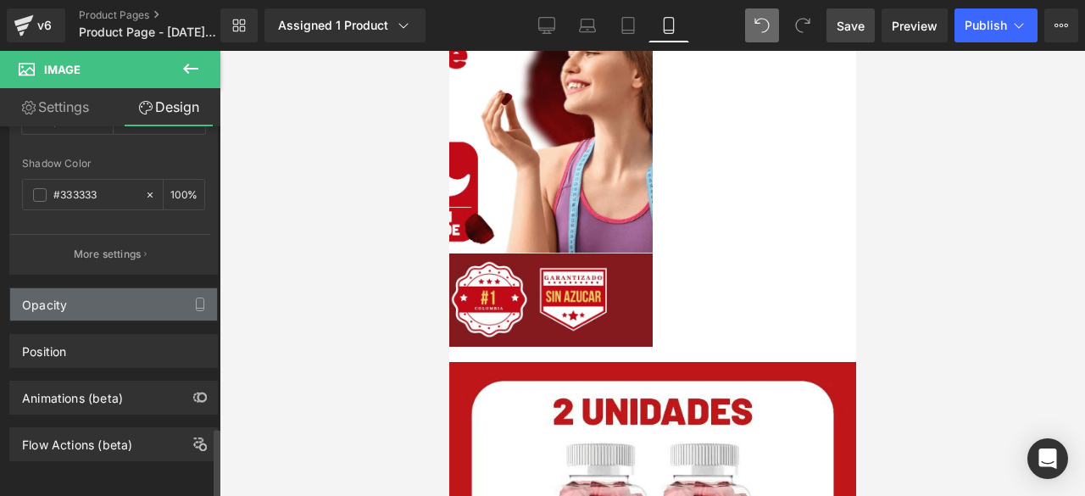
click at [39, 298] on div "Opacity" at bounding box center [44, 300] width 45 height 24
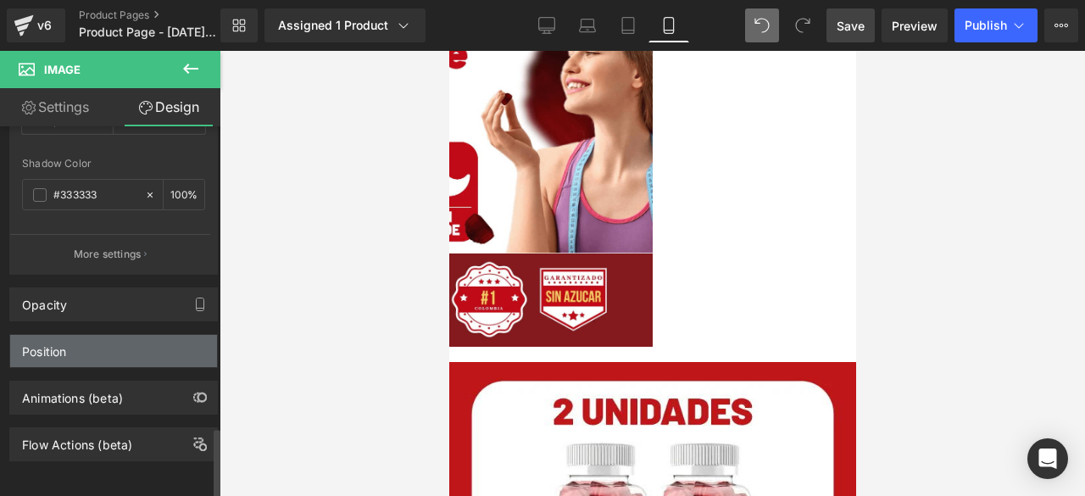
click at [53, 335] on div "Position" at bounding box center [44, 347] width 44 height 24
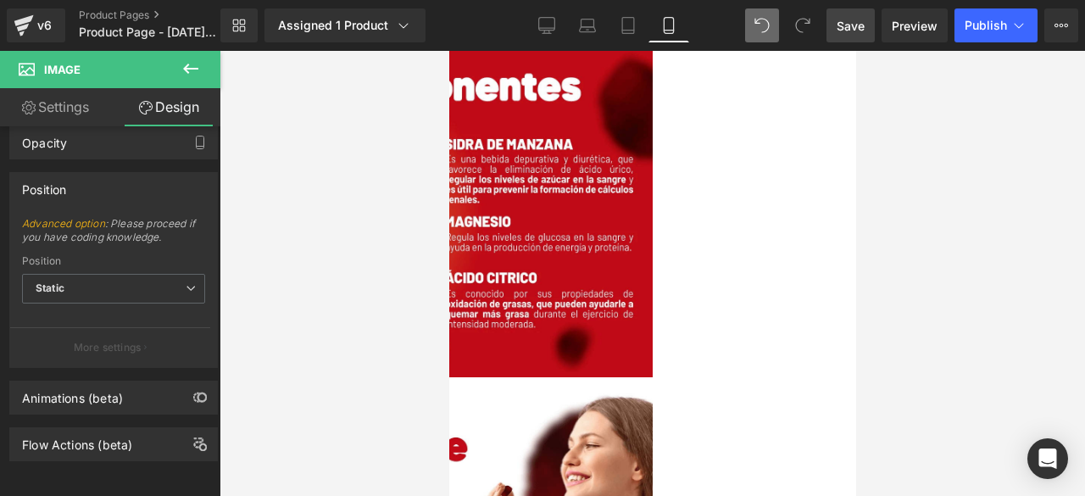
scroll to position [2117, 0]
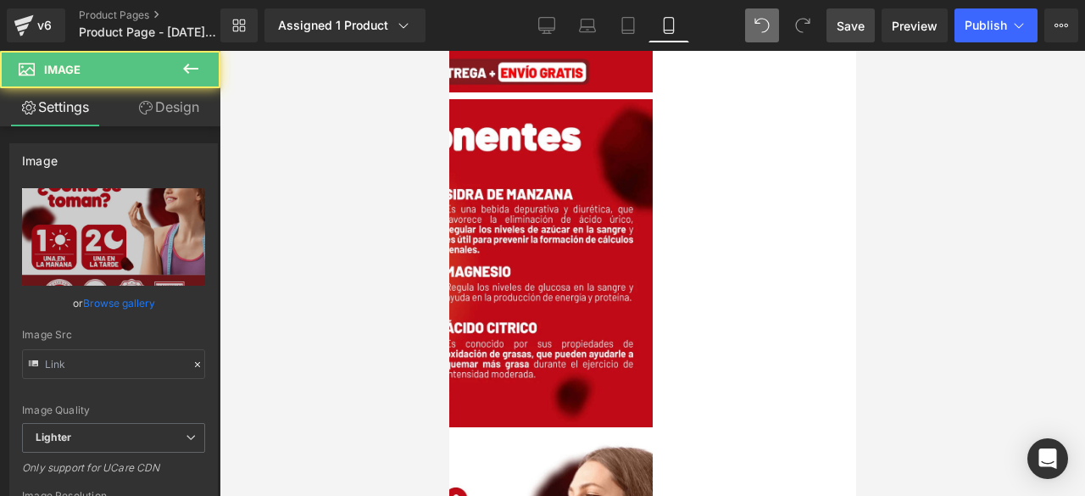
type input "[URL][DOMAIN_NAME]"
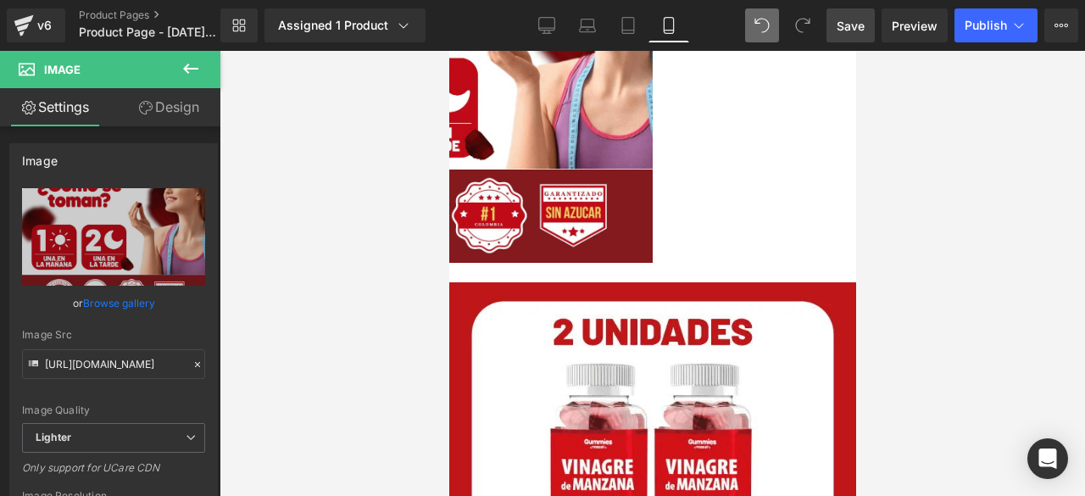
scroll to position [2635, 0]
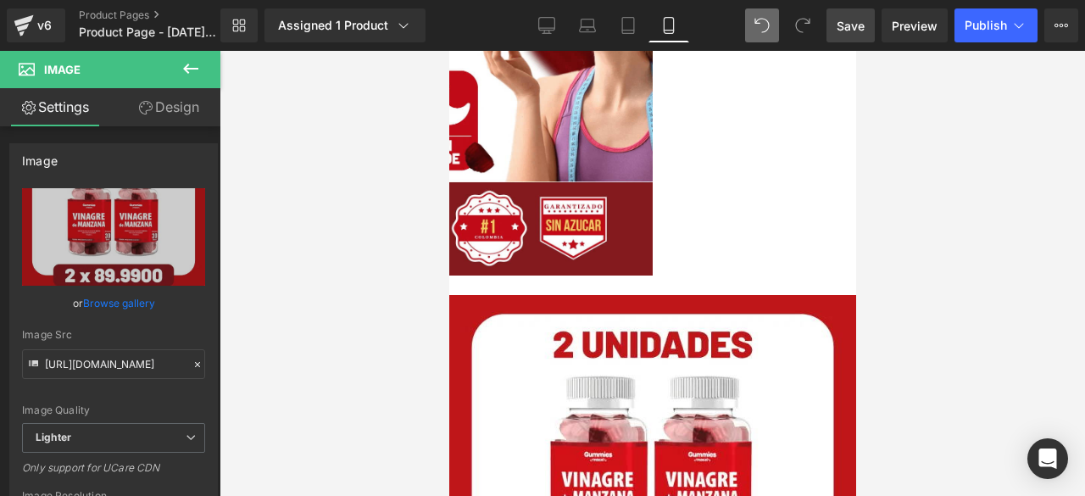
drag, startPoint x: 602, startPoint y: 218, endPoint x: 603, endPoint y: 188, distance: 29.7
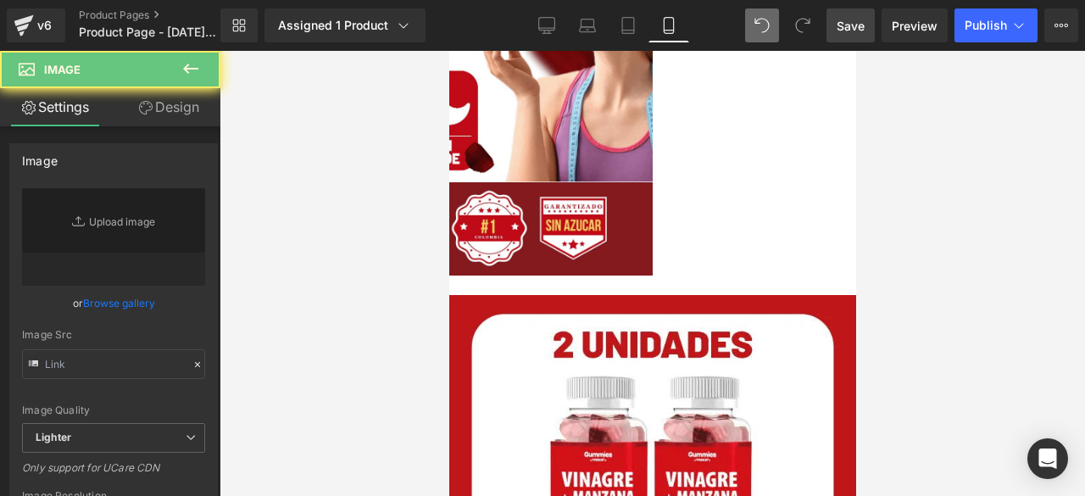
type input "[URL][DOMAIN_NAME]"
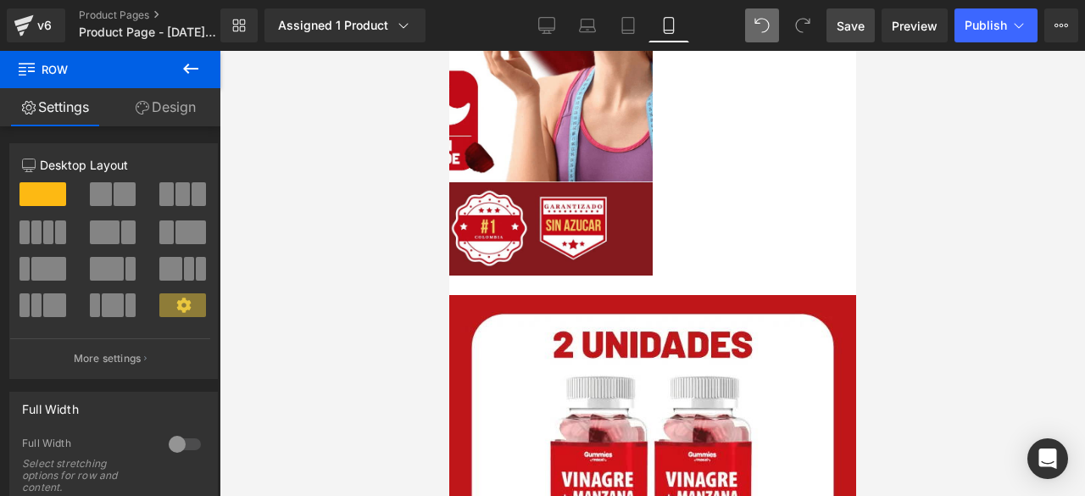
drag, startPoint x: 569, startPoint y: 211, endPoint x: 572, endPoint y: 175, distance: 35.8
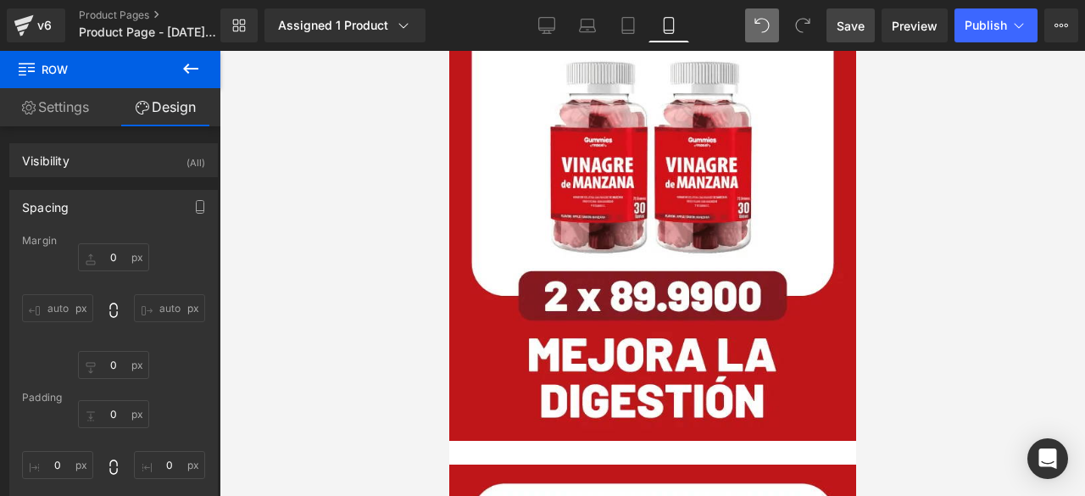
scroll to position [2950, 0]
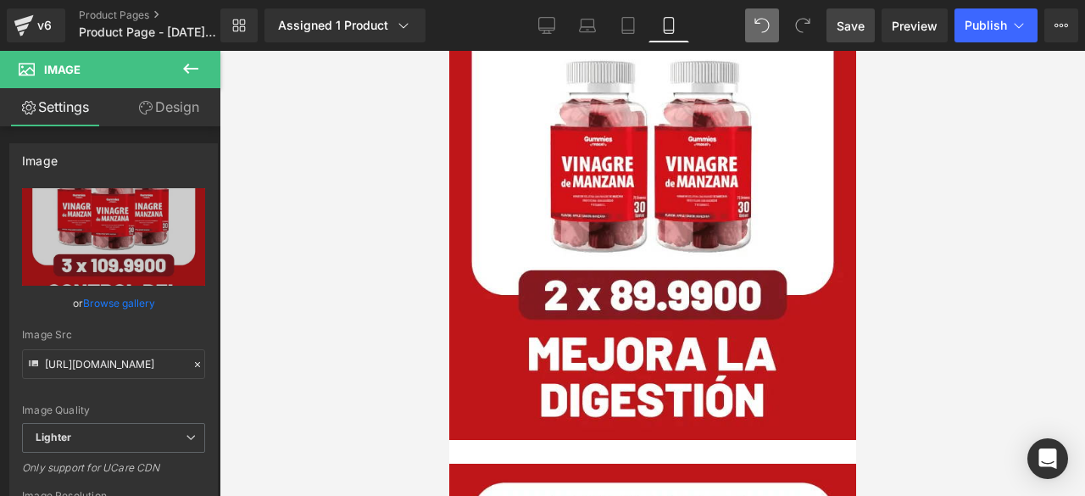
drag, startPoint x: 624, startPoint y: 327, endPoint x: 635, endPoint y: 301, distance: 28.5
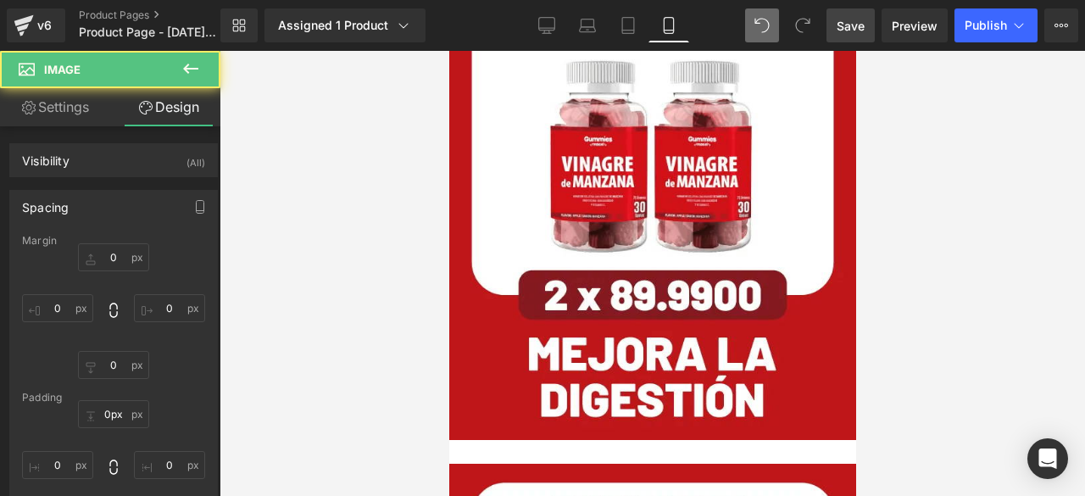
type input "0"
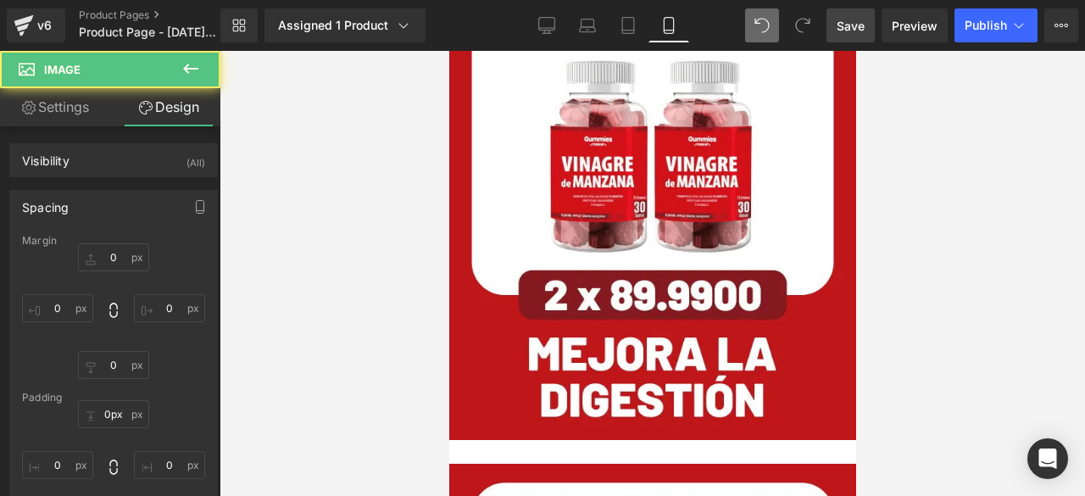
type input "0"
drag, startPoint x: 605, startPoint y: 314, endPoint x: 605, endPoint y: 303, distance: 11.9
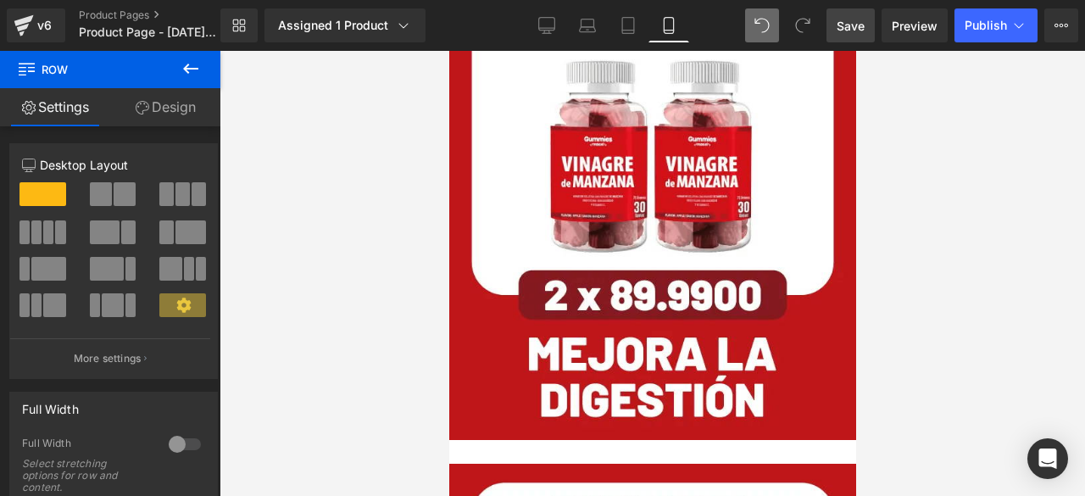
click at [448, 51] on span "Row" at bounding box center [448, 51] width 0 height 0
click at [179, 111] on link "Design" at bounding box center [165, 107] width 110 height 38
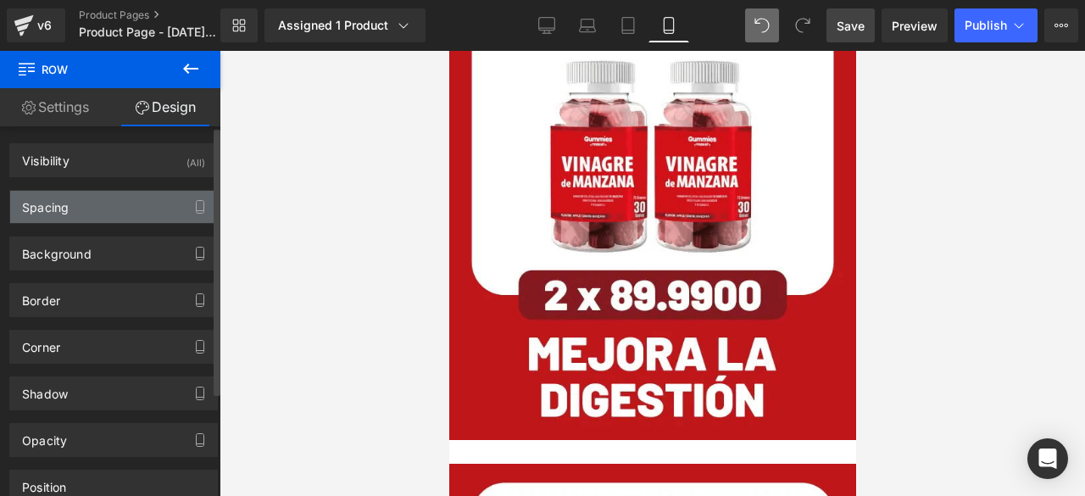
type input "0"
type input "30"
type input "0"
type input "10"
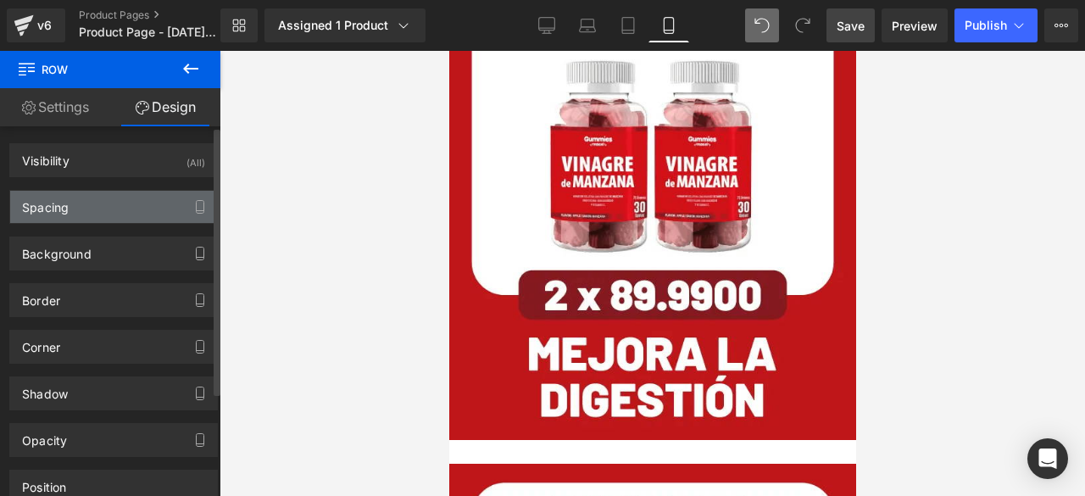
type input "0"
click at [117, 198] on div "Spacing" at bounding box center [113, 207] width 207 height 32
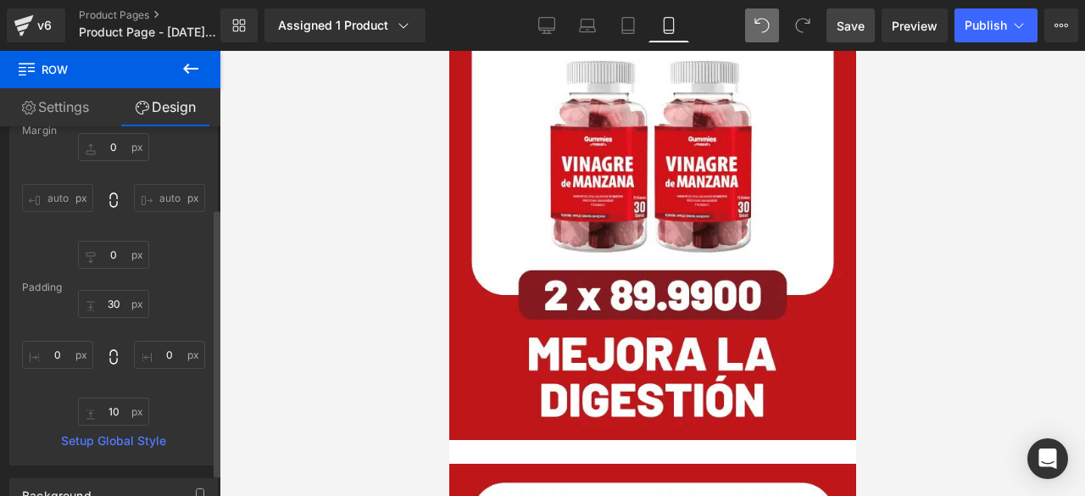
scroll to position [114, 0]
click at [115, 405] on input "10" at bounding box center [113, 408] width 71 height 28
type input "0"
click at [640, 264] on img at bounding box center [651, 210] width 407 height 460
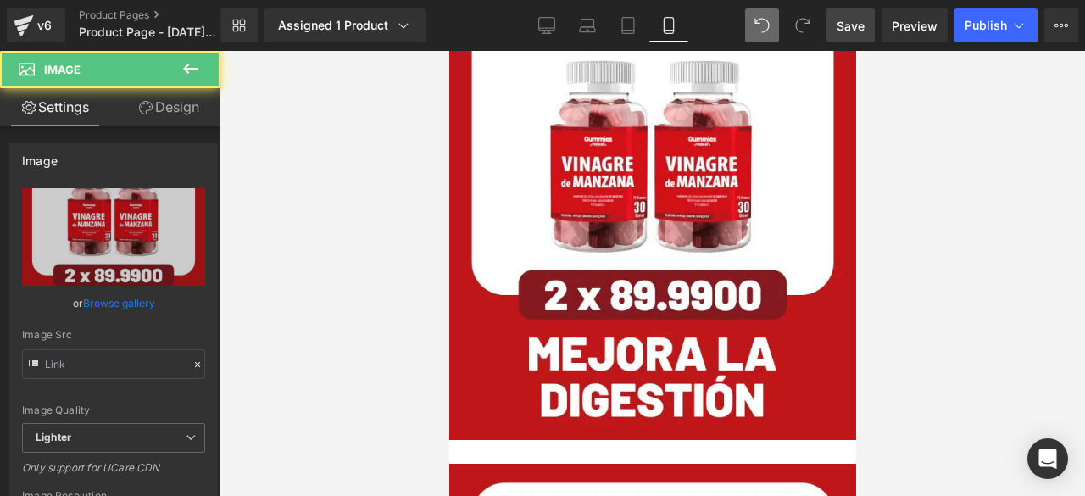
type input "[URL][DOMAIN_NAME]"
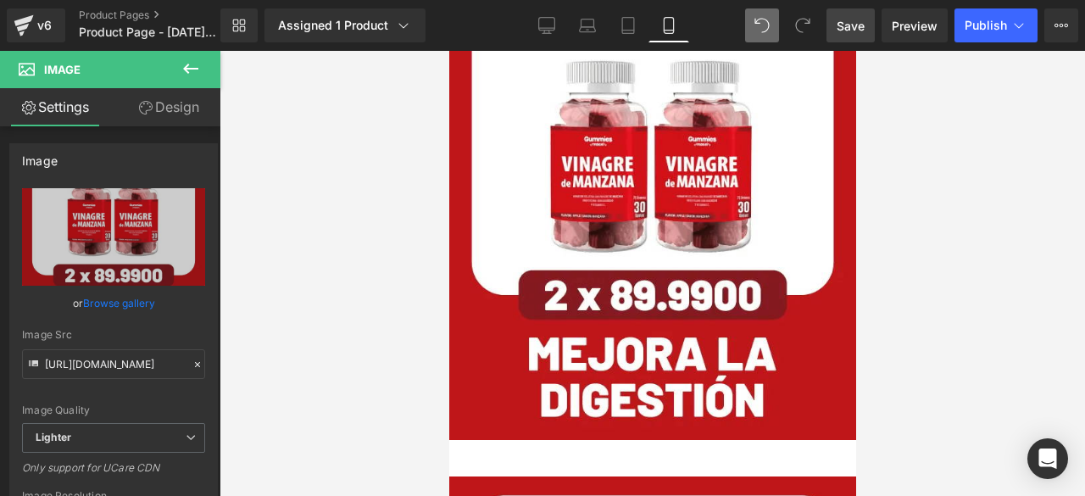
click at [451, 468] on div at bounding box center [651, 468] width 407 height 0
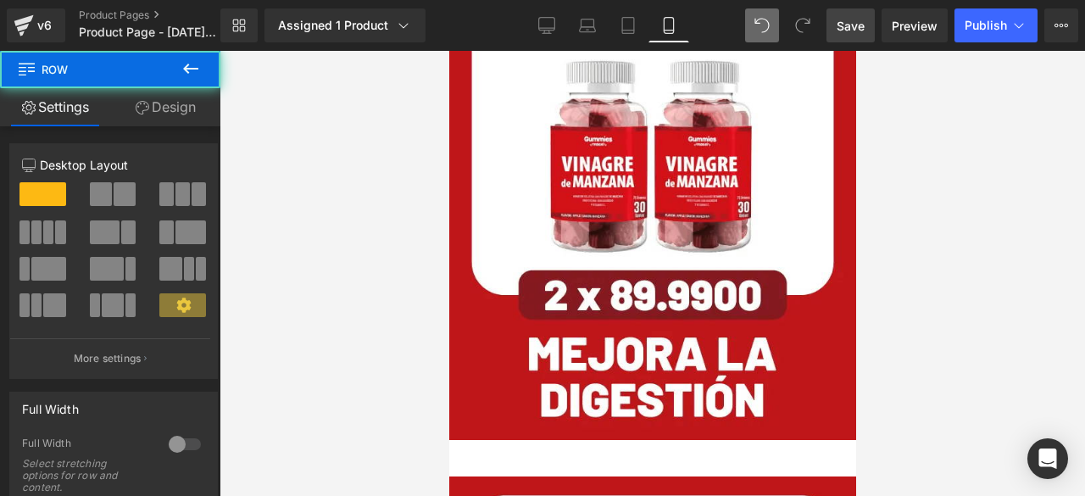
click at [456, 274] on div "Image" at bounding box center [651, 217] width 407 height 475
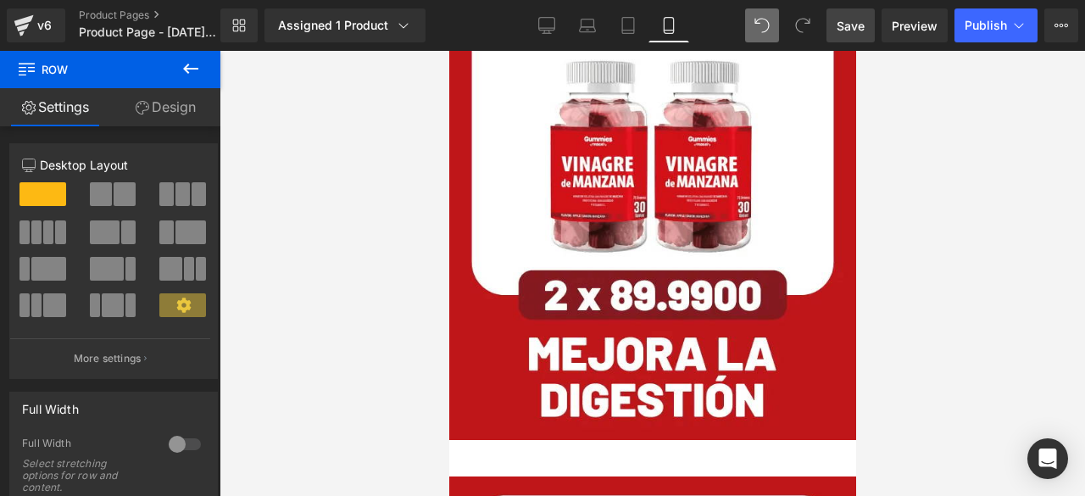
click at [171, 107] on link "Design" at bounding box center [165, 107] width 110 height 38
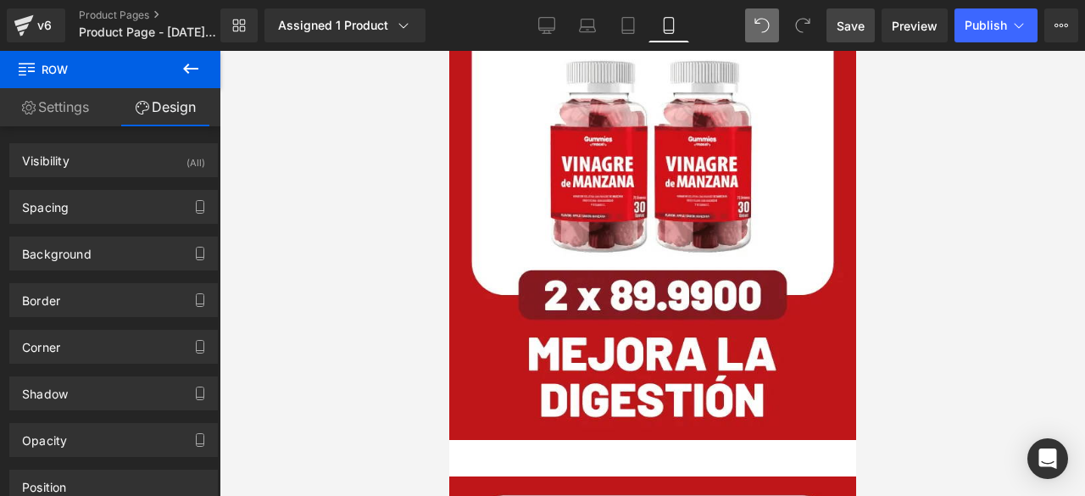
click at [450, 468] on div at bounding box center [450, 468] width 4 height 0
click at [457, 211] on div "Image" at bounding box center [651, 217] width 407 height 475
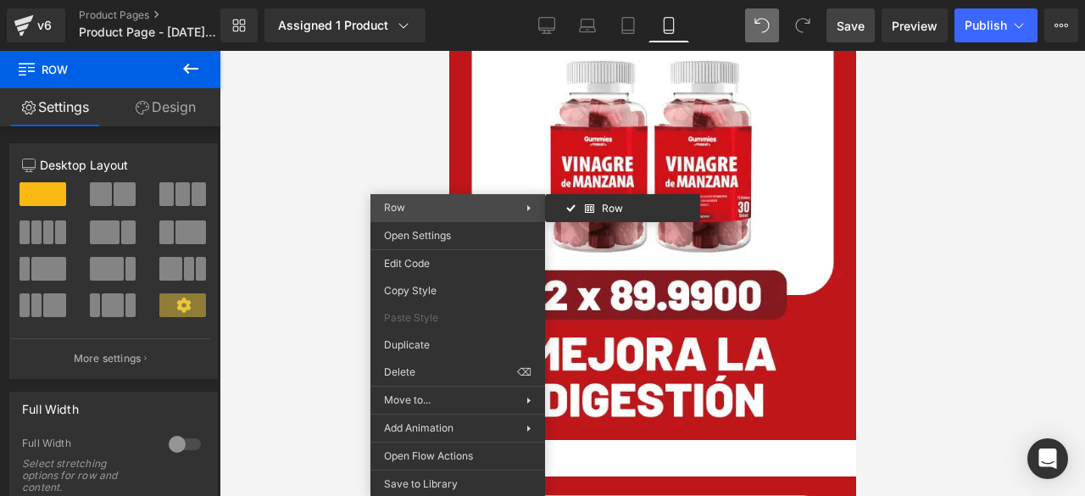
click at [451, 208] on span "Row" at bounding box center [455, 207] width 142 height 15
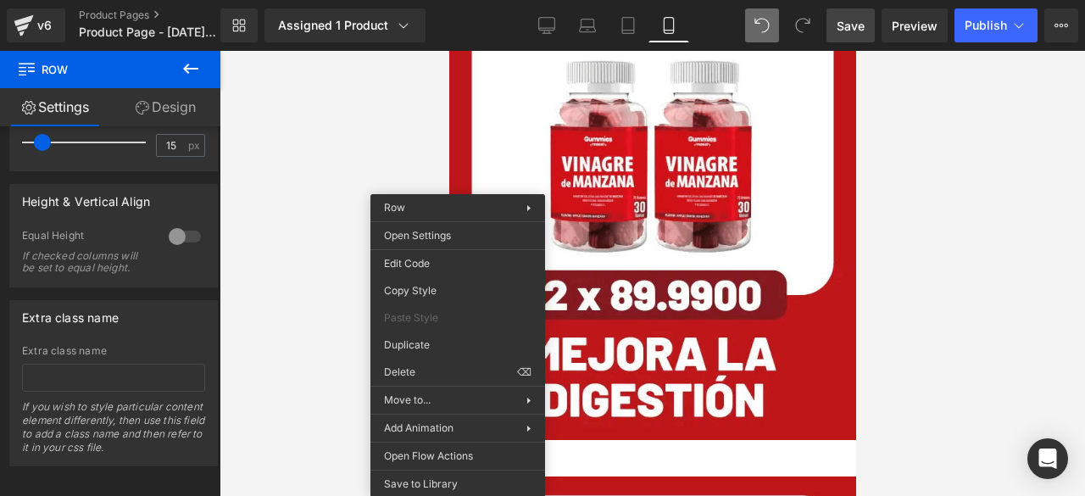
scroll to position [599, 0]
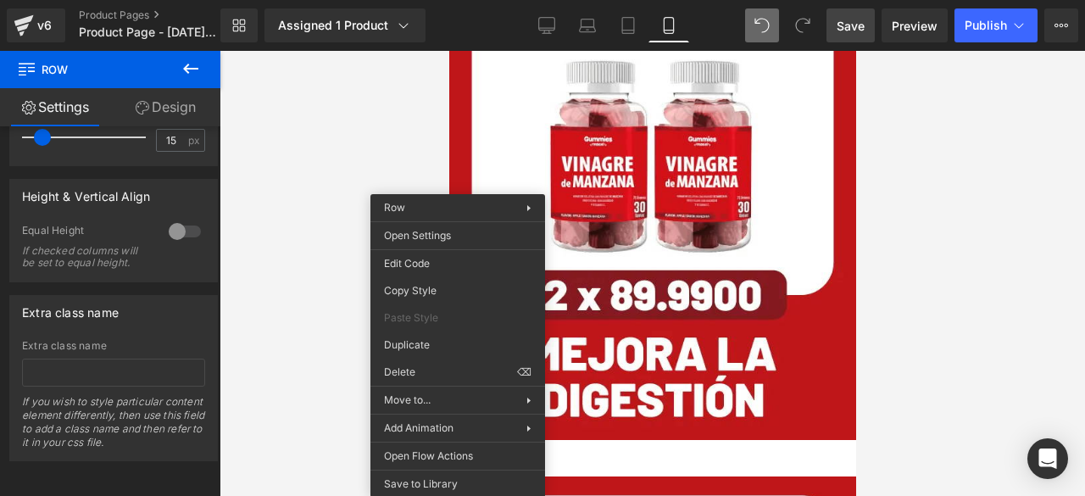
click at [146, 107] on icon at bounding box center [143, 108] width 14 height 14
click at [0, 0] on div "Spacing" at bounding box center [0, 0] width 0 height 0
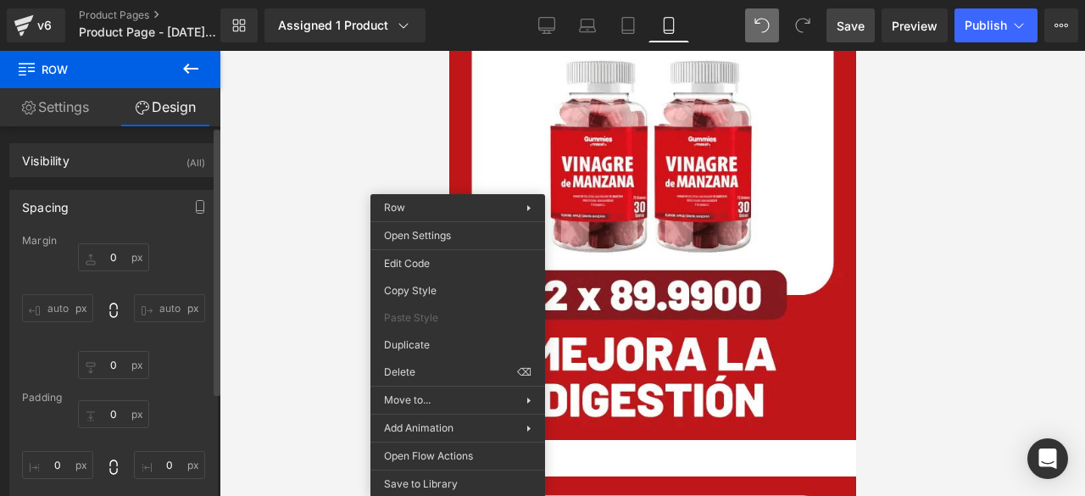
type input "0"
type input "10"
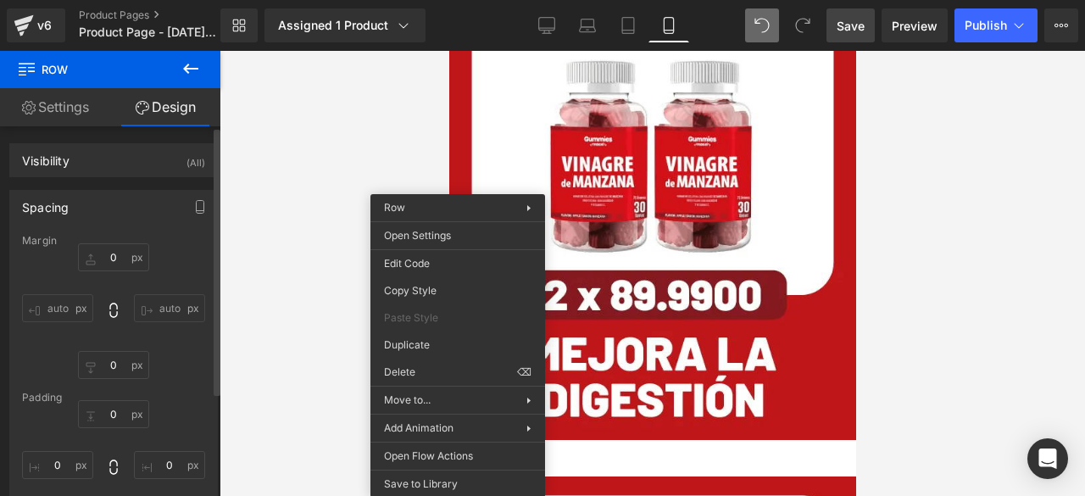
type input "0"
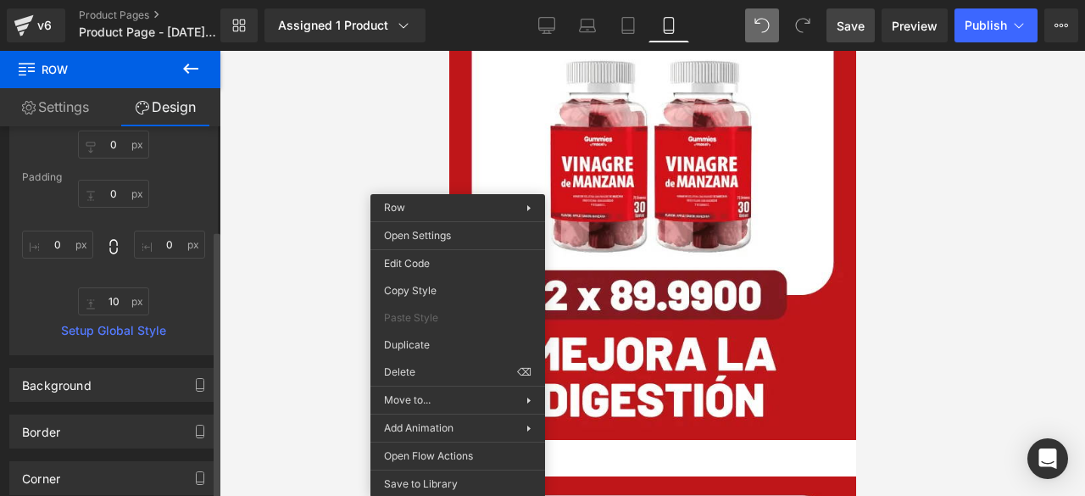
scroll to position [222, 0]
click at [115, 304] on input "10" at bounding box center [113, 300] width 71 height 28
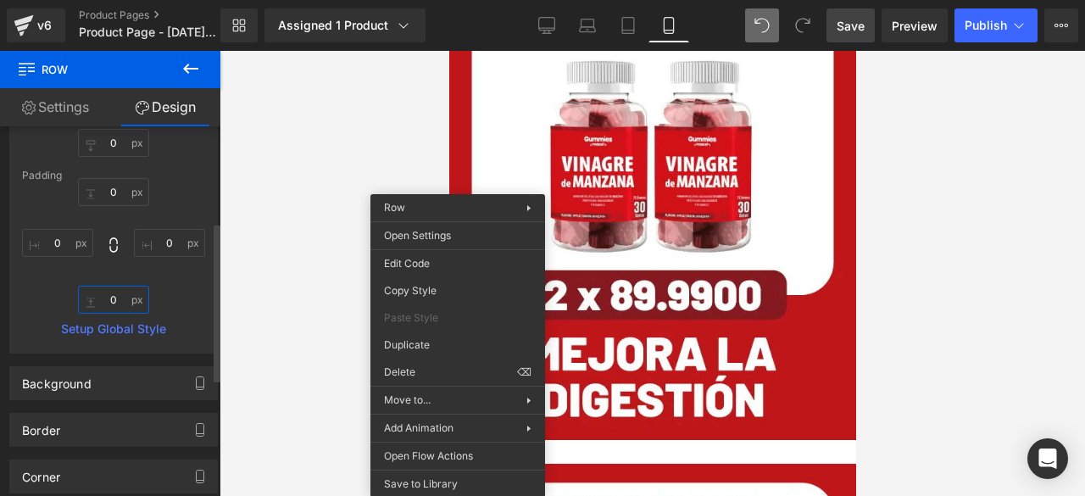
type input "0"
click at [875, 253] on div at bounding box center [652, 273] width 865 height 445
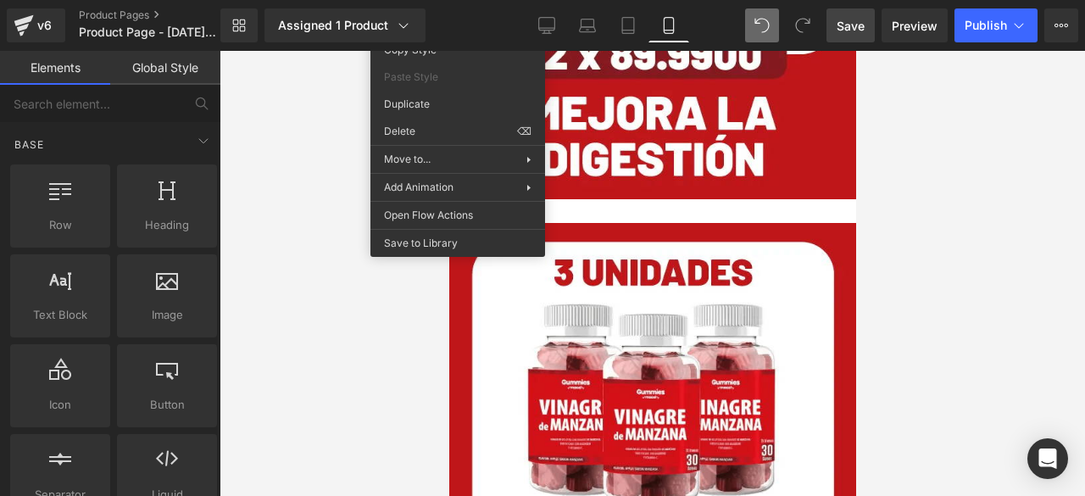
click at [686, 223] on img at bounding box center [651, 475] width 407 height 504
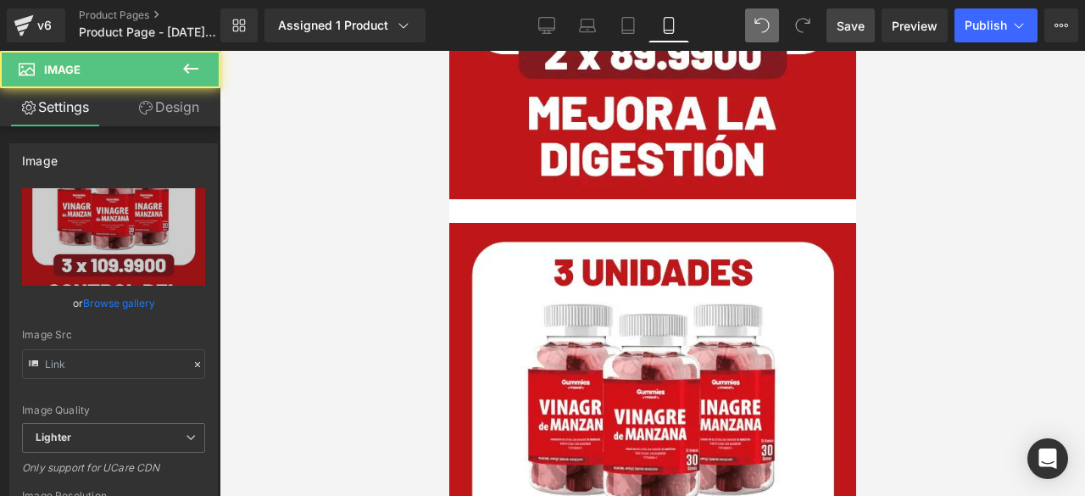
type input "[URL][DOMAIN_NAME]"
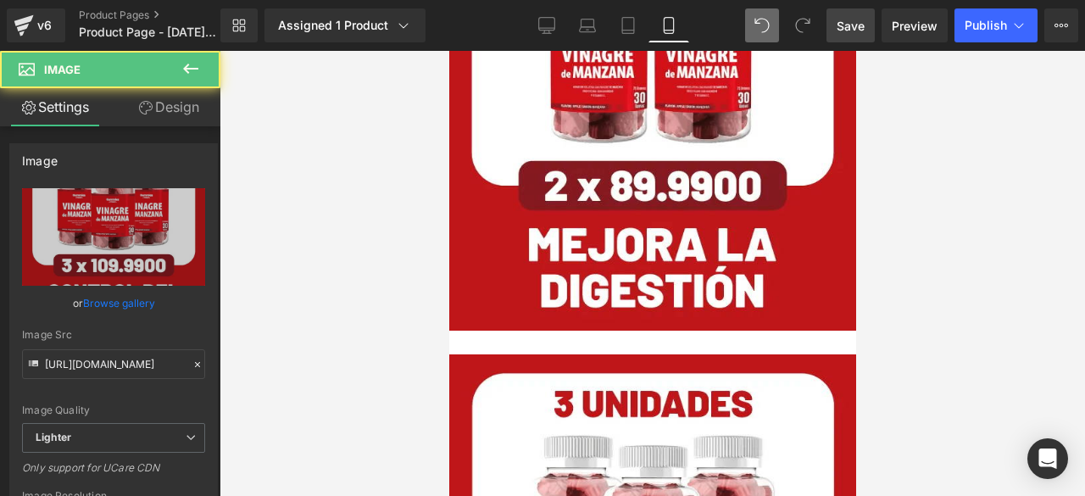
scroll to position [3058, 0]
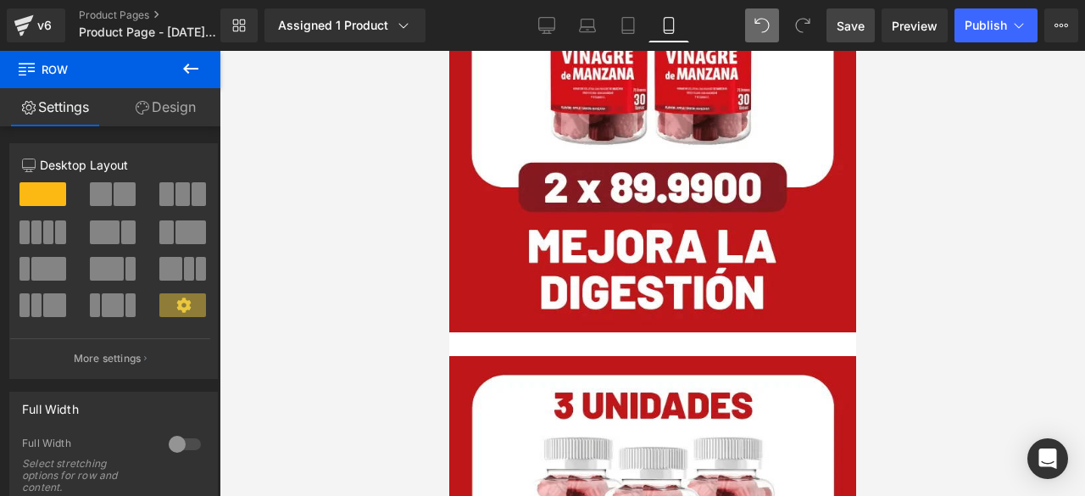
click at [175, 116] on link "Design" at bounding box center [165, 107] width 110 height 38
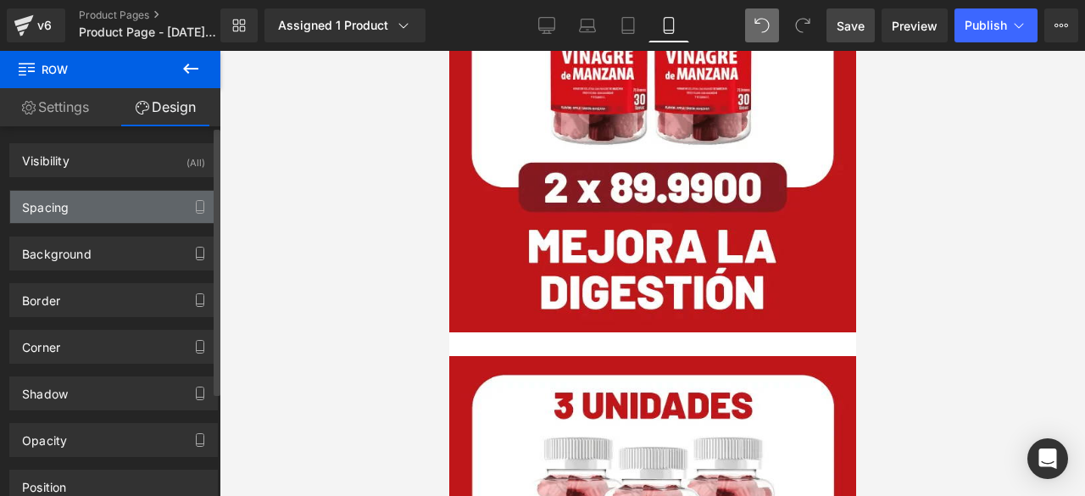
click at [65, 191] on div "Spacing" at bounding box center [45, 203] width 47 height 24
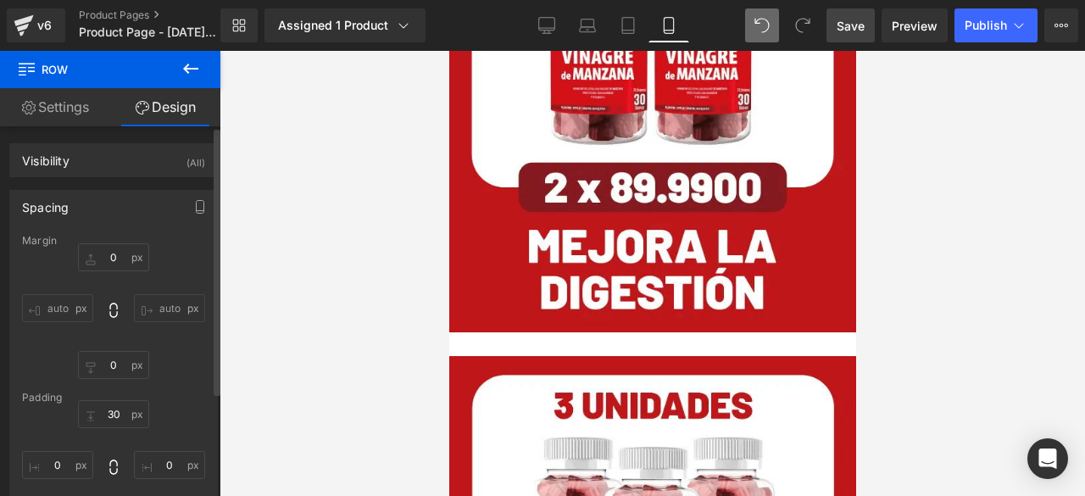
type input "0"
type input "30"
type input "0"
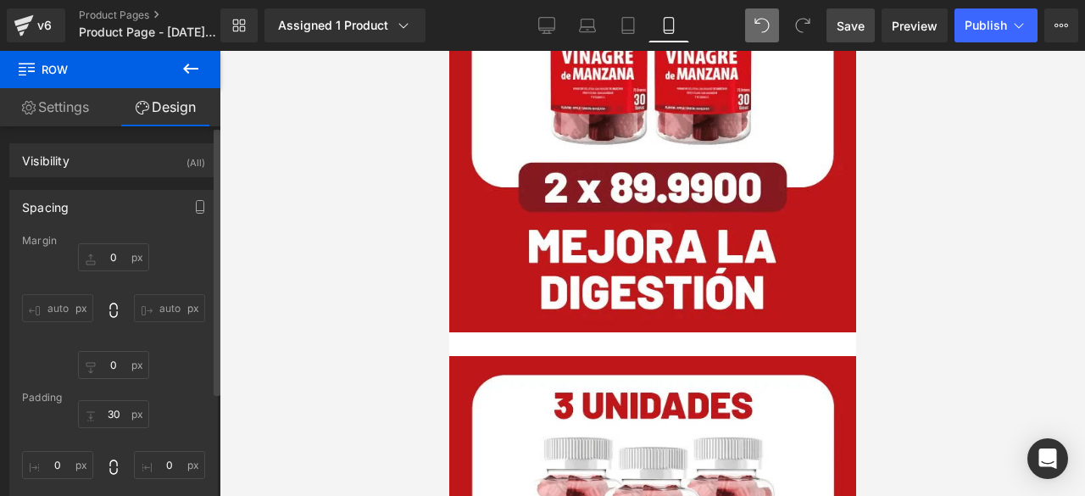
type input "0"
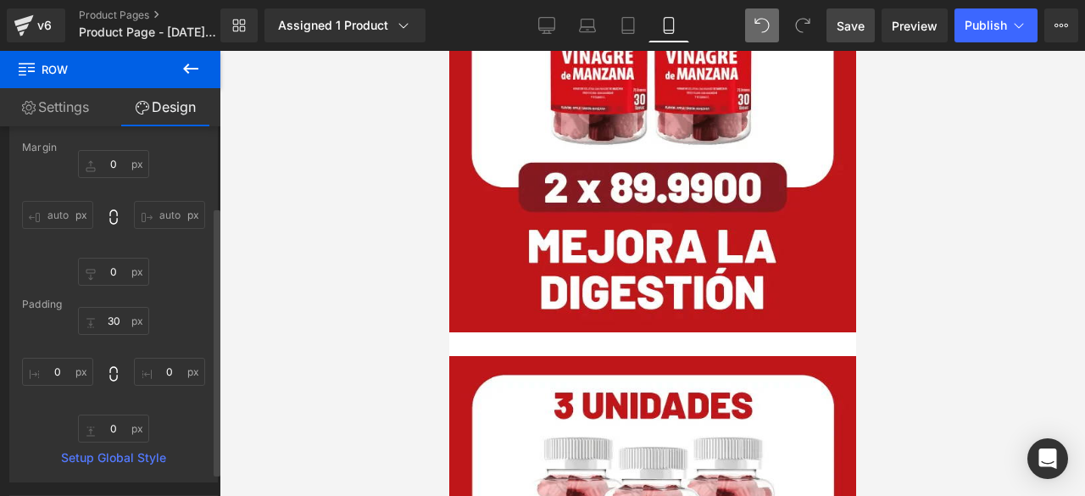
scroll to position [110, 0]
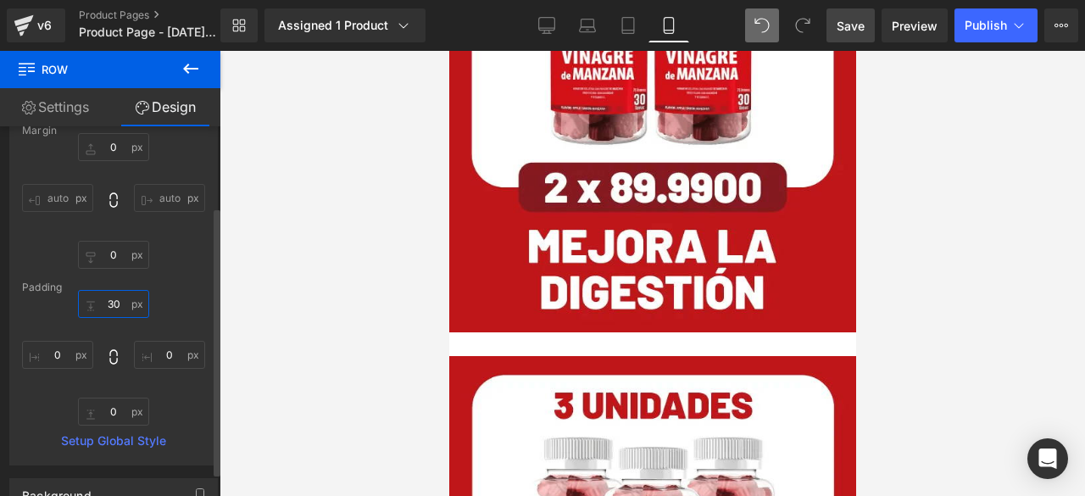
click at [117, 308] on input "30" at bounding box center [113, 304] width 71 height 28
type input "0"
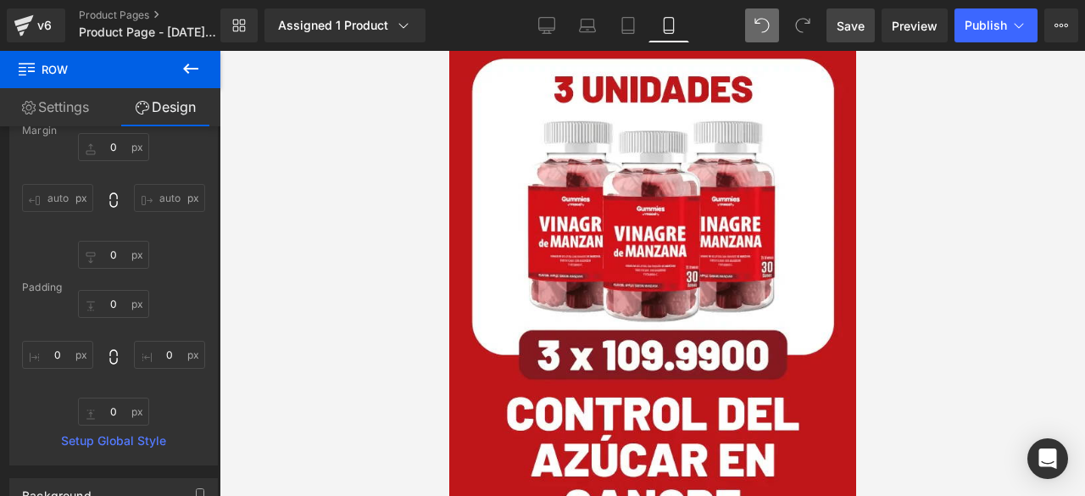
scroll to position [3379, 0]
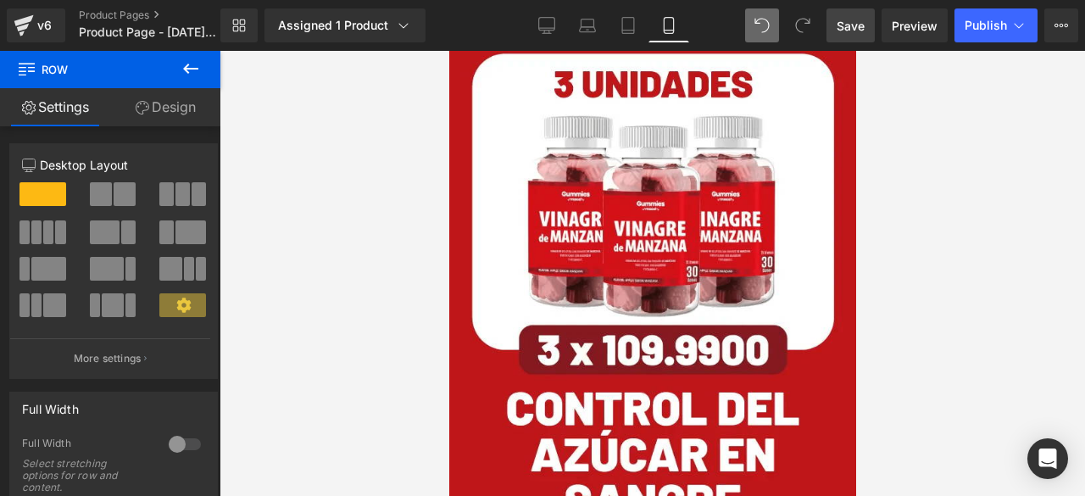
click at [136, 110] on icon at bounding box center [143, 108] width 14 height 14
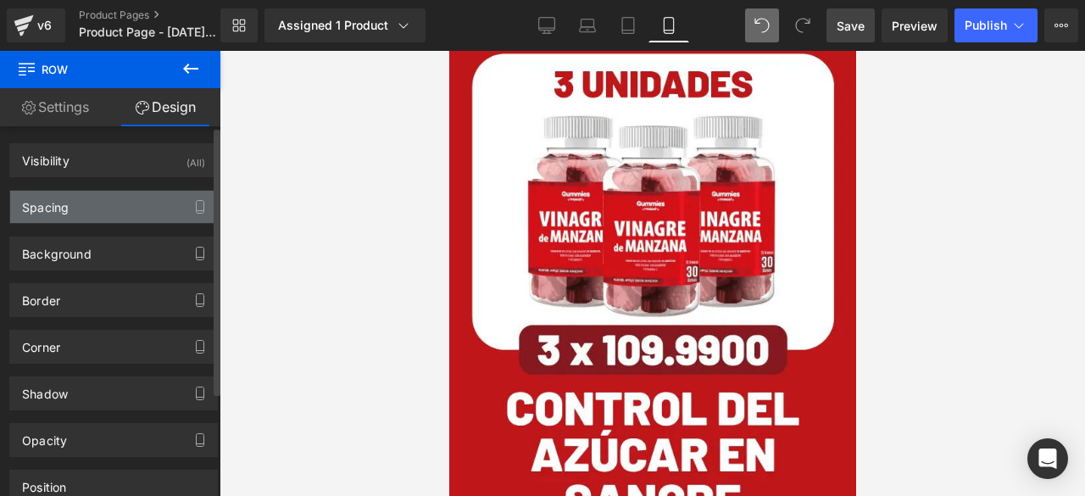
click at [43, 209] on div "Spacing" at bounding box center [45, 203] width 47 height 24
type input "0"
type input "30"
type input "0"
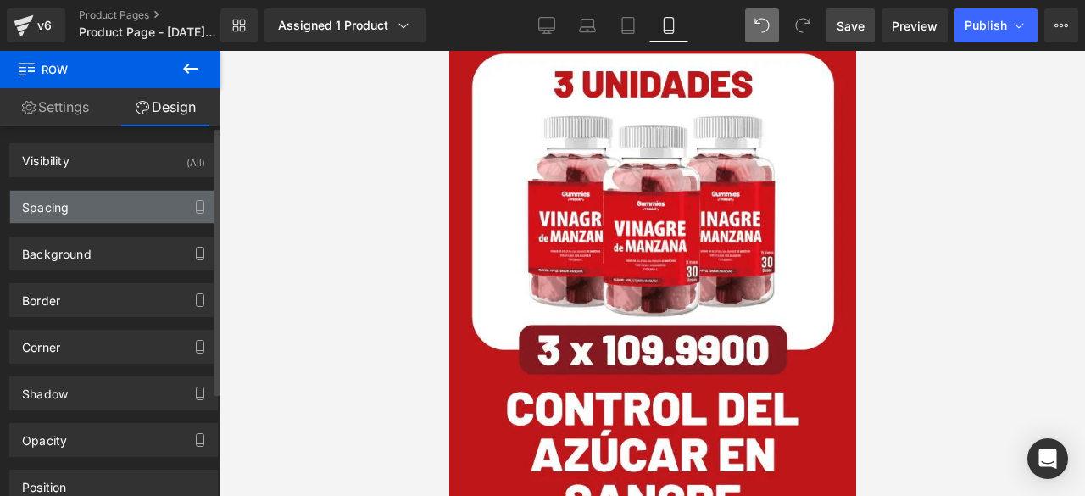
type input "10"
type input "0"
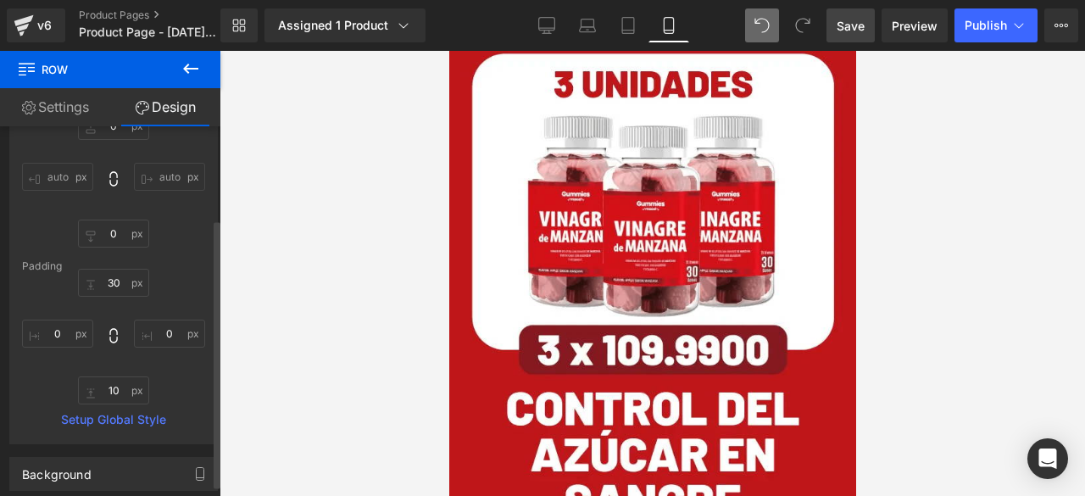
scroll to position [132, 0]
click at [108, 281] on input "30" at bounding box center [113, 282] width 71 height 28
type input "0"
click at [114, 392] on input "10" at bounding box center [113, 389] width 71 height 28
type input "0"
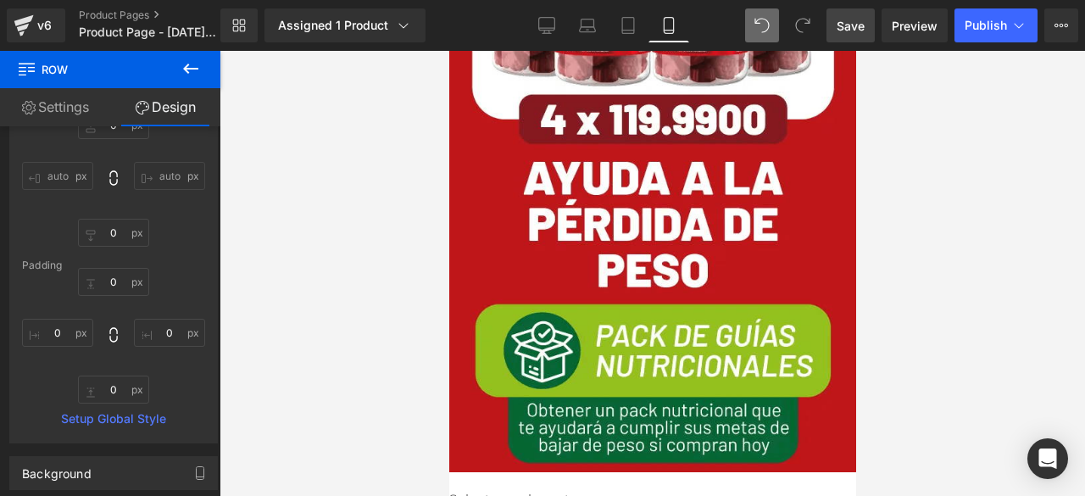
scroll to position [4134, 0]
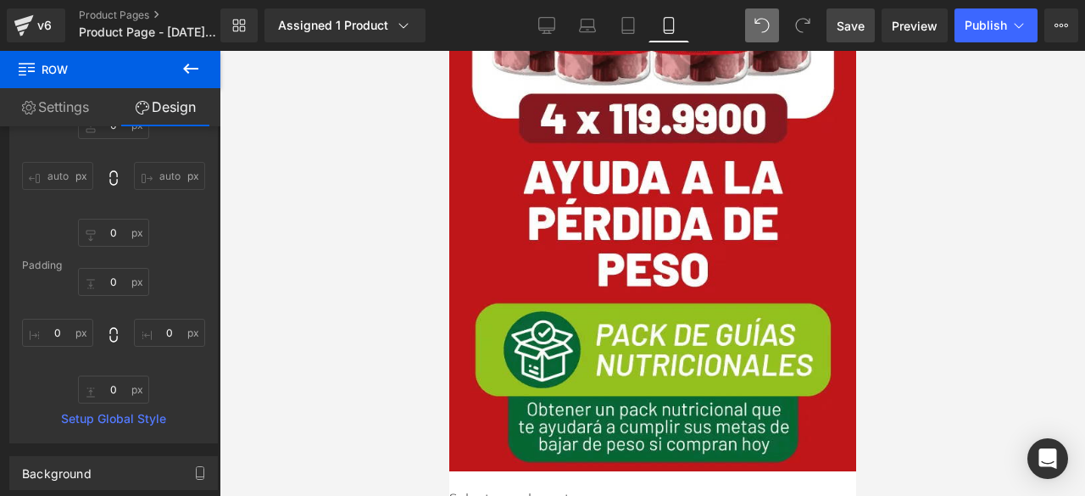
click at [521, 143] on img at bounding box center [651, 137] width 407 height 668
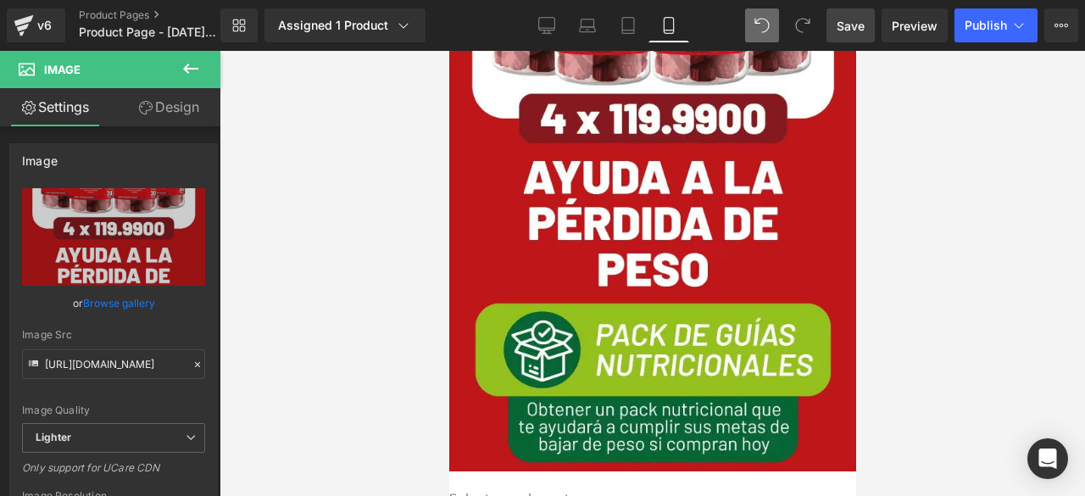
click at [829, 151] on div "Image" at bounding box center [651, 140] width 407 height 675
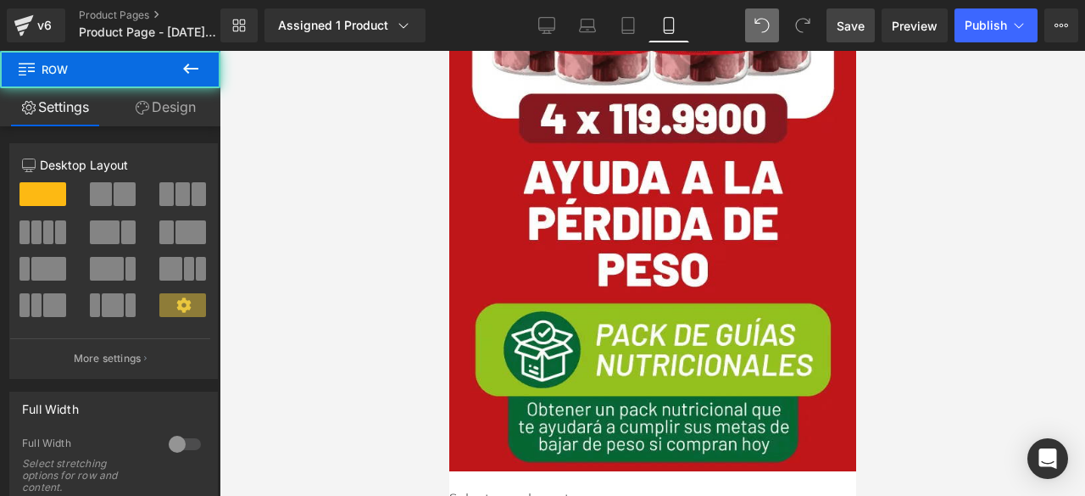
click at [836, 138] on div "Image" at bounding box center [651, 140] width 407 height 675
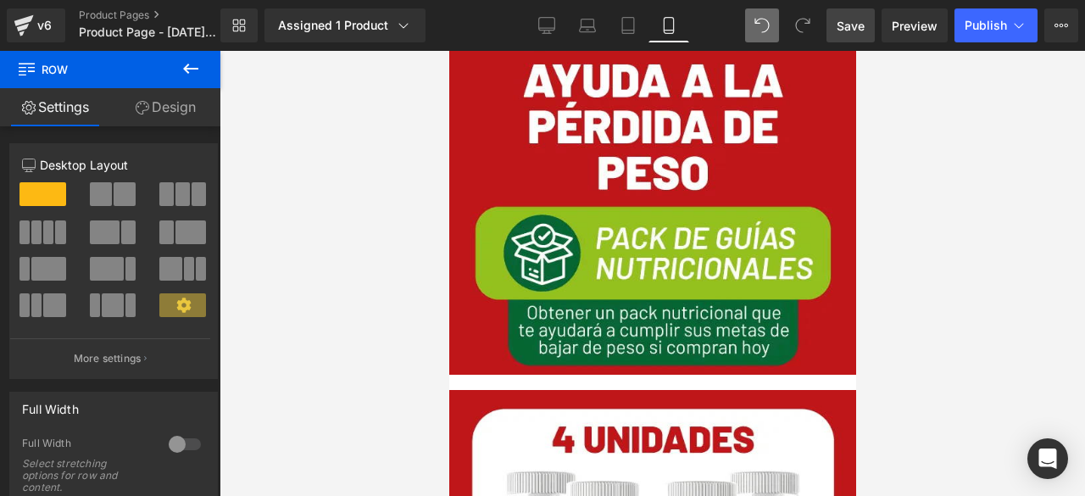
scroll to position [4232, 0]
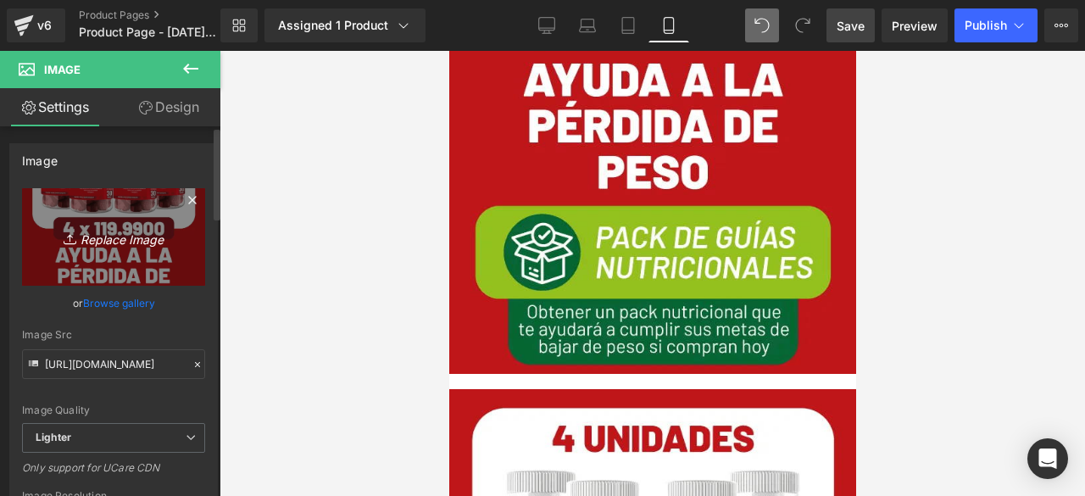
click at [102, 243] on icon "Replace Image" at bounding box center [114, 236] width 136 height 21
type input "C:\fakepath\11.png"
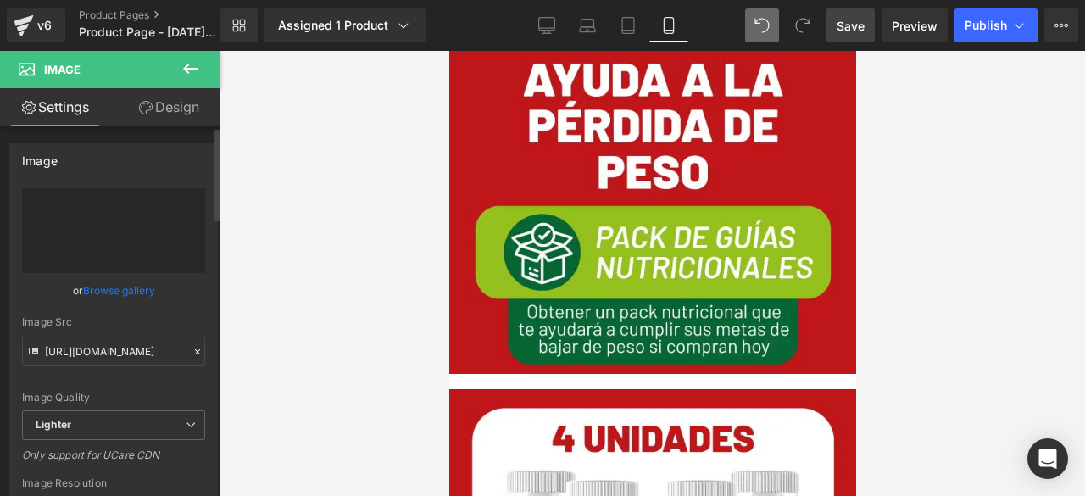
type input "[URL][DOMAIN_NAME]"
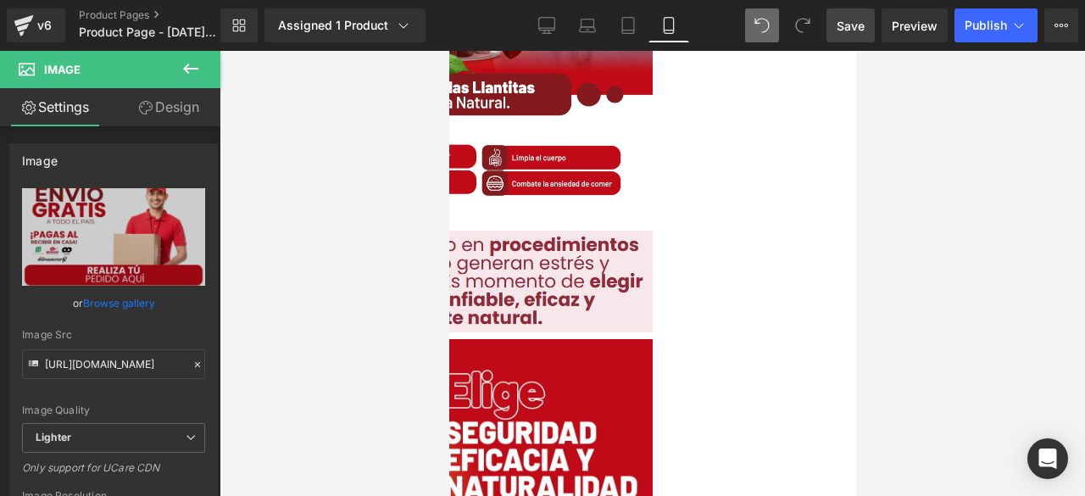
scroll to position [0, 0]
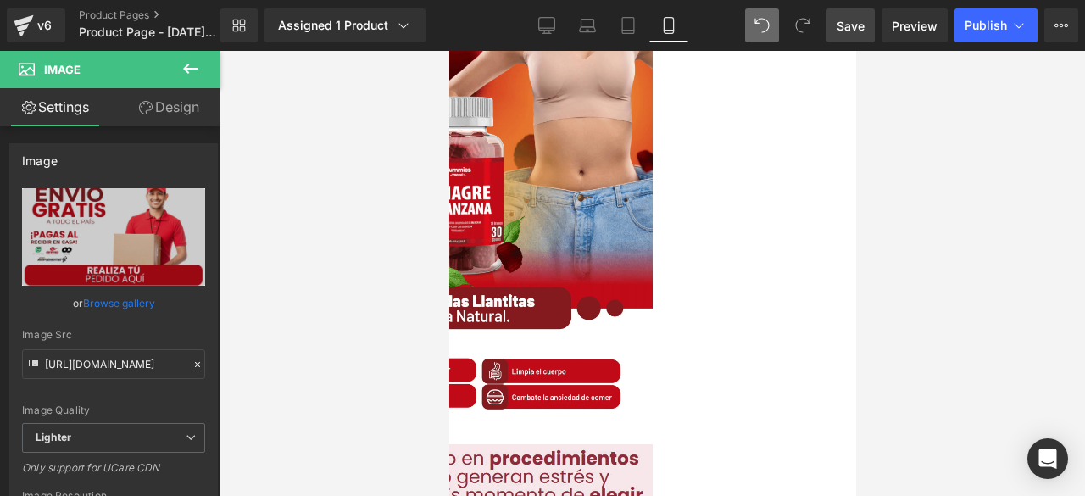
click at [529, 431] on div "Rendering Content" at bounding box center [543, 429] width 104 height 19
click at [67, 107] on link "Settings" at bounding box center [55, 107] width 110 height 38
click at [181, 75] on icon at bounding box center [191, 68] width 20 height 20
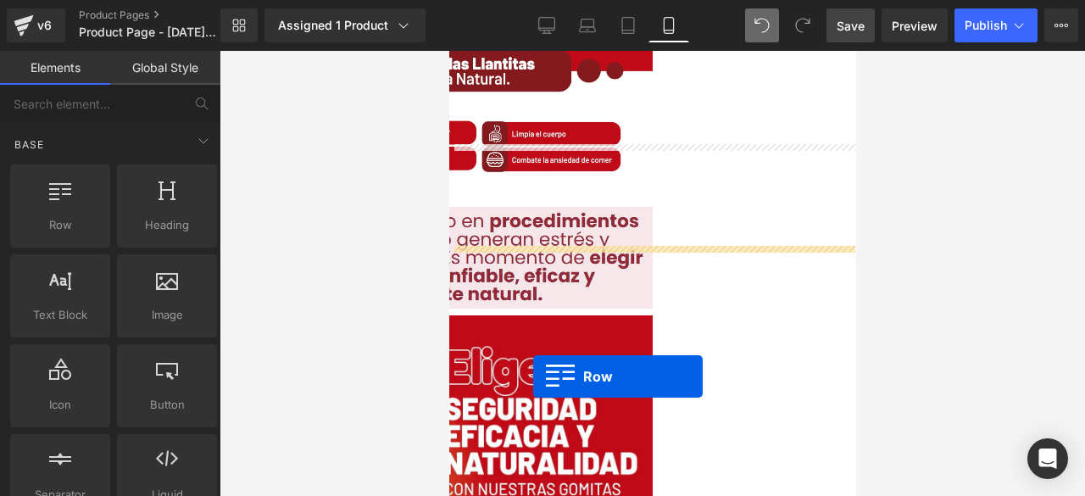
scroll to position [288, 0]
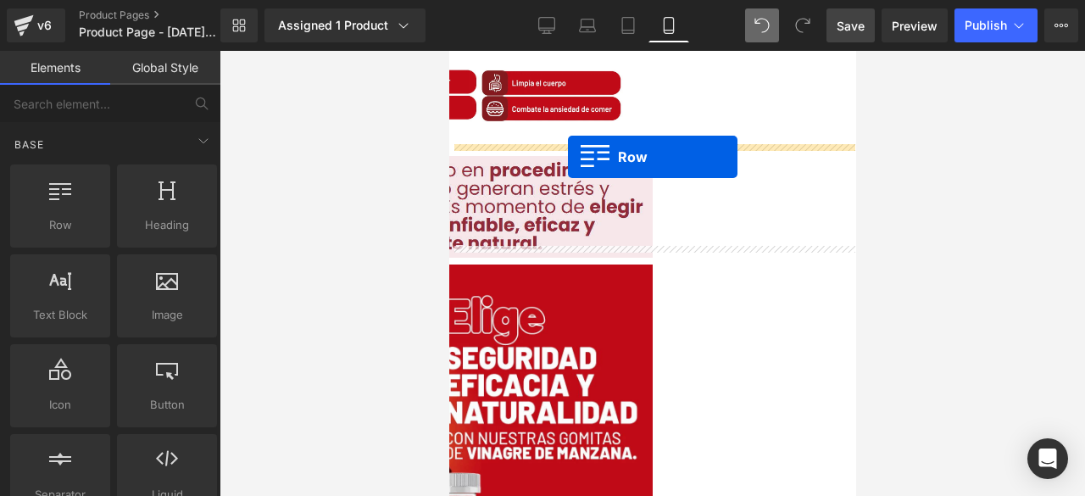
drag, startPoint x: 524, startPoint y: 251, endPoint x: 566, endPoint y: 155, distance: 104.7
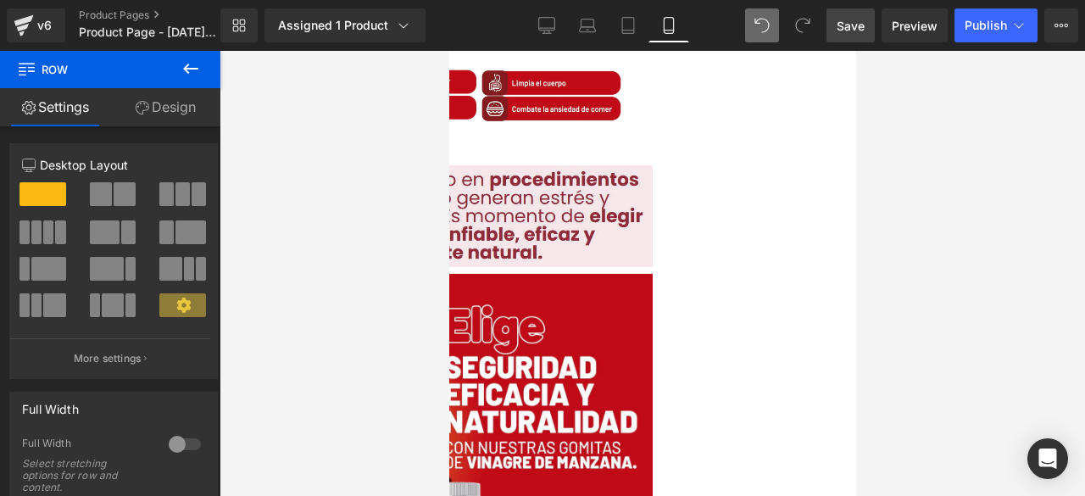
click at [245, 156] on span at bounding box center [245, 156] width 0 height 0
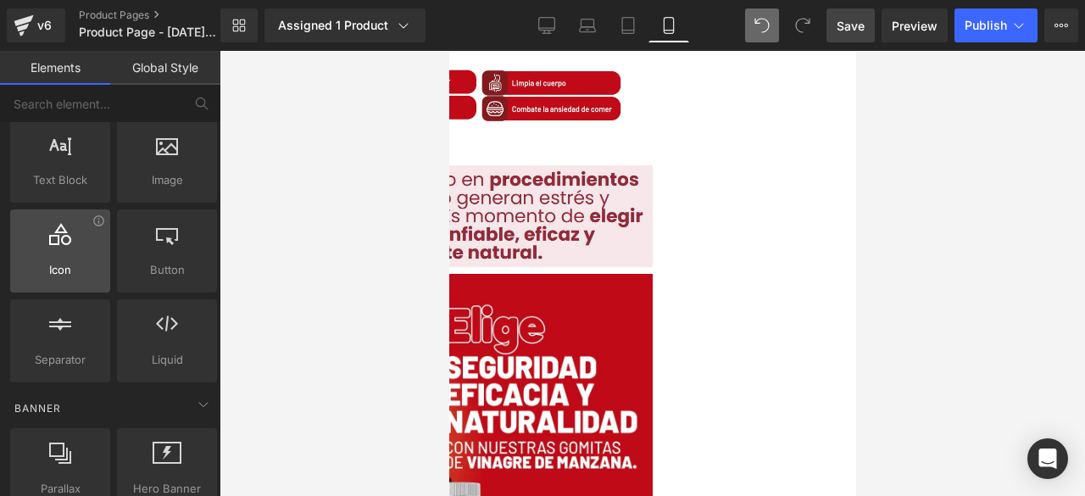
scroll to position [0, 0]
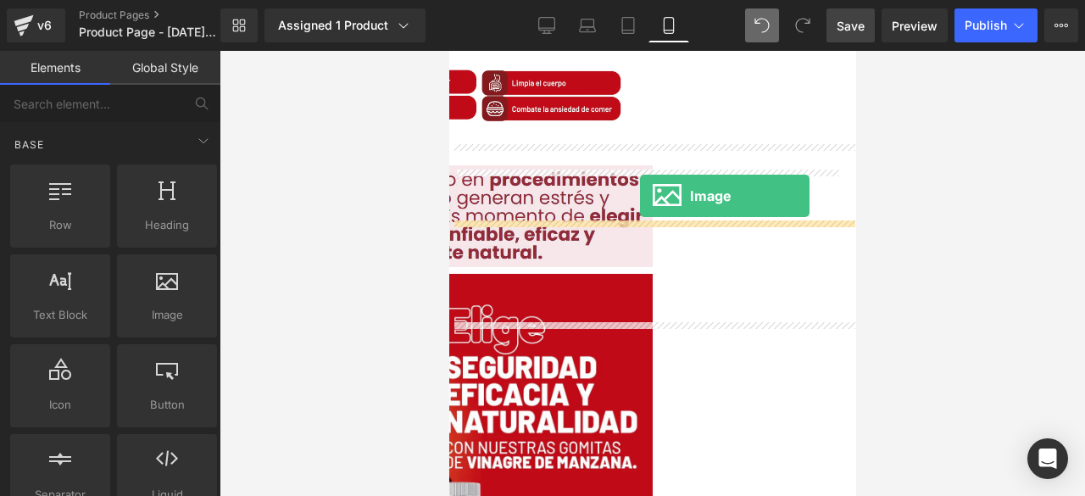
drag, startPoint x: 598, startPoint y: 357, endPoint x: 639, endPoint y: 196, distance: 166.1
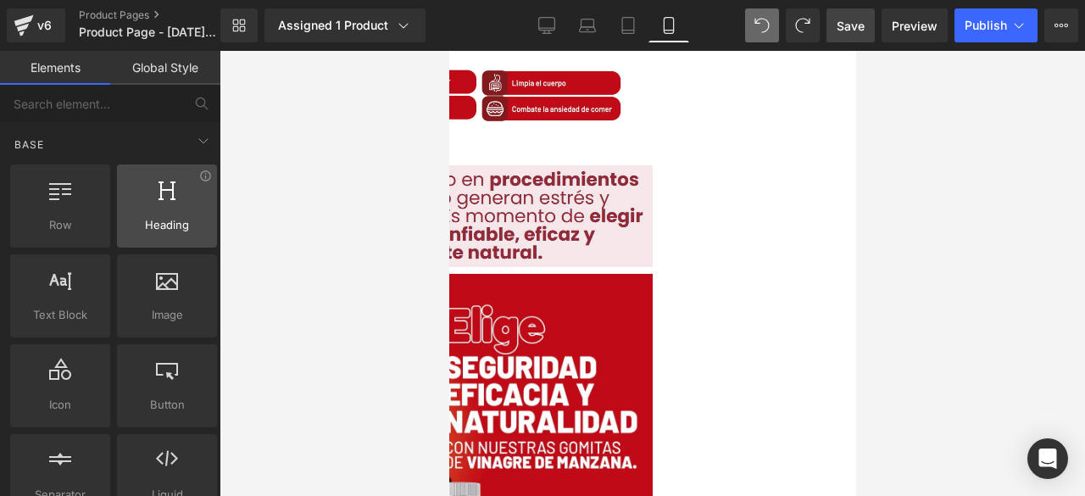
click at [151, 218] on span "Heading" at bounding box center [167, 225] width 90 height 18
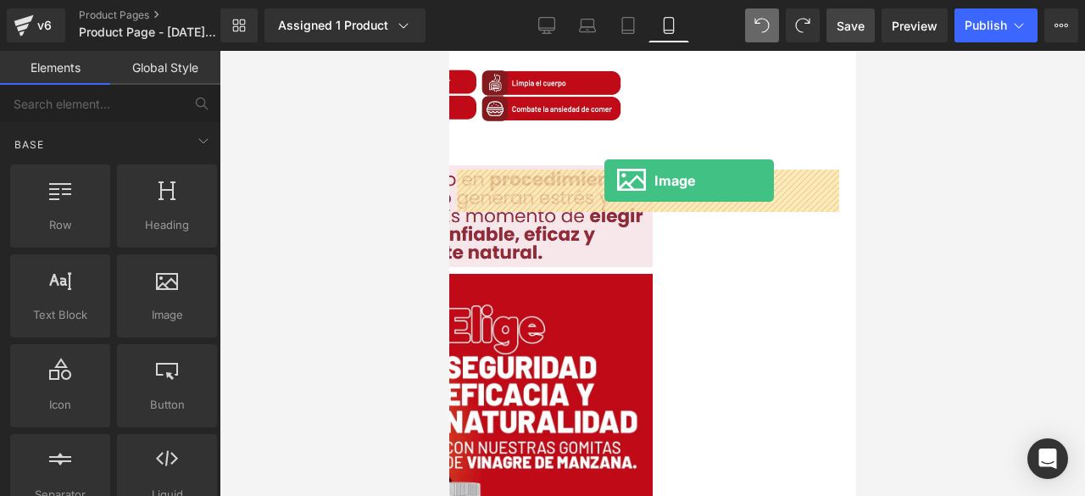
drag, startPoint x: 594, startPoint y: 343, endPoint x: 603, endPoint y: 181, distance: 163.0
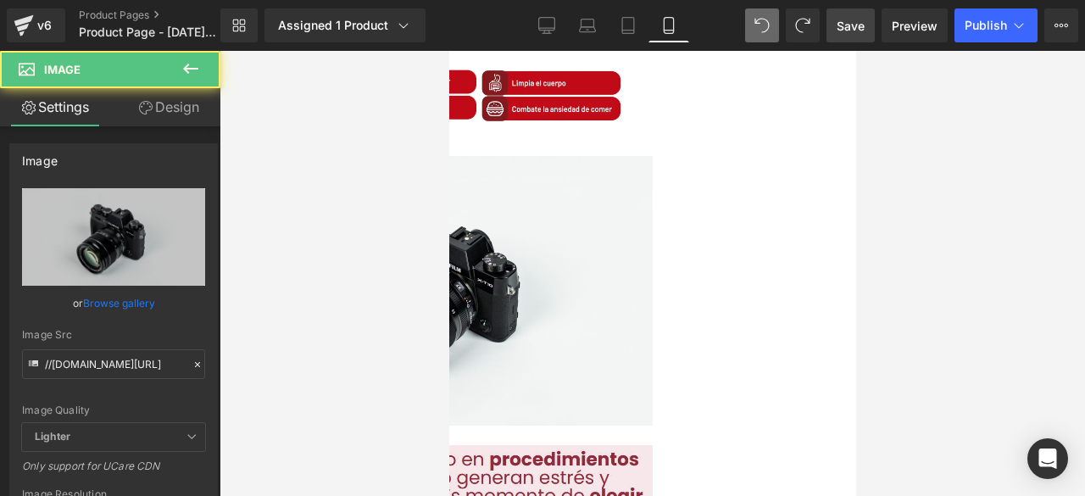
click at [596, 162] on div "Image Row" at bounding box center [448, 300] width 407 height 289
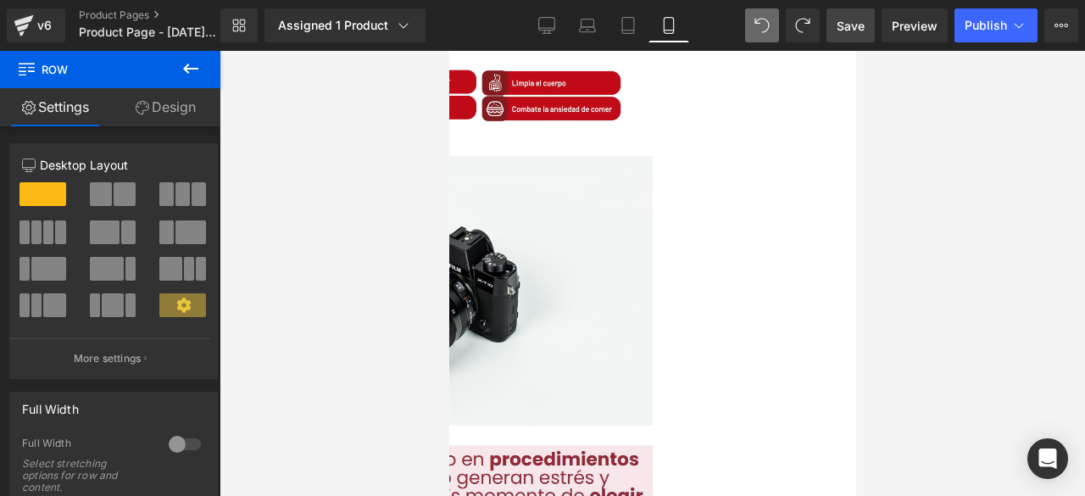
click at [158, 107] on link "Design" at bounding box center [165, 107] width 110 height 38
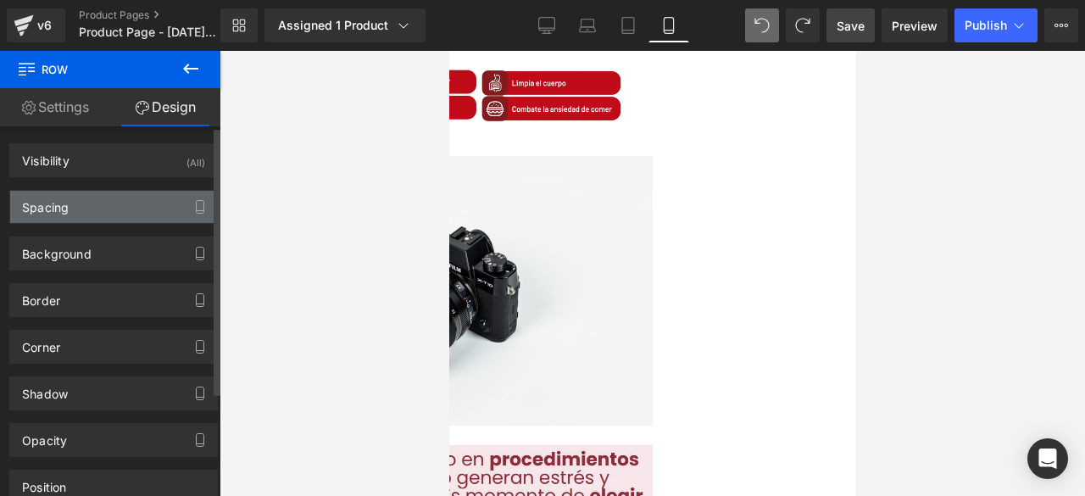
type input "0"
type input "30"
type input "0"
type input "10"
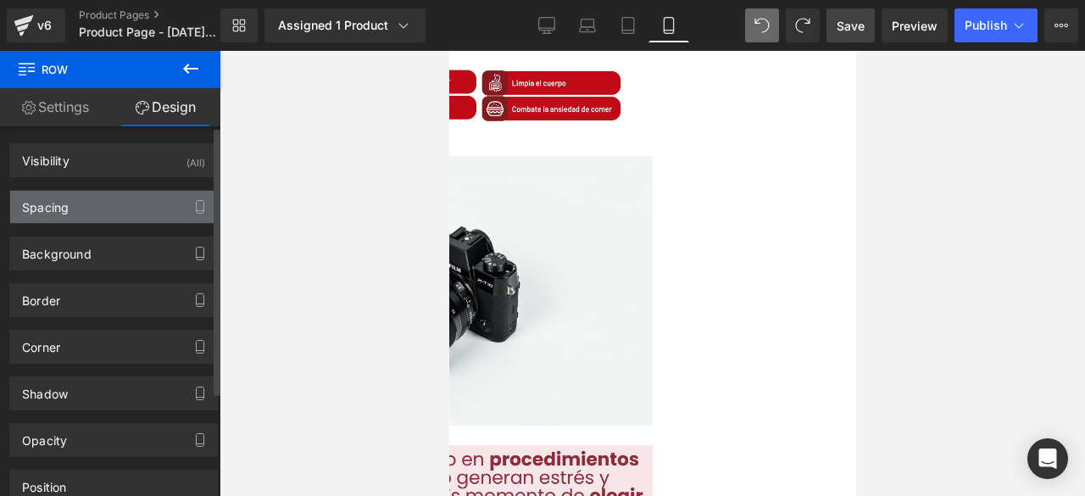
type input "0"
click at [95, 204] on div "Spacing" at bounding box center [113, 207] width 207 height 32
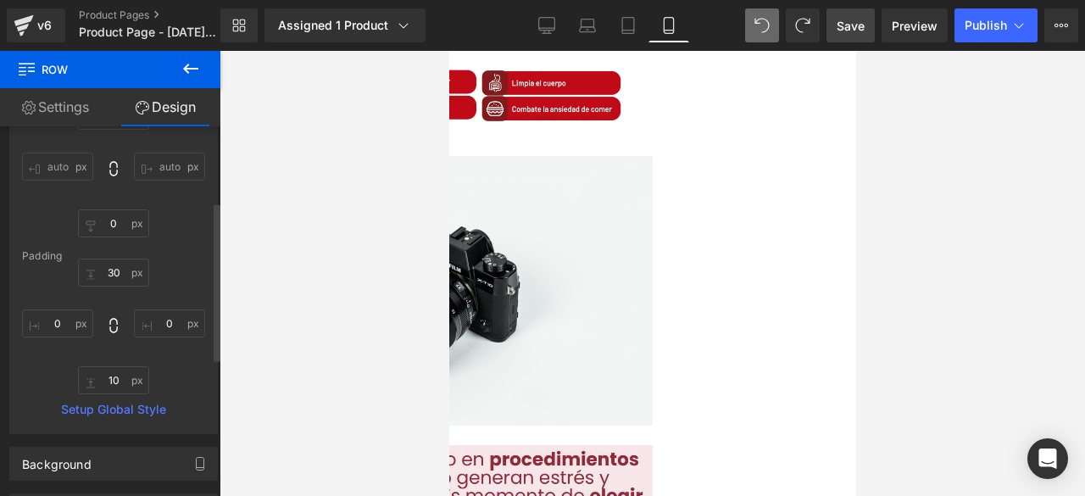
scroll to position [217, 0]
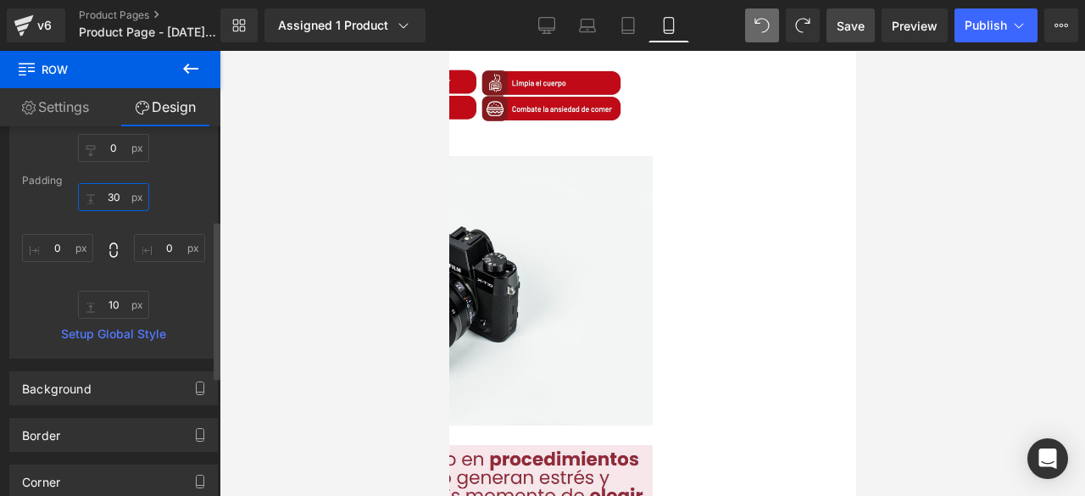
click at [114, 198] on input "30" at bounding box center [113, 197] width 71 height 28
type input "0"
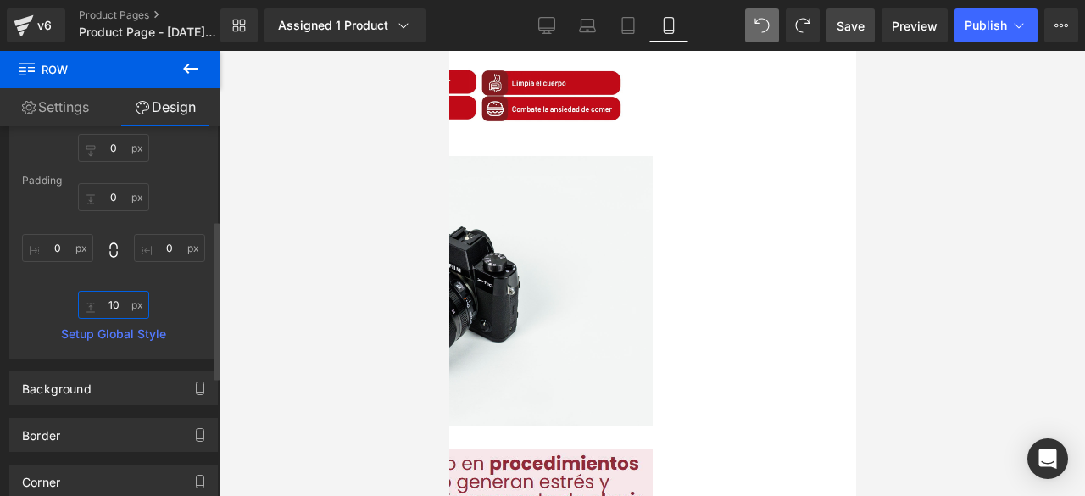
click at [119, 312] on input "10" at bounding box center [113, 305] width 71 height 28
type input "0"
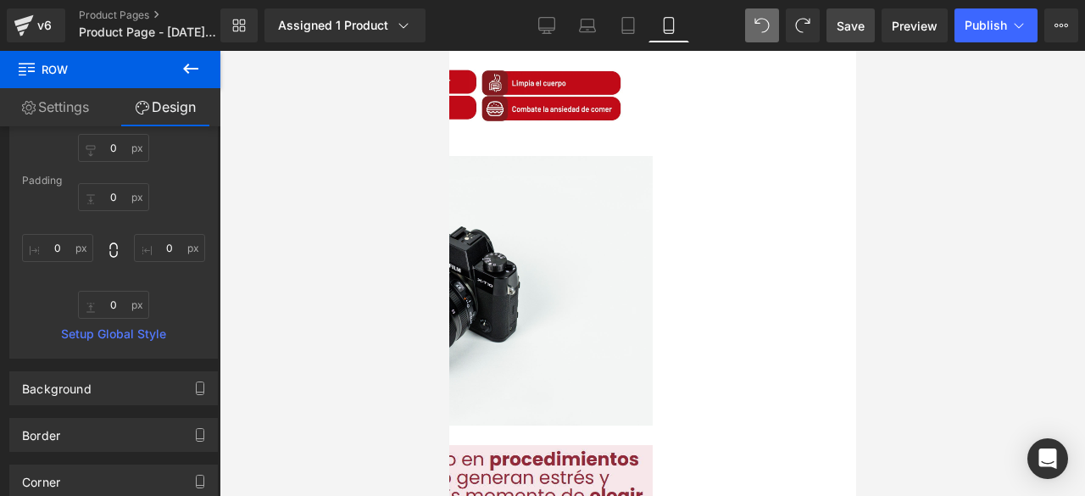
click at [608, 278] on img at bounding box center [448, 291] width 407 height 270
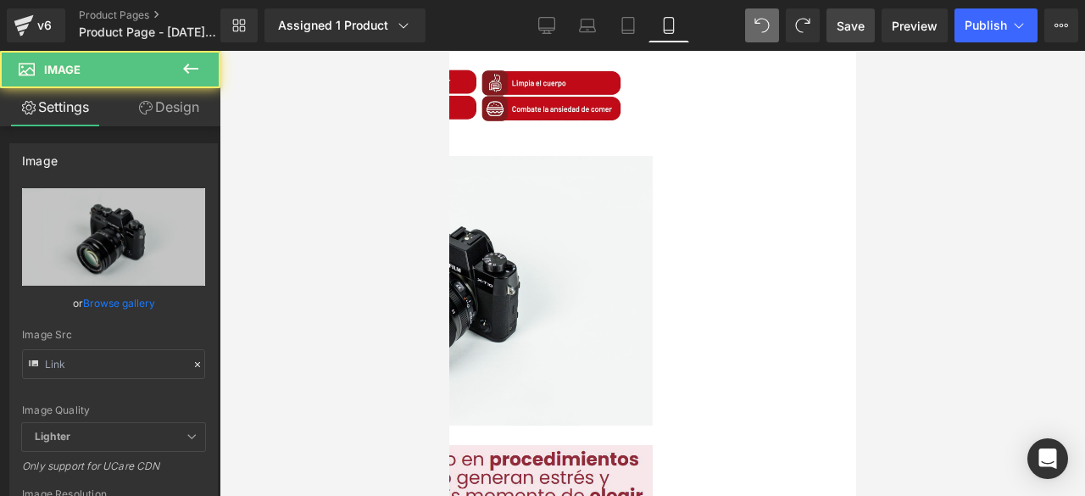
type input "//[DOMAIN_NAME][URL]"
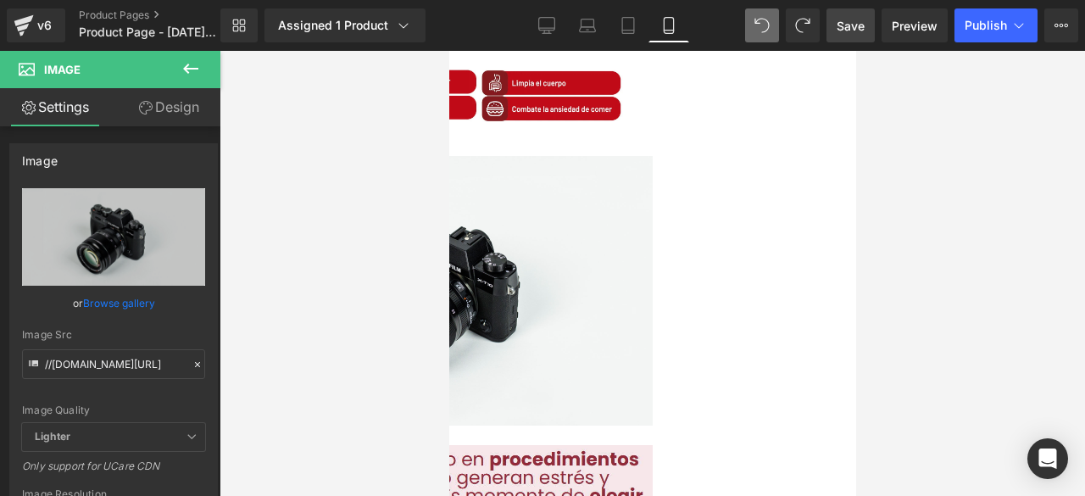
click at [545, 231] on img at bounding box center [448, 291] width 407 height 270
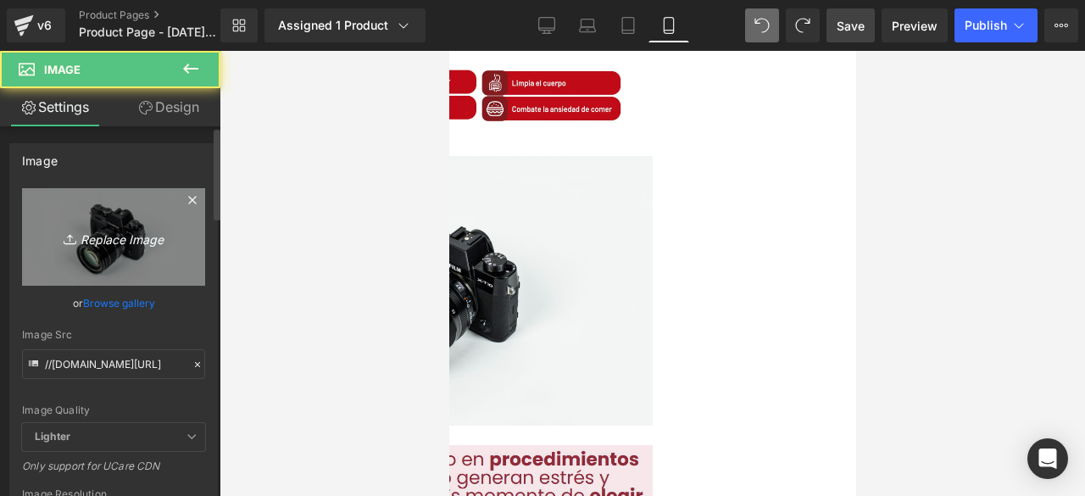
click at [105, 236] on icon "Replace Image" at bounding box center [114, 236] width 136 height 21
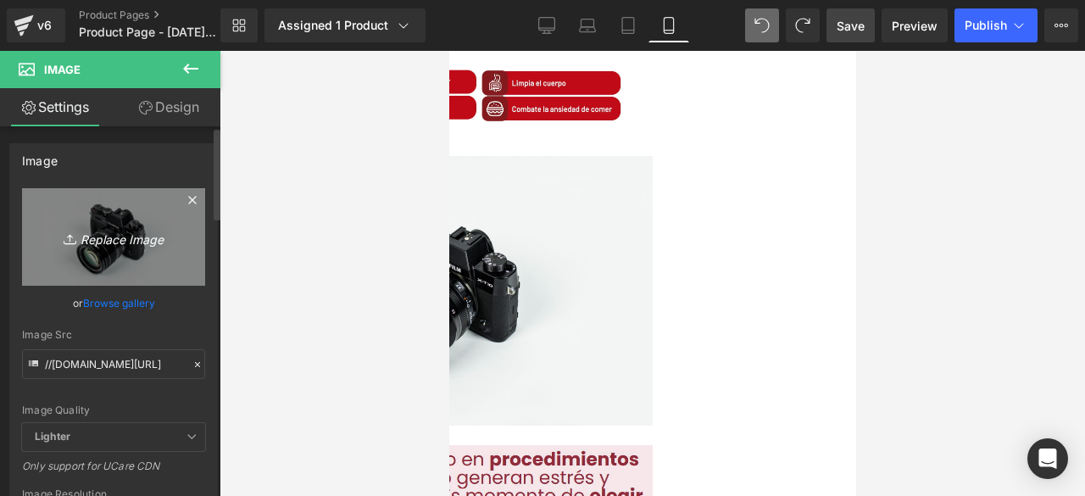
type input "C:\fakepath\Untitled (1).png"
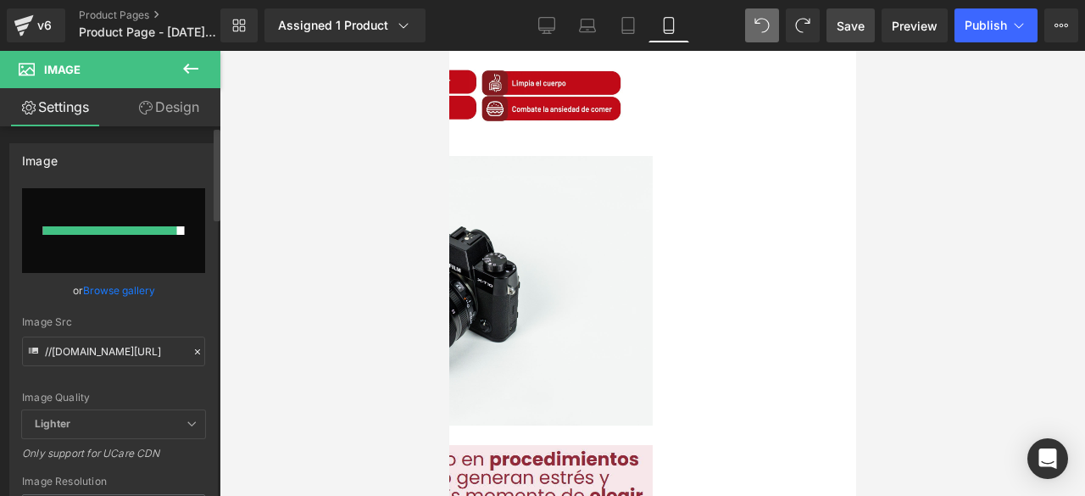
type input "[URL][DOMAIN_NAME]"
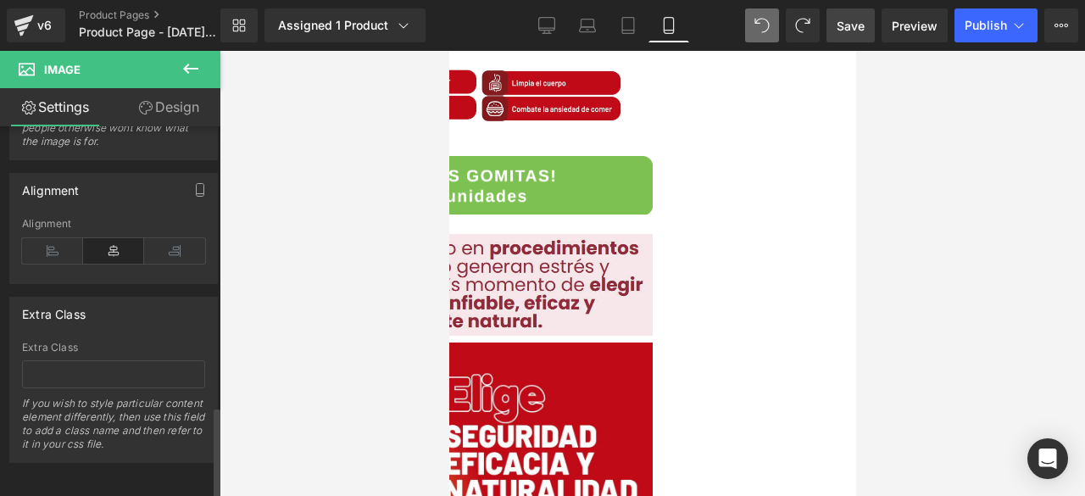
scroll to position [1122, 0]
click at [98, 359] on input "text" at bounding box center [113, 373] width 183 height 28
paste input "rsi-cod-form-gempages-button-overwrite rsi-cod-form-is-gempage"
type input "rsi-cod-form-gempages-button-overwrite rsi-cod-form-is-gempage"
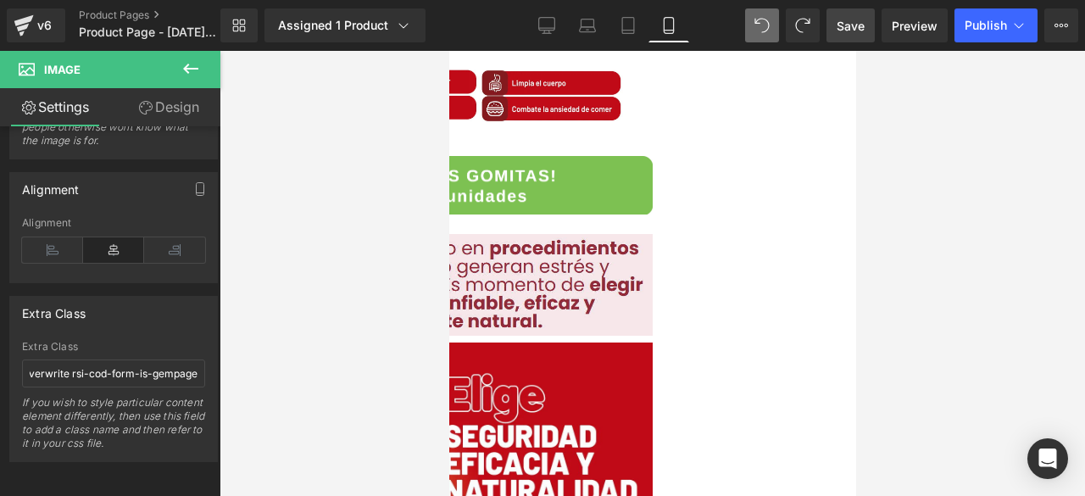
click at [282, 373] on div at bounding box center [652, 273] width 865 height 445
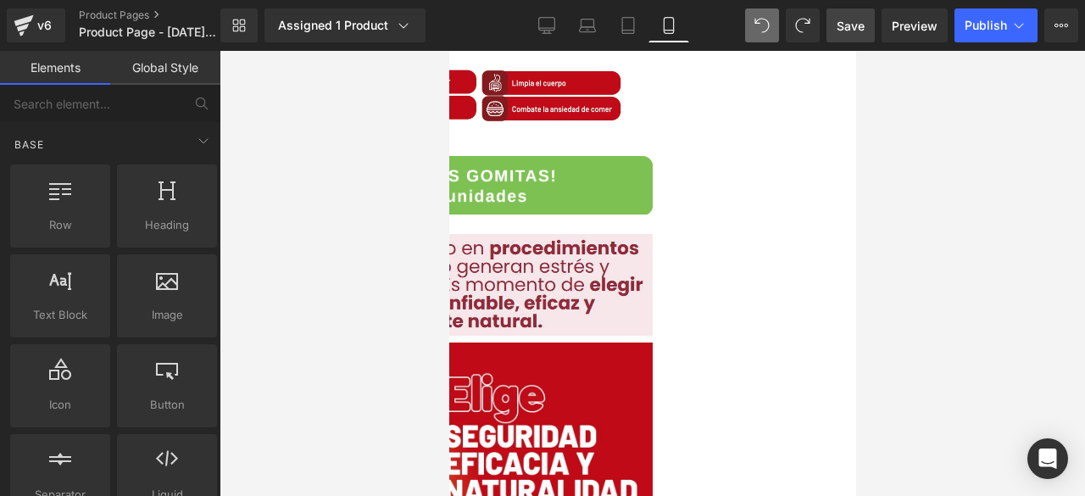
scroll to position [0, 0]
click at [824, 24] on div "Save Preview Publish Scheduled Upgrade Plan View Live Page View with current Te…" at bounding box center [952, 25] width 265 height 34
click at [837, 25] on link "Save" at bounding box center [850, 25] width 48 height 34
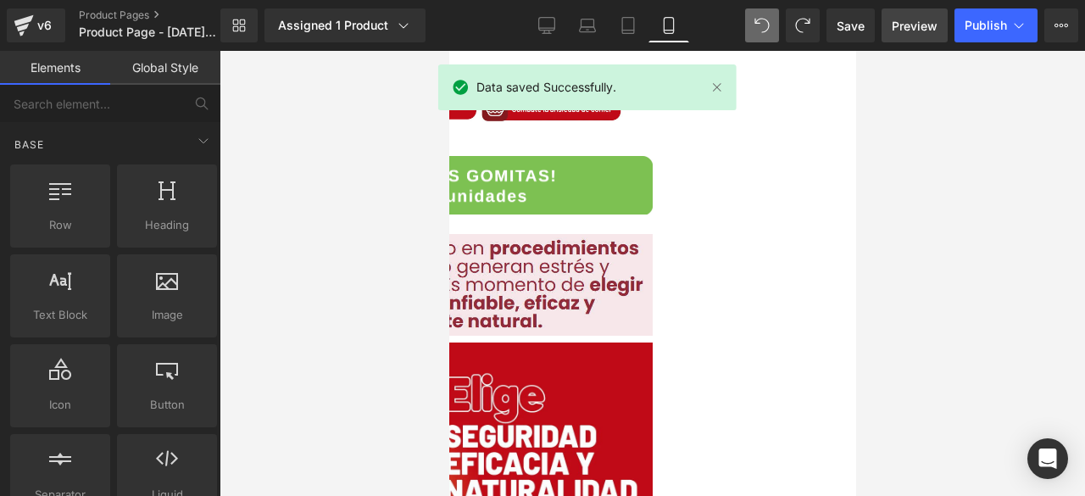
click at [910, 25] on span "Preview" at bounding box center [915, 26] width 46 height 18
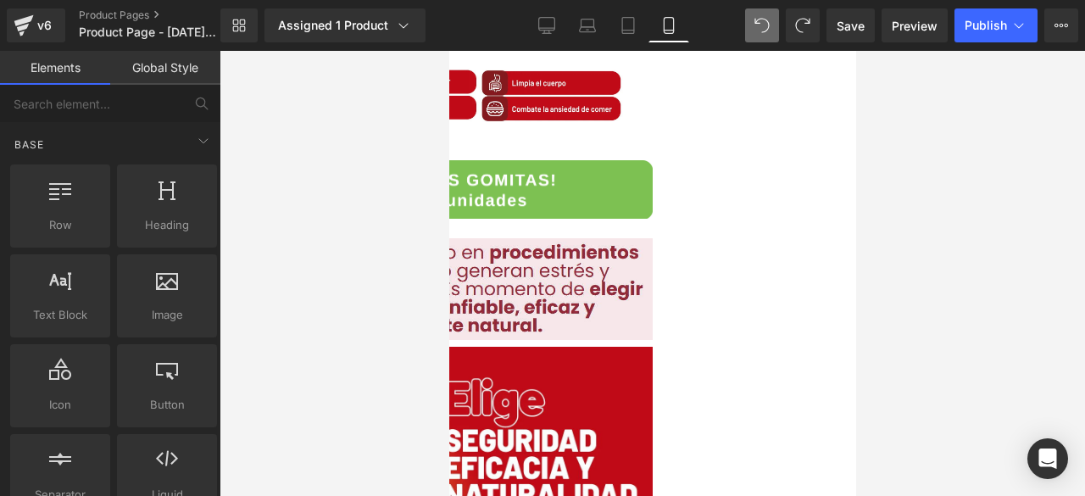
click at [448, 51] on icon at bounding box center [448, 51] width 0 height 0
click at [448, 51] on span "Row" at bounding box center [448, 51] width 0 height 0
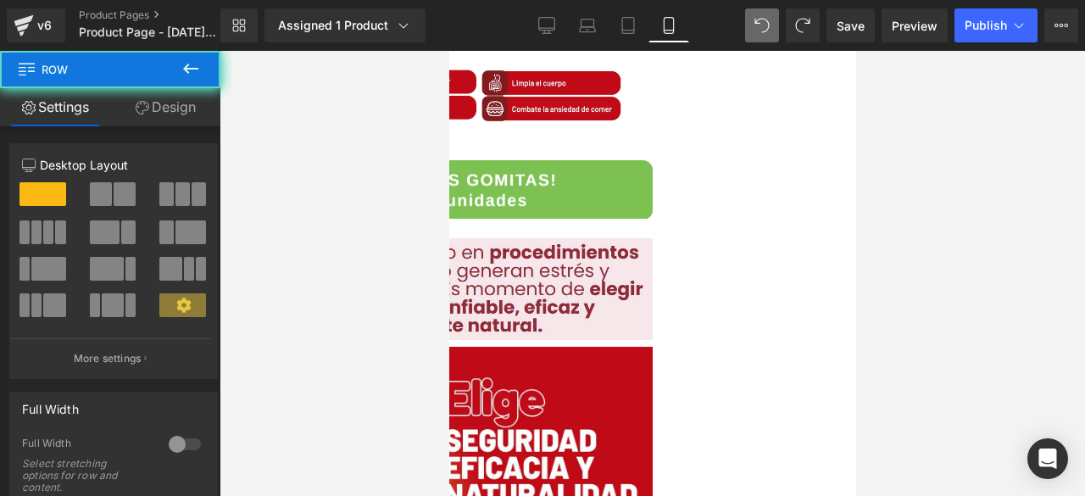
click at [448, 51] on span "Row" at bounding box center [448, 51] width 0 height 0
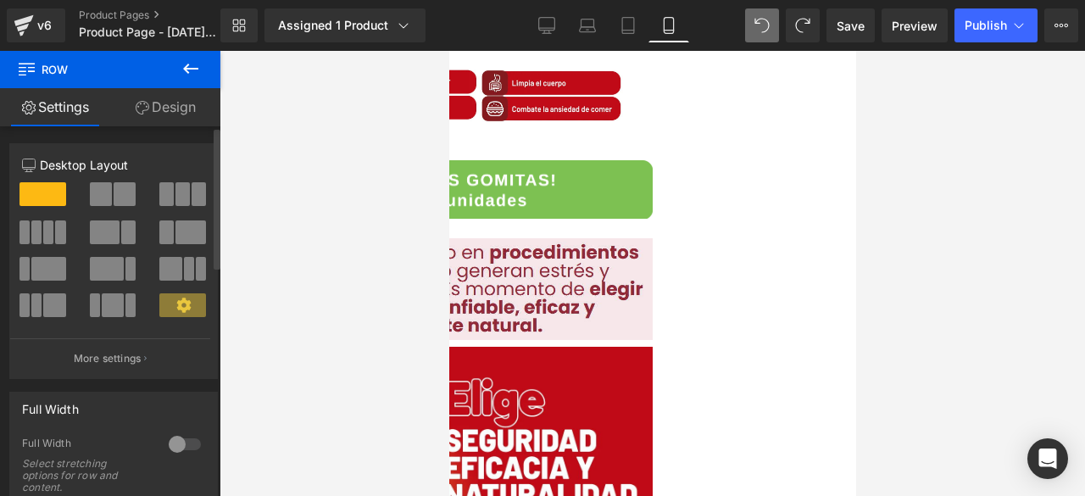
scroll to position [599, 0]
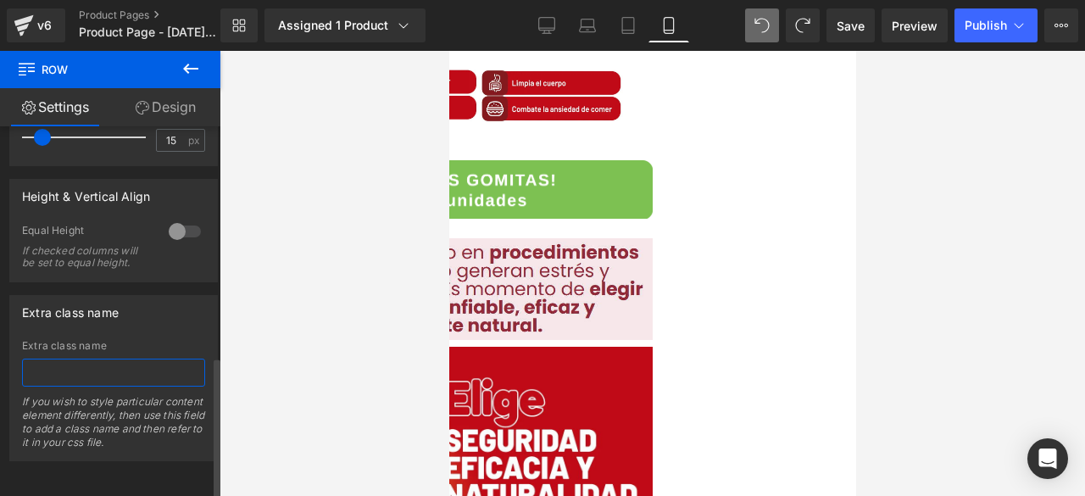
click at [97, 367] on input "text" at bounding box center [113, 372] width 183 height 28
paste input "rsi-cod-form-gempages-button-overwrite rsi-cod-form-is-gempage"
type input "rsi-cod-form-gempages-button-overwrite rsi-cod-form-is-gempage"
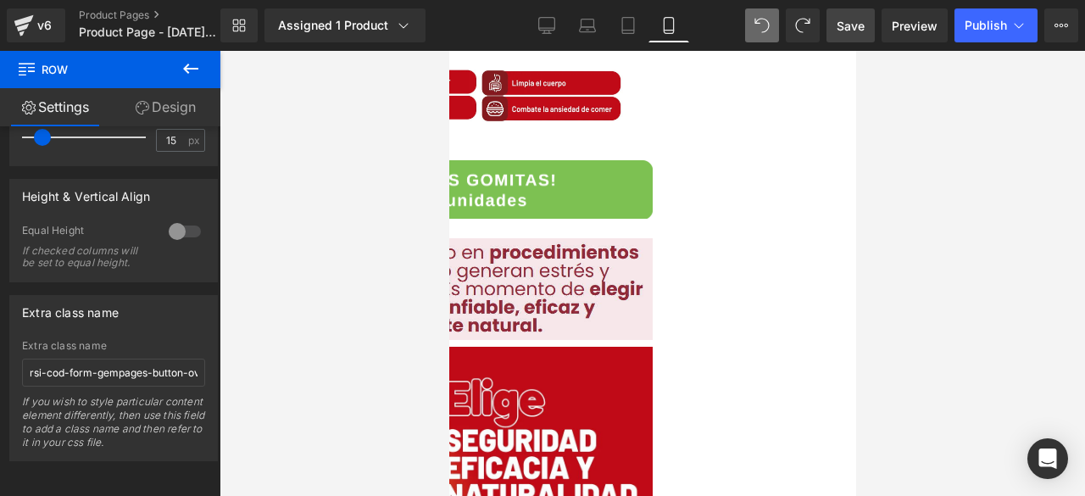
click at [859, 21] on span "Save" at bounding box center [850, 26] width 28 height 18
click at [938, 30] on link "Preview" at bounding box center [914, 25] width 66 height 34
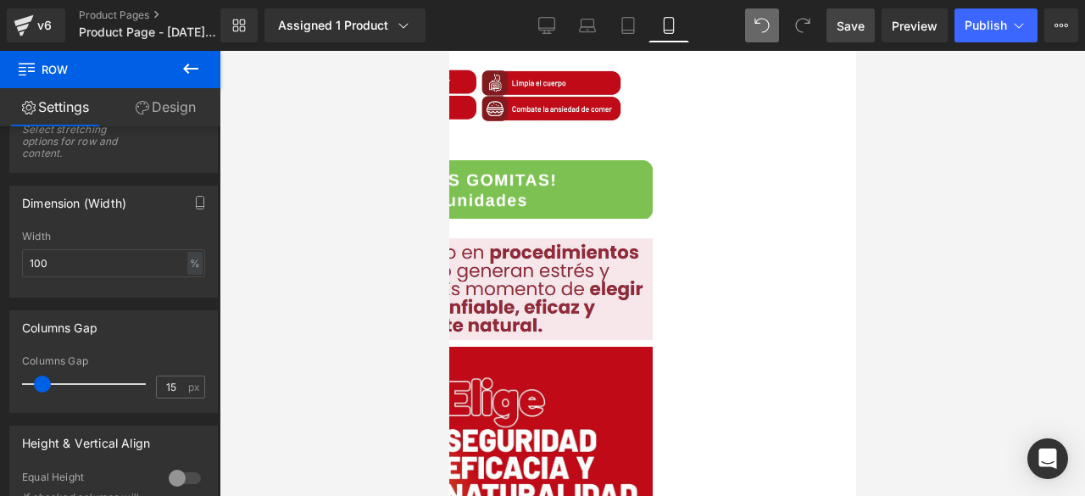
scroll to position [333, 0]
click at [505, 180] on img at bounding box center [448, 189] width 407 height 58
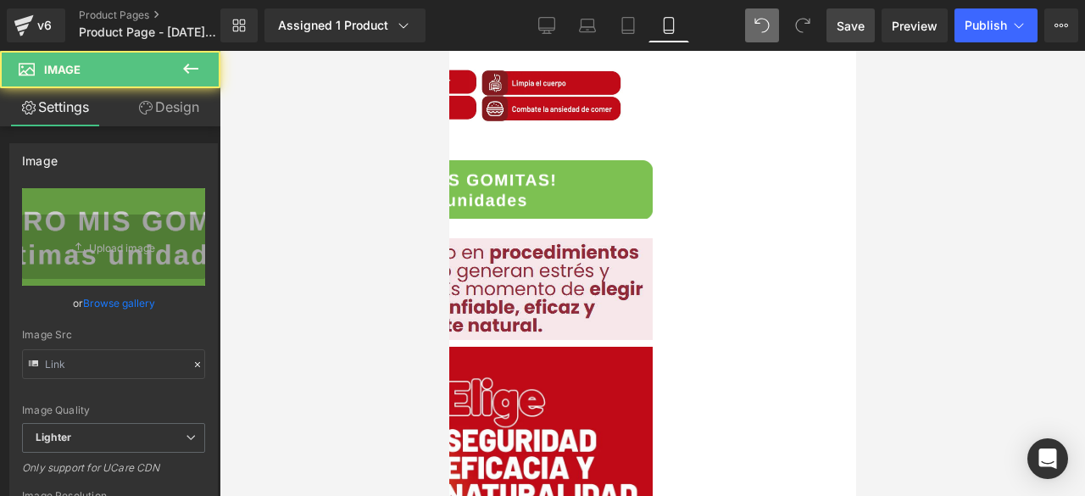
type input "[URL][DOMAIN_NAME]"
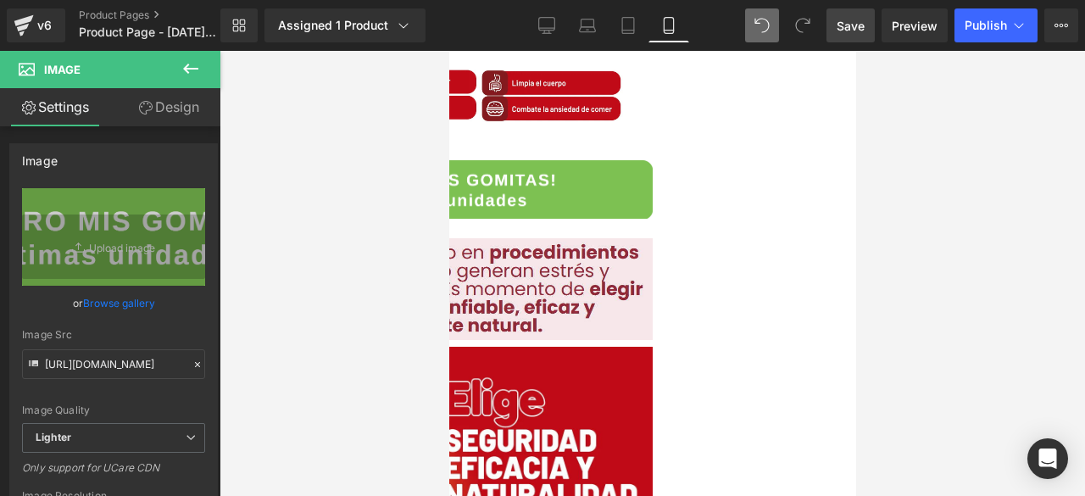
click at [249, 230] on div at bounding box center [247, 230] width 4 height 0
click at [453, 182] on div "Image" at bounding box center [448, 194] width 407 height 69
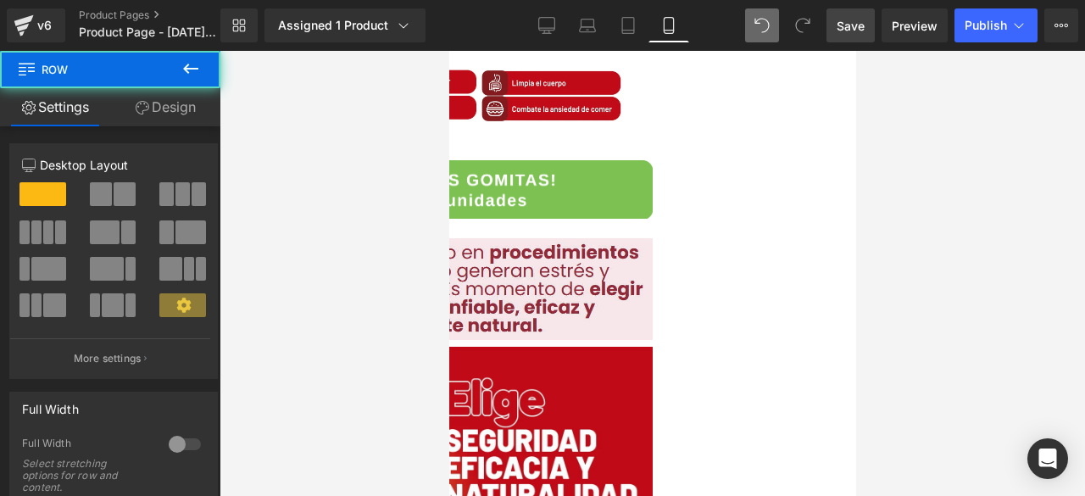
click at [453, 182] on div "Image" at bounding box center [448, 194] width 407 height 69
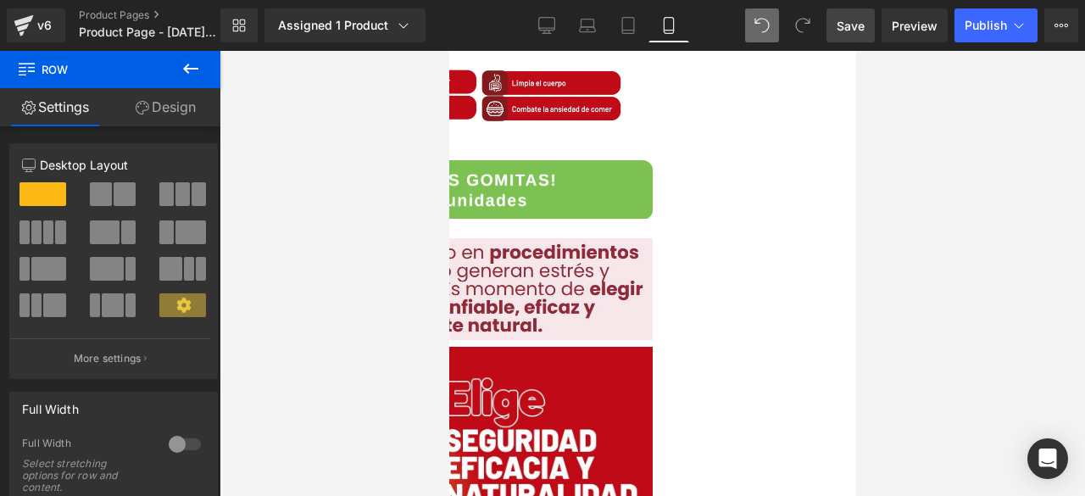
click at [652, 160] on div "Image" at bounding box center [448, 194] width 407 height 69
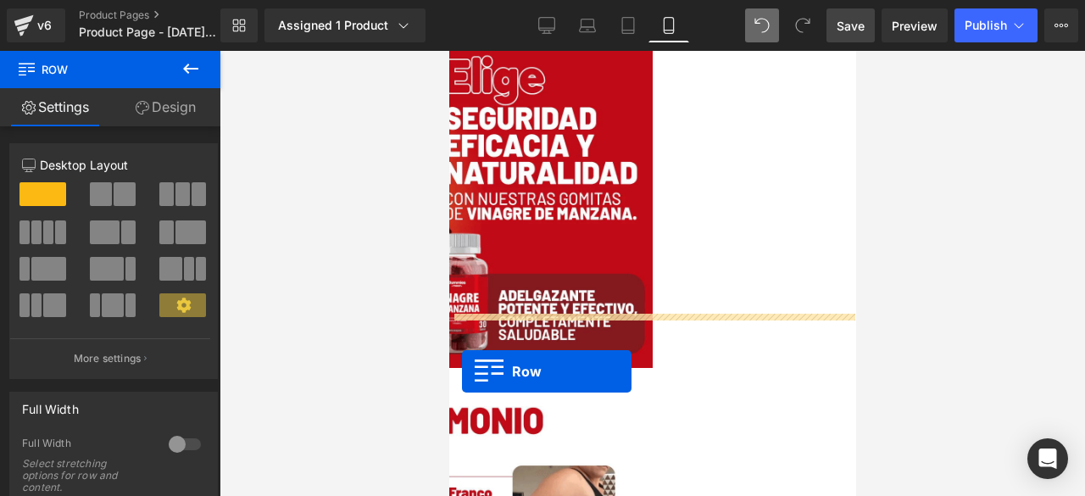
scroll to position [661, 0]
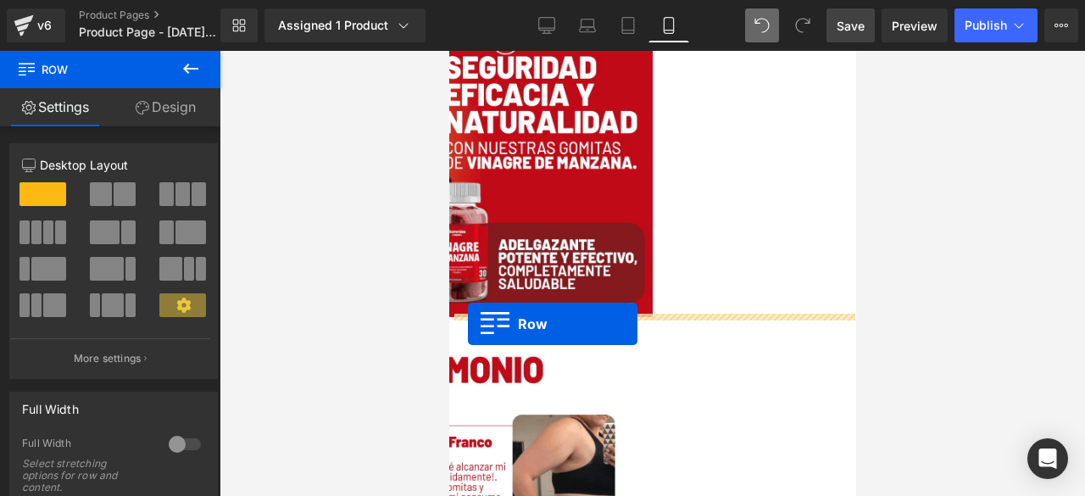
drag, startPoint x: 454, startPoint y: 206, endPoint x: 468, endPoint y: 324, distance: 118.6
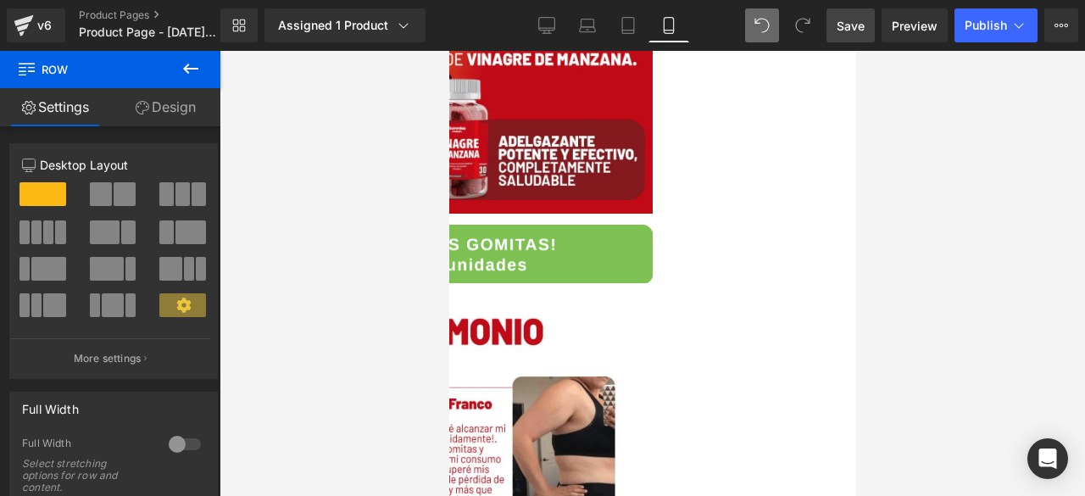
scroll to position [766, 0]
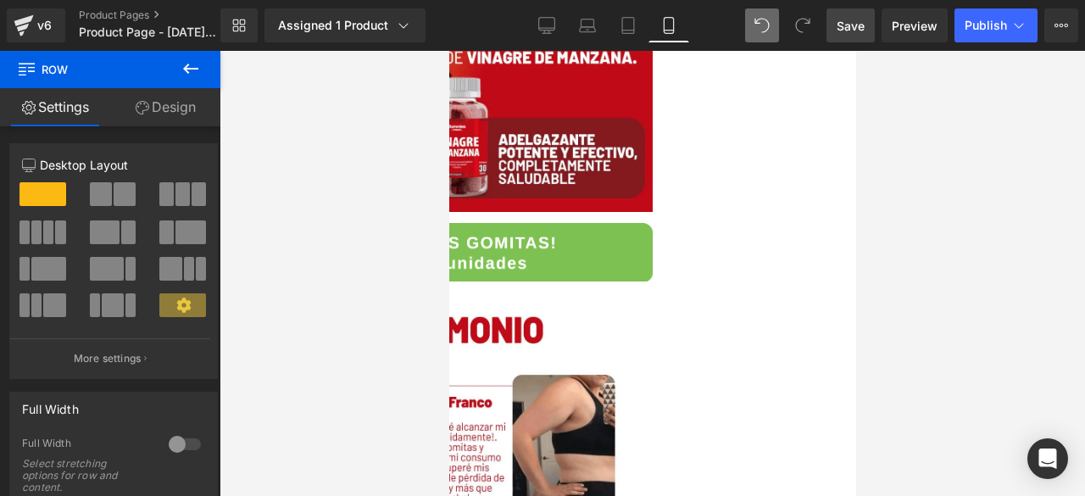
click at [453, 223] on div "Image" at bounding box center [448, 255] width 407 height 65
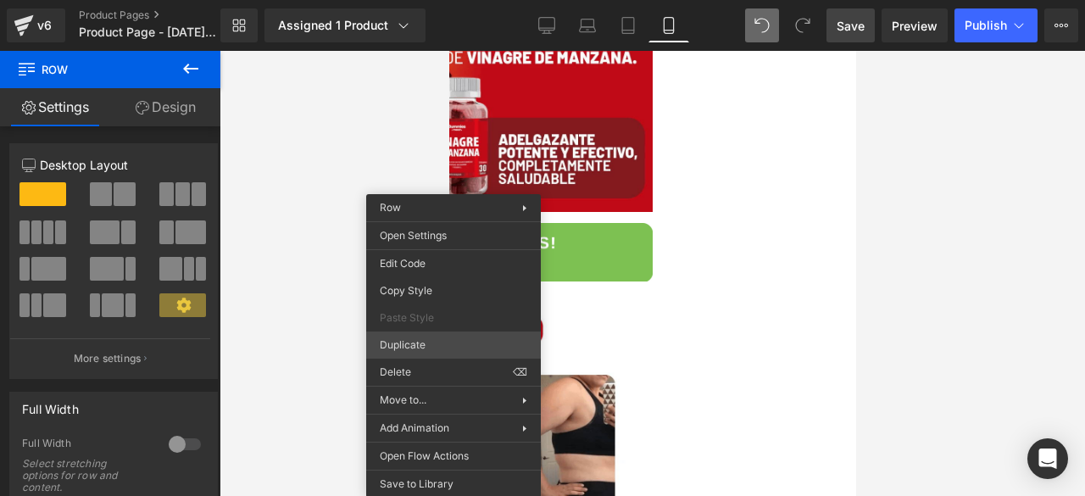
click at [396, 340] on div "Row You are previewing how the will restyle your page. You can not edit Element…" at bounding box center [542, 262] width 1085 height 525
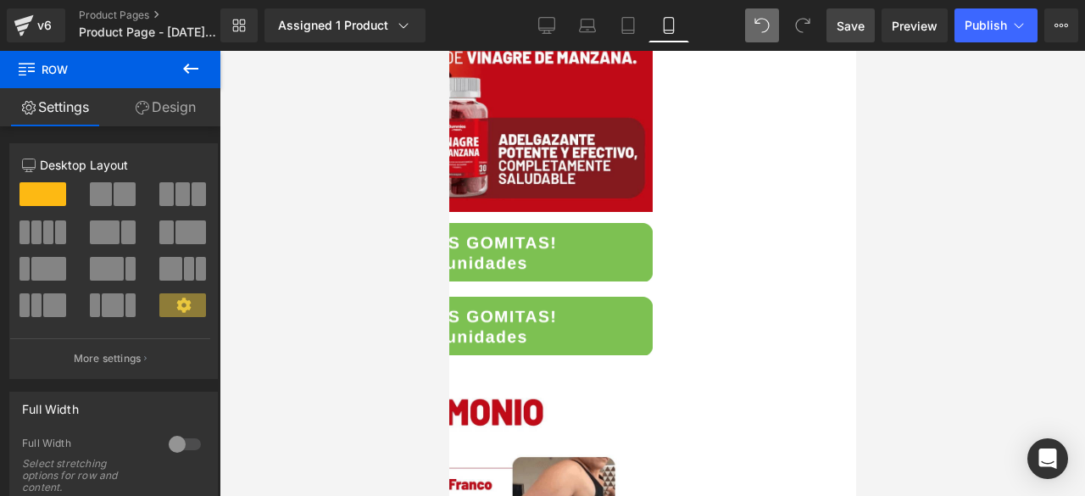
click at [466, 297] on img at bounding box center [448, 326] width 407 height 58
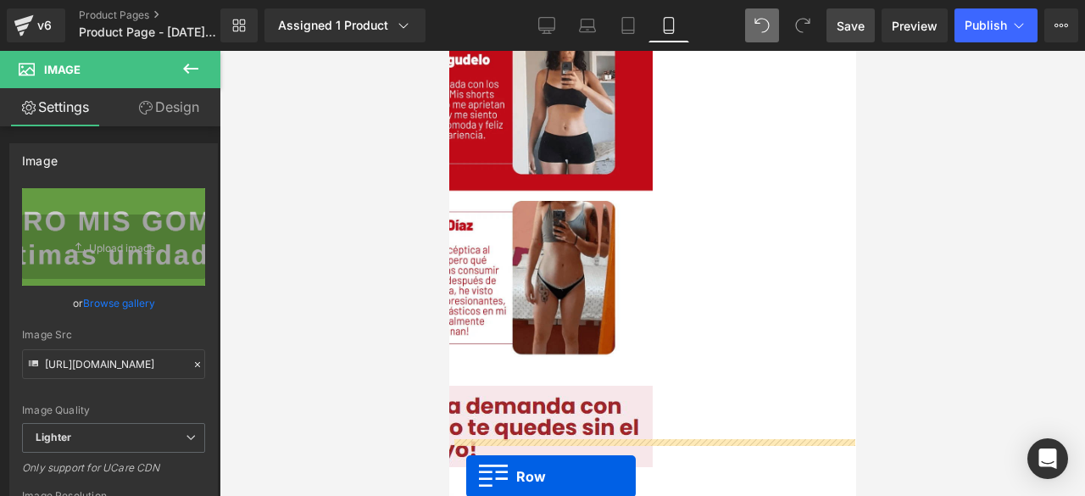
scroll to position [1359, 0]
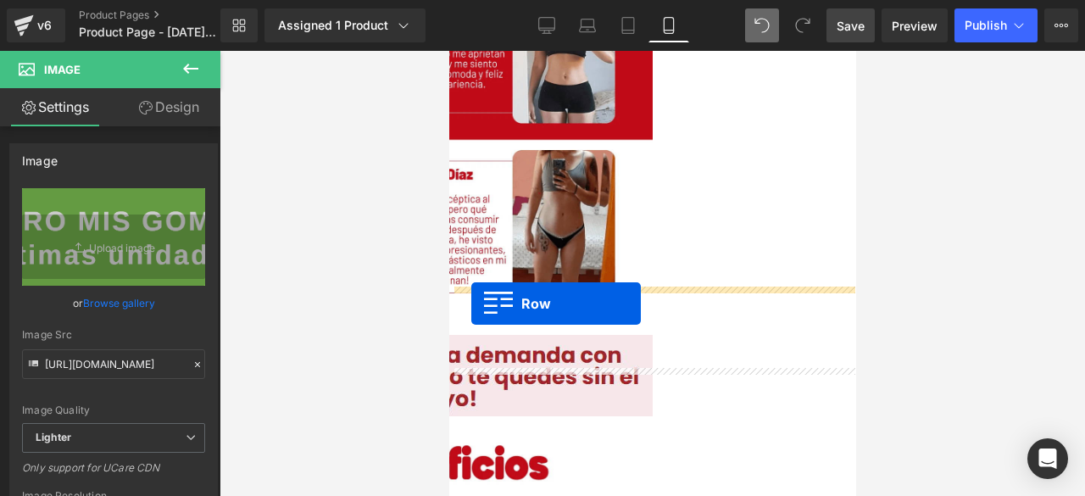
drag, startPoint x: 453, startPoint y: 236, endPoint x: 470, endPoint y: 299, distance: 66.0
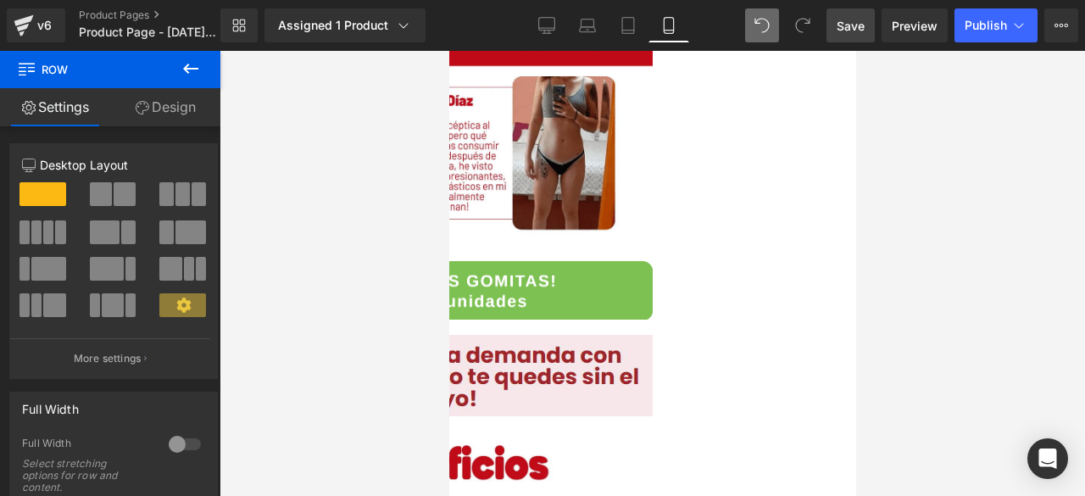
scroll to position [1442, 0]
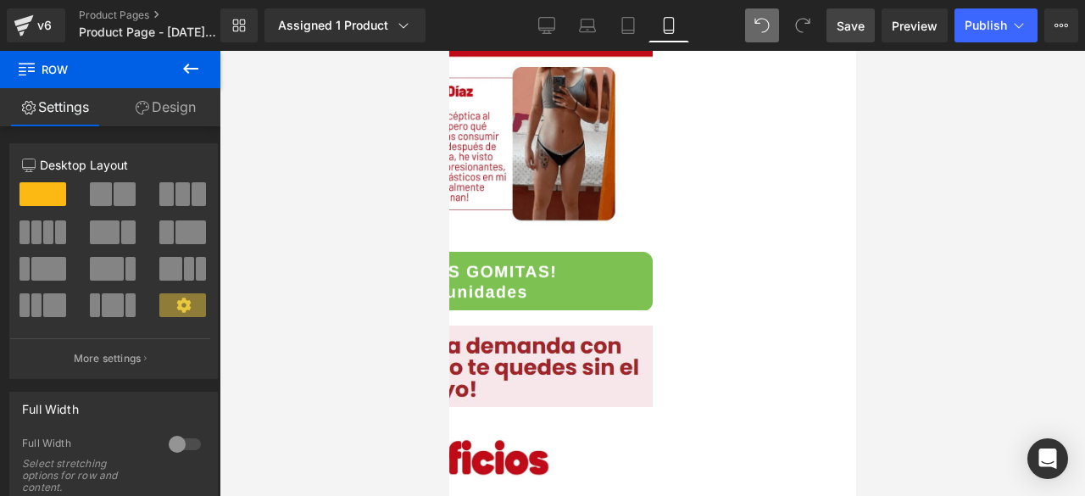
click at [448, 51] on icon at bounding box center [448, 51] width 0 height 0
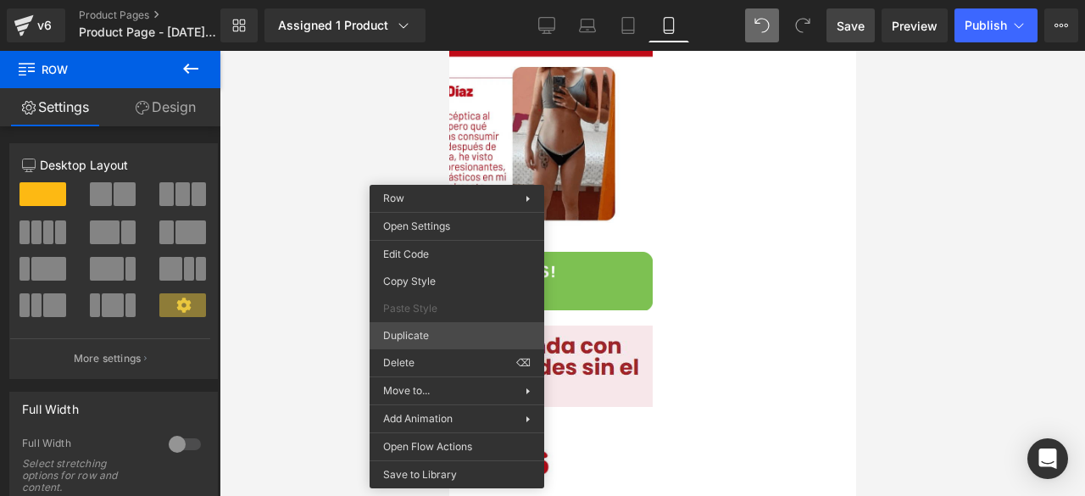
click at [427, 338] on div "Row You are previewing how the will restyle your page. You can not edit Element…" at bounding box center [542, 262] width 1085 height 525
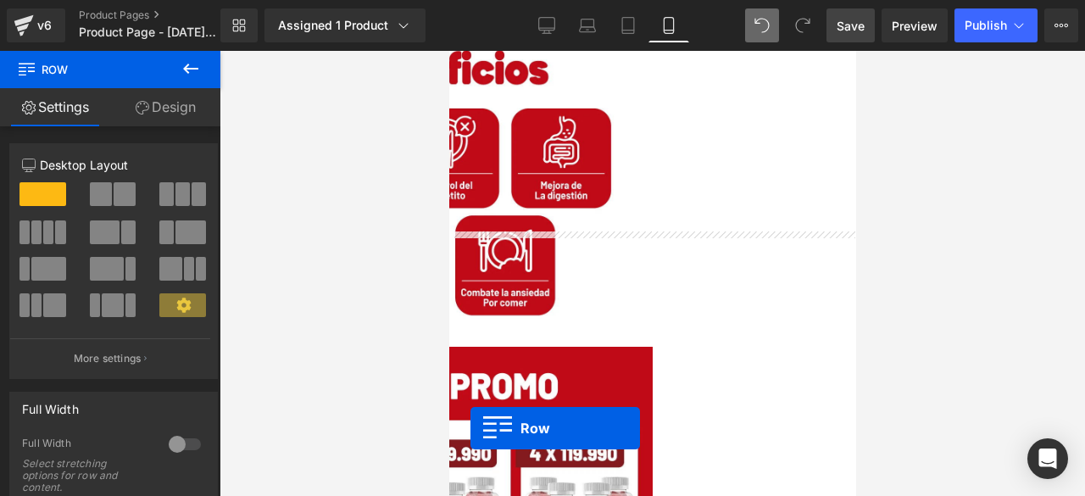
scroll to position [1849, 0]
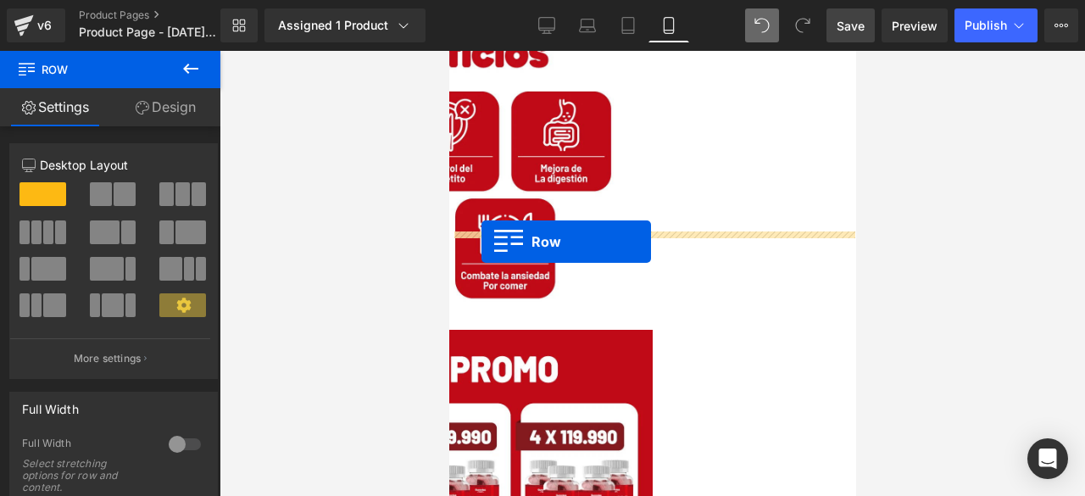
drag, startPoint x: 456, startPoint y: 224, endPoint x: 481, endPoint y: 242, distance: 30.3
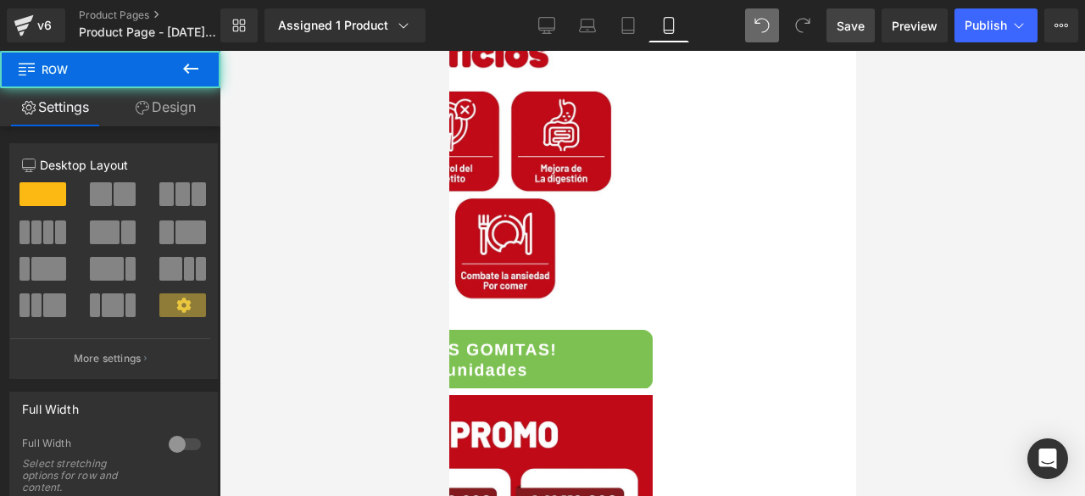
scroll to position [1807, 0]
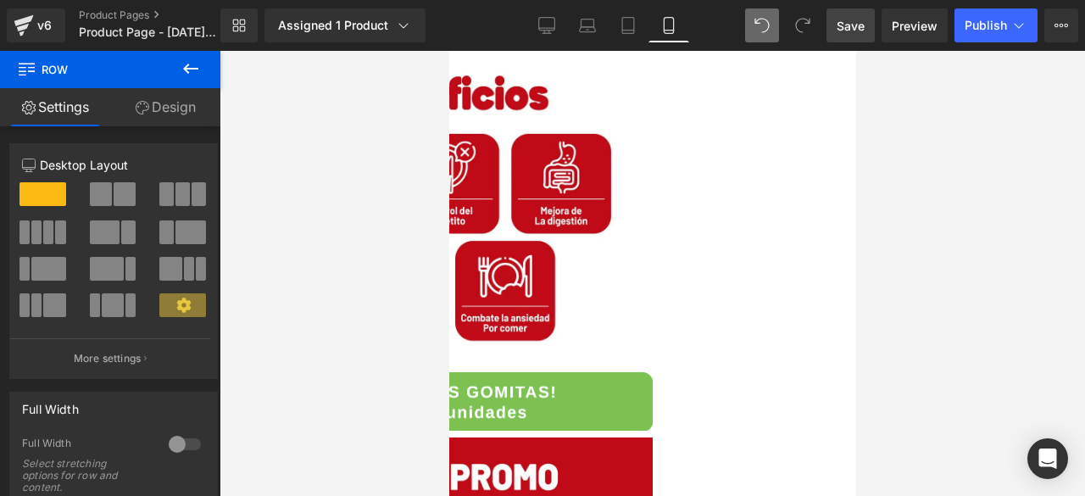
click at [859, 35] on link "Save" at bounding box center [850, 25] width 48 height 34
